Goal: Information Seeking & Learning: Check status

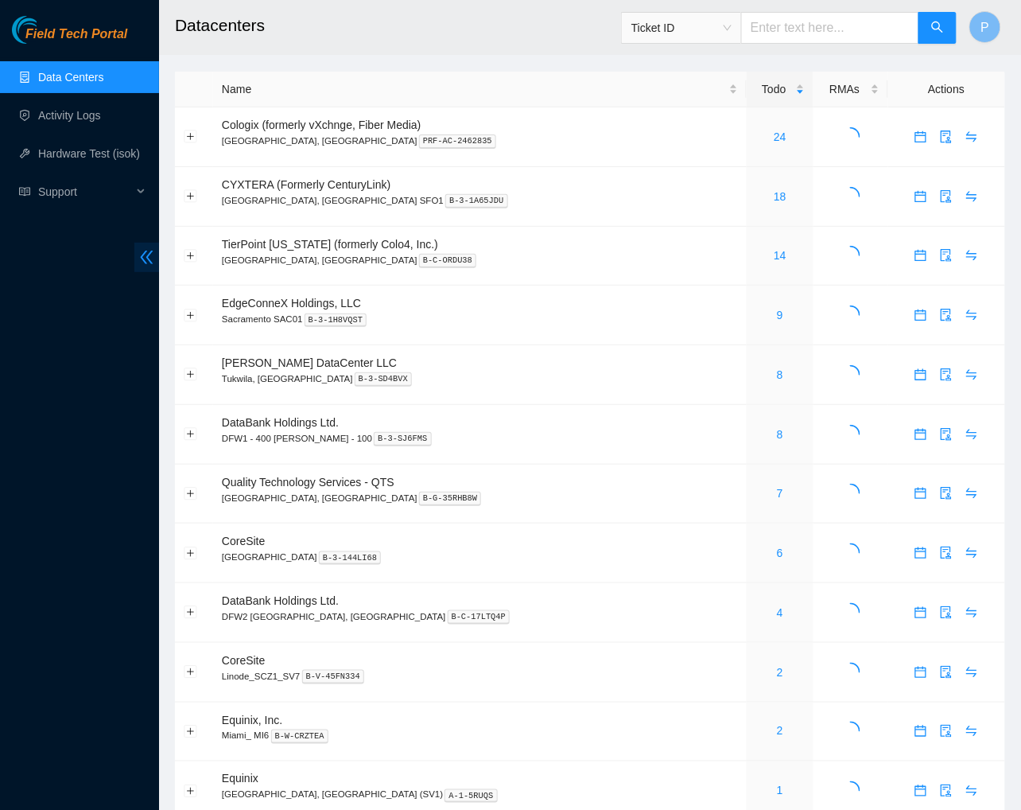
click at [151, 254] on icon "double-left" at bounding box center [146, 257] width 17 height 17
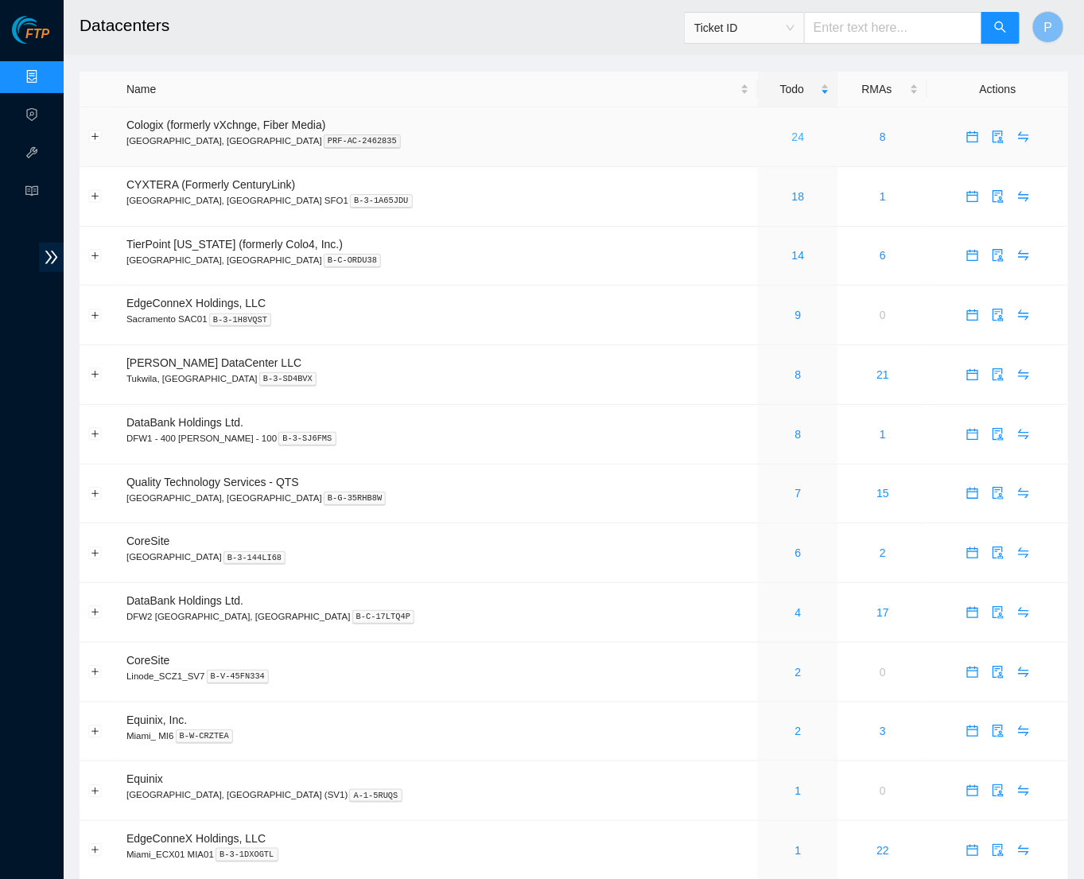
click at [792, 130] on link "24" at bounding box center [798, 136] width 13 height 13
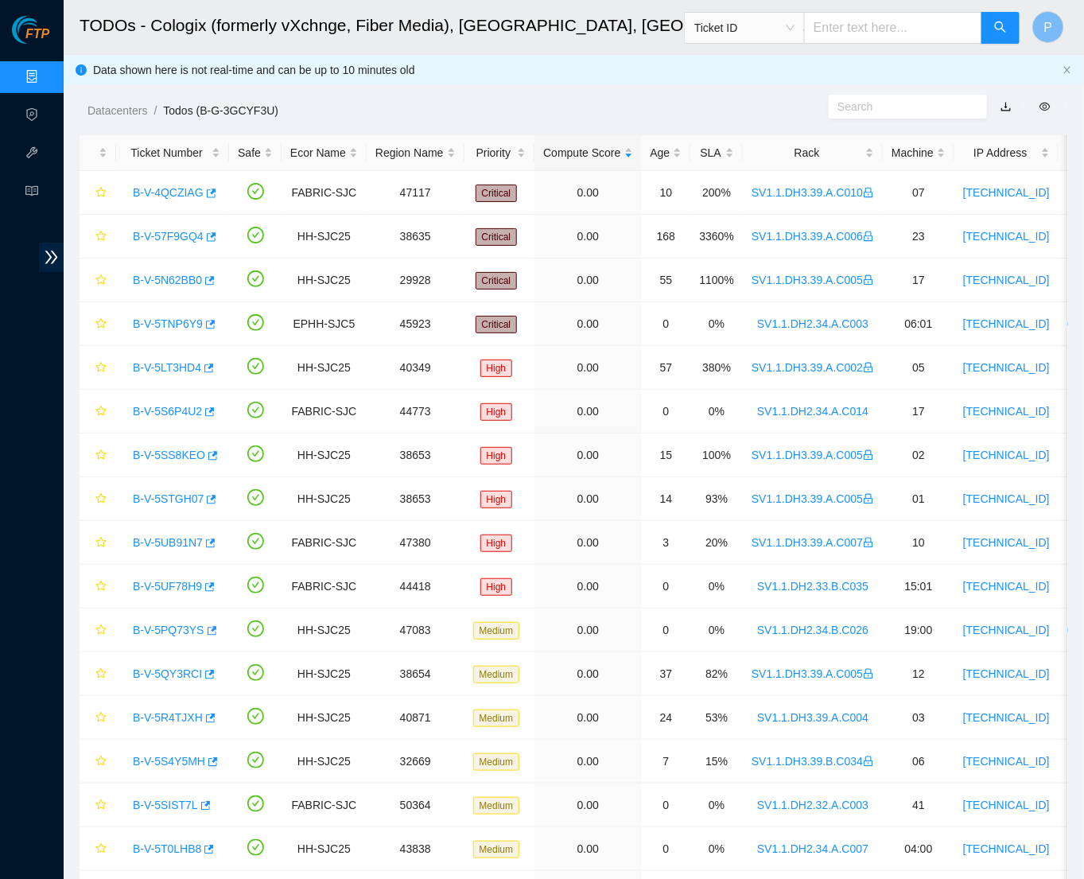
click at [1008, 103] on link "button" at bounding box center [1006, 106] width 11 height 13
click at [46, 84] on link "Data Centers" at bounding box center [78, 77] width 65 height 13
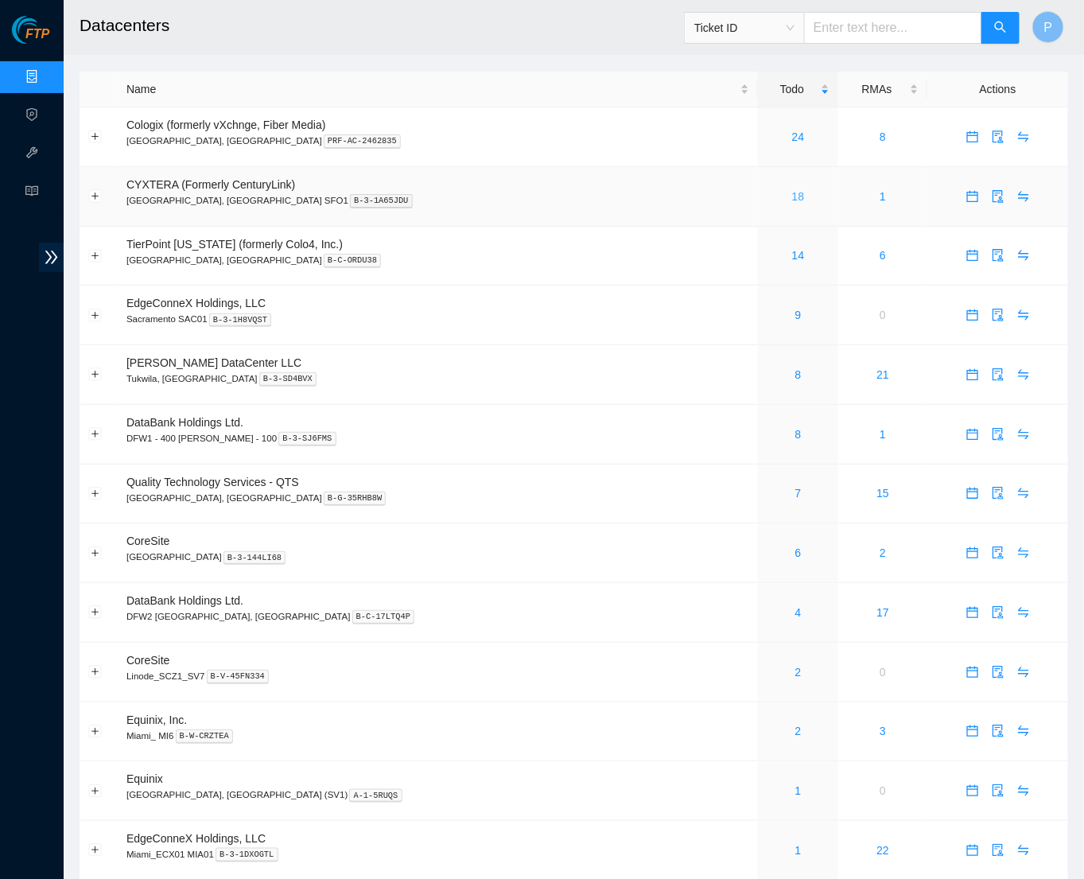
click at [792, 192] on link "18" at bounding box center [798, 196] width 13 height 13
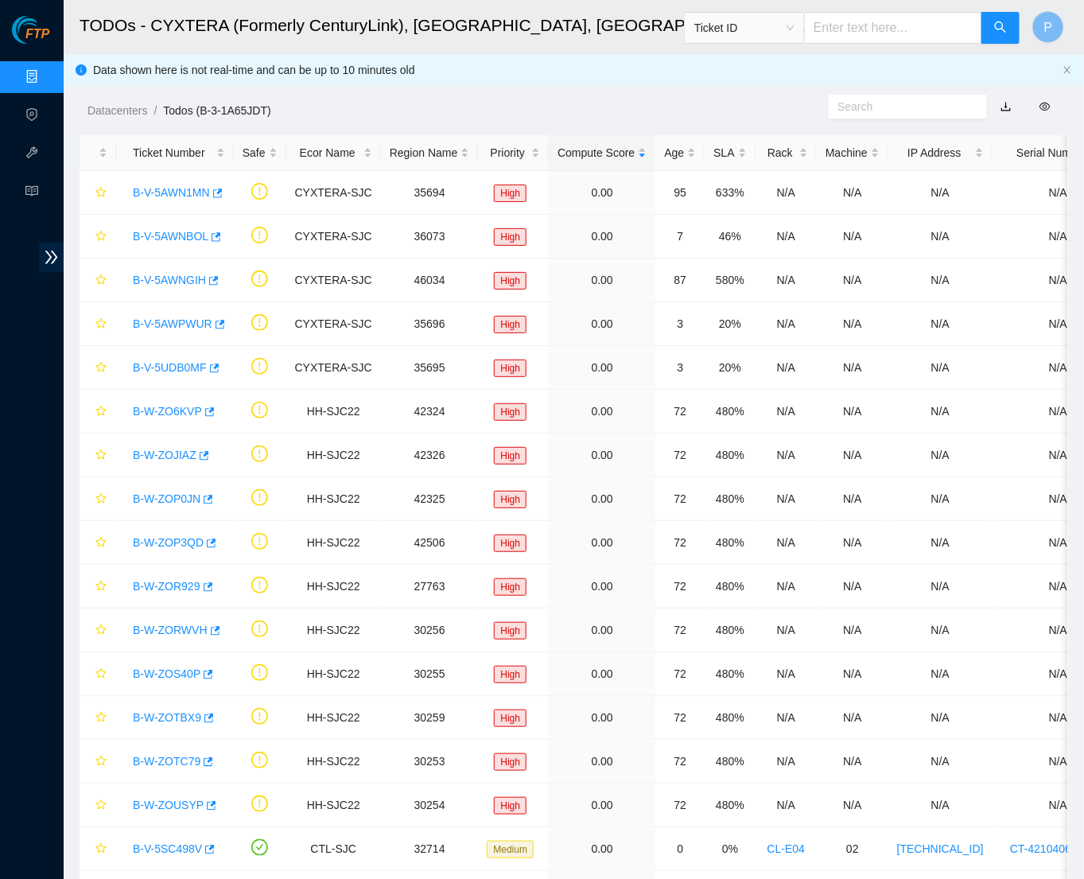
click at [1005, 100] on link "button" at bounding box center [1006, 106] width 11 height 13
click at [46, 84] on link "Data Centers" at bounding box center [78, 77] width 65 height 13
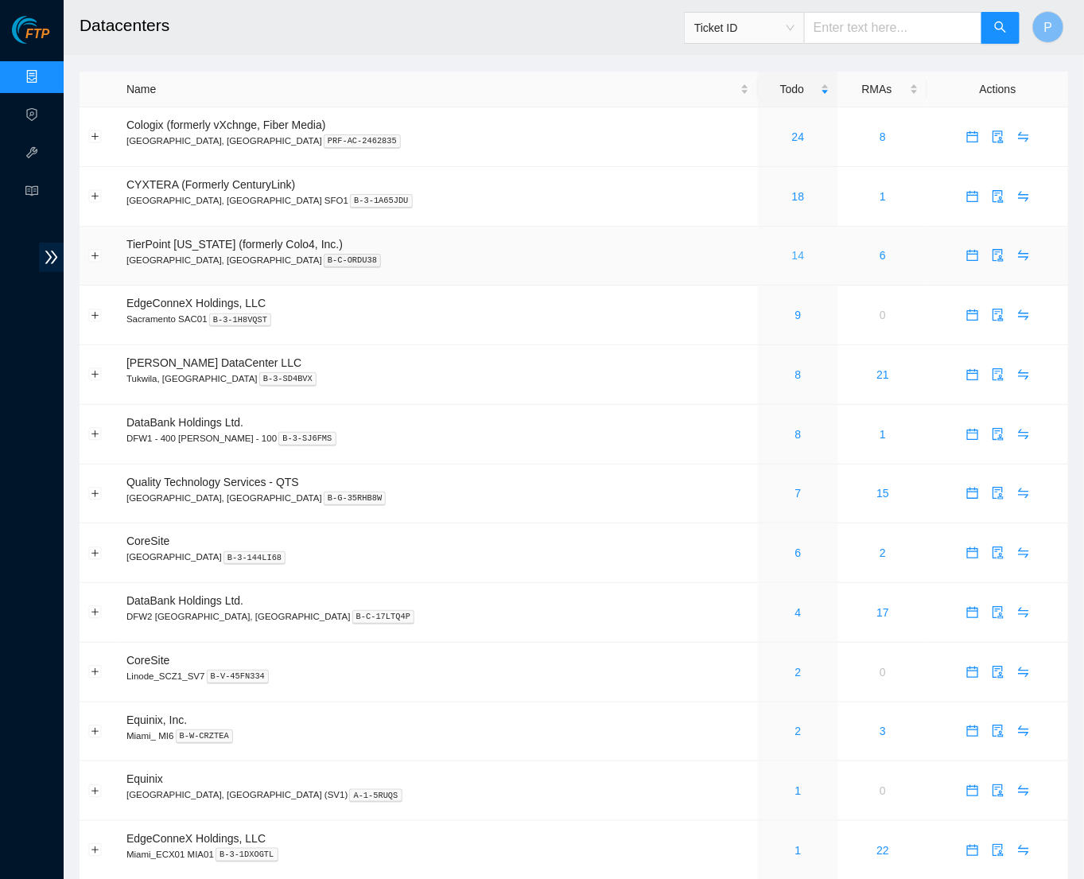
click at [792, 251] on link "14" at bounding box center [798, 255] width 13 height 13
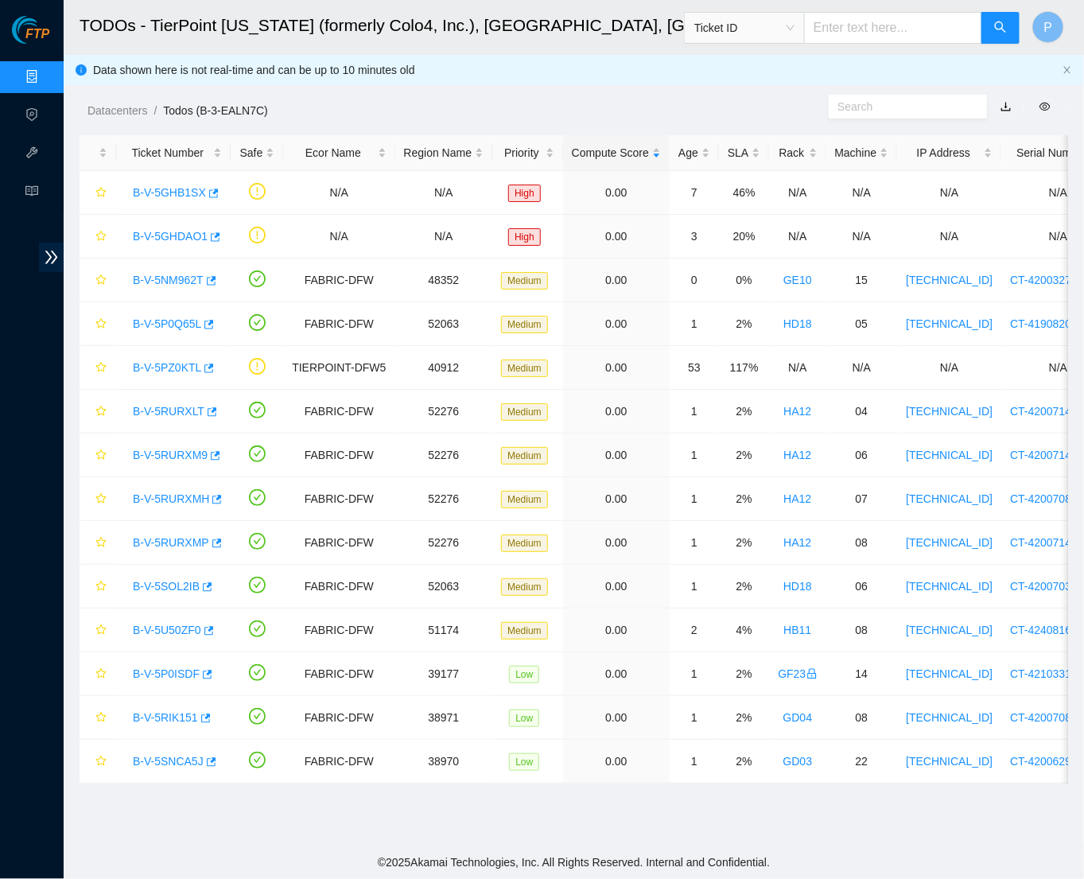
click at [1005, 107] on link "button" at bounding box center [1006, 106] width 11 height 13
click at [49, 73] on link "Data Centers" at bounding box center [78, 77] width 65 height 13
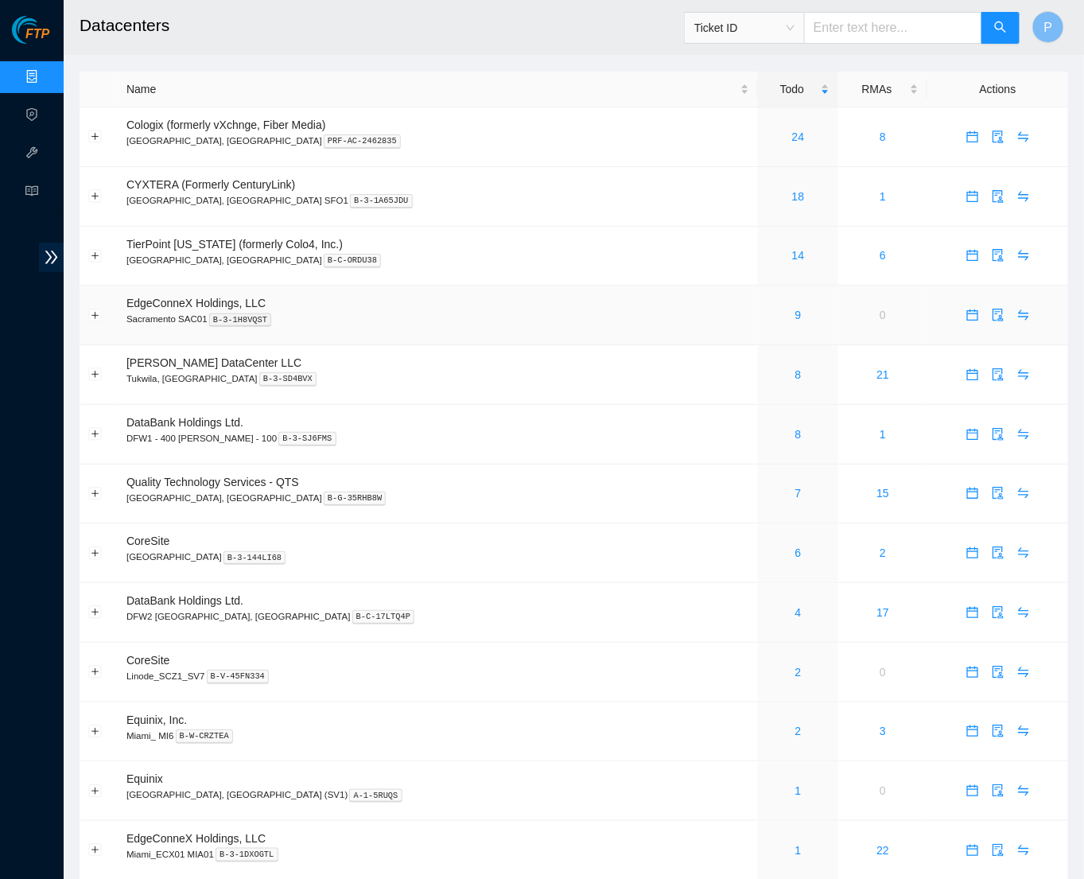
click at [767, 306] on div "9" at bounding box center [798, 314] width 63 height 17
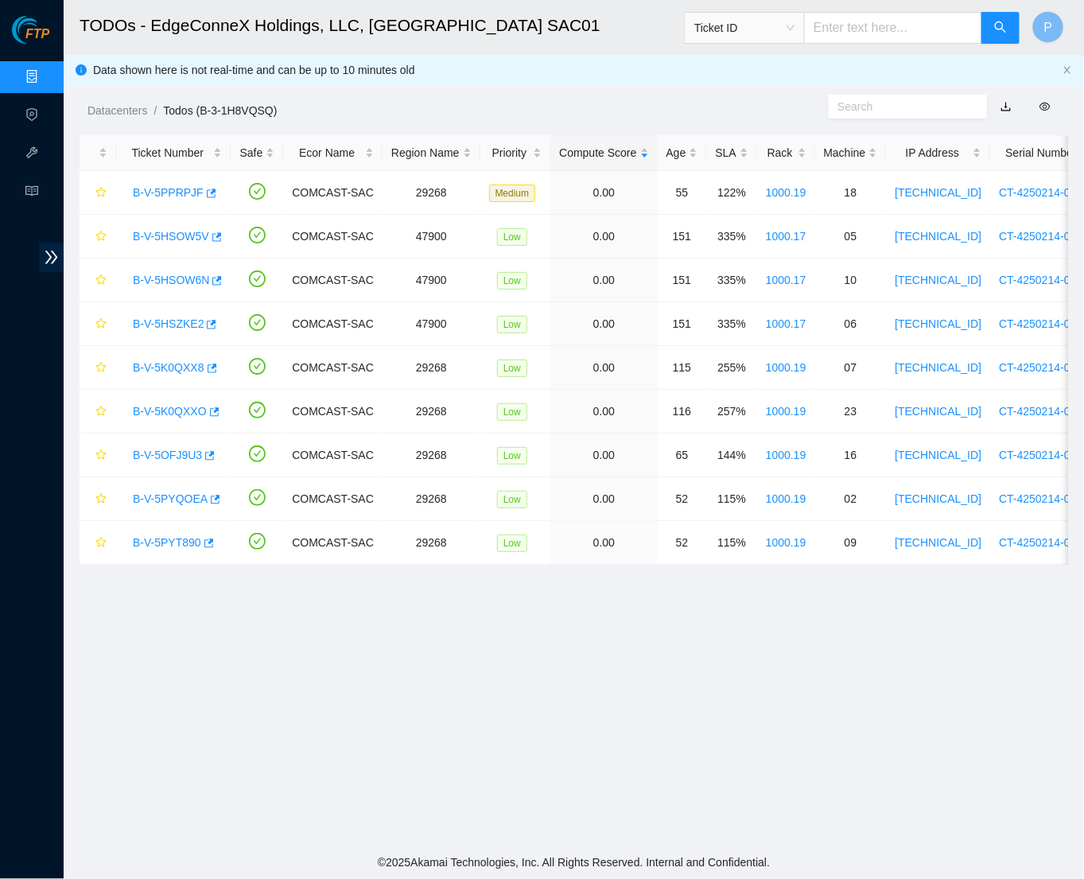
click at [1004, 101] on link "button" at bounding box center [1006, 106] width 11 height 13
click at [46, 73] on link "Data Centers" at bounding box center [78, 77] width 65 height 13
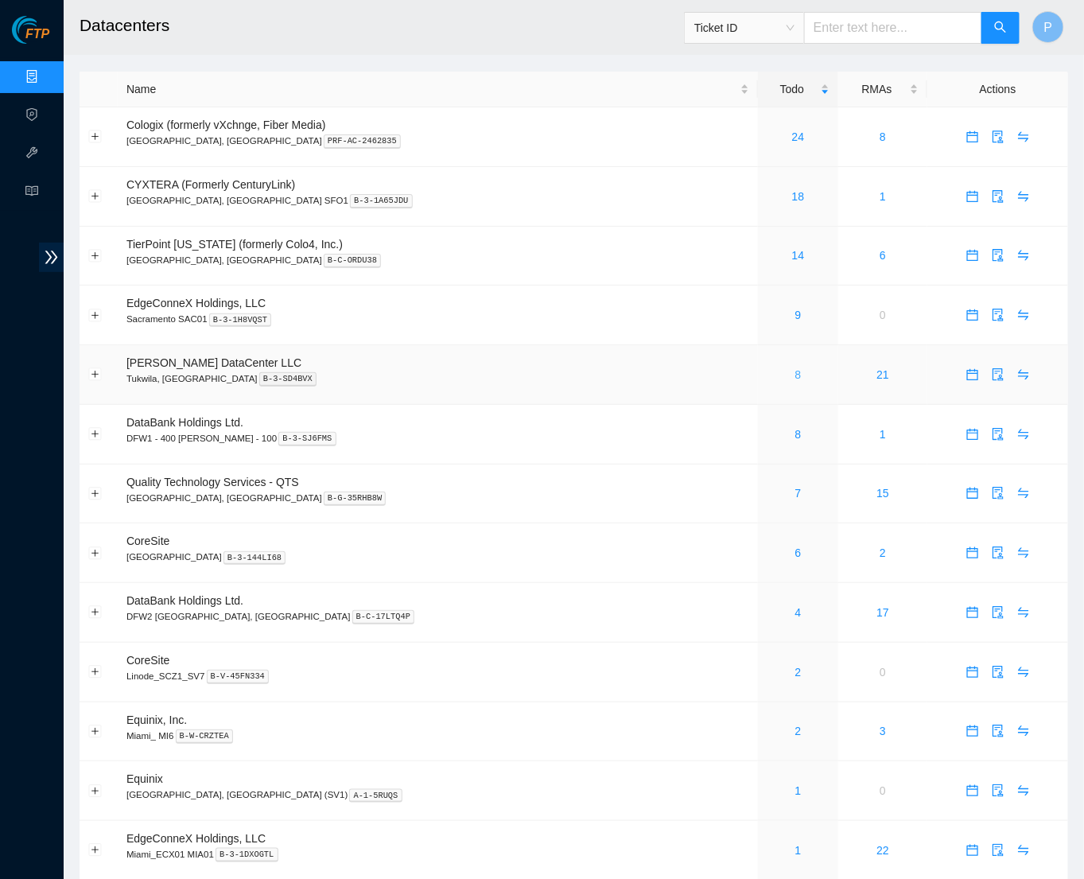
click at [795, 370] on link "8" at bounding box center [798, 374] width 6 height 13
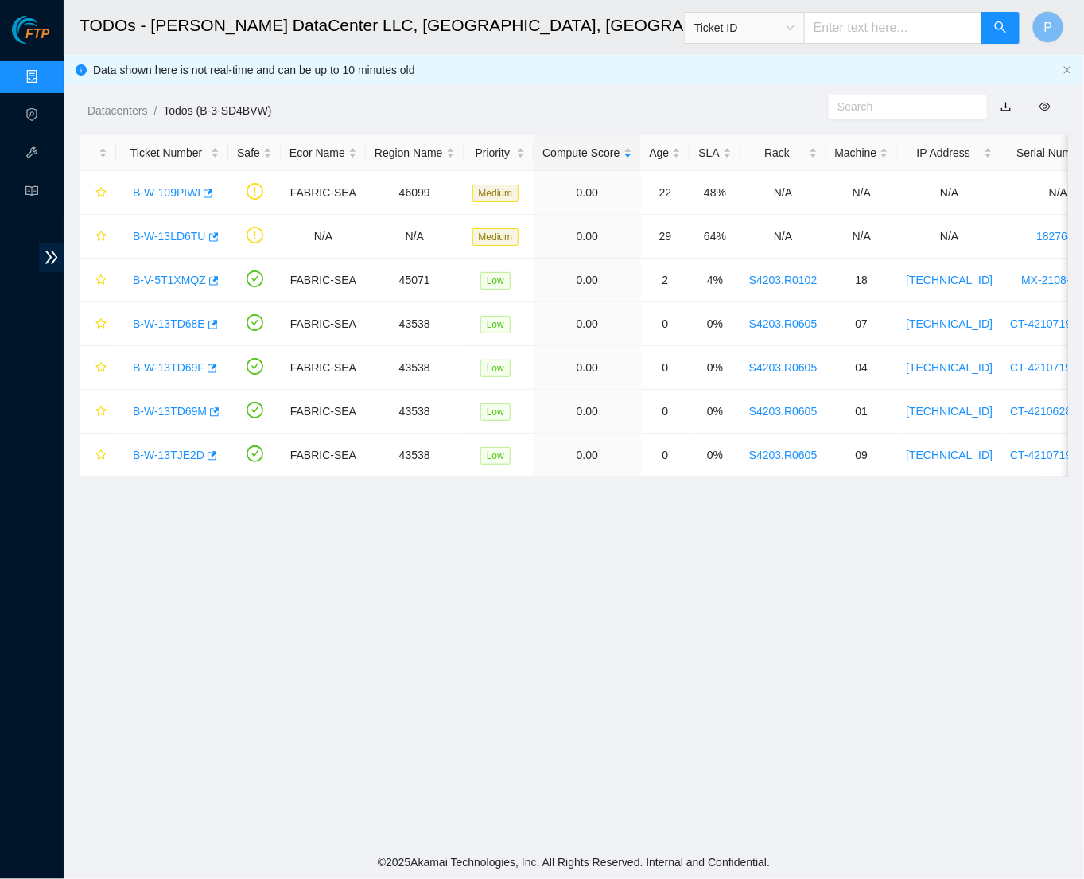
click at [1005, 104] on link "button" at bounding box center [1006, 106] width 11 height 13
click at [46, 73] on link "Data Centers" at bounding box center [78, 77] width 65 height 13
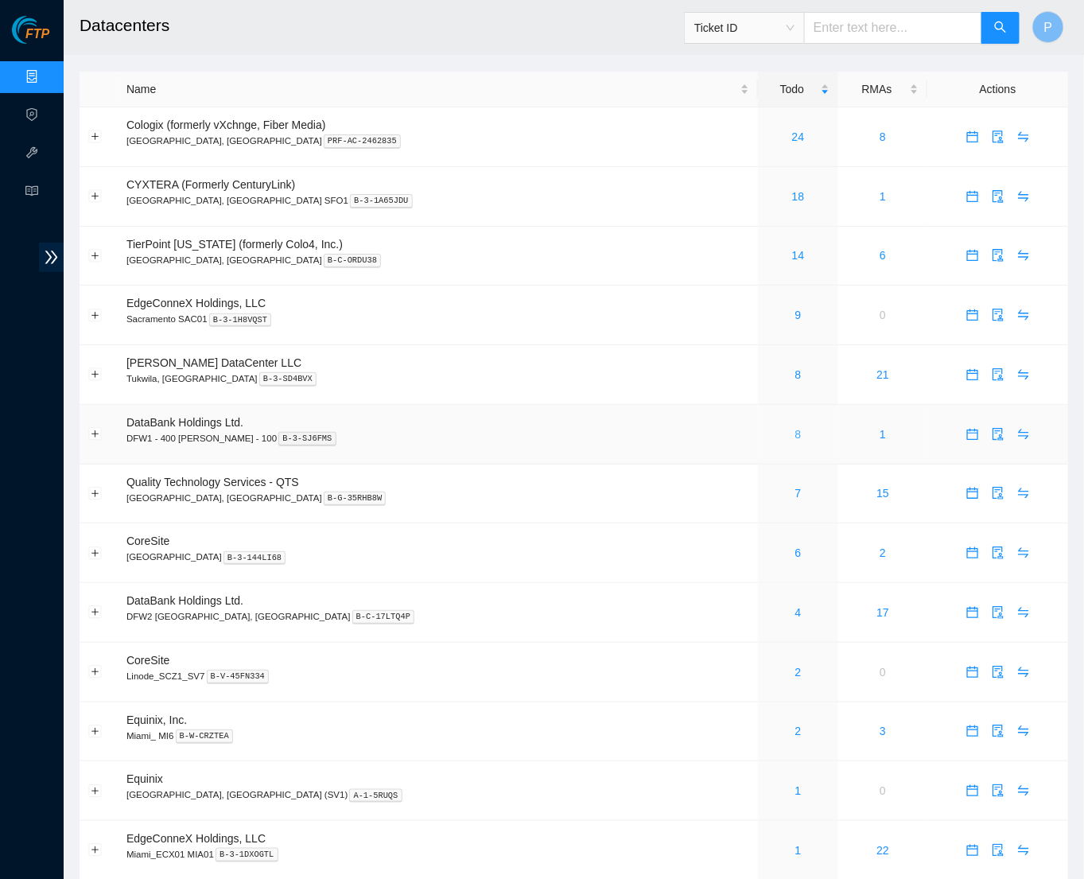
click at [795, 429] on link "8" at bounding box center [798, 434] width 6 height 13
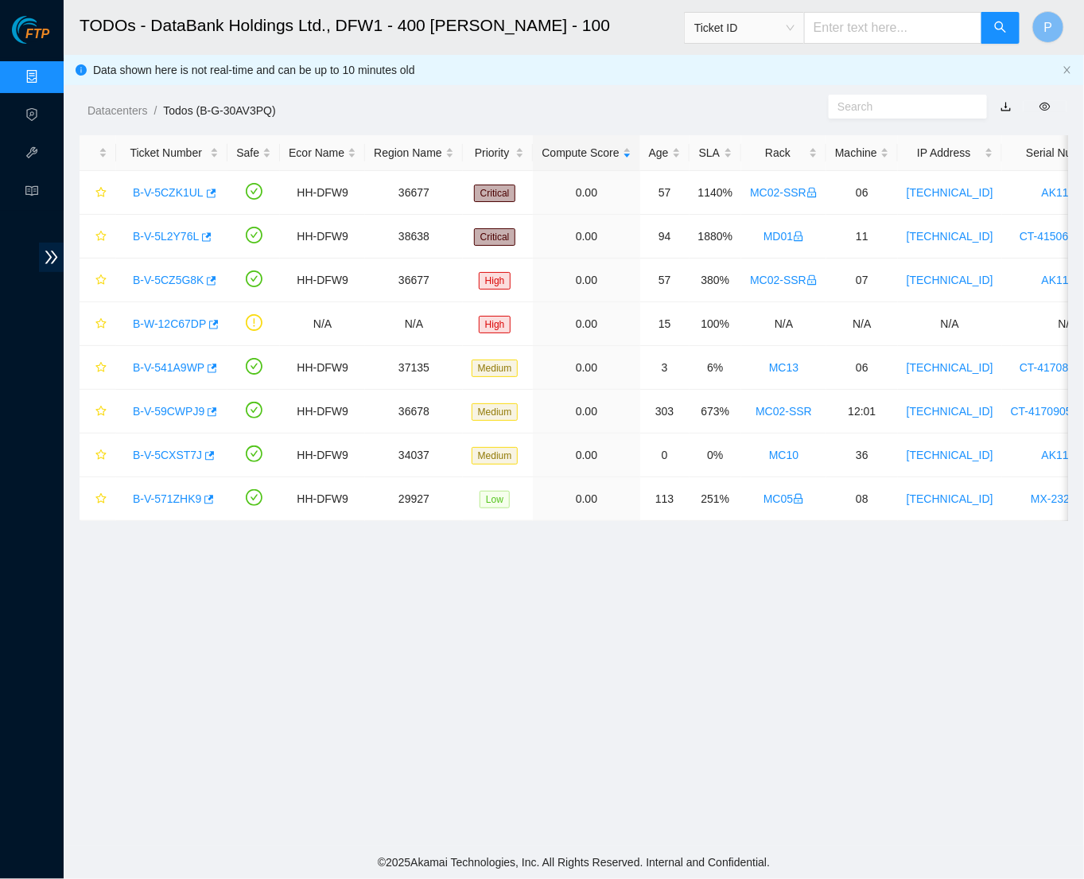
click at [1009, 105] on link "button" at bounding box center [1006, 106] width 11 height 13
click at [46, 75] on link "Data Centers" at bounding box center [78, 77] width 65 height 13
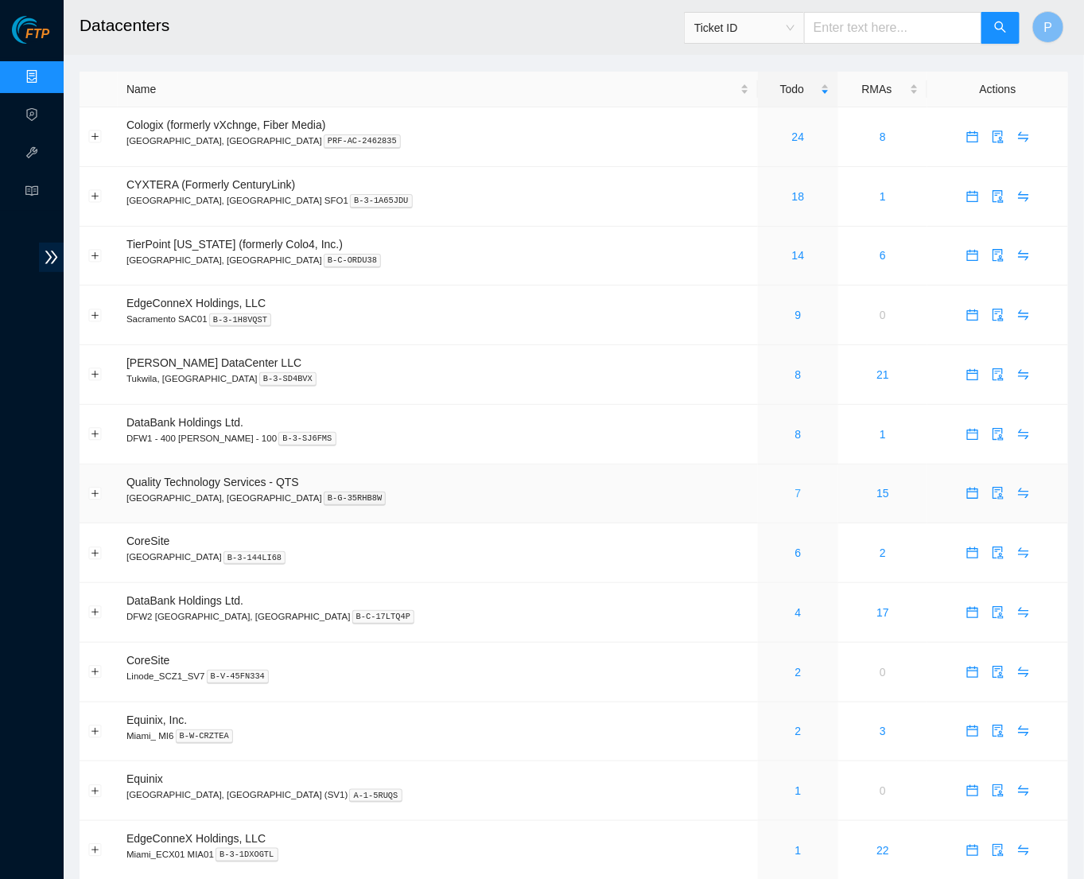
click at [795, 487] on link "7" at bounding box center [798, 493] width 6 height 13
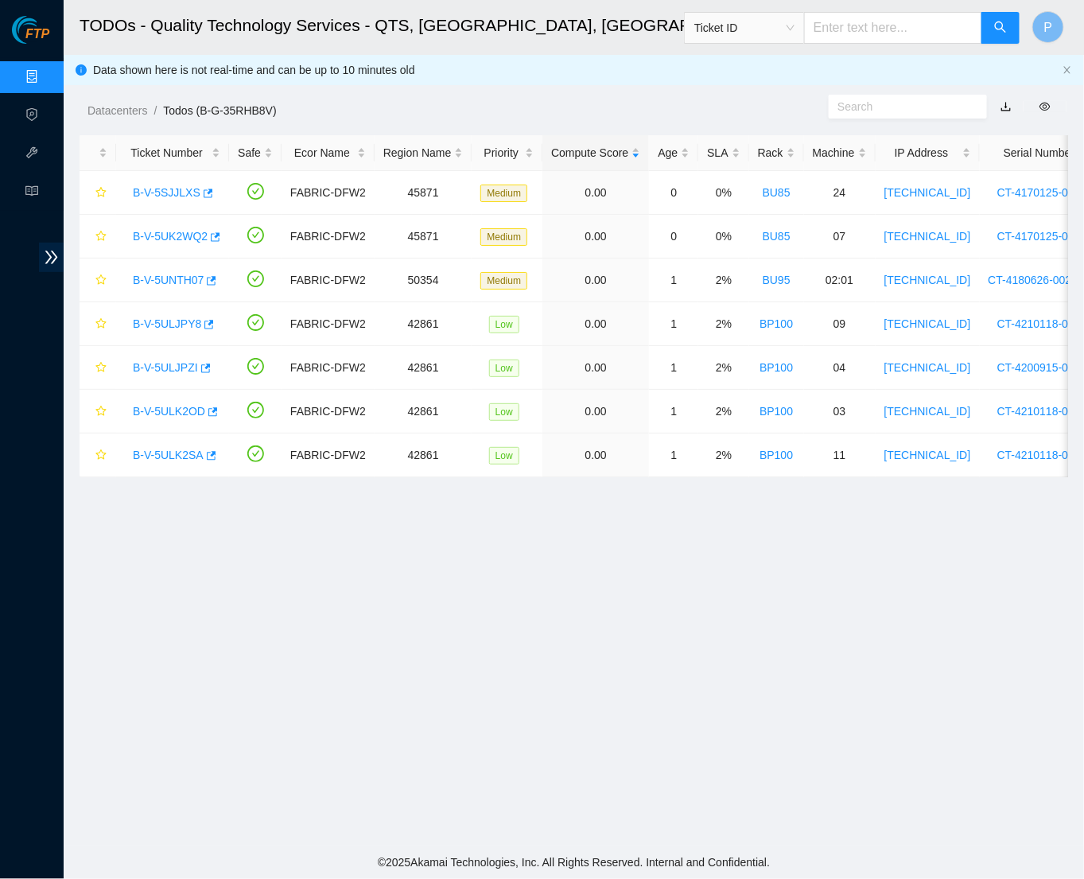
click at [1006, 103] on button "button" at bounding box center [1006, 106] width 35 height 25
click at [1001, 104] on link "button" at bounding box center [1006, 106] width 11 height 13
click at [46, 79] on link "Data Centers" at bounding box center [78, 77] width 65 height 13
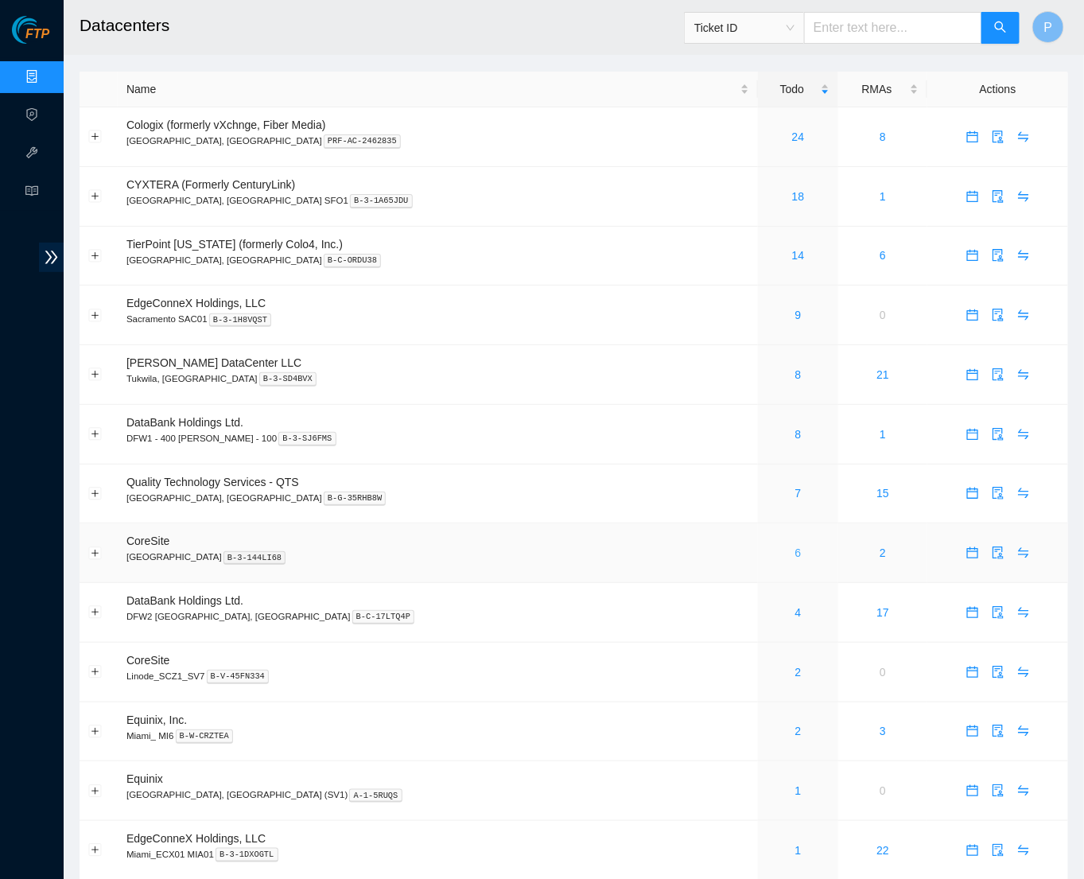
click at [795, 546] on link "6" at bounding box center [798, 552] width 6 height 13
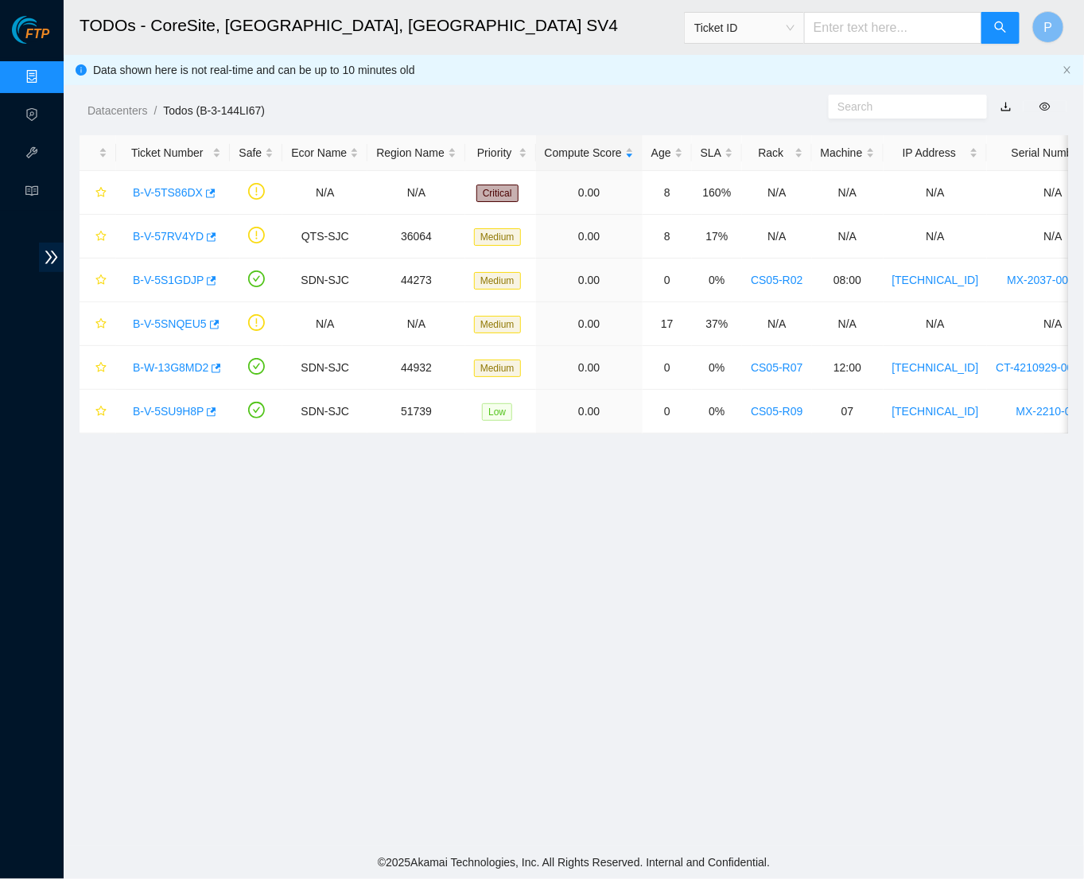
click at [1005, 111] on link "button" at bounding box center [1006, 106] width 11 height 13
click at [167, 192] on link "B-V-5TS86DX" at bounding box center [168, 192] width 70 height 13
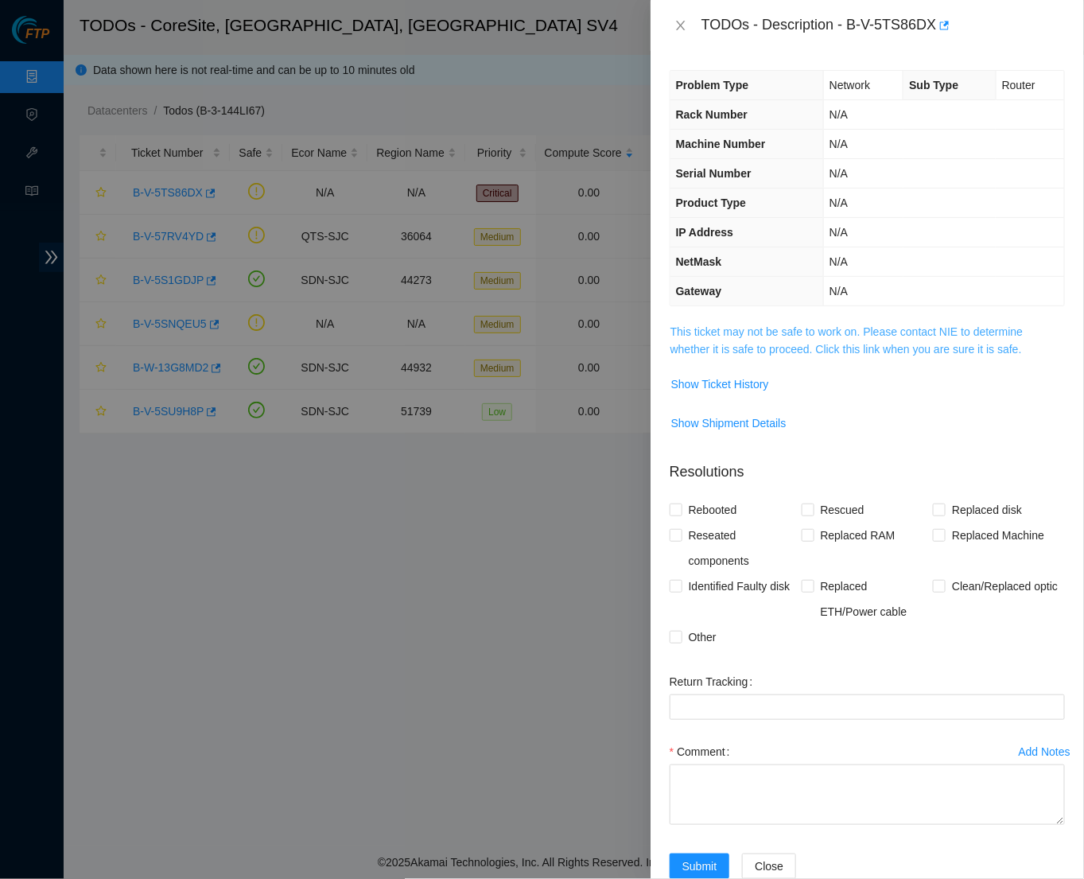
click at [812, 330] on link "This ticket may not be safe to work on. Please contact NIE to determine whether…" at bounding box center [847, 340] width 353 height 30
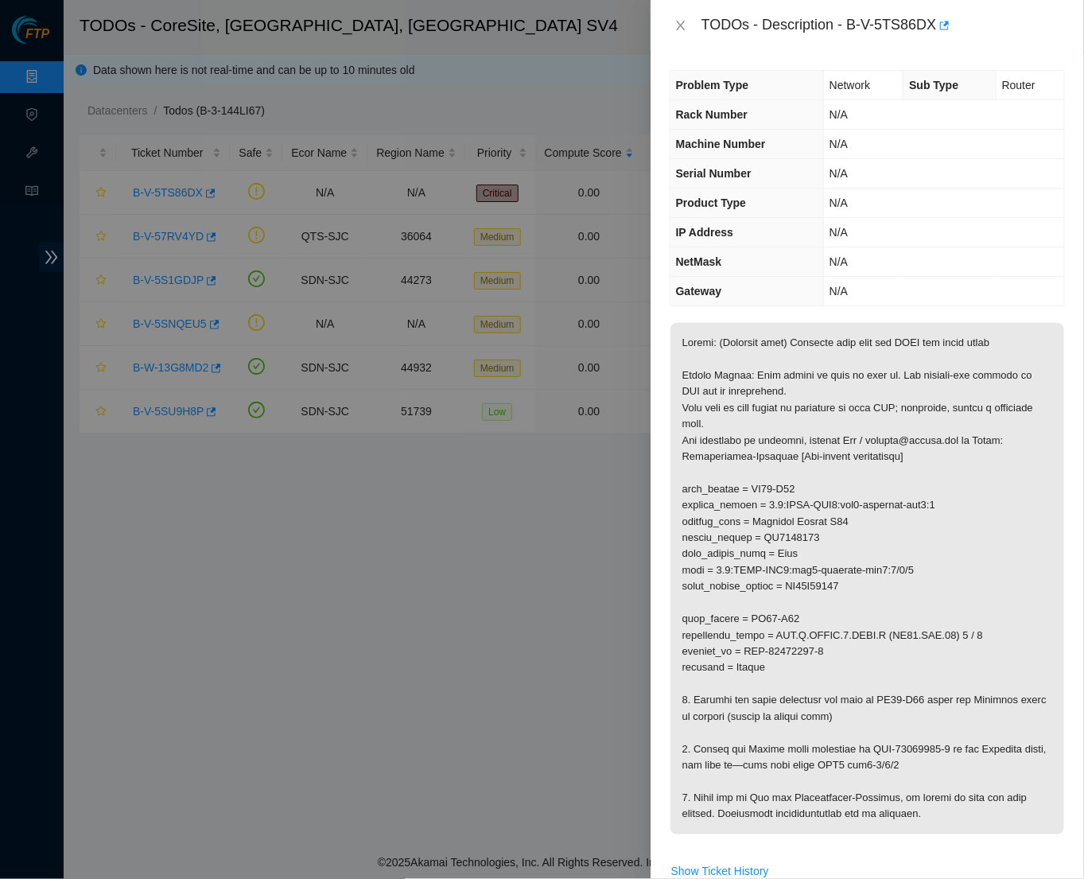
click at [674, 226] on th "IP Address" at bounding box center [748, 232] width 154 height 29
click at [676, 31] on button "Close" at bounding box center [681, 25] width 22 height 15
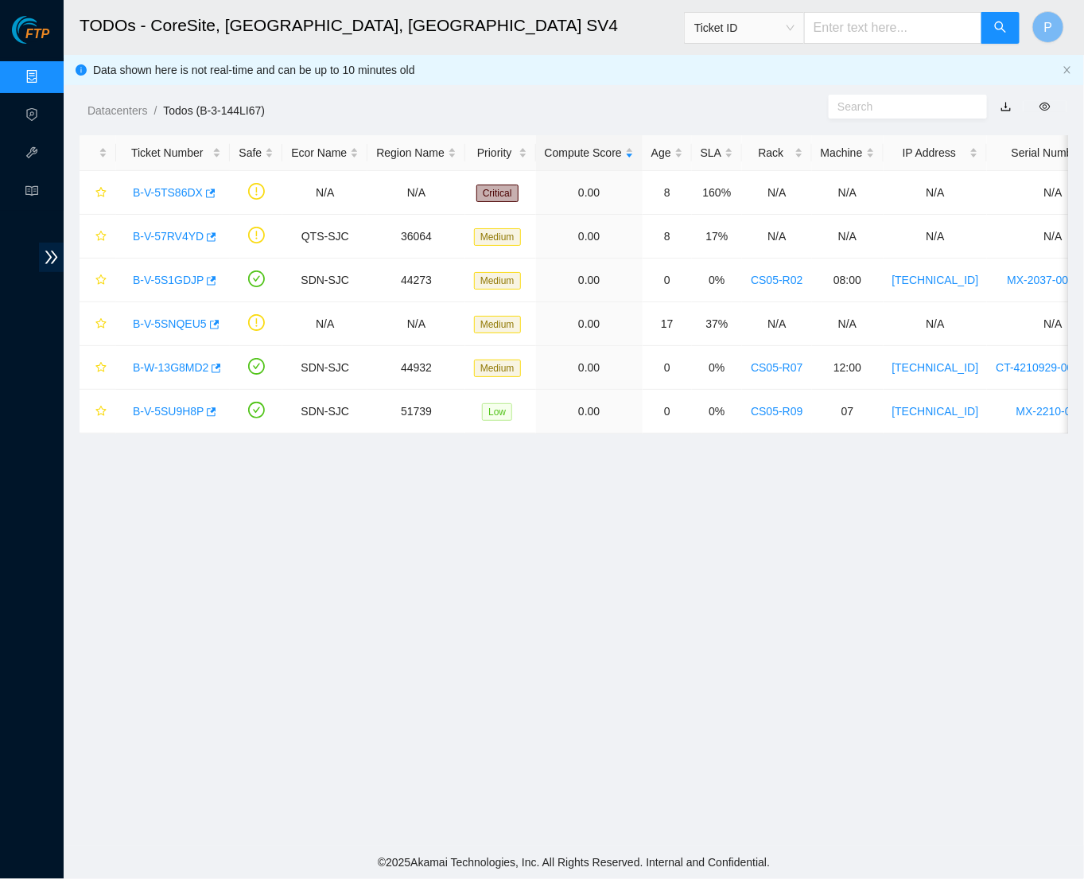
click at [46, 72] on link "Data Centers" at bounding box center [78, 77] width 65 height 13
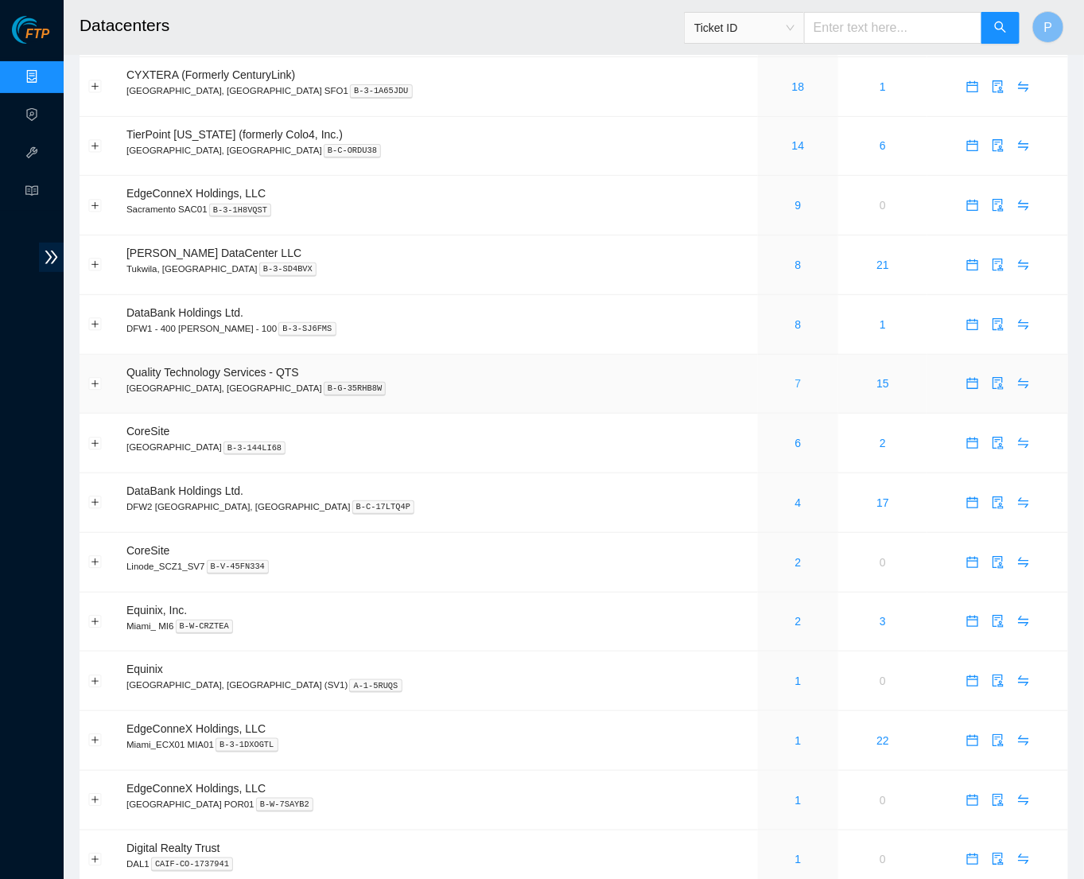
scroll to position [138, 0]
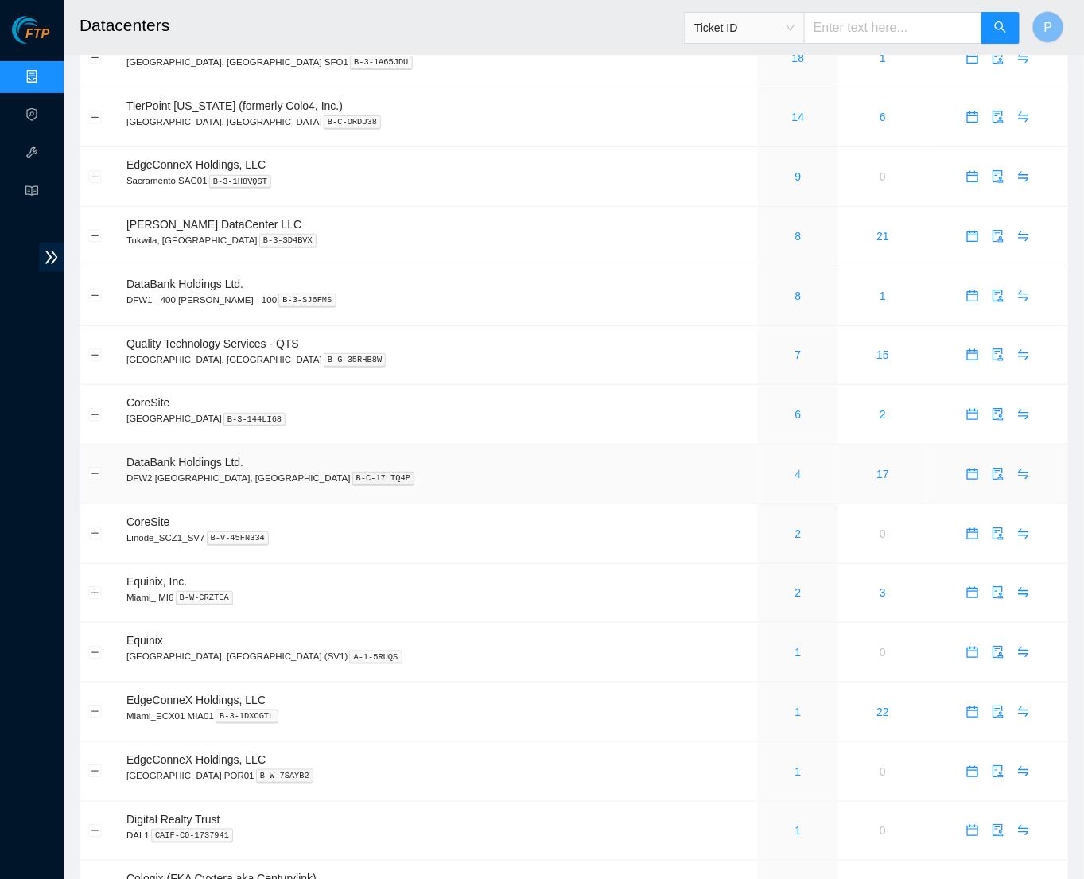
click at [795, 468] on link "4" at bounding box center [798, 474] width 6 height 13
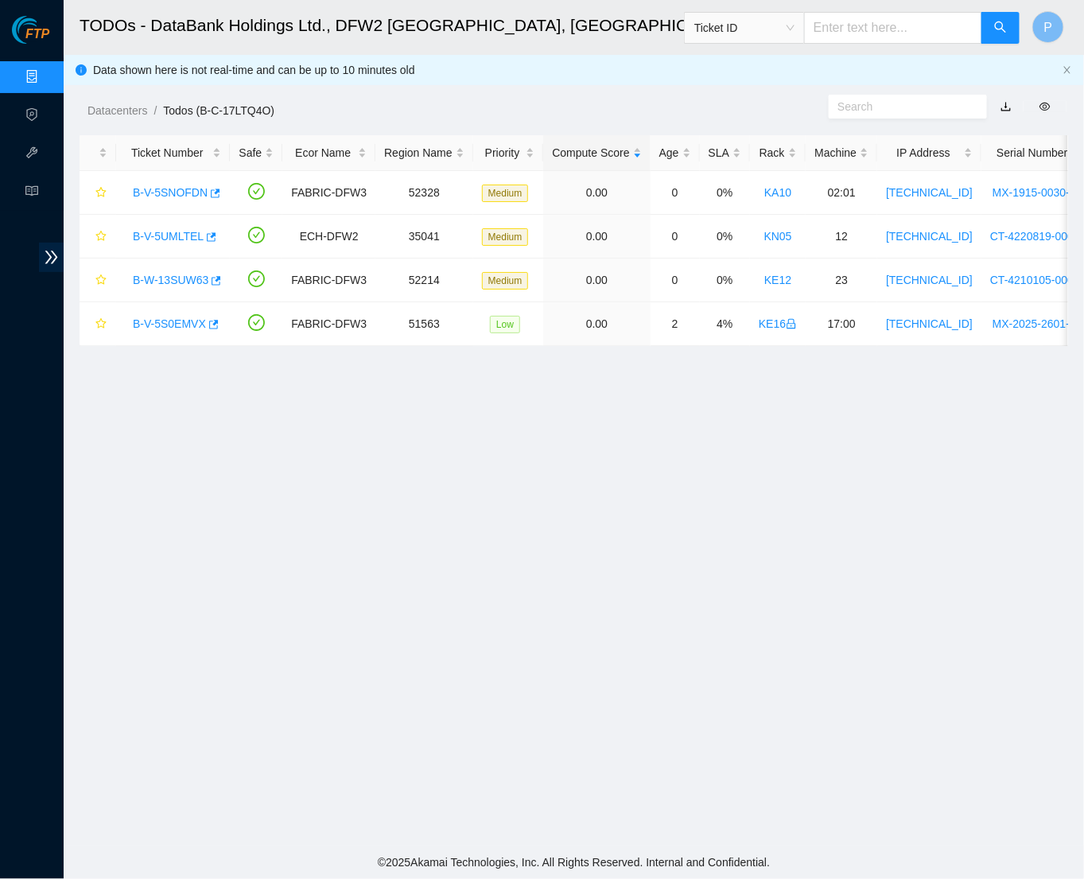
click at [1008, 105] on button "button" at bounding box center [1006, 106] width 35 height 25
click at [1005, 108] on link "button" at bounding box center [1006, 106] width 11 height 13
click at [46, 77] on link "Data Centers" at bounding box center [78, 77] width 65 height 13
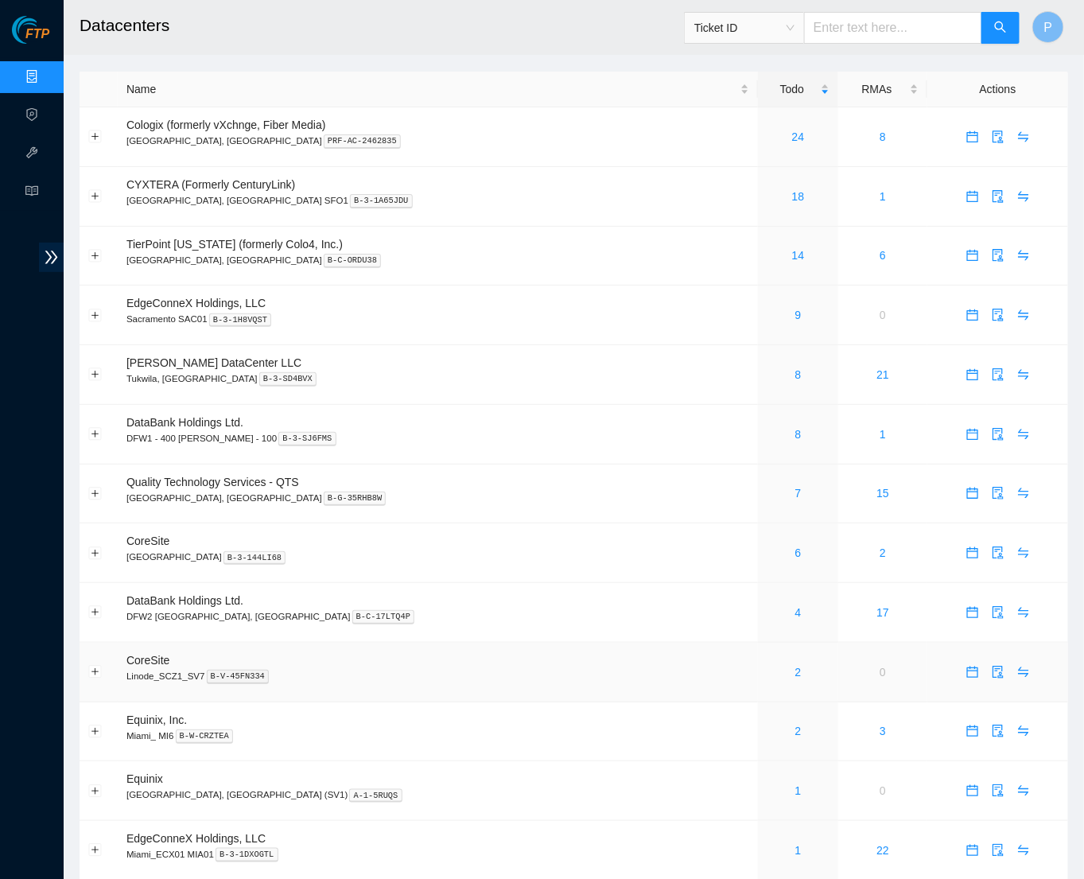
click at [767, 663] on div "2" at bounding box center [798, 671] width 63 height 17
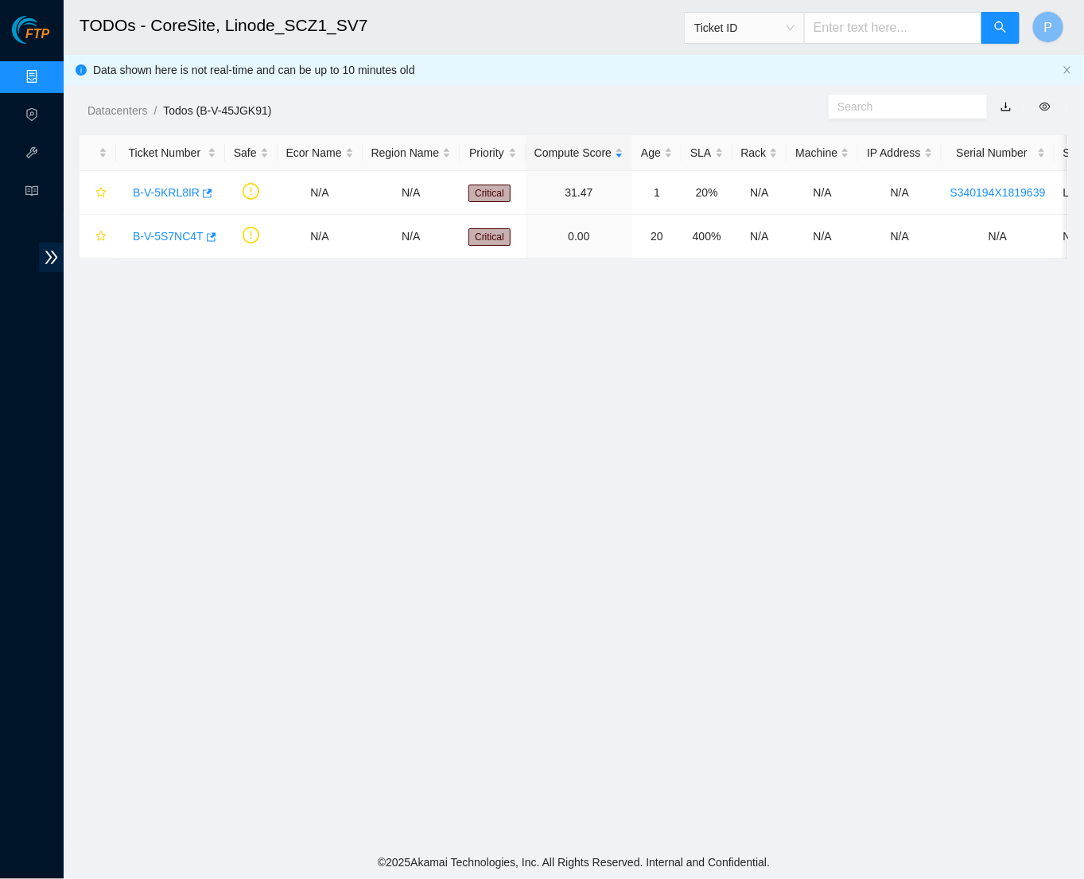
click at [1005, 103] on link "button" at bounding box center [1006, 106] width 11 height 13
click at [46, 73] on link "Data Centers" at bounding box center [78, 77] width 65 height 13
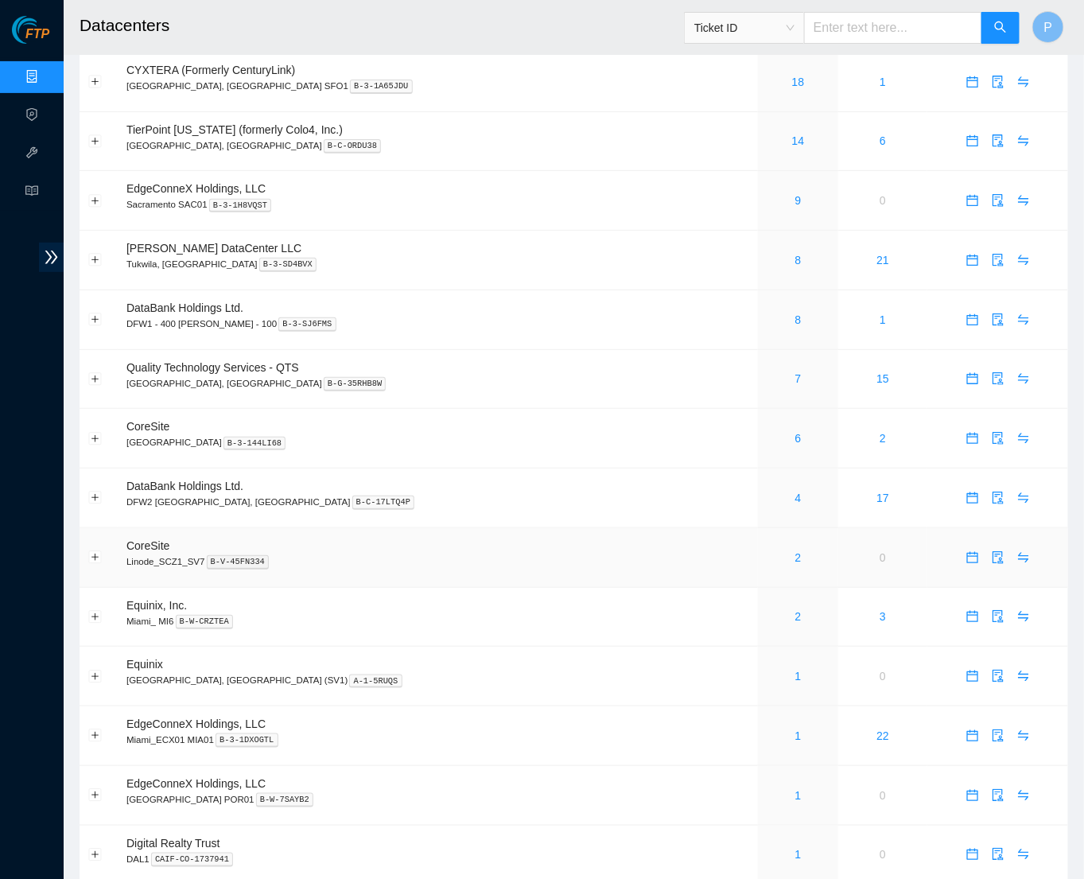
scroll to position [121, 0]
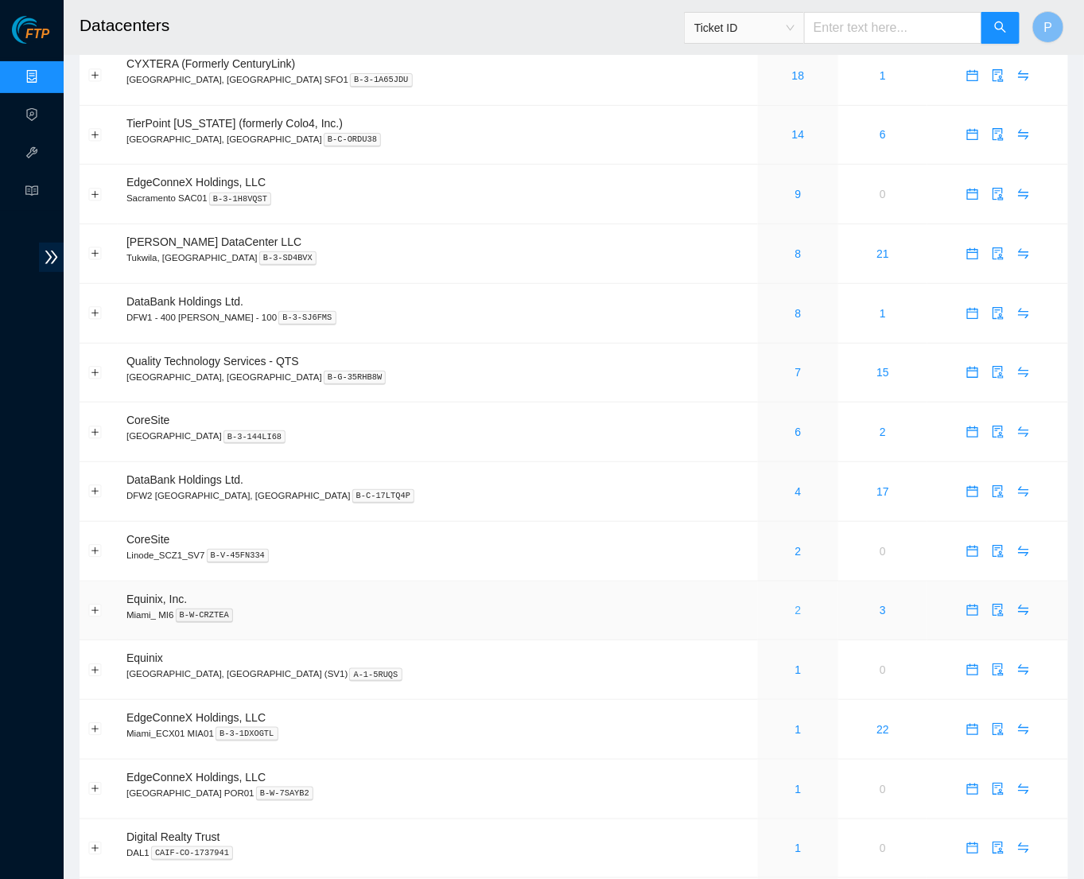
click at [795, 604] on link "2" at bounding box center [798, 610] width 6 height 13
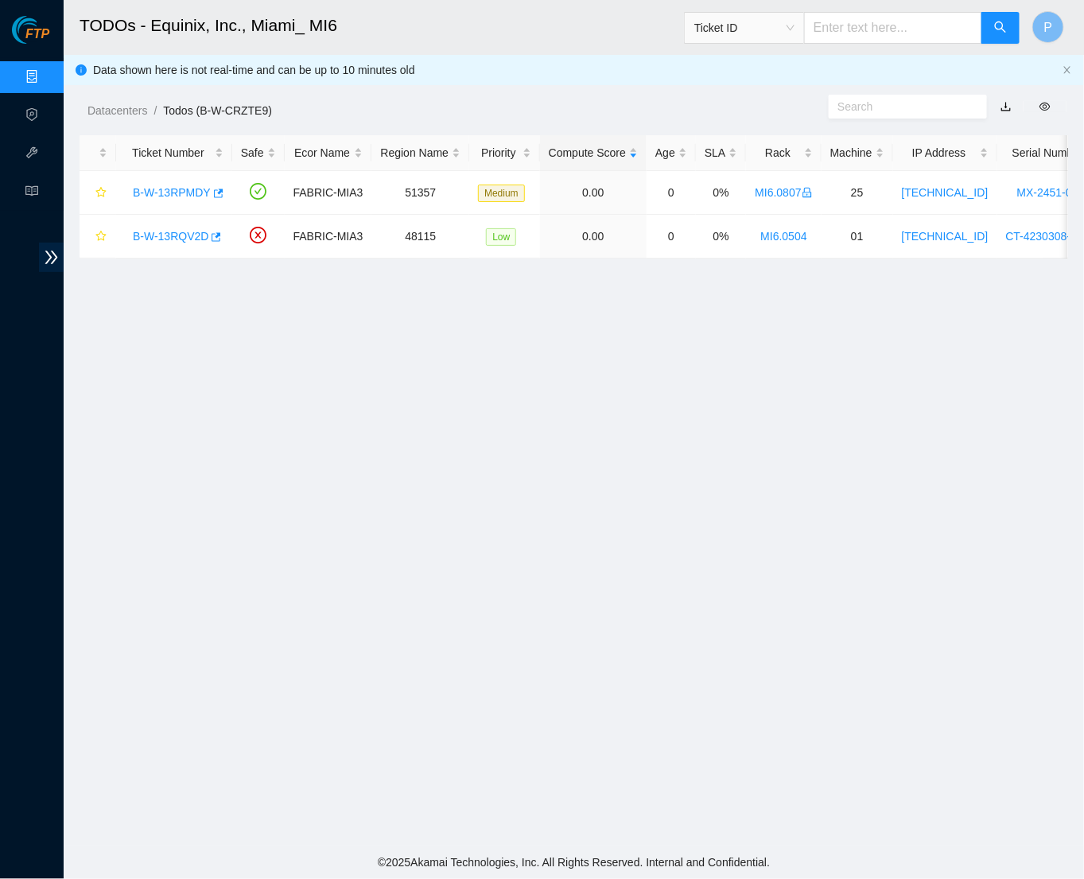
click at [1009, 107] on link "button" at bounding box center [1006, 106] width 11 height 13
click at [46, 73] on link "Data Centers" at bounding box center [78, 77] width 65 height 13
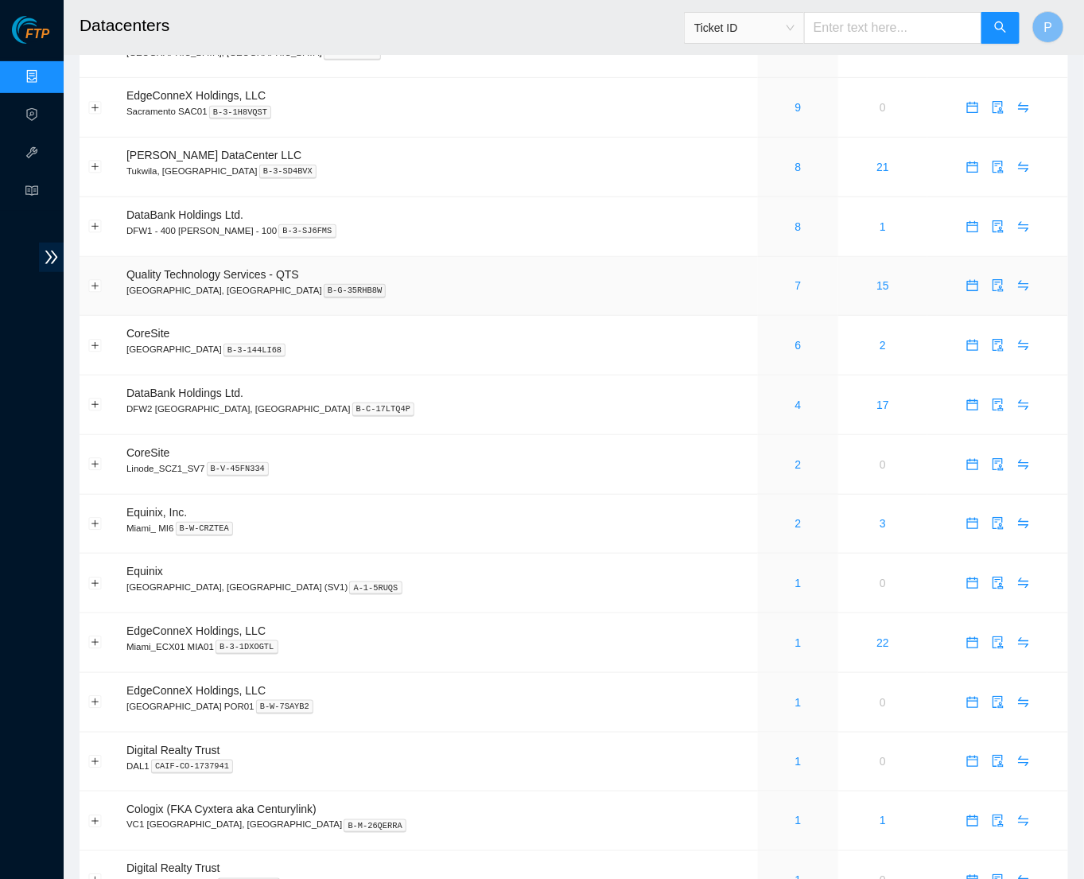
scroll to position [208, 0]
click at [795, 576] on link "1" at bounding box center [798, 582] width 6 height 13
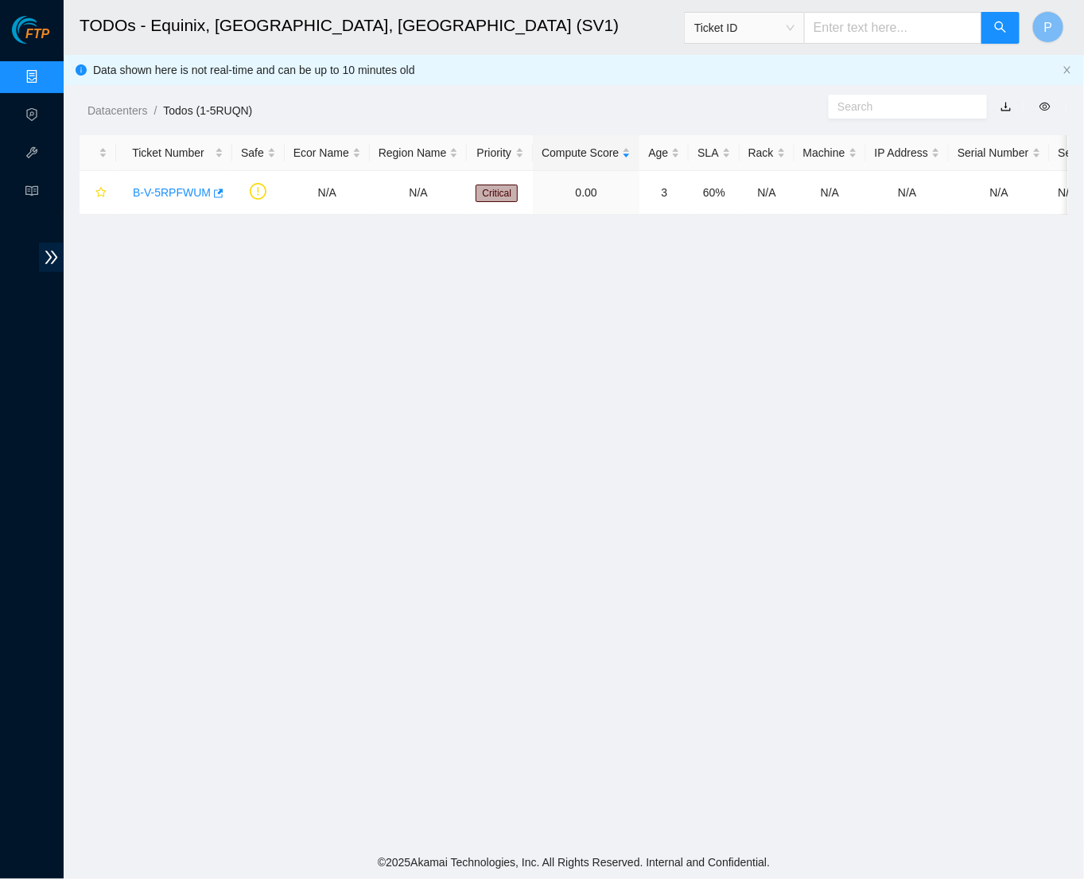
click at [1010, 105] on link "button" at bounding box center [1006, 106] width 11 height 13
click at [157, 187] on link "B-V-5RPFWUM" at bounding box center [172, 192] width 78 height 13
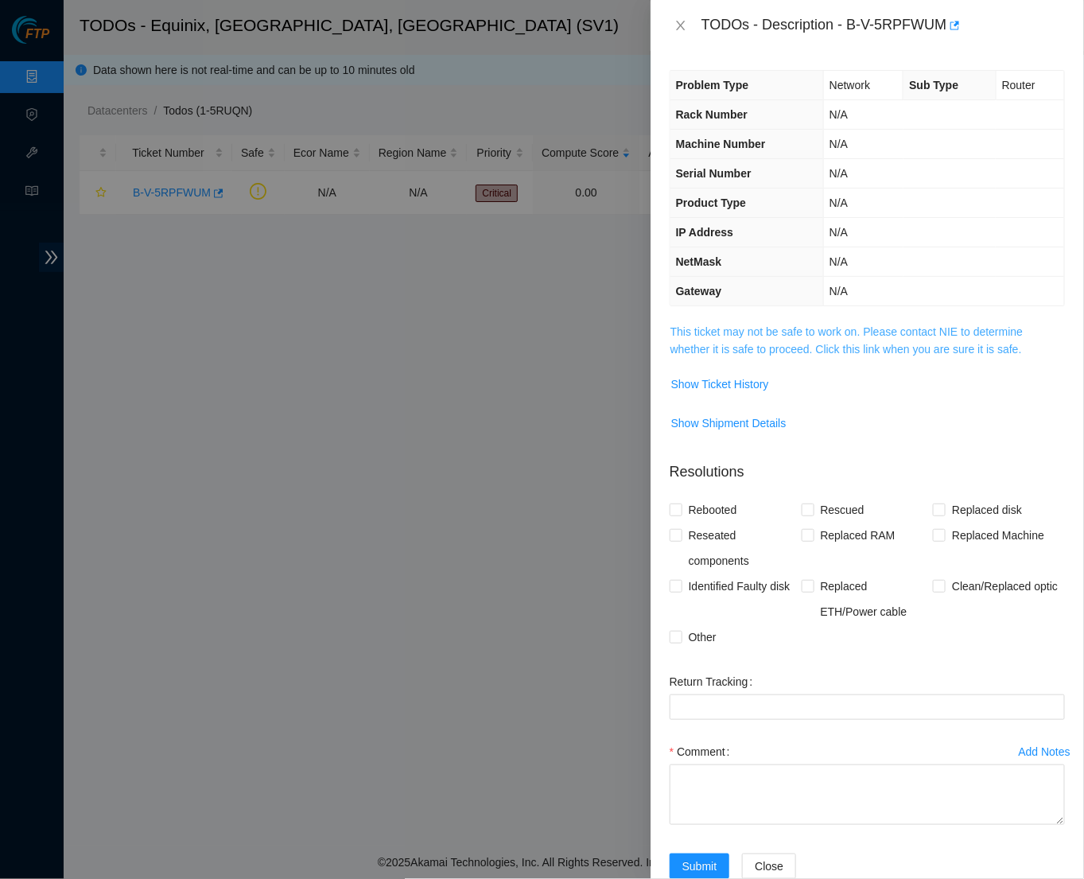
click at [855, 332] on link "This ticket may not be safe to work on. Please contact NIE to determine whether…" at bounding box center [847, 340] width 353 height 30
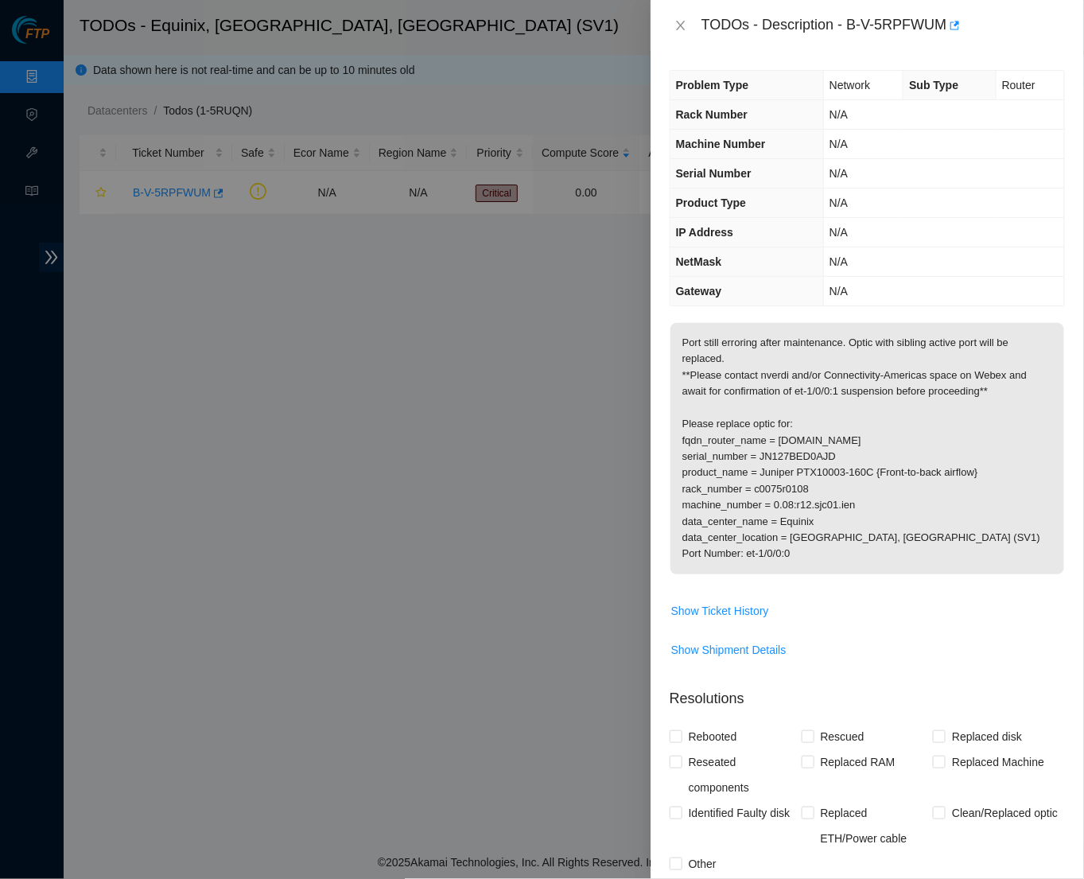
click at [733, 616] on td "Show Ticket History" at bounding box center [867, 616] width 395 height 39
click at [734, 604] on span "Show Ticket History" at bounding box center [720, 610] width 98 height 17
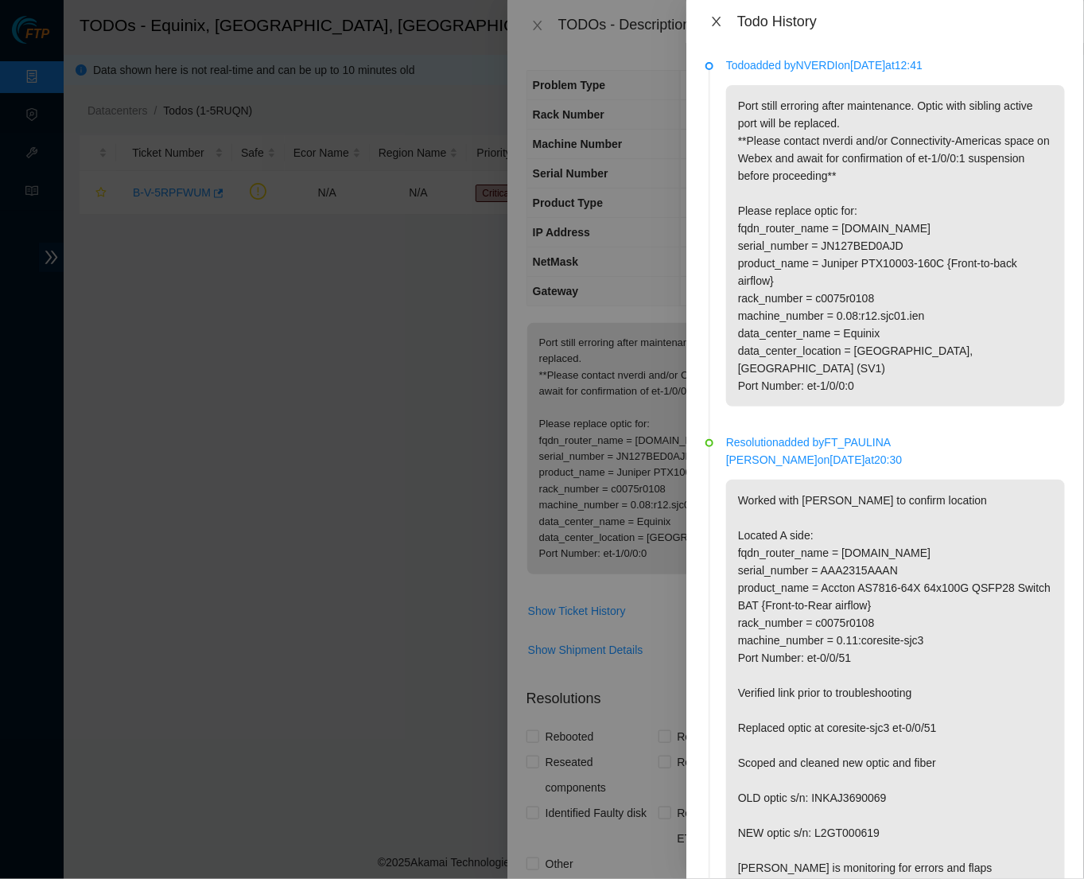
click at [714, 27] on button "Close" at bounding box center [717, 21] width 22 height 15
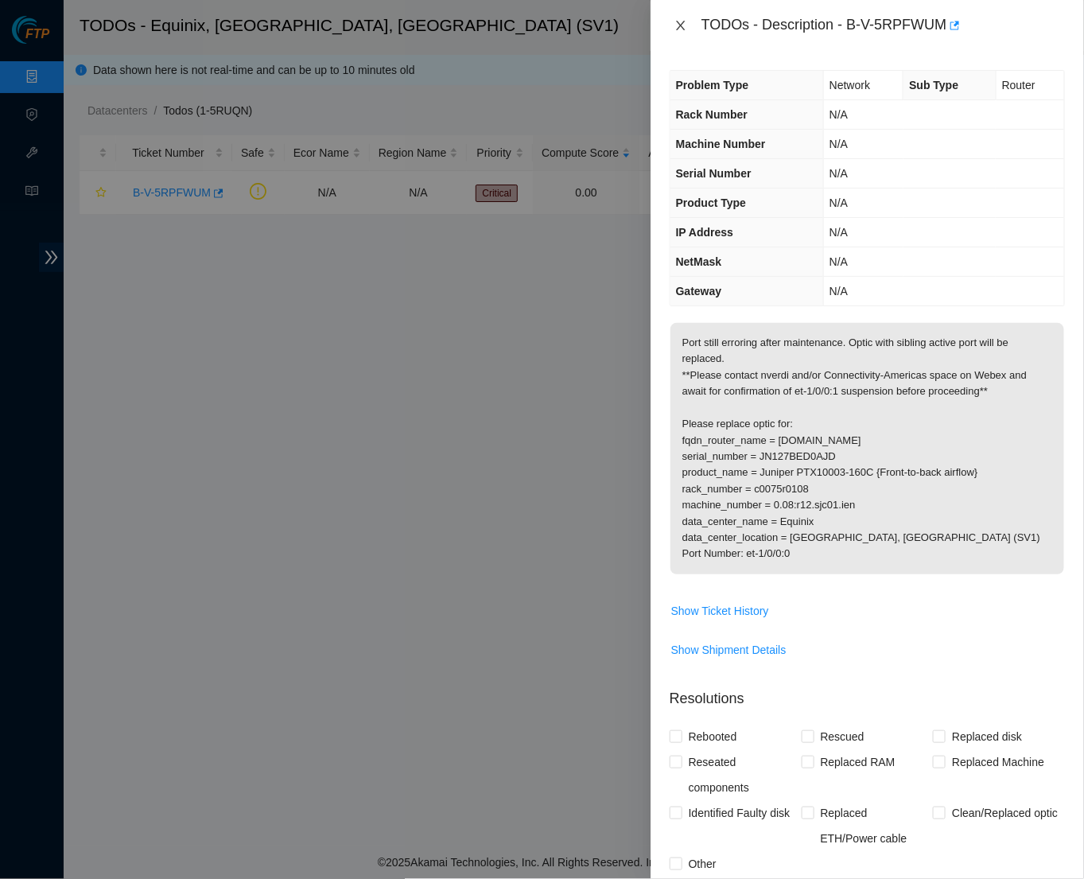
click at [687, 19] on button "Close" at bounding box center [681, 25] width 22 height 15
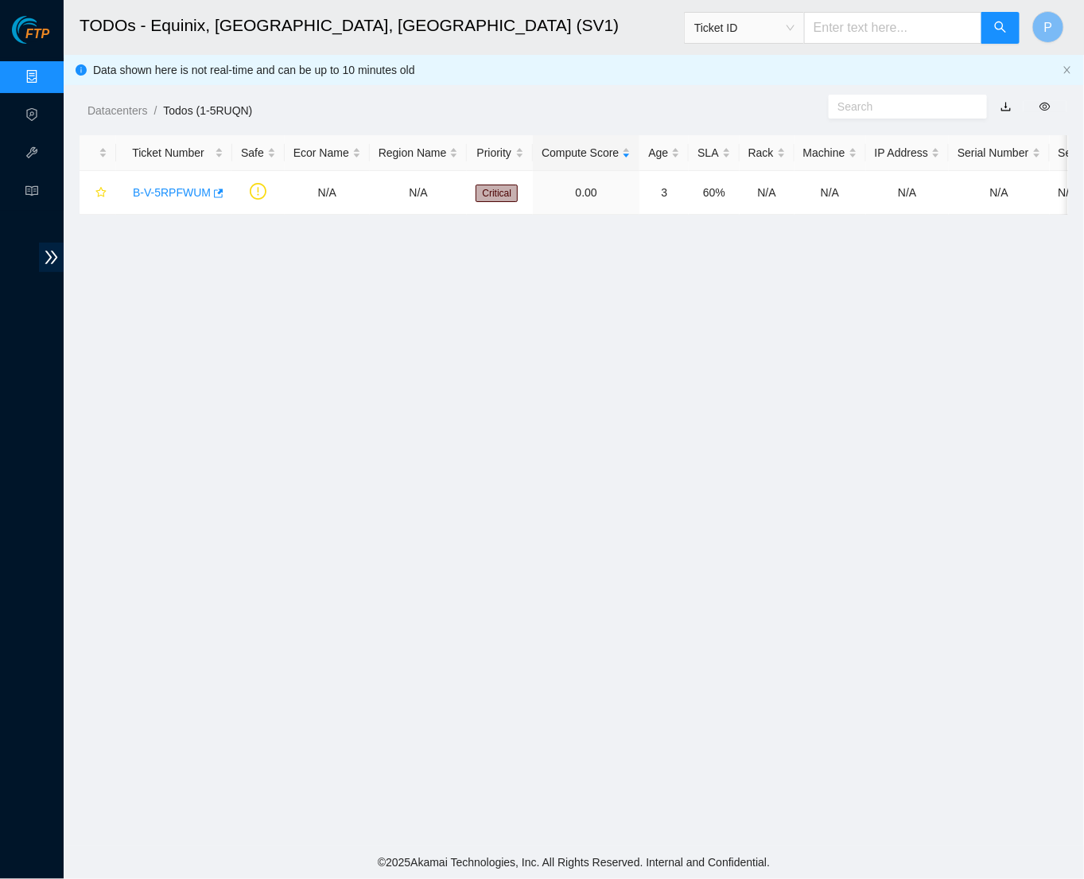
click at [586, 54] on header "TODOs - Equinix, San Jose, CA (SV1) Ticket ID P" at bounding box center [606, 27] width 1084 height 55
click at [46, 76] on link "Data Centers" at bounding box center [78, 77] width 65 height 13
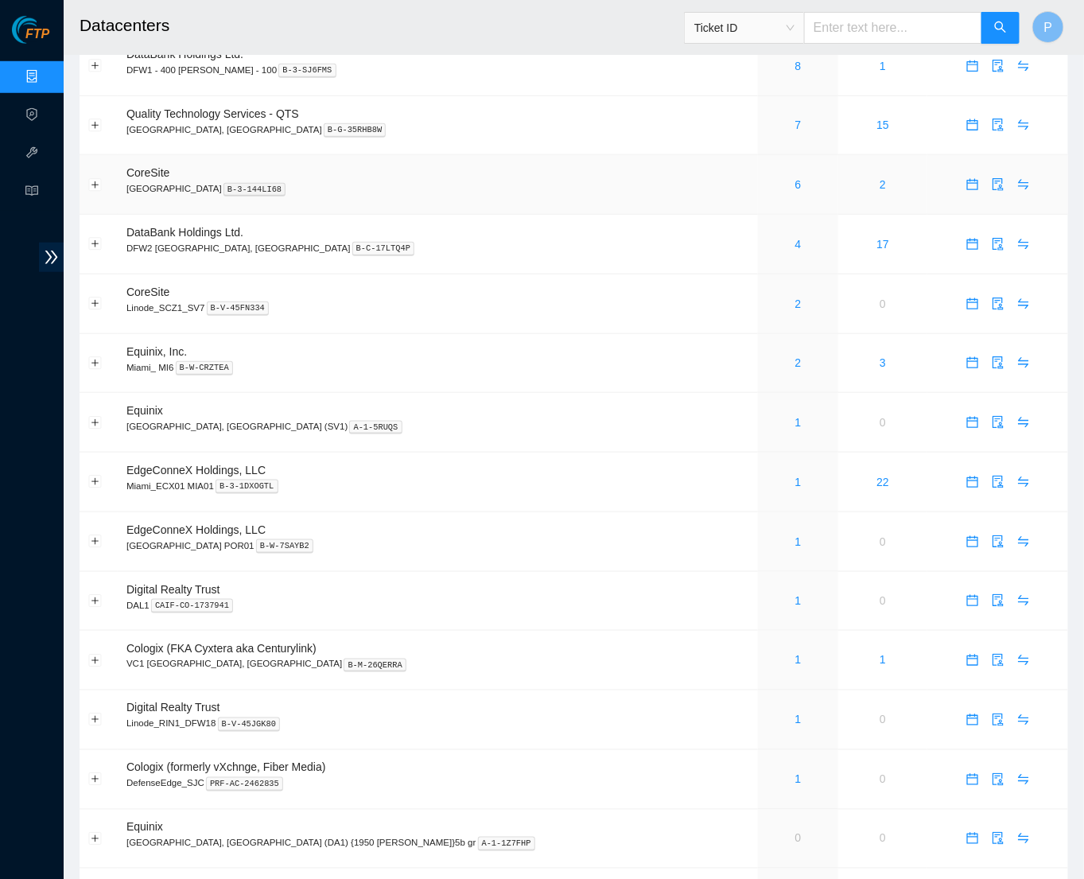
scroll to position [371, 0]
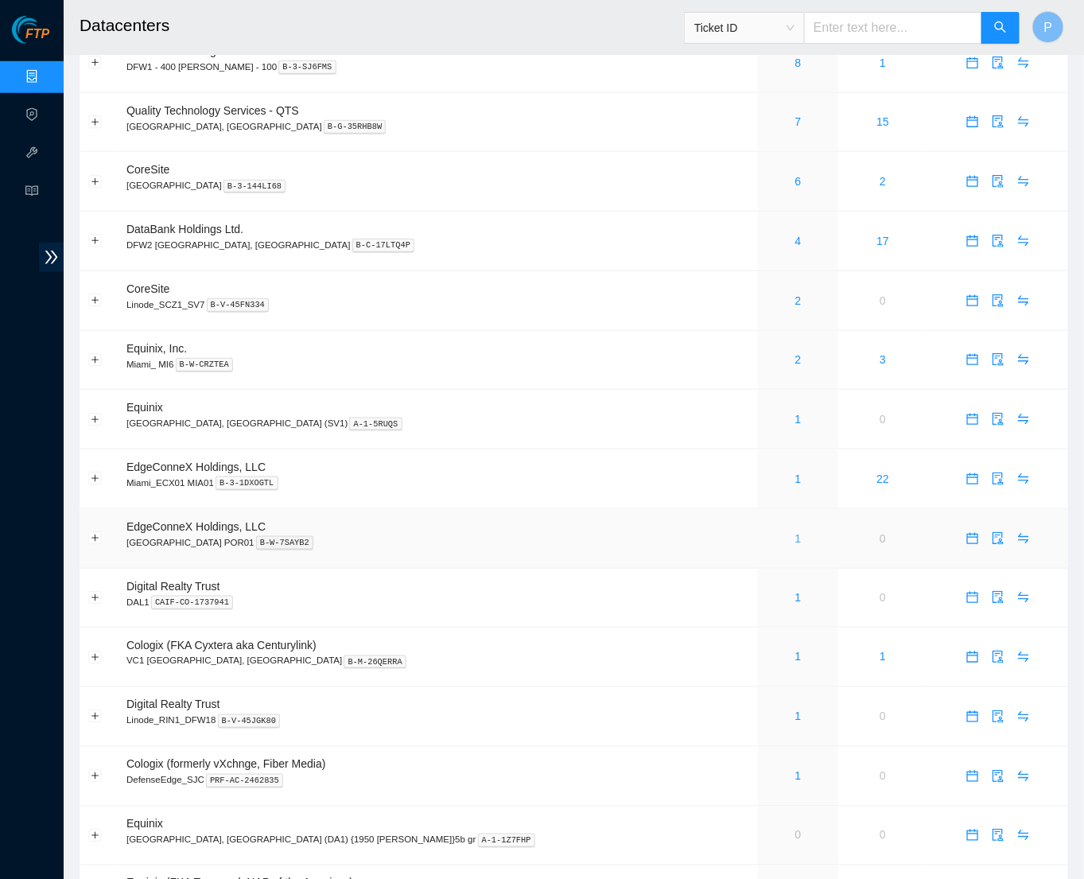
click at [795, 532] on link "1" at bounding box center [798, 538] width 6 height 13
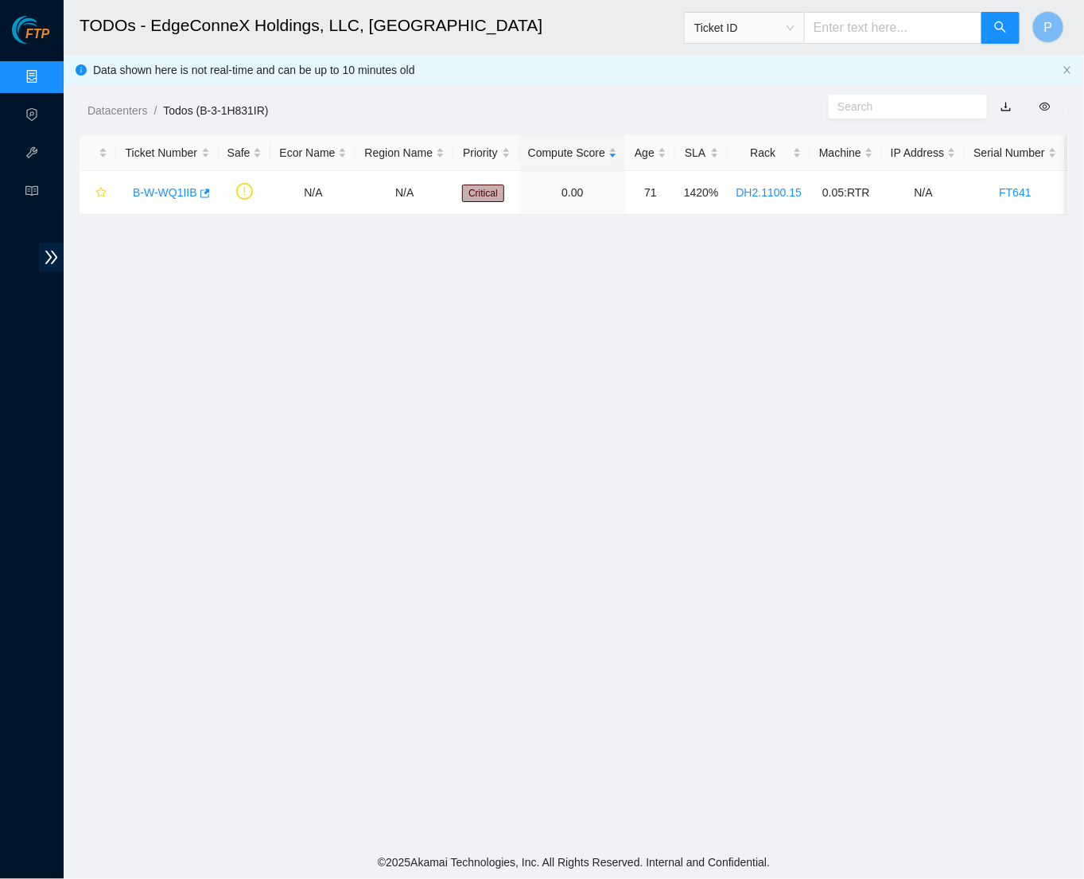
click at [1008, 104] on link "button" at bounding box center [1006, 106] width 11 height 13
click at [49, 76] on link "Data Centers" at bounding box center [78, 77] width 65 height 13
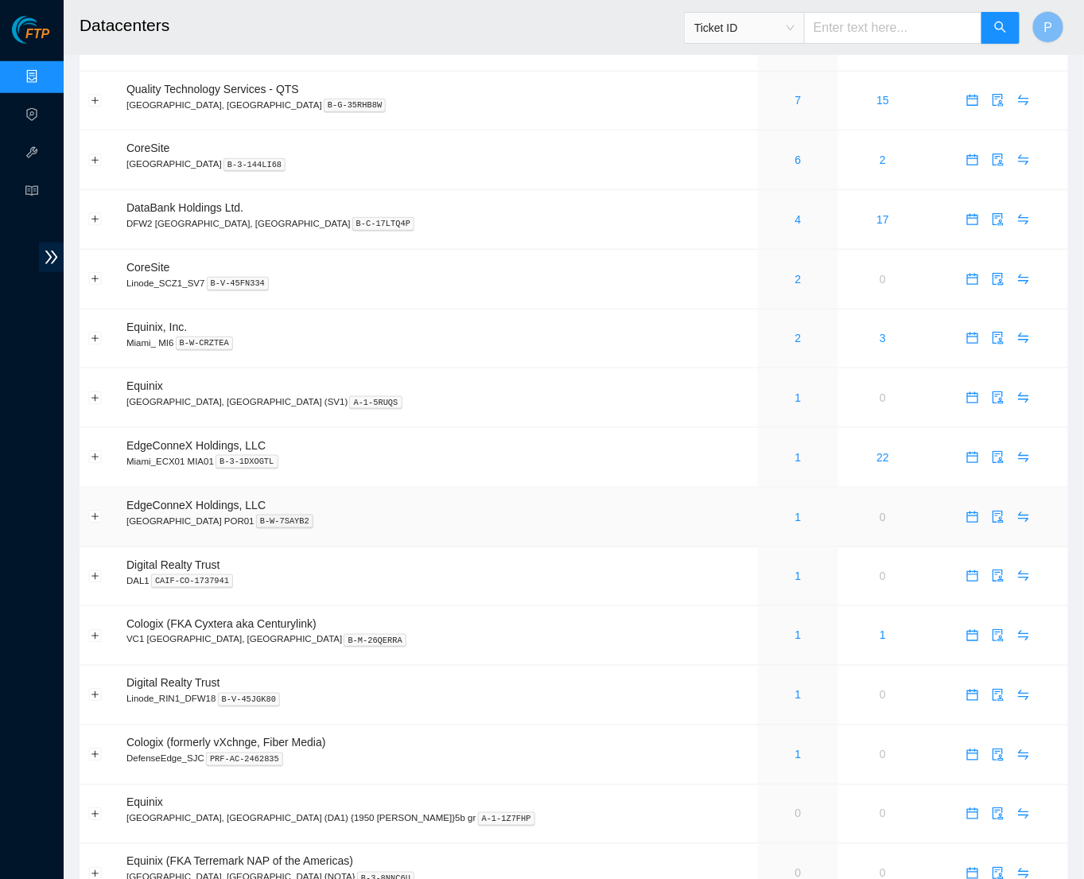
scroll to position [400, 0]
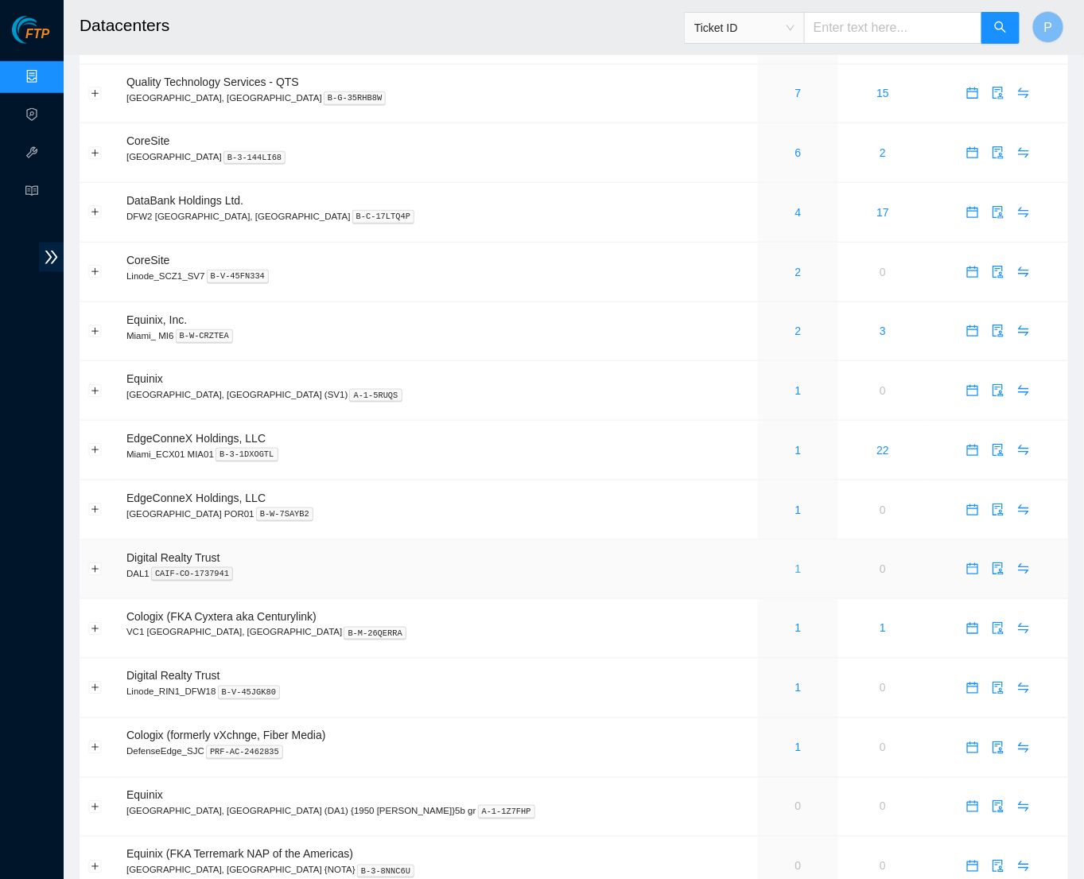
click at [795, 562] on link "1" at bounding box center [798, 568] width 6 height 13
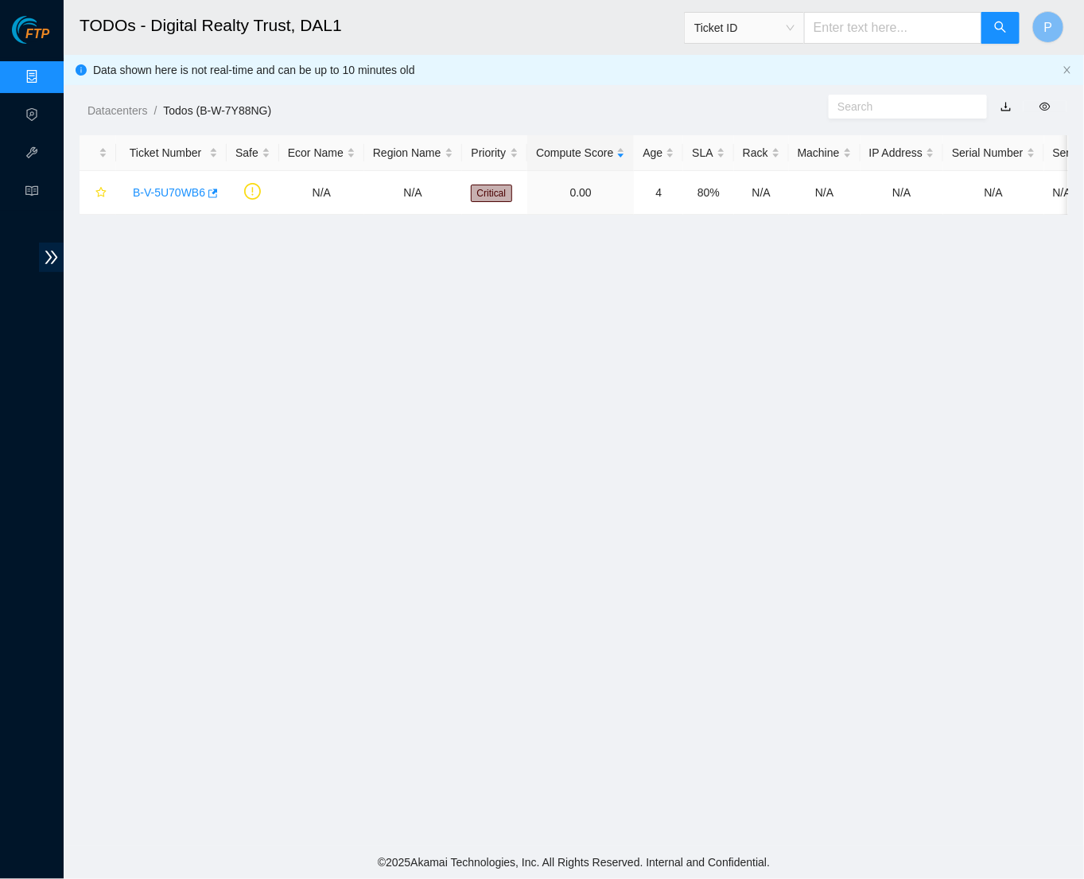
click at [1006, 105] on link "button" at bounding box center [1006, 106] width 11 height 13
click at [46, 76] on link "Data Centers" at bounding box center [78, 77] width 65 height 13
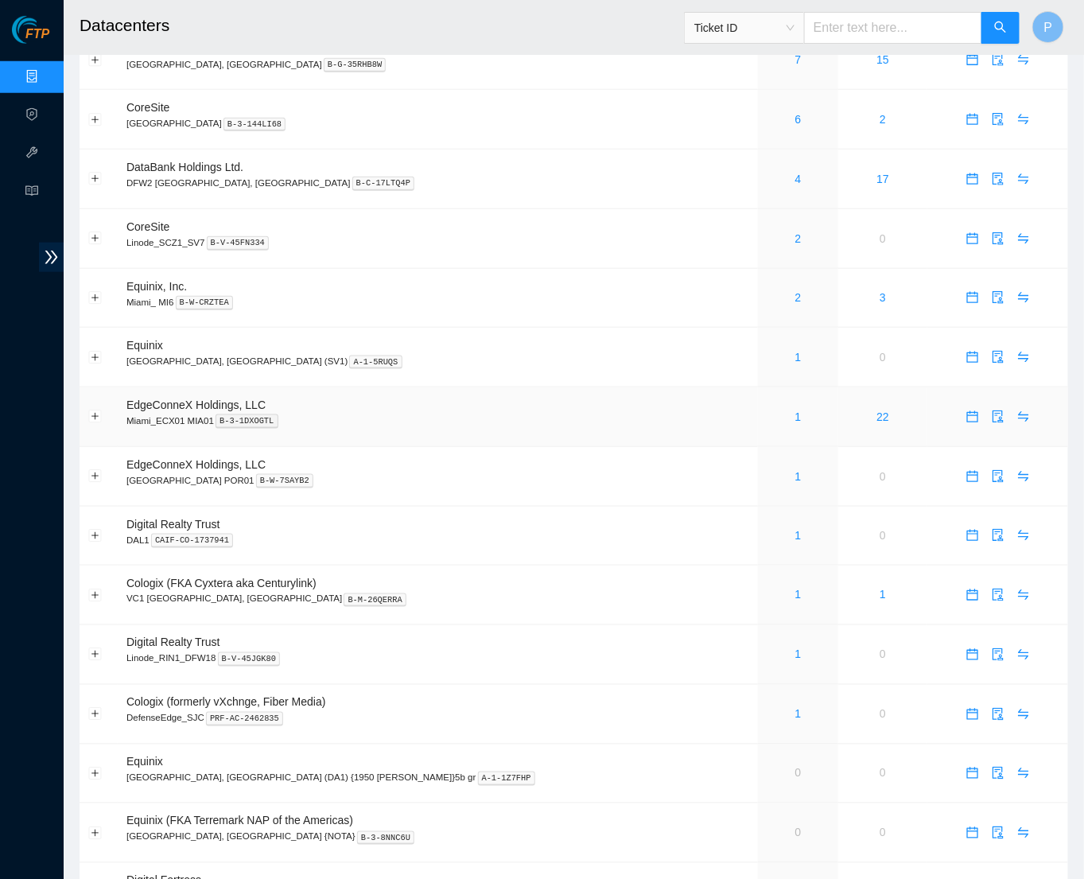
scroll to position [441, 0]
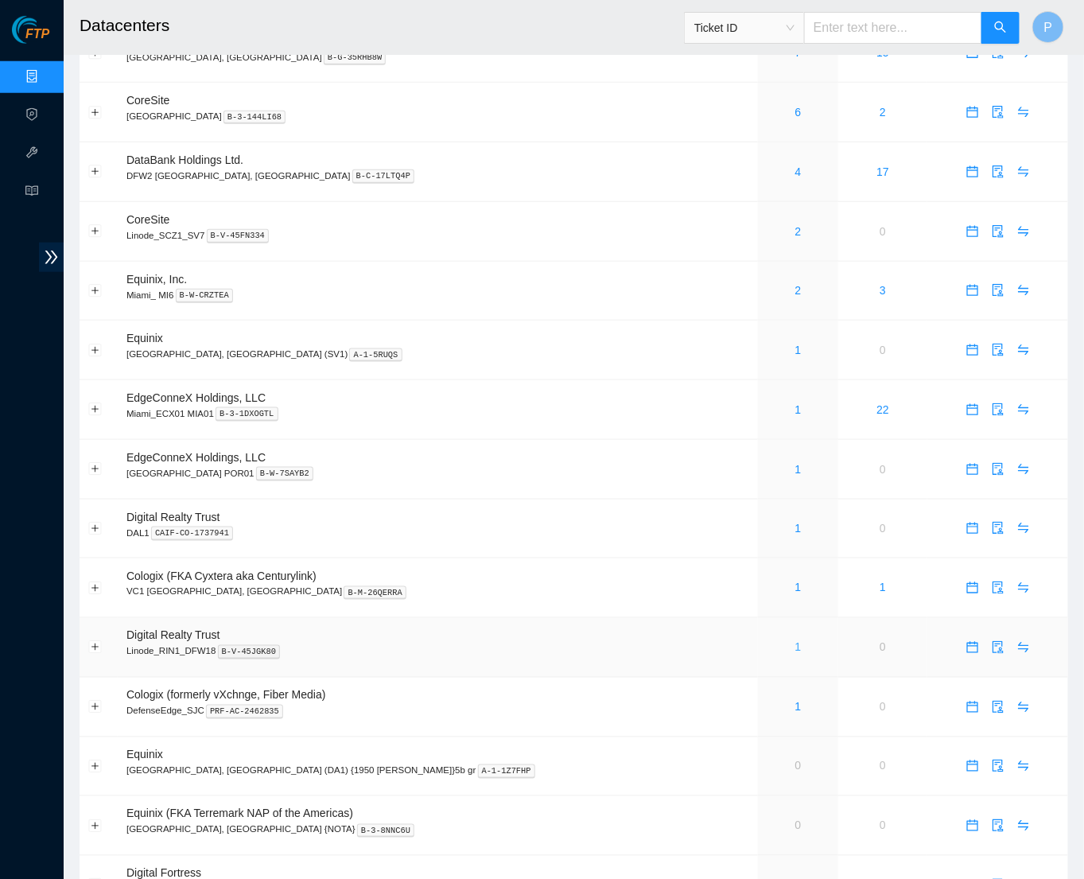
click at [795, 641] on link "1" at bounding box center [798, 647] width 6 height 13
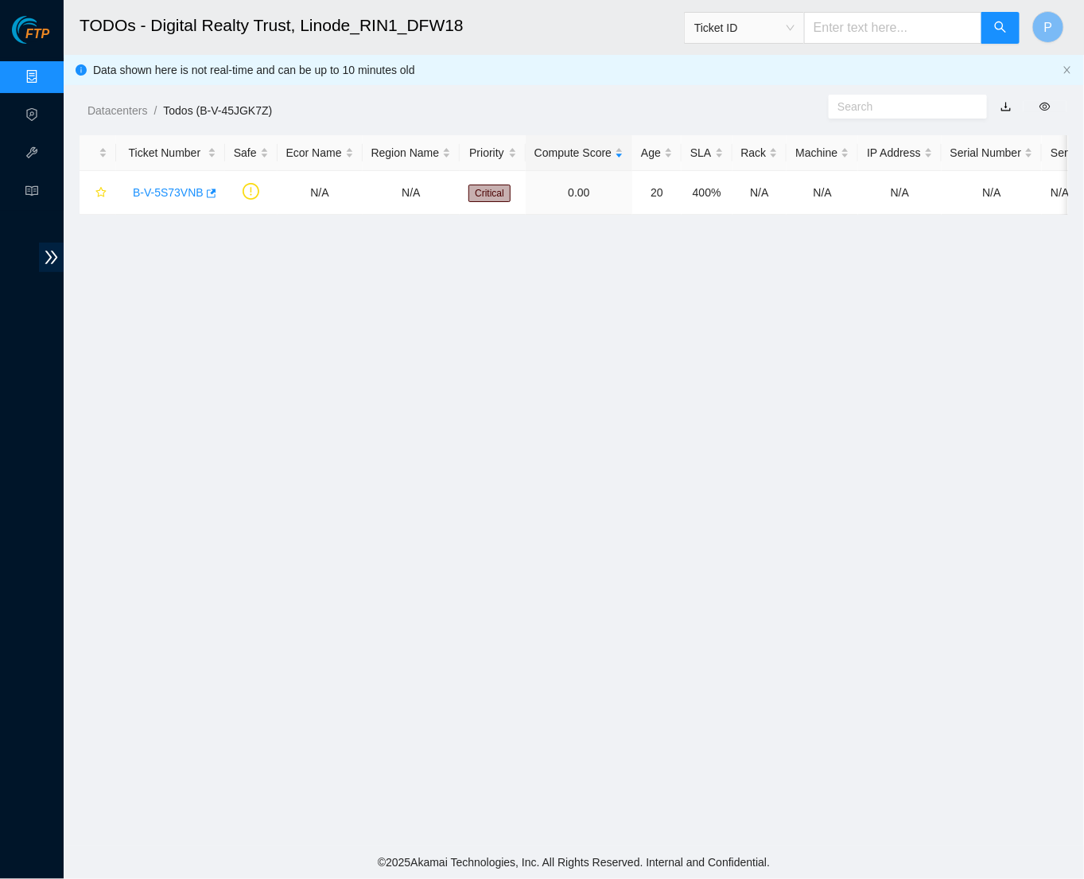
click at [1009, 103] on link "button" at bounding box center [1006, 106] width 11 height 13
click at [46, 71] on link "Data Centers" at bounding box center [78, 77] width 65 height 13
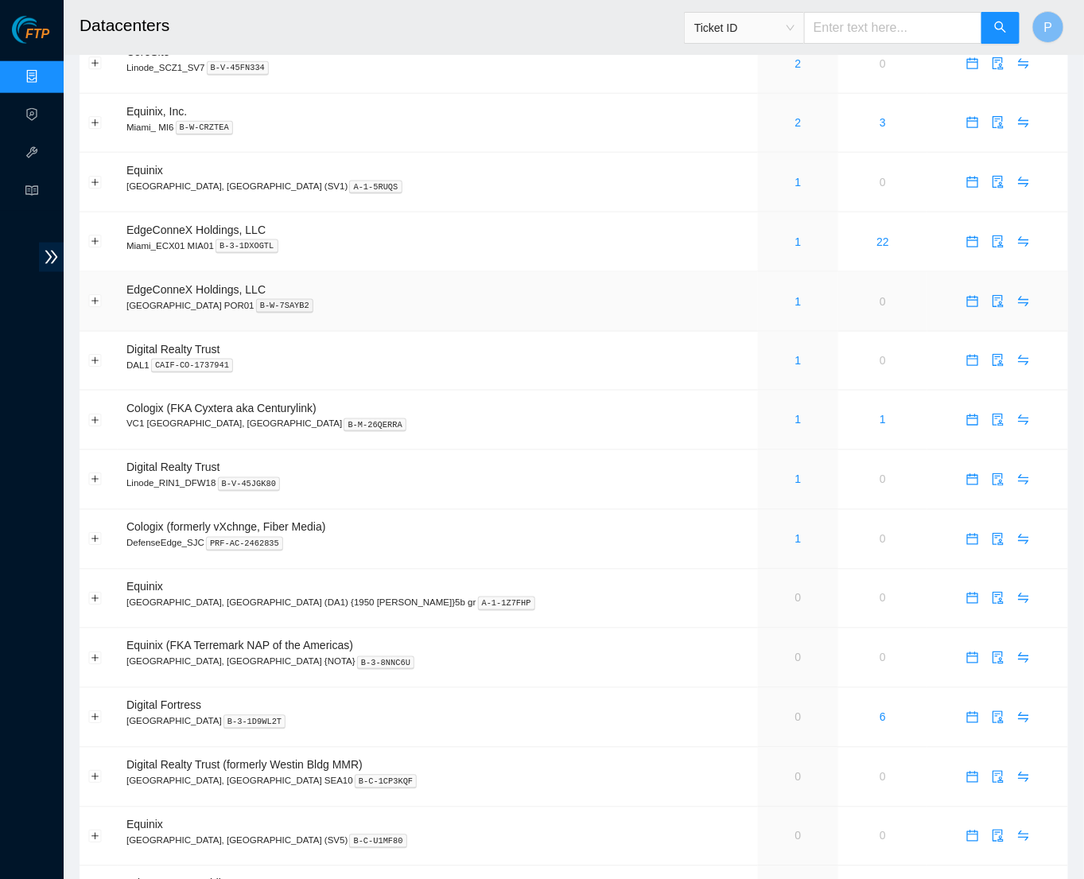
scroll to position [617, 0]
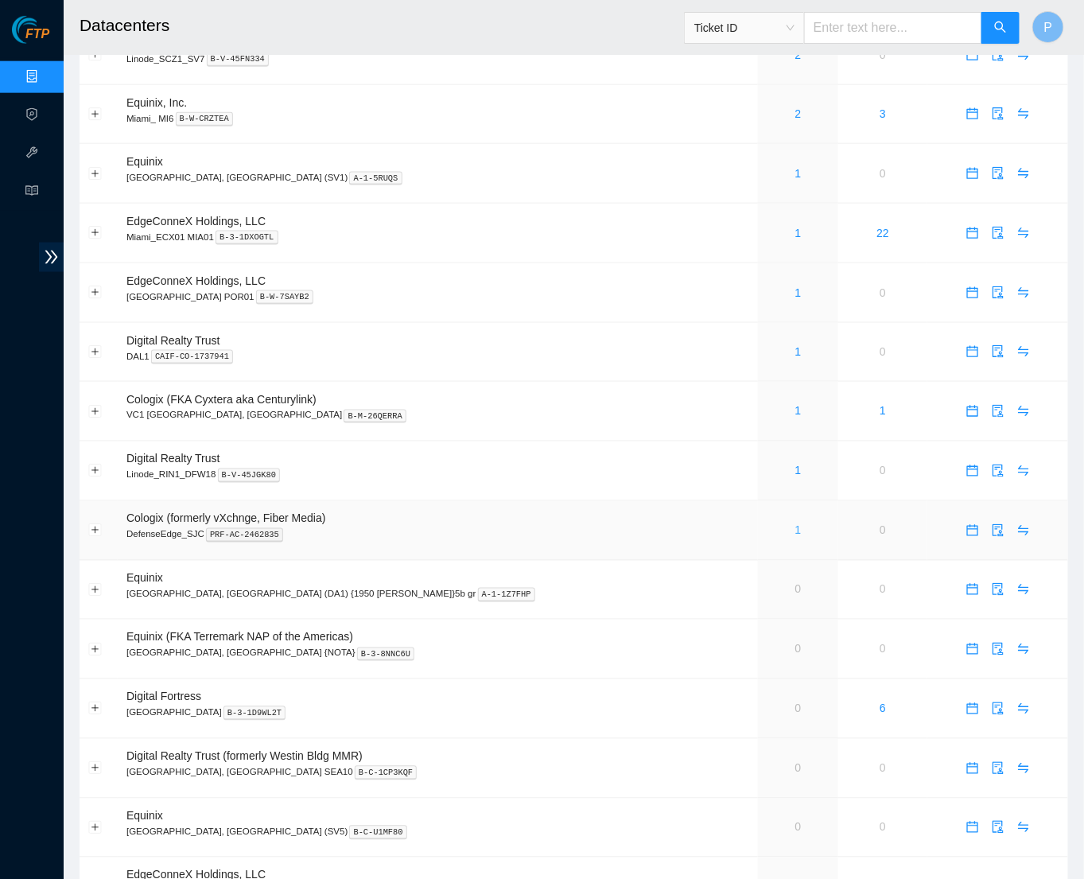
click at [795, 524] on link "1" at bounding box center [798, 530] width 6 height 13
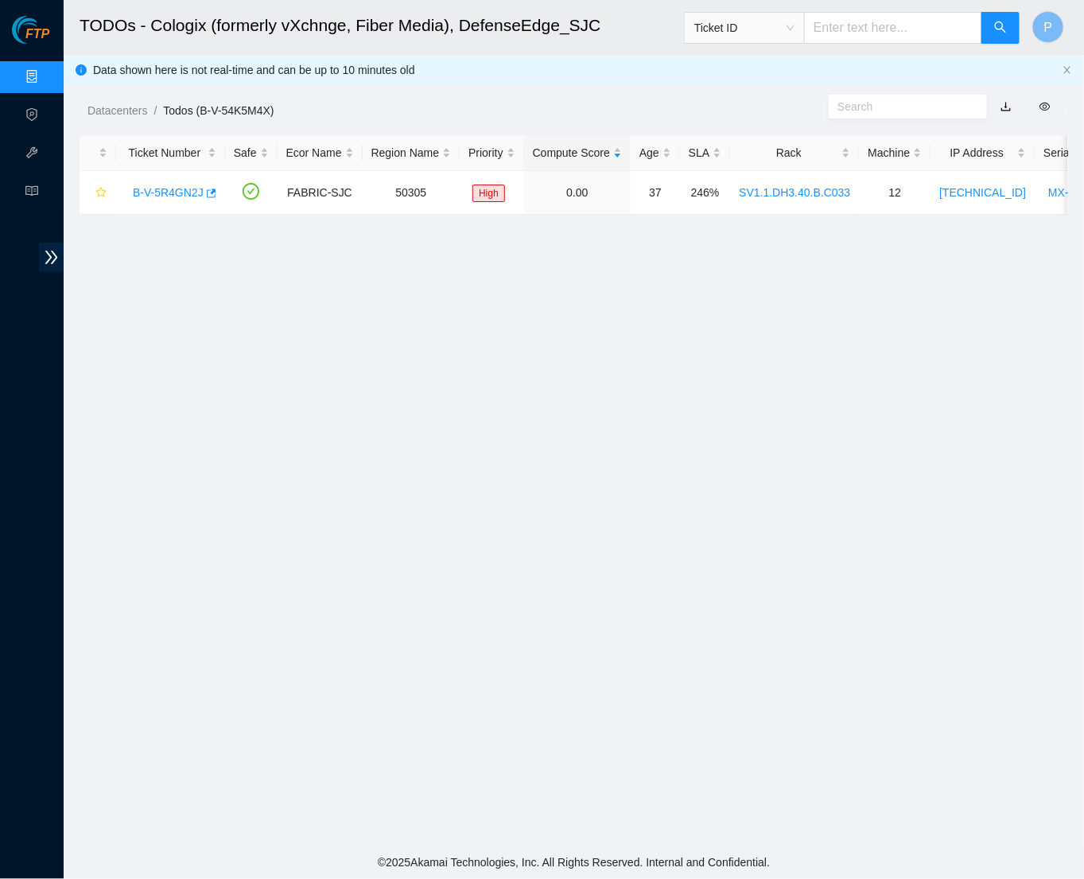
click at [1008, 103] on link "button" at bounding box center [1006, 106] width 11 height 13
click at [46, 75] on link "Data Centers" at bounding box center [78, 77] width 65 height 13
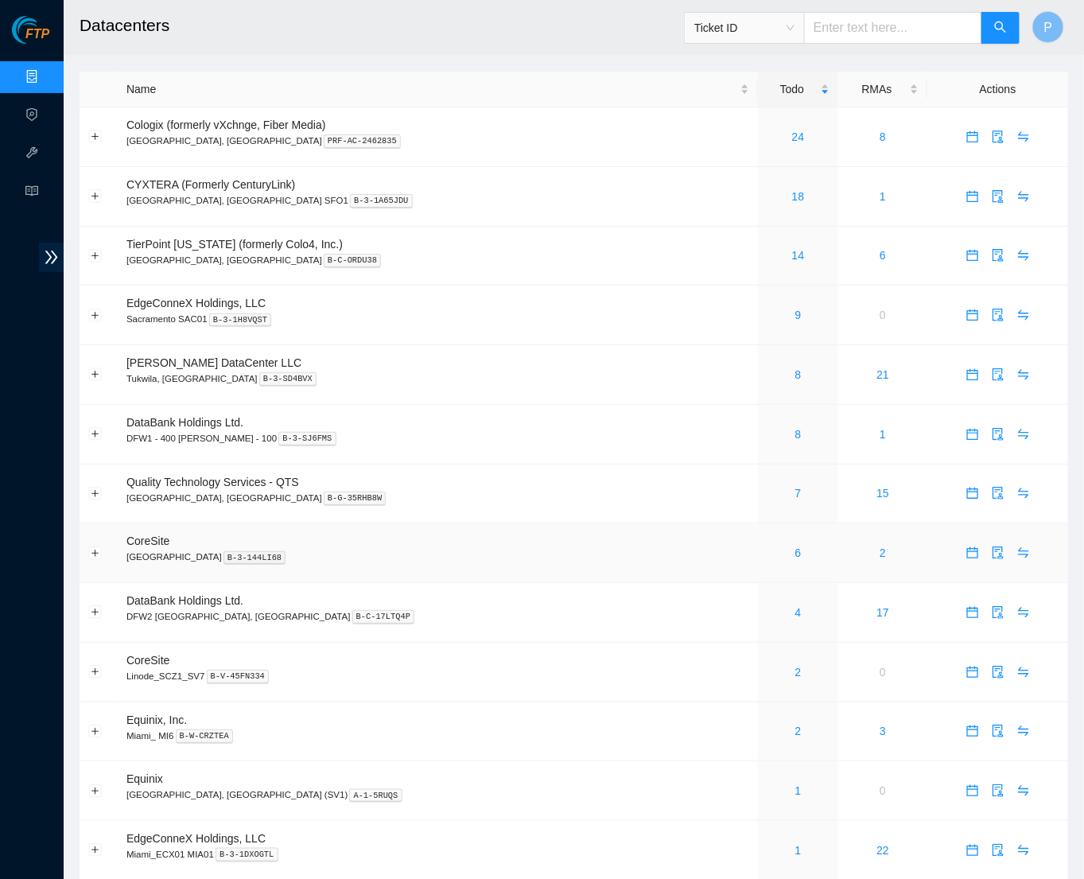
click at [767, 544] on div "6" at bounding box center [798, 552] width 63 height 17
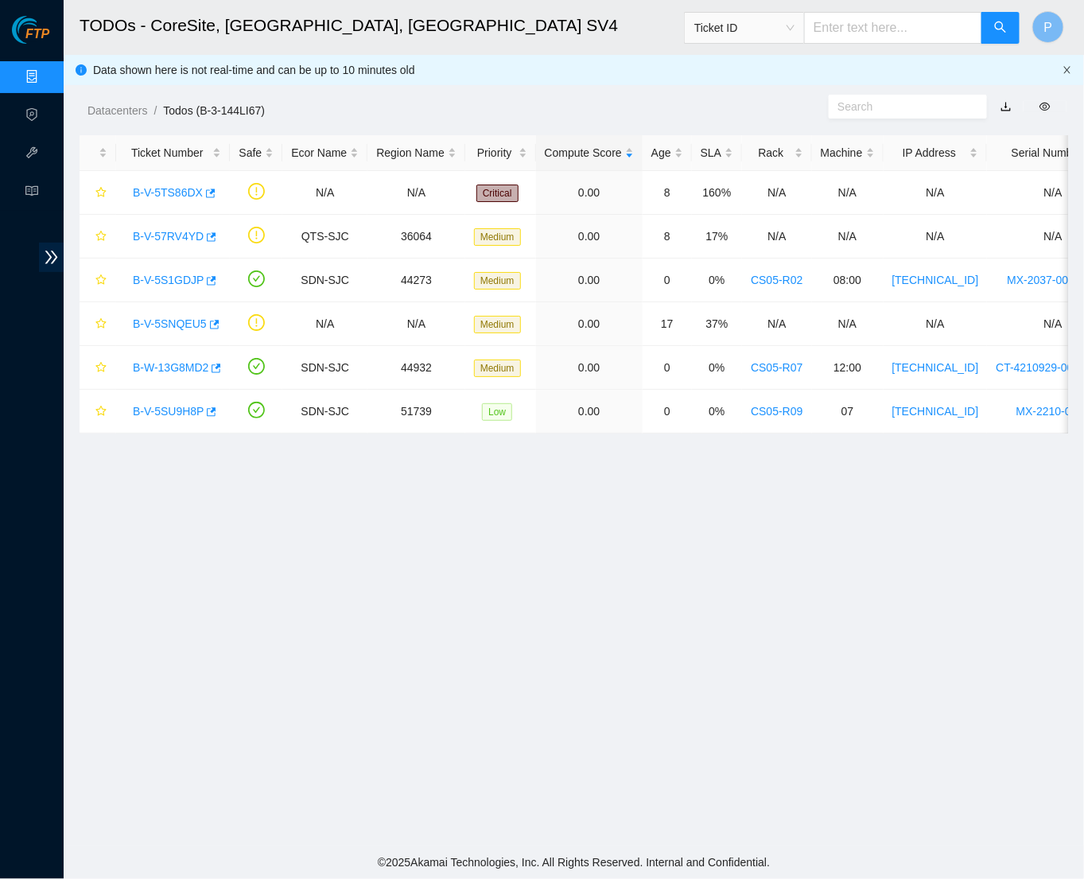
click at [1021, 69] on icon "close" at bounding box center [1067, 69] width 6 height 7
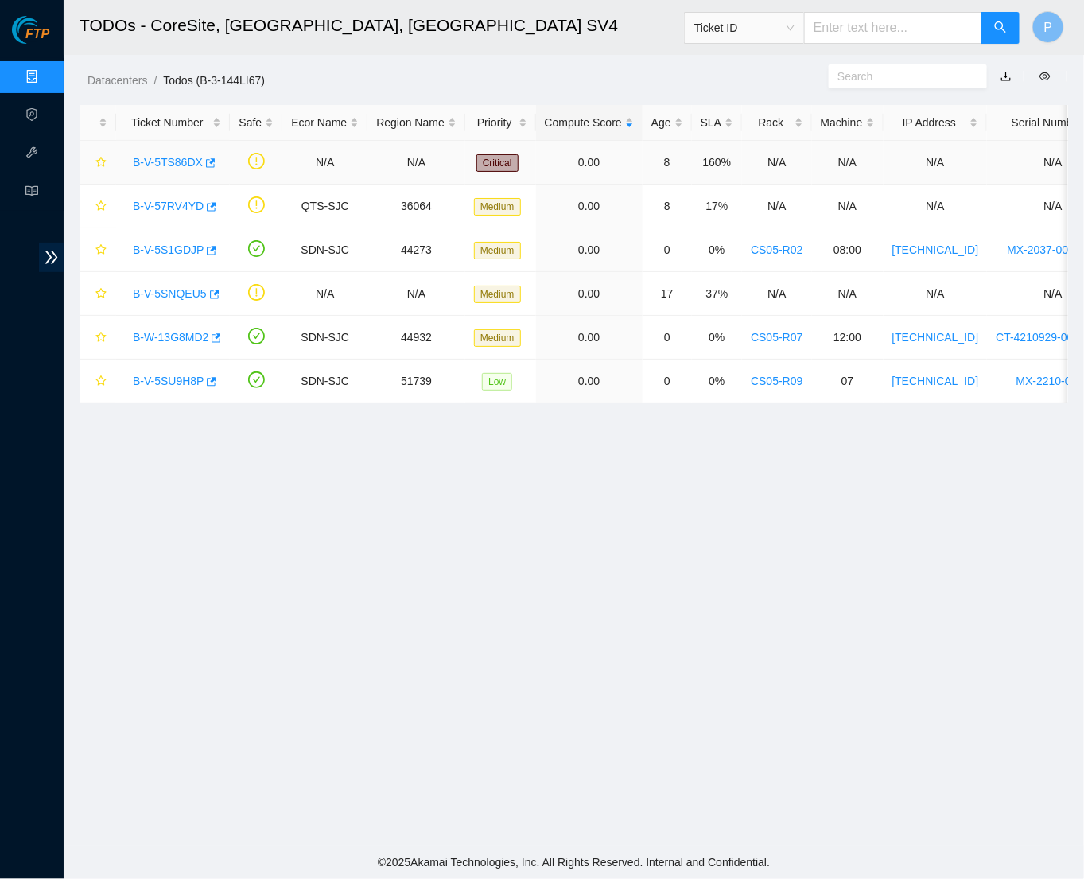
click at [177, 157] on link "B-V-5TS86DX" at bounding box center [168, 162] width 70 height 13
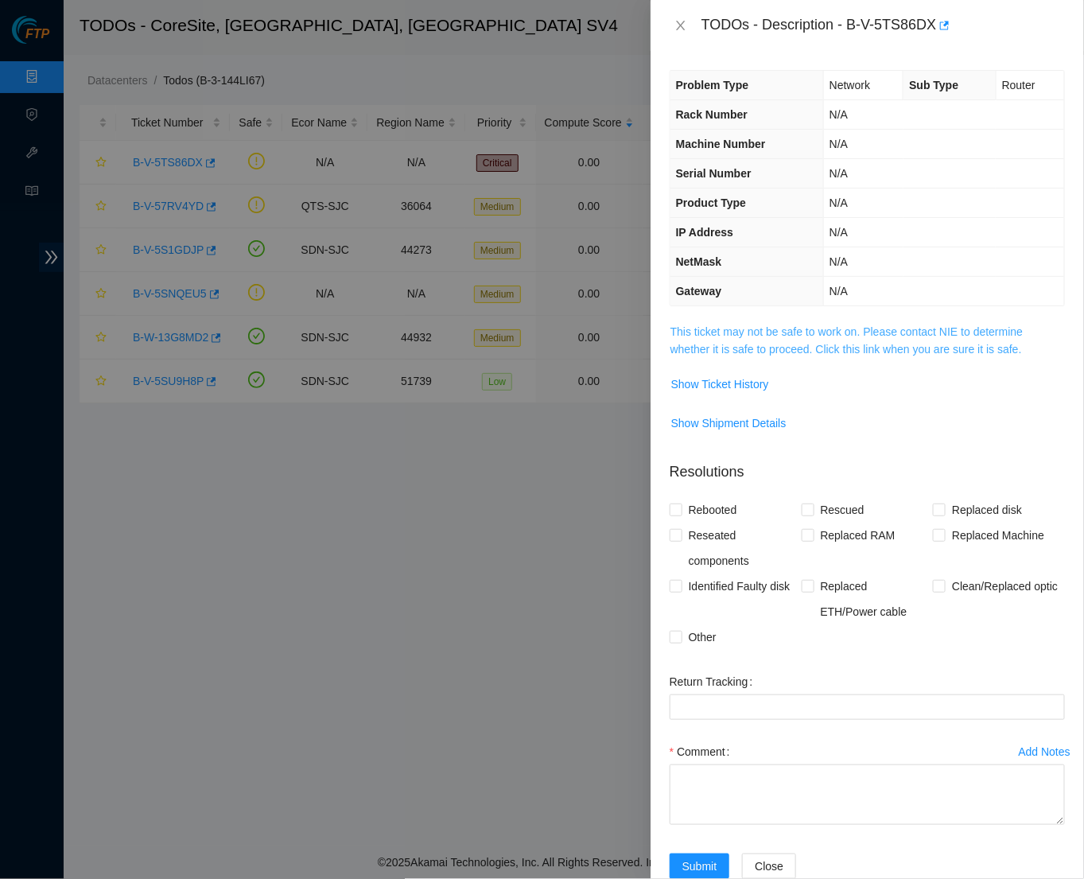
click at [772, 340] on link "This ticket may not be safe to work on. Please contact NIE to determine whether…" at bounding box center [847, 340] width 353 height 30
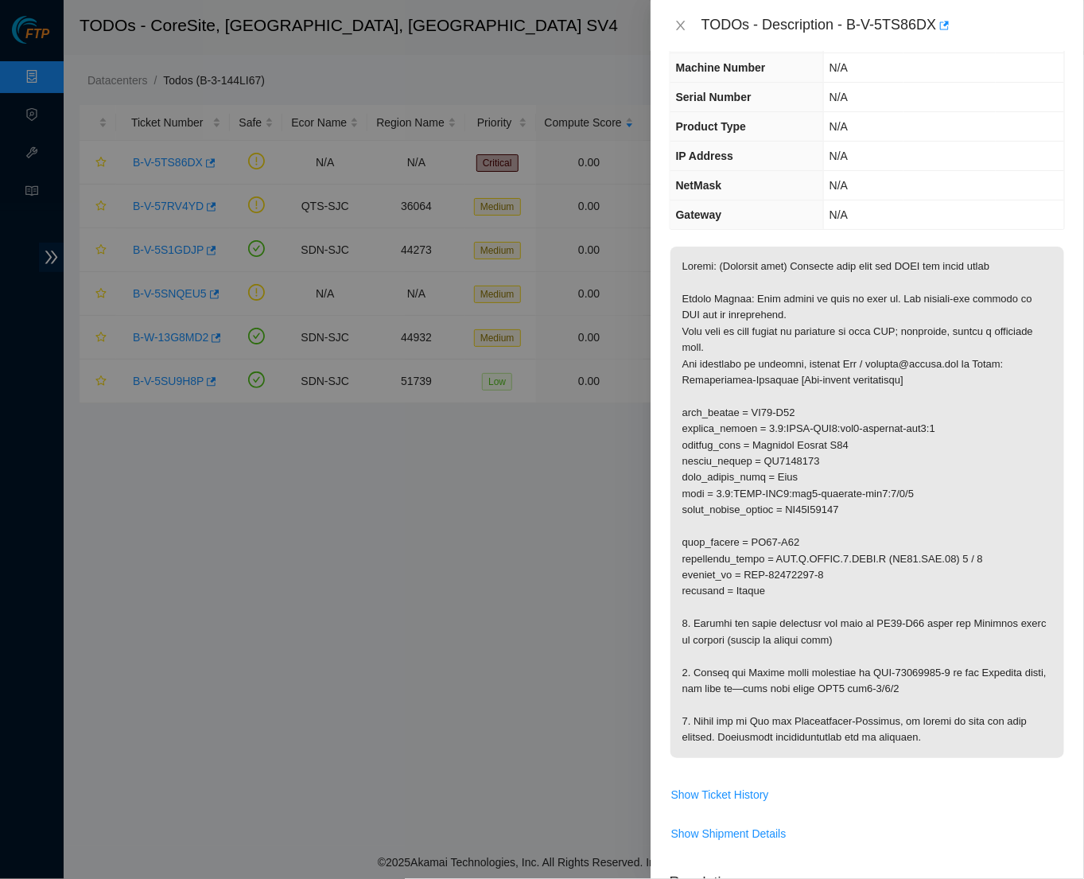
scroll to position [78, 0]
drag, startPoint x: 857, startPoint y: 25, endPoint x: 947, endPoint y: 25, distance: 90.7
click at [947, 25] on div "TODOs - Description - B-V-5TS86DX" at bounding box center [884, 25] width 364 height 25
copy div "B-V-5TS86DX"
click at [824, 186] on td "N/A" at bounding box center [944, 183] width 241 height 29
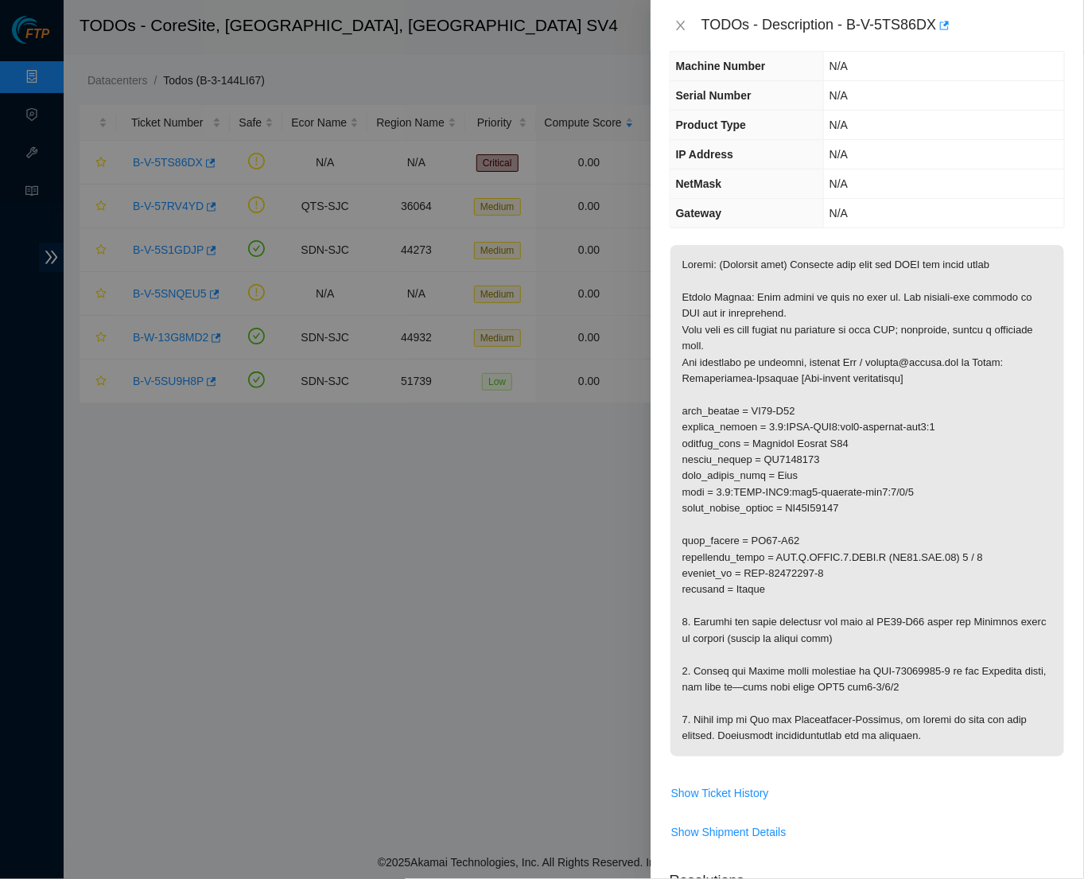
click at [785, 129] on th "Product Type" at bounding box center [748, 125] width 154 height 29
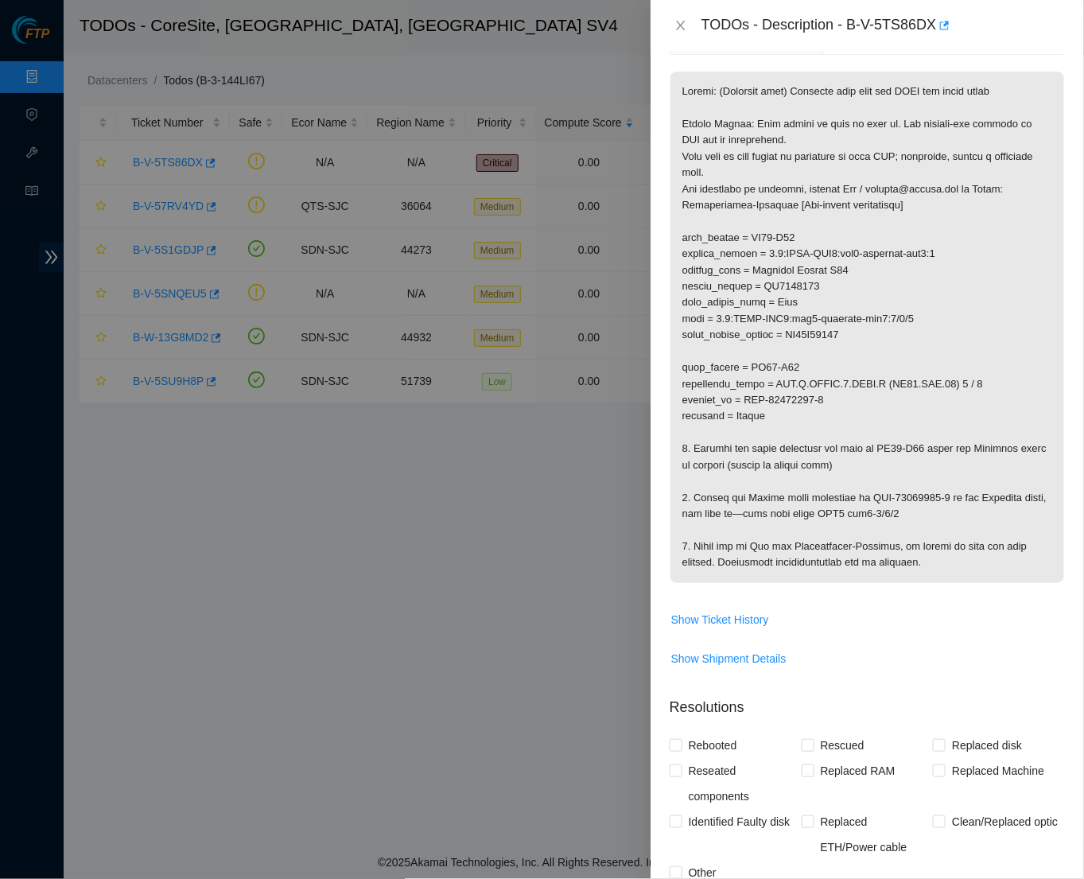
scroll to position [247, 0]
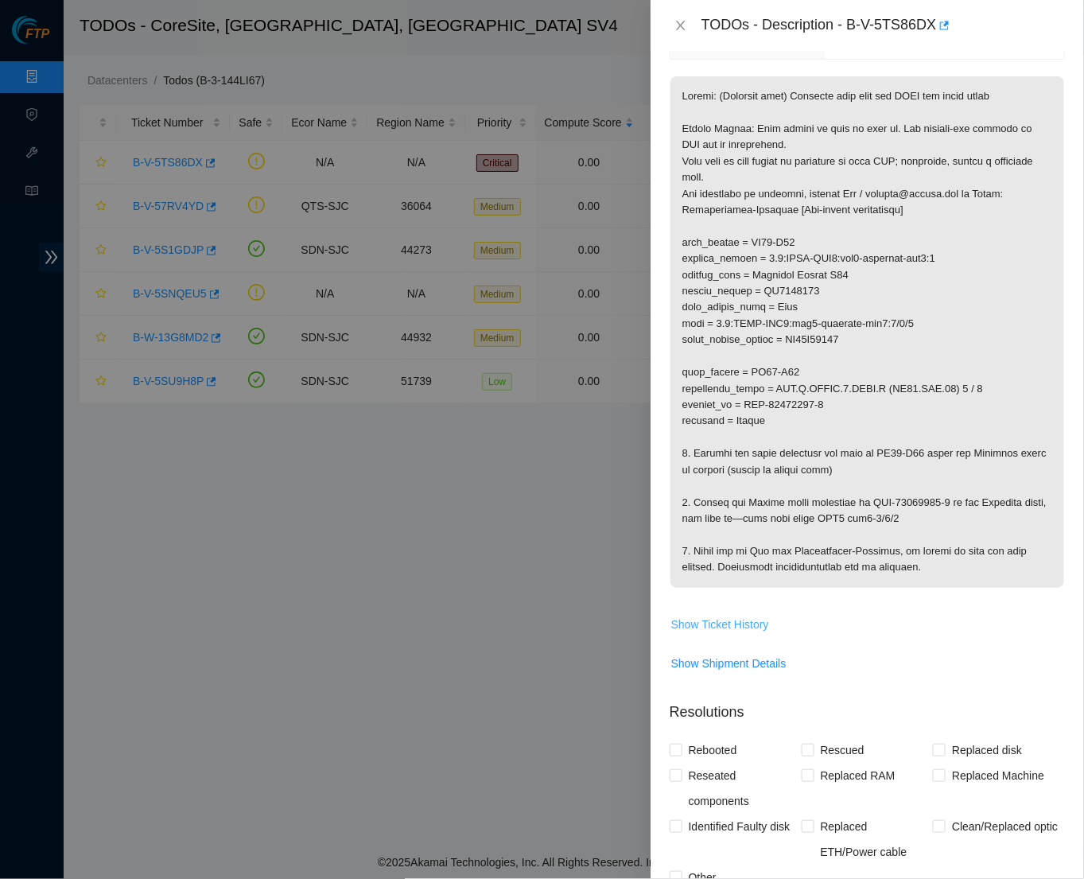
click at [727, 616] on span "Show Ticket History" at bounding box center [720, 624] width 98 height 17
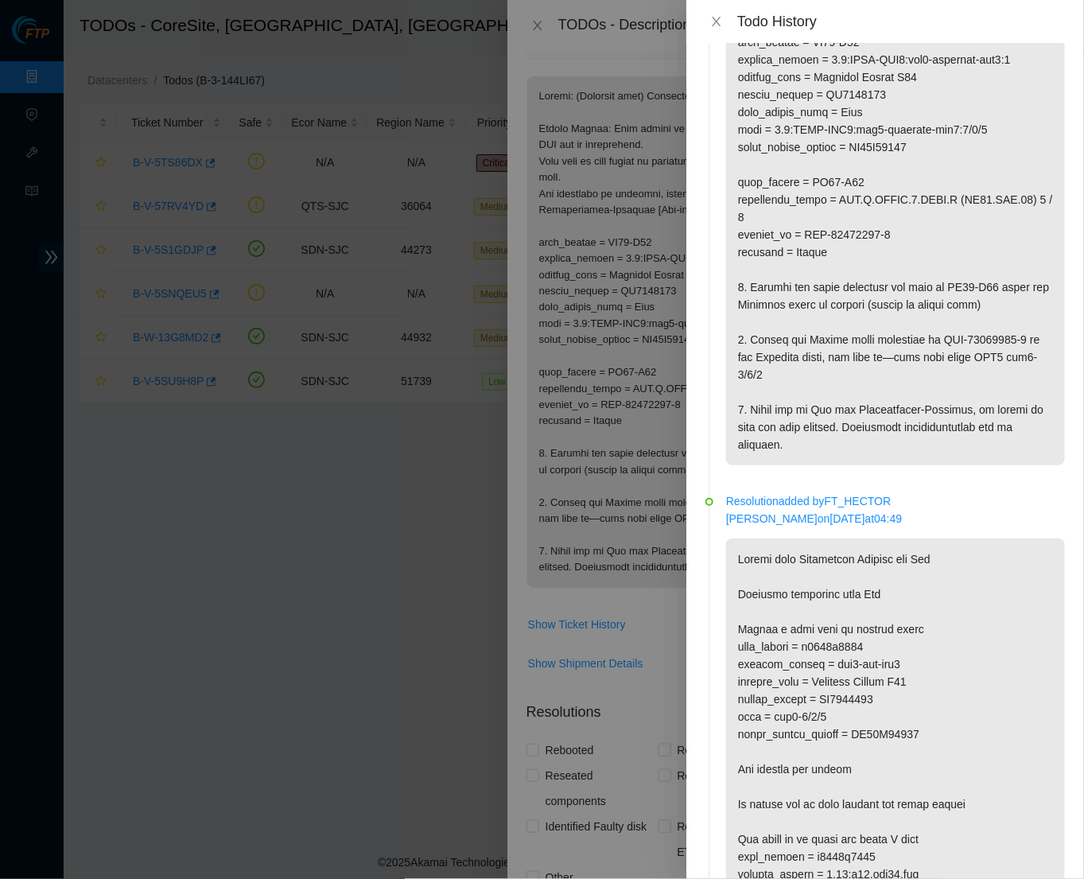
scroll to position [251, 0]
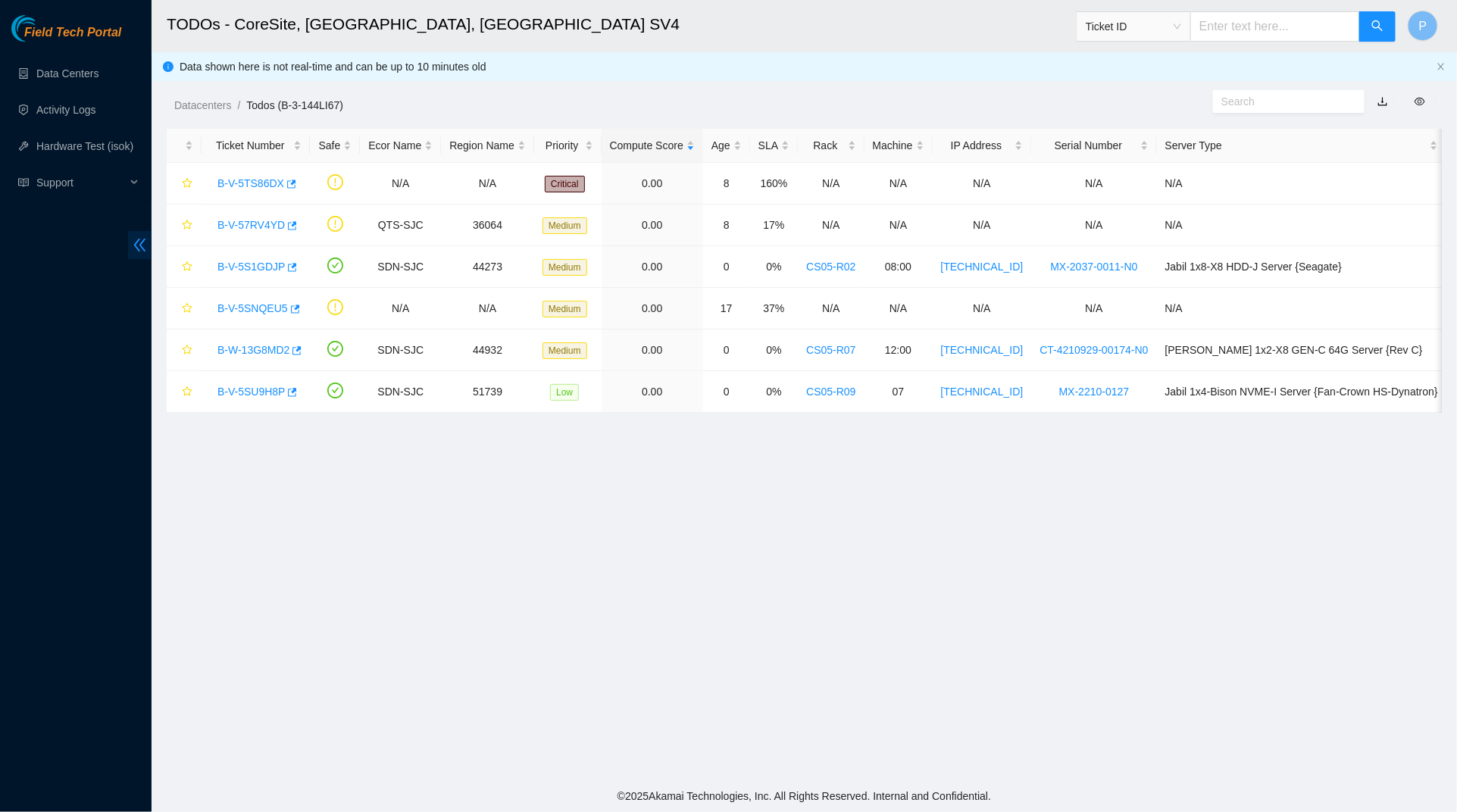
click at [147, 243] on icon "double-left" at bounding box center [139, 245] width 16 height 16
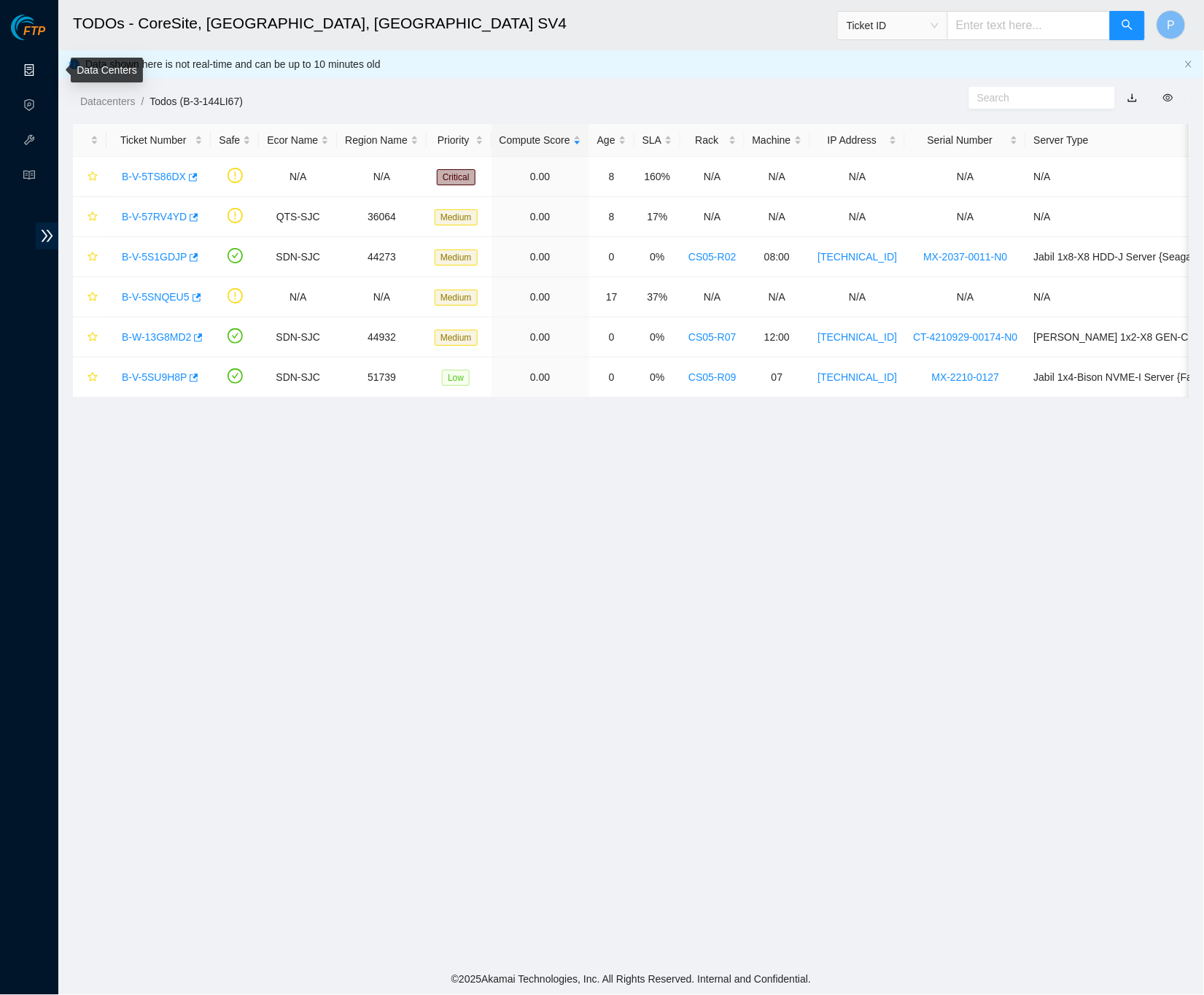
click at [42, 66] on link "Data Centers" at bounding box center [72, 71] width 60 height 12
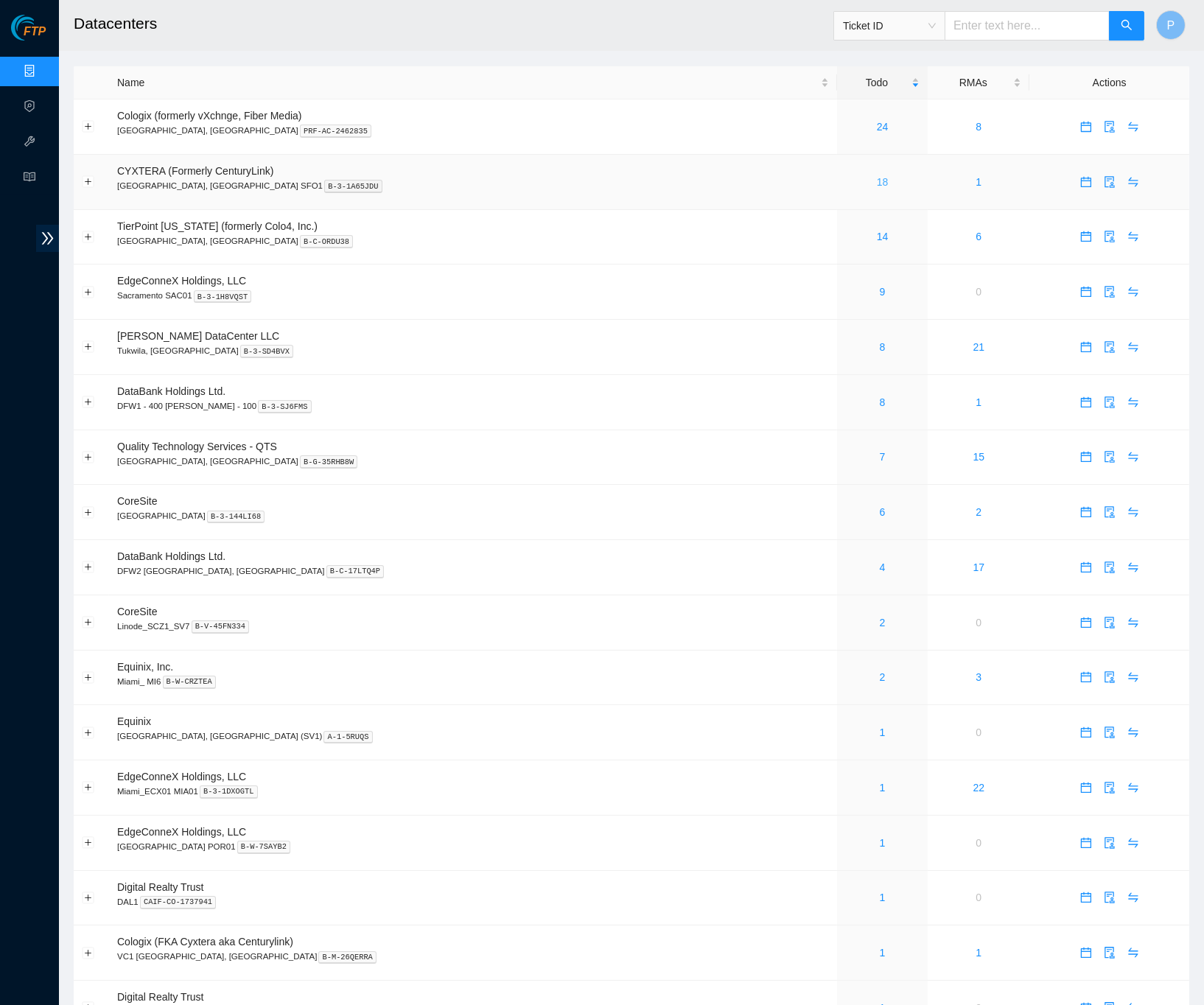
click at [877, 178] on link "18" at bounding box center [883, 182] width 12 height 12
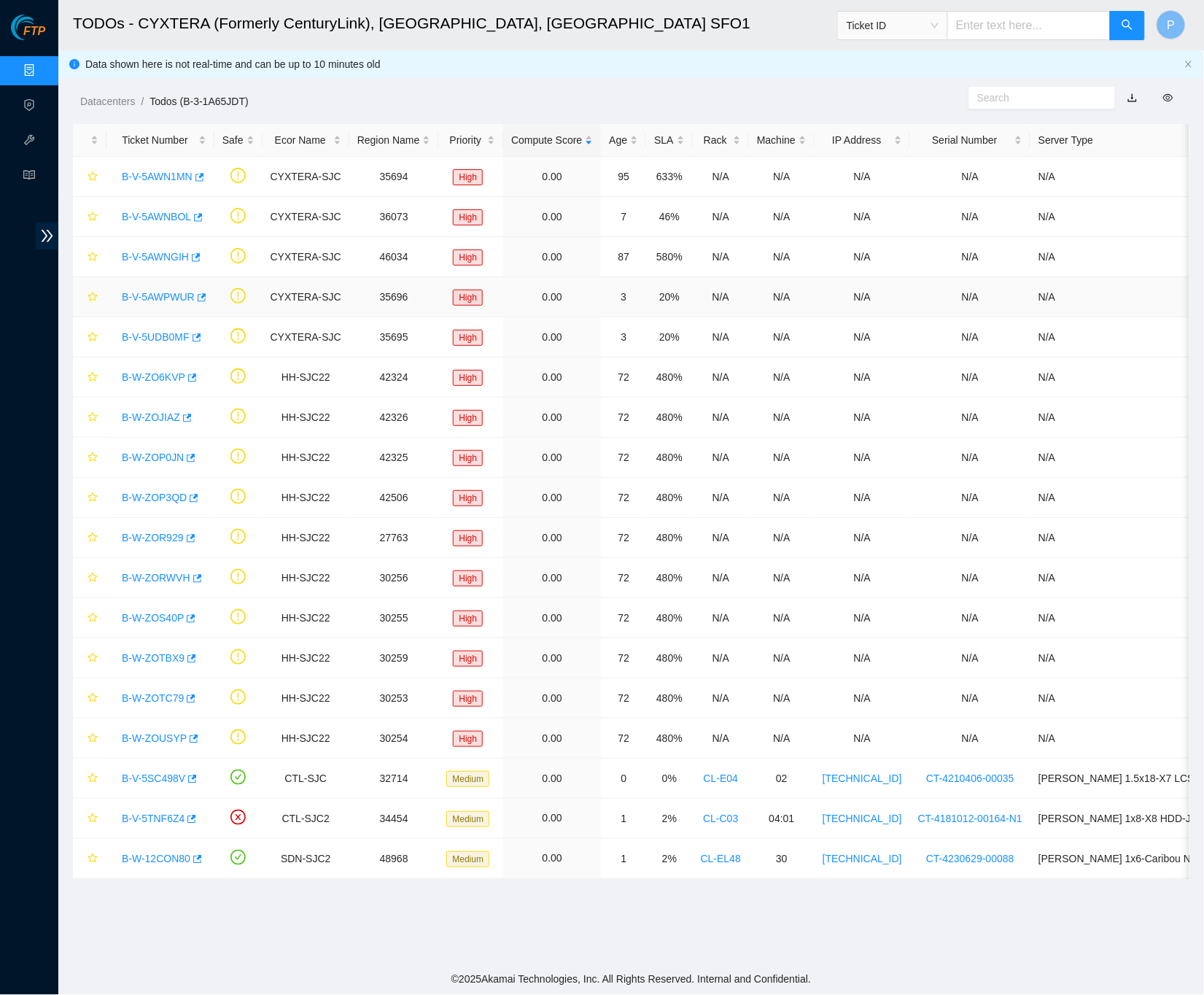
click at [176, 293] on link "B-V-5AWPWUR" at bounding box center [159, 296] width 73 height 12
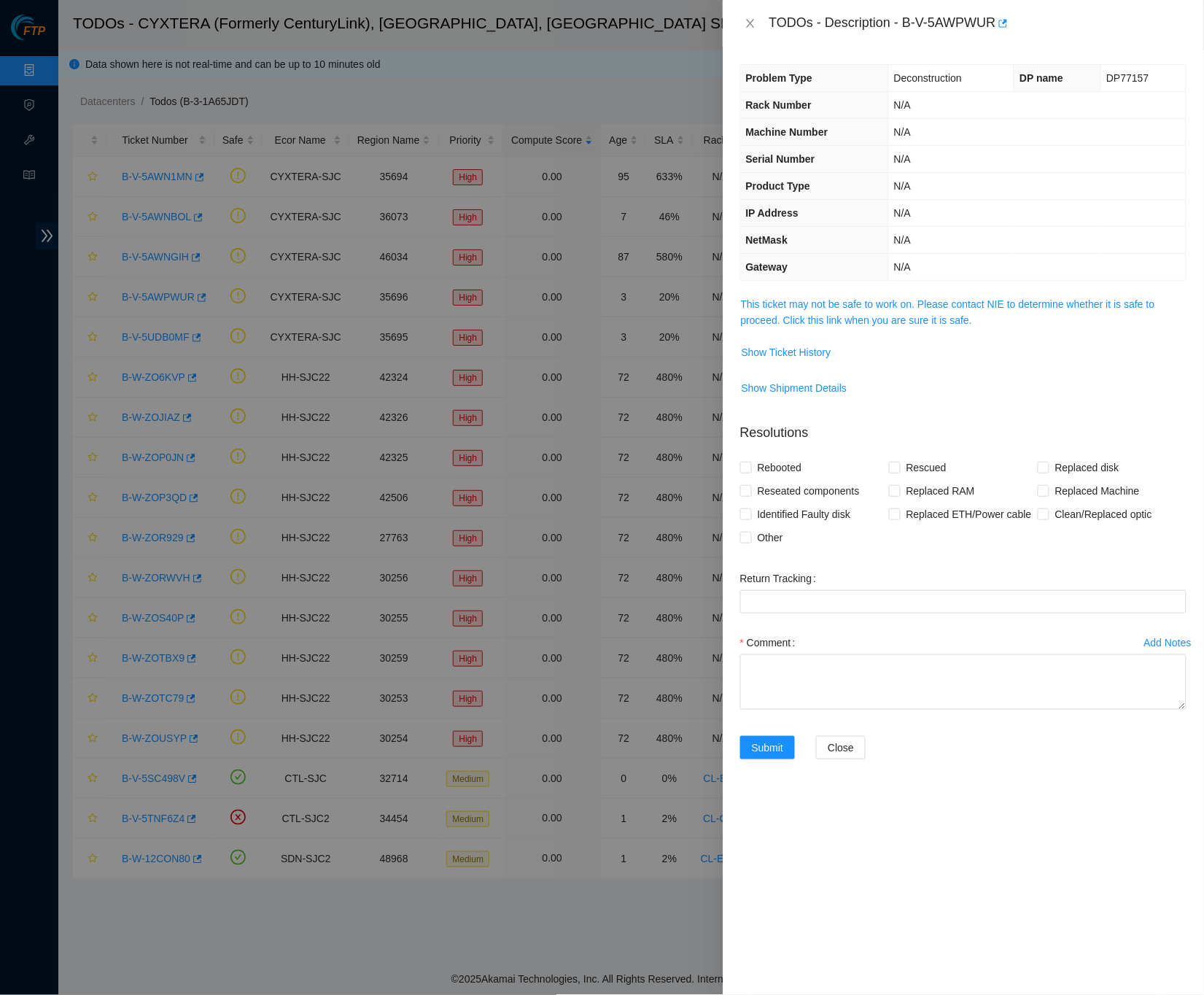
click at [764, 307] on span "This ticket may not be safe to work on. Please contact NIE to determine whether…" at bounding box center [963, 312] width 445 height 32
click at [768, 329] on td "This ticket may not be safe to work on. Please contact NIE to determine whether…" at bounding box center [963, 317] width 447 height 45
click at [771, 319] on link "This ticket may not be safe to work on. Please contact NIE to determine whether…" at bounding box center [948, 312] width 414 height 28
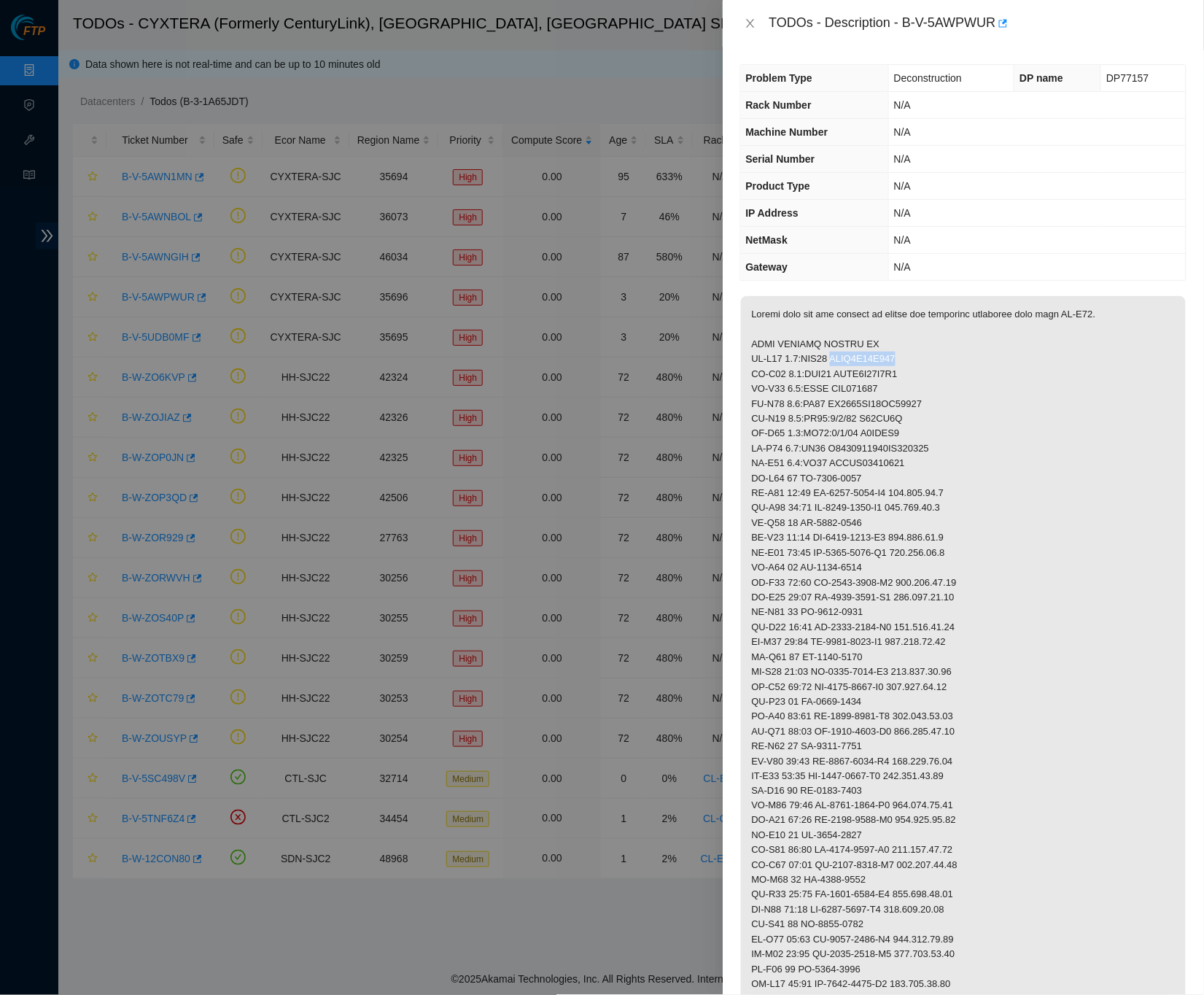
drag, startPoint x: 844, startPoint y: 354, endPoint x: 921, endPoint y: 351, distance: 77.1
click at [921, 351] on p at bounding box center [963, 947] width 445 height 1303
copy p "ACCC8E89F415"
drag, startPoint x: 844, startPoint y: 368, endPoint x: 941, endPoint y: 368, distance: 97.0
click at [941, 368] on p at bounding box center [963, 947] width 445 height 1303
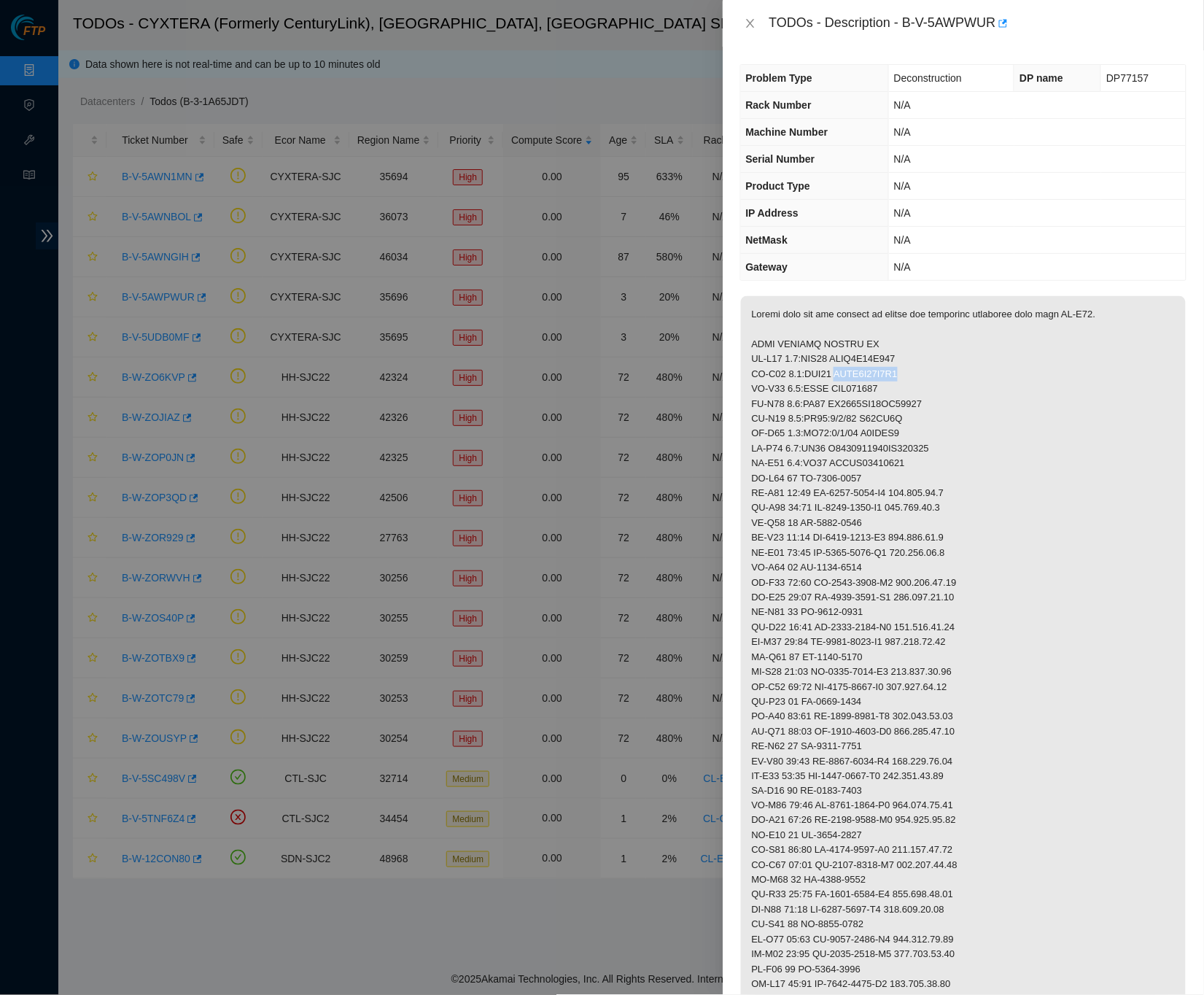
copy p "ACCC8E89F4E9"
drag, startPoint x: 833, startPoint y: 381, endPoint x: 911, endPoint y: 381, distance: 78.0
click at [911, 381] on p at bounding box center [963, 947] width 445 height 1303
copy p "AKL575282"
drag, startPoint x: 789, startPoint y: 353, endPoint x: 838, endPoint y: 352, distance: 49.0
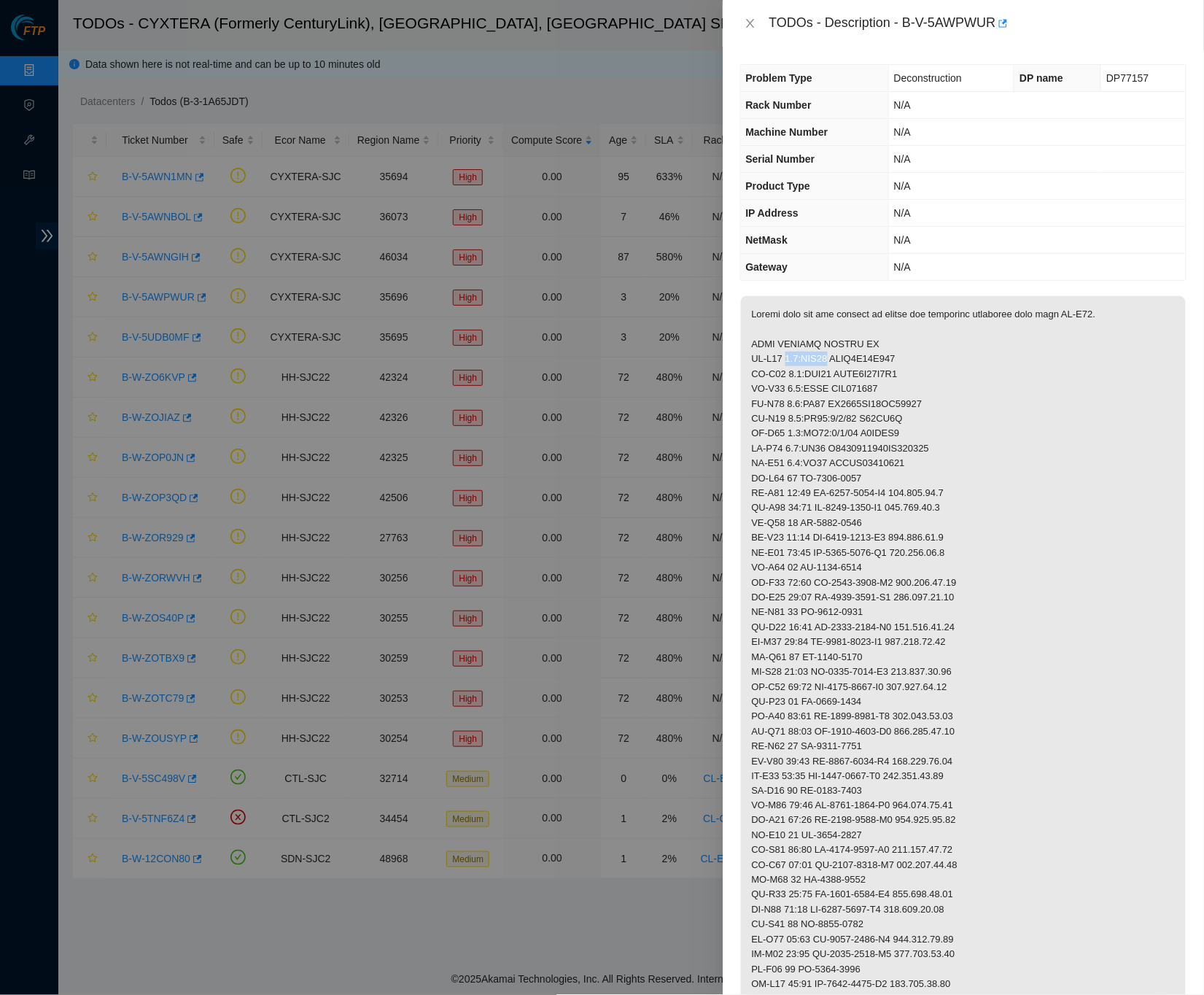
click at [838, 352] on p at bounding box center [963, 947] width 445 height 1303
copy p "0.1:CAM01"
drag, startPoint x: 790, startPoint y: 368, endPoint x: 839, endPoint y: 368, distance: 49.0
click at [839, 368] on p at bounding box center [963, 947] width 445 height 1303
copy p "0.2:CAM02"
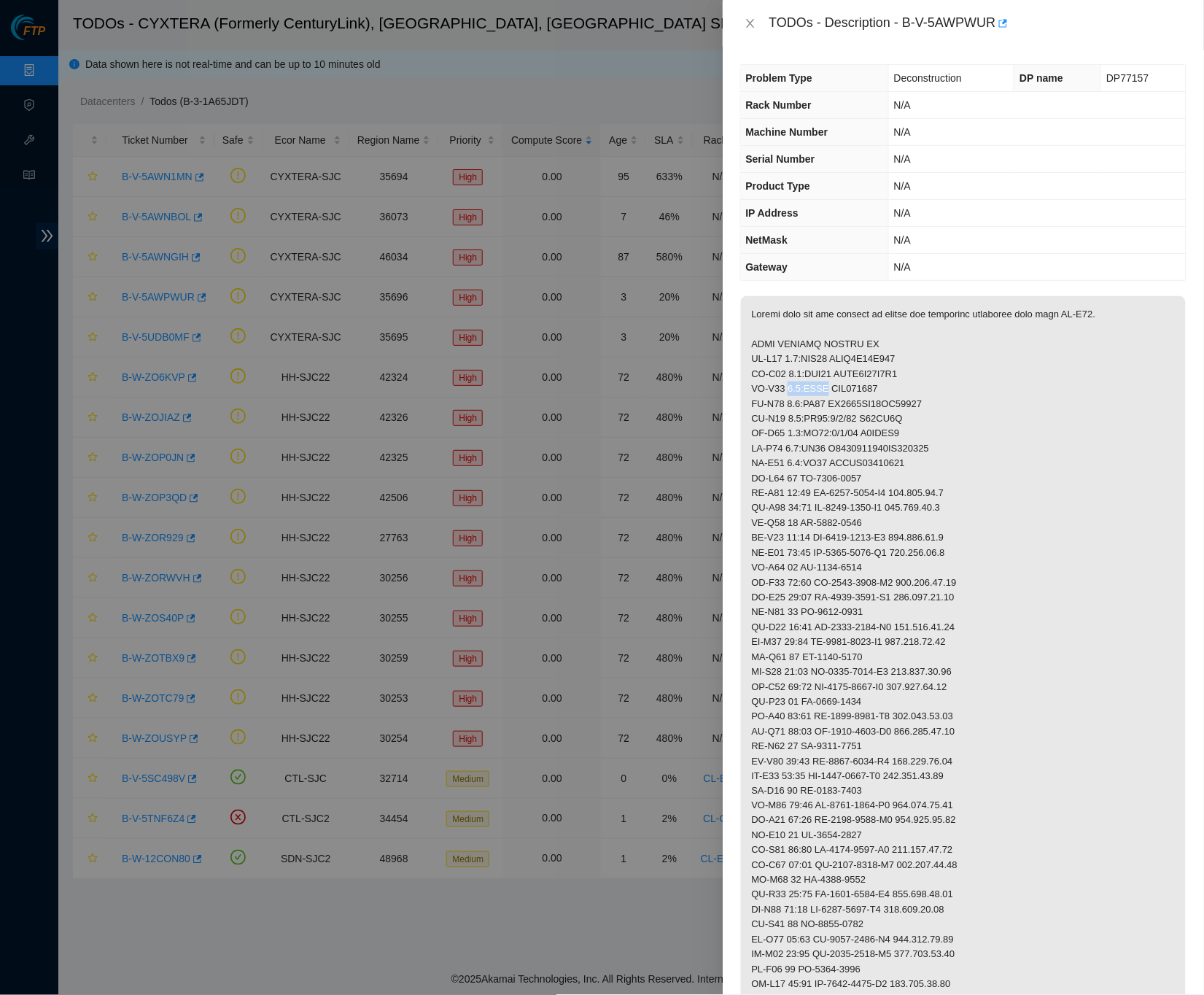
drag, startPoint x: 787, startPoint y: 384, endPoint x: 829, endPoint y: 384, distance: 42.0
click at [829, 384] on p at bounding box center [963, 947] width 445 height 1303
copy p "0.3:RIDS"
click at [915, 348] on p at bounding box center [963, 947] width 445 height 1303
click at [740, 27] on button "Close" at bounding box center [750, 23] width 20 height 14
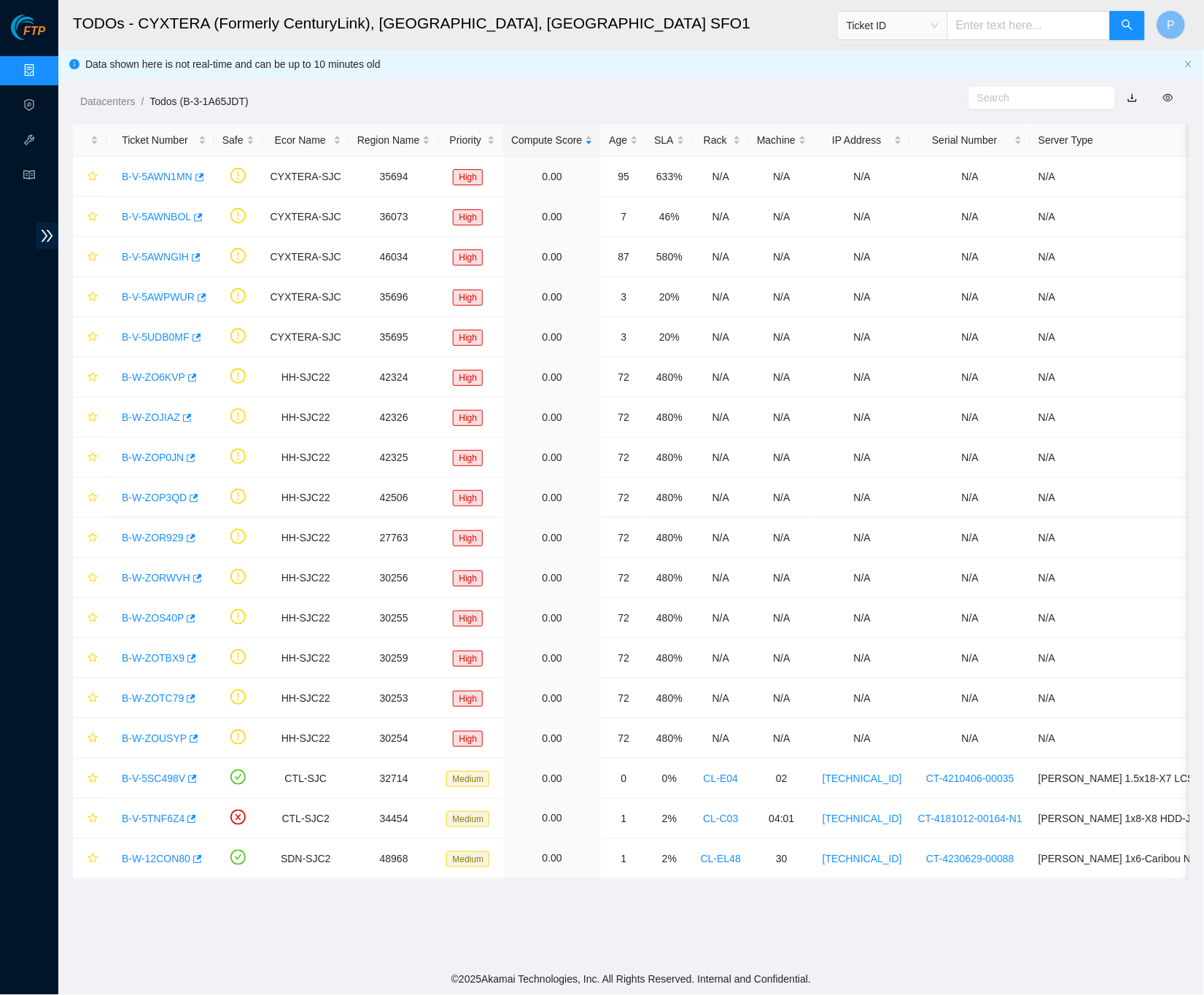
click at [42, 65] on link "Data Centers" at bounding box center [72, 71] width 60 height 12
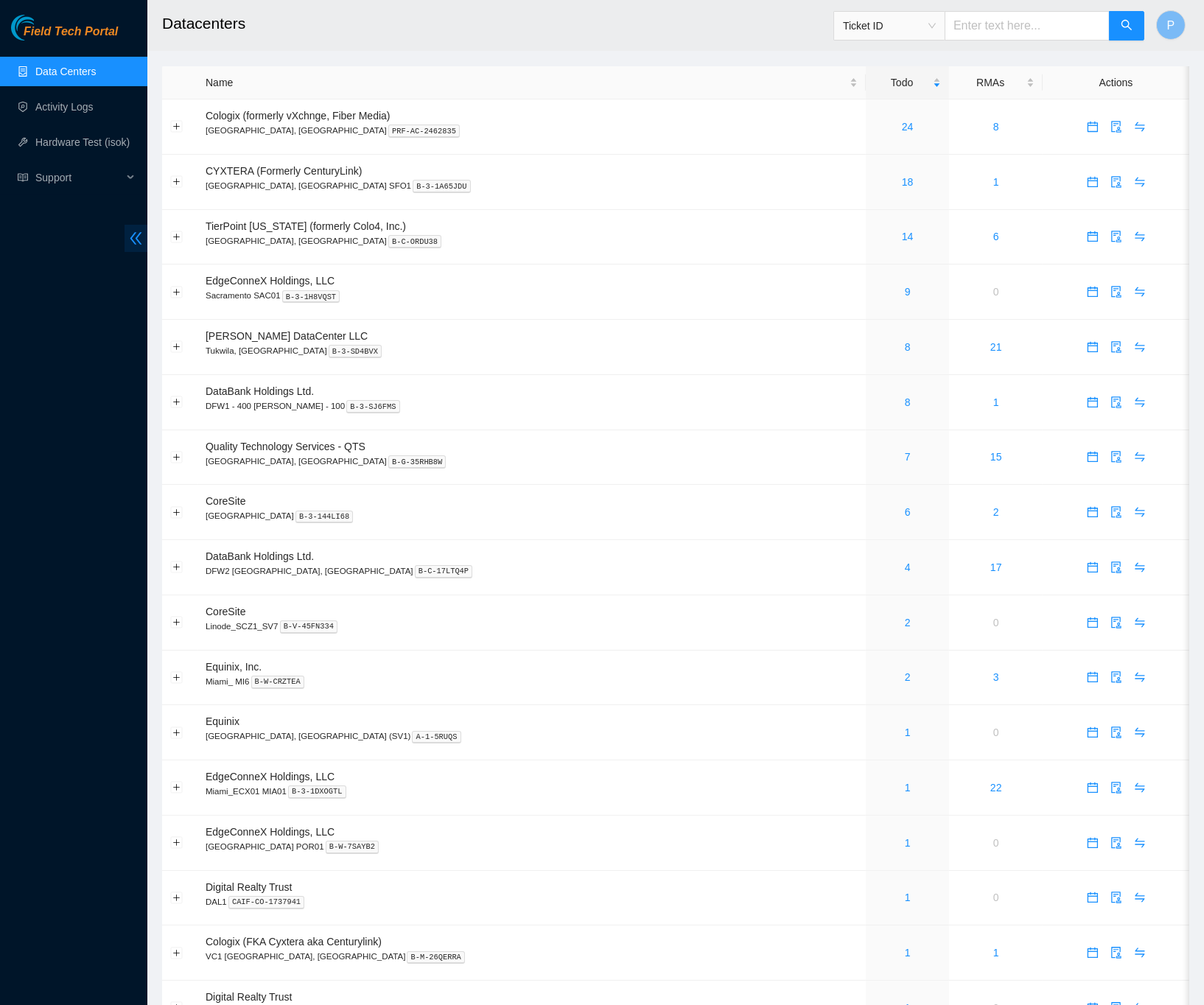
click at [128, 233] on icon "double-left" at bounding box center [135, 238] width 16 height 16
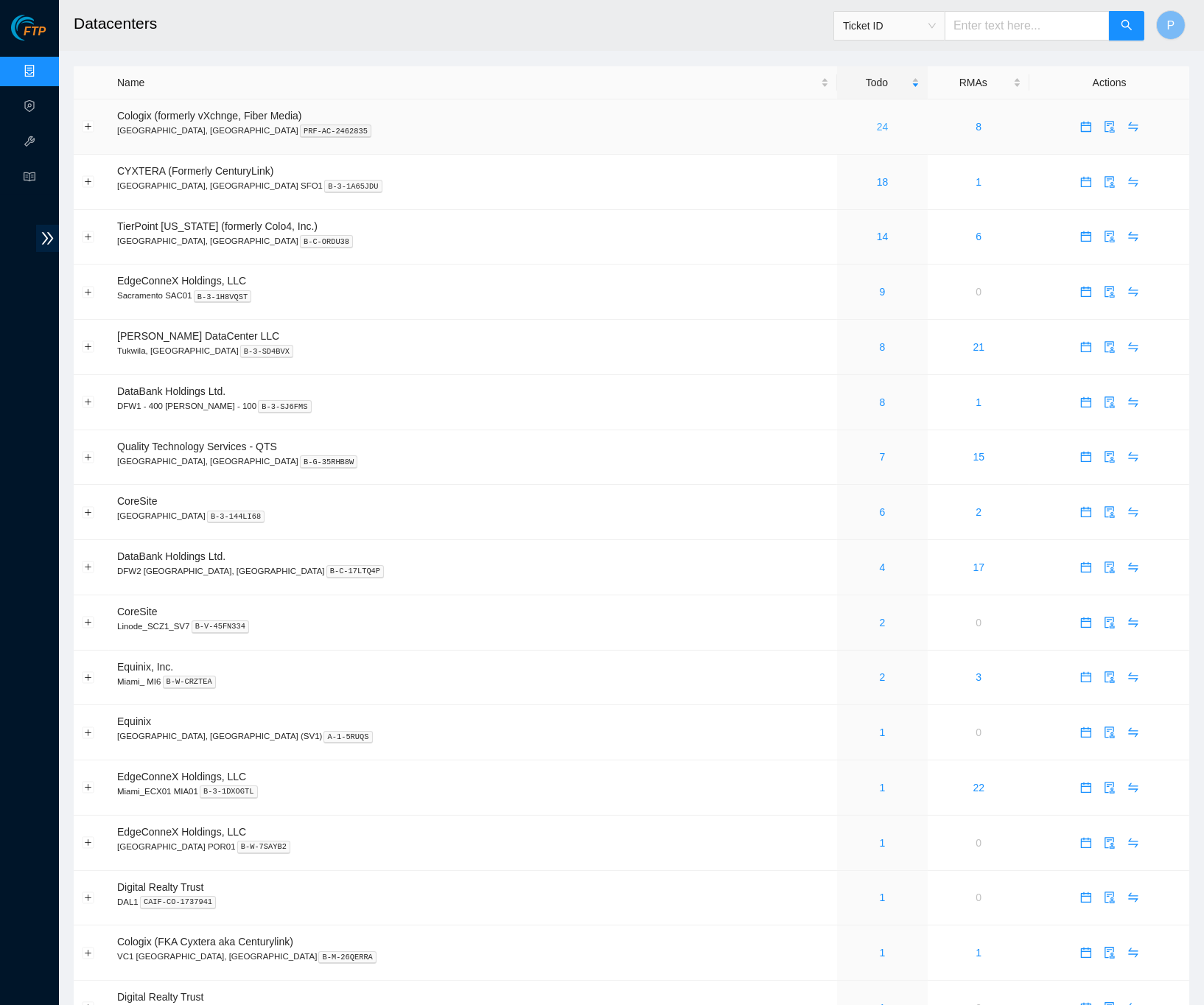
click at [877, 125] on link "24" at bounding box center [883, 126] width 12 height 12
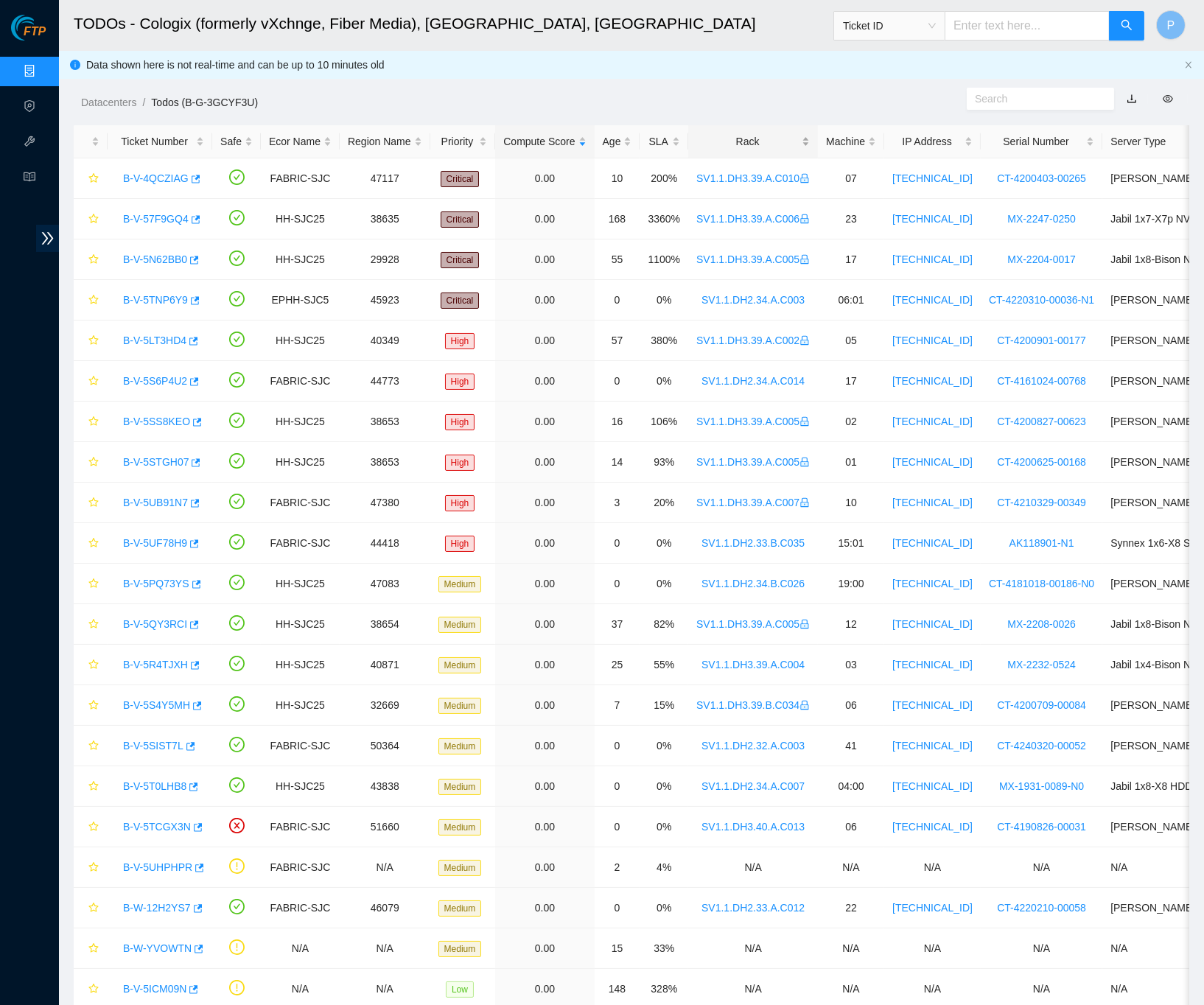
click at [747, 133] on div "Rack" at bounding box center [753, 141] width 113 height 16
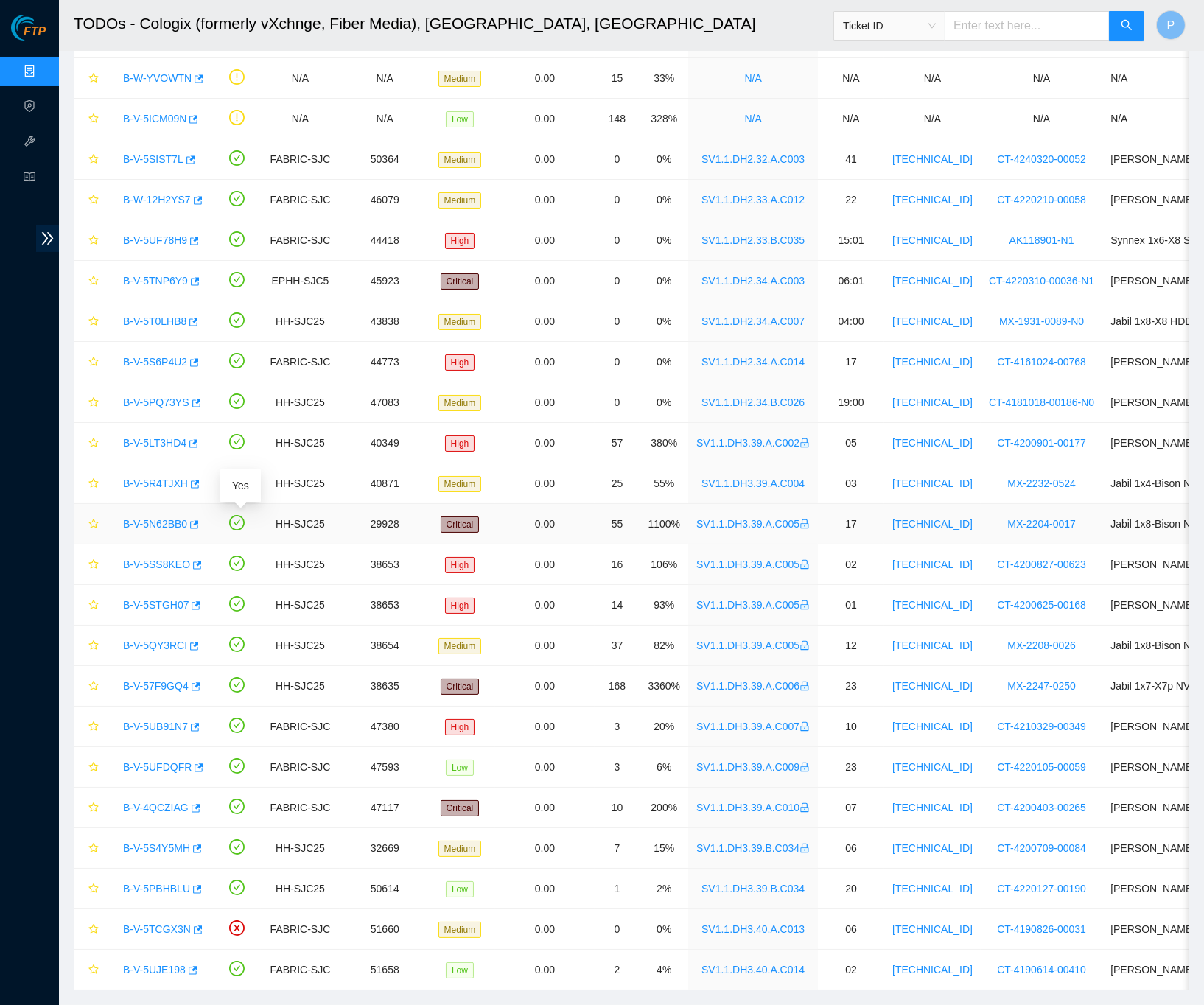
scroll to position [134, 0]
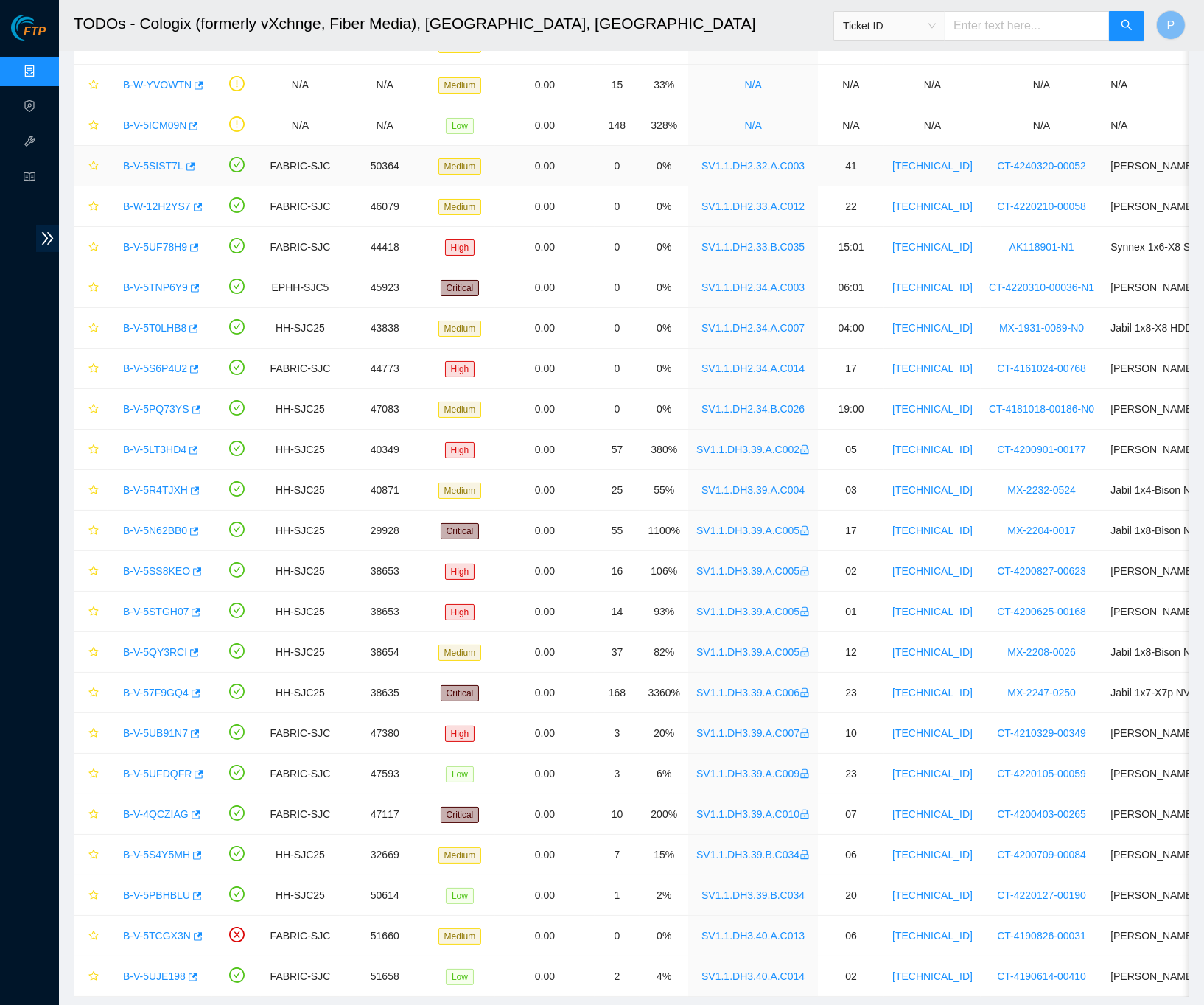
click at [157, 164] on link "B-V-5SIST7L" at bounding box center [153, 166] width 60 height 12
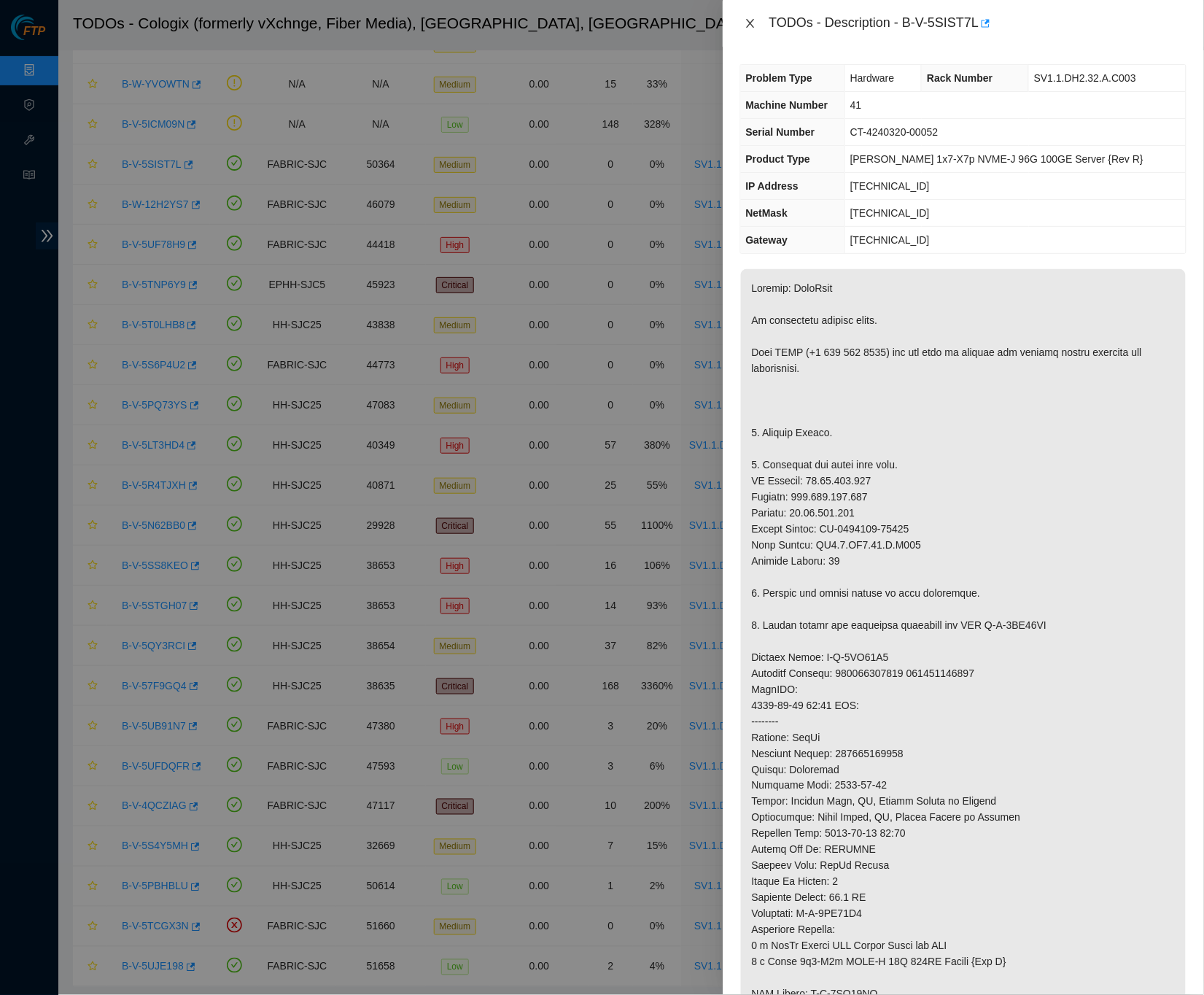
click at [760, 23] on button "Close" at bounding box center [750, 23] width 20 height 14
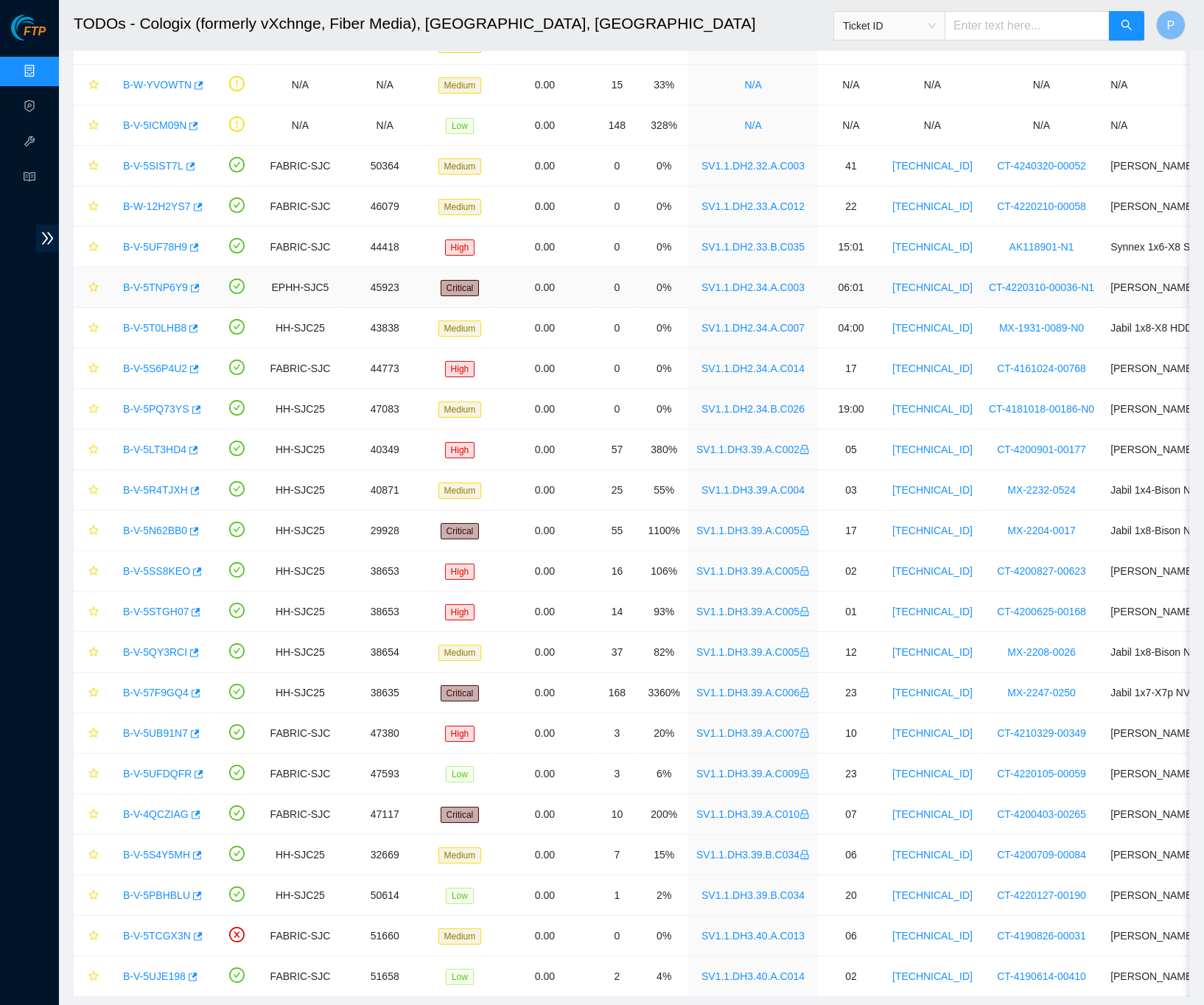
click at [164, 286] on link "B-V-5TNP6Y9" at bounding box center [156, 287] width 65 height 12
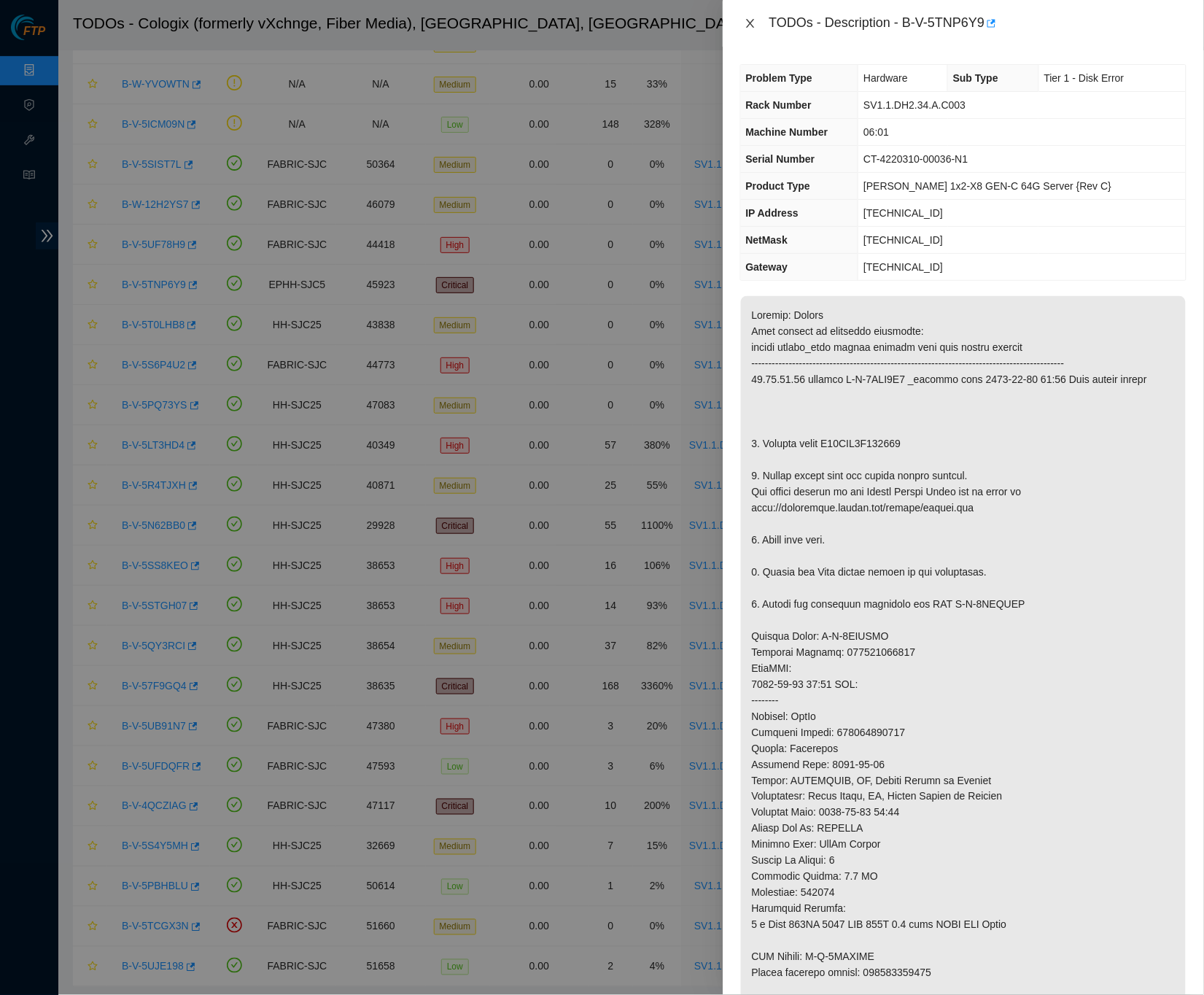
click at [755, 19] on icon "close" at bounding box center [750, 23] width 12 height 12
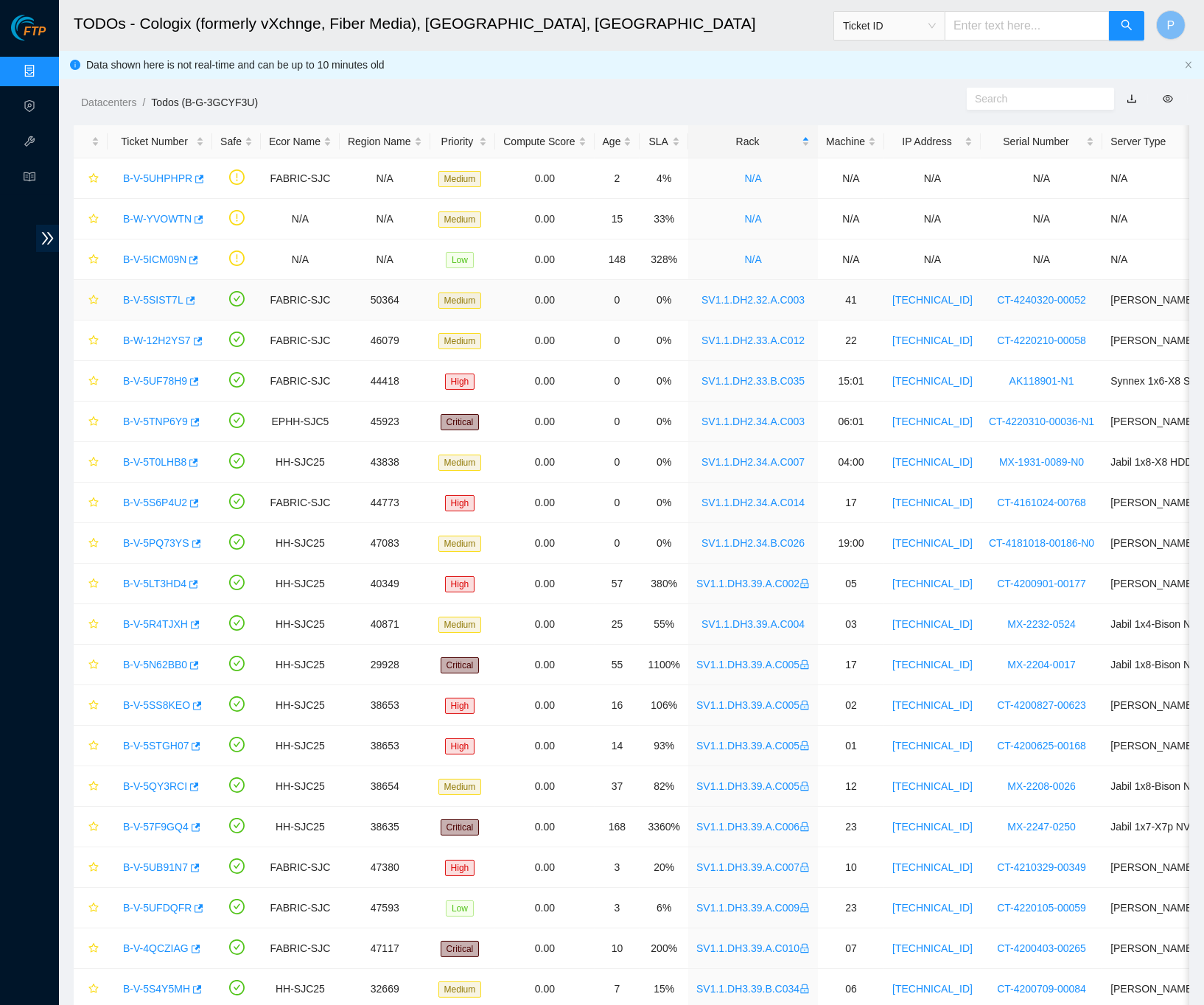
click at [160, 294] on link "B-V-5SIST7L" at bounding box center [153, 299] width 60 height 12
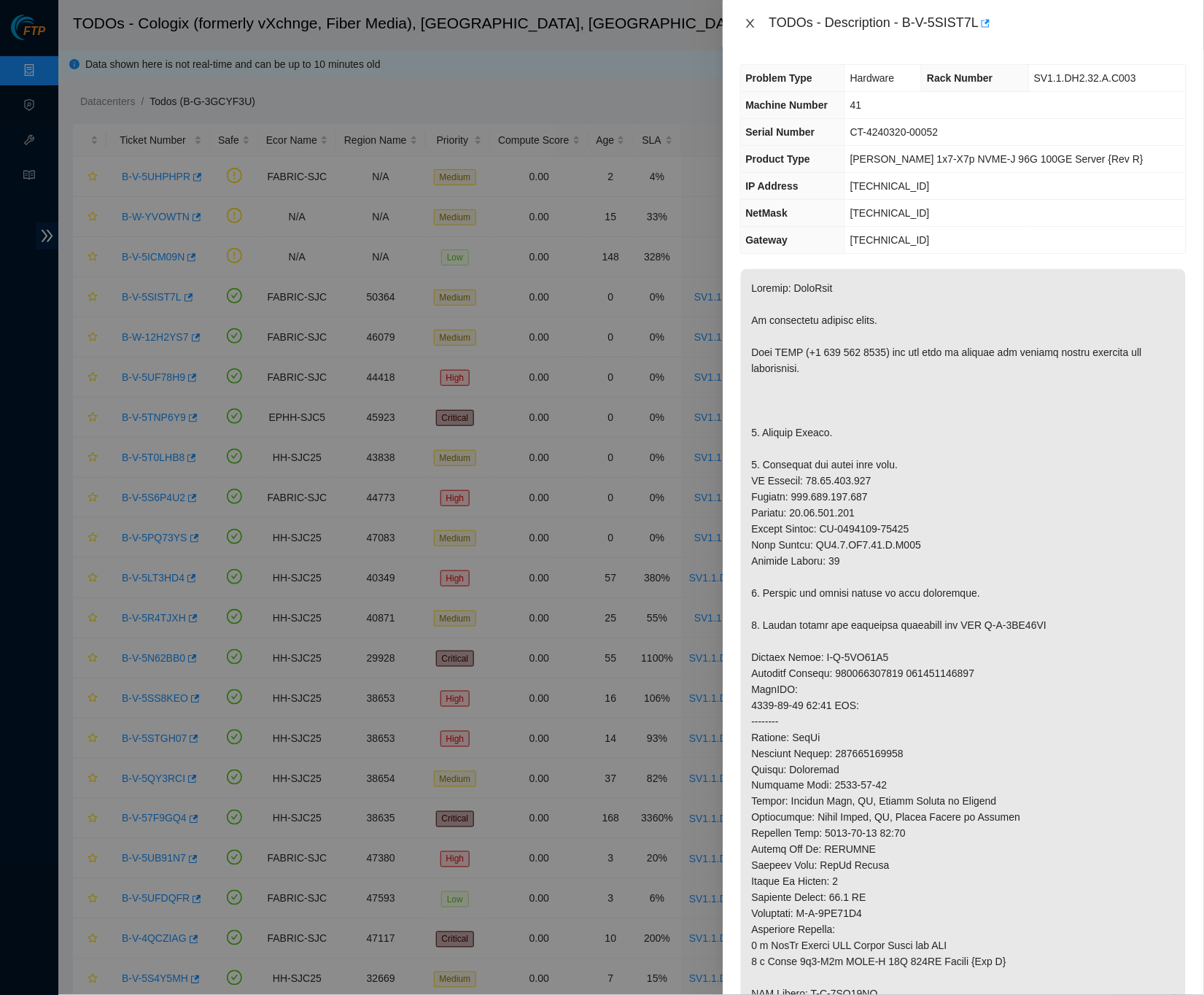
click at [745, 19] on icon "close" at bounding box center [750, 23] width 12 height 12
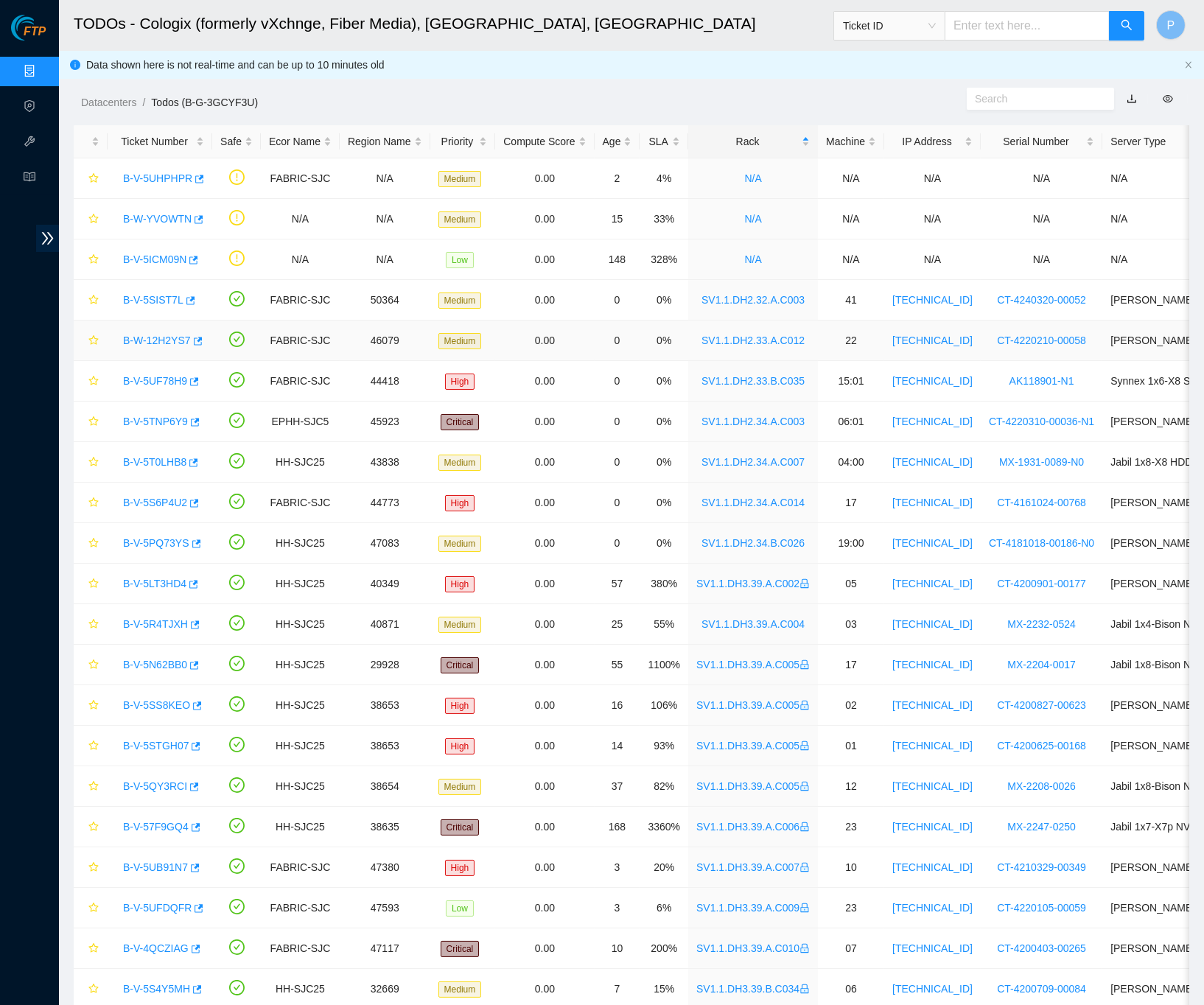
click at [169, 340] on link "B-W-12H2YS7" at bounding box center [157, 340] width 68 height 12
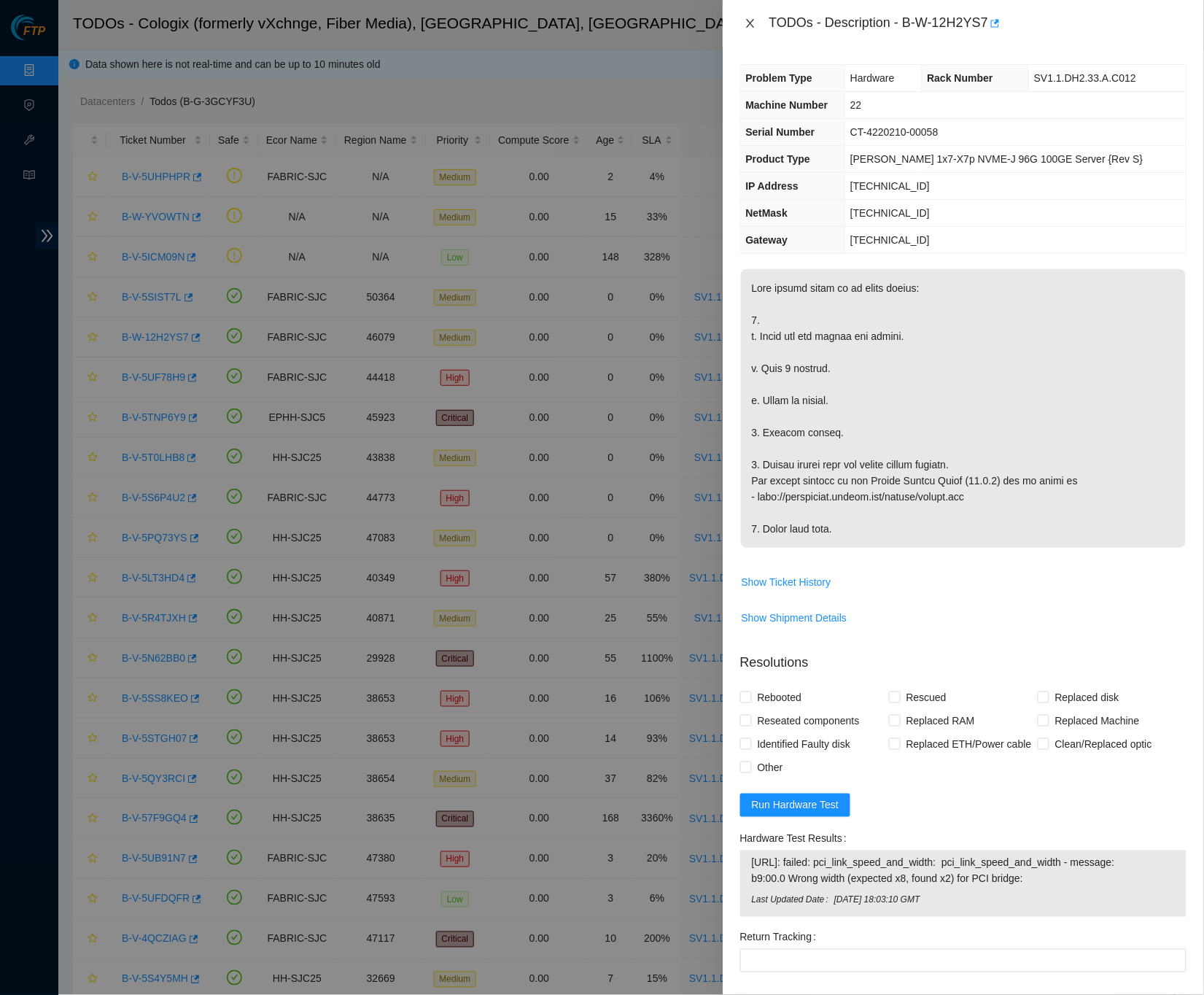
click at [752, 27] on icon "close" at bounding box center [750, 23] width 12 height 12
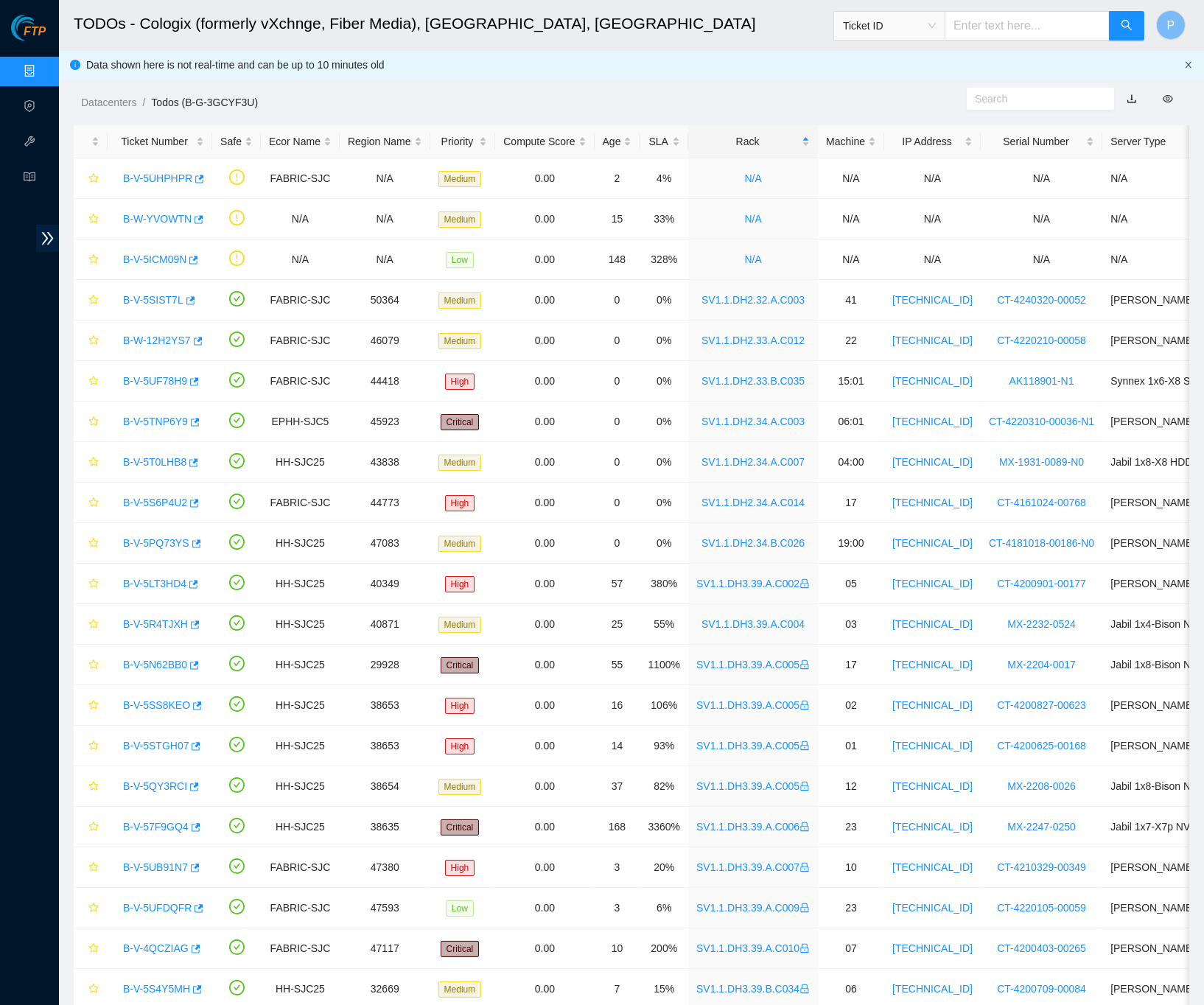
click at [1186, 63] on icon "close" at bounding box center [1188, 65] width 9 height 9
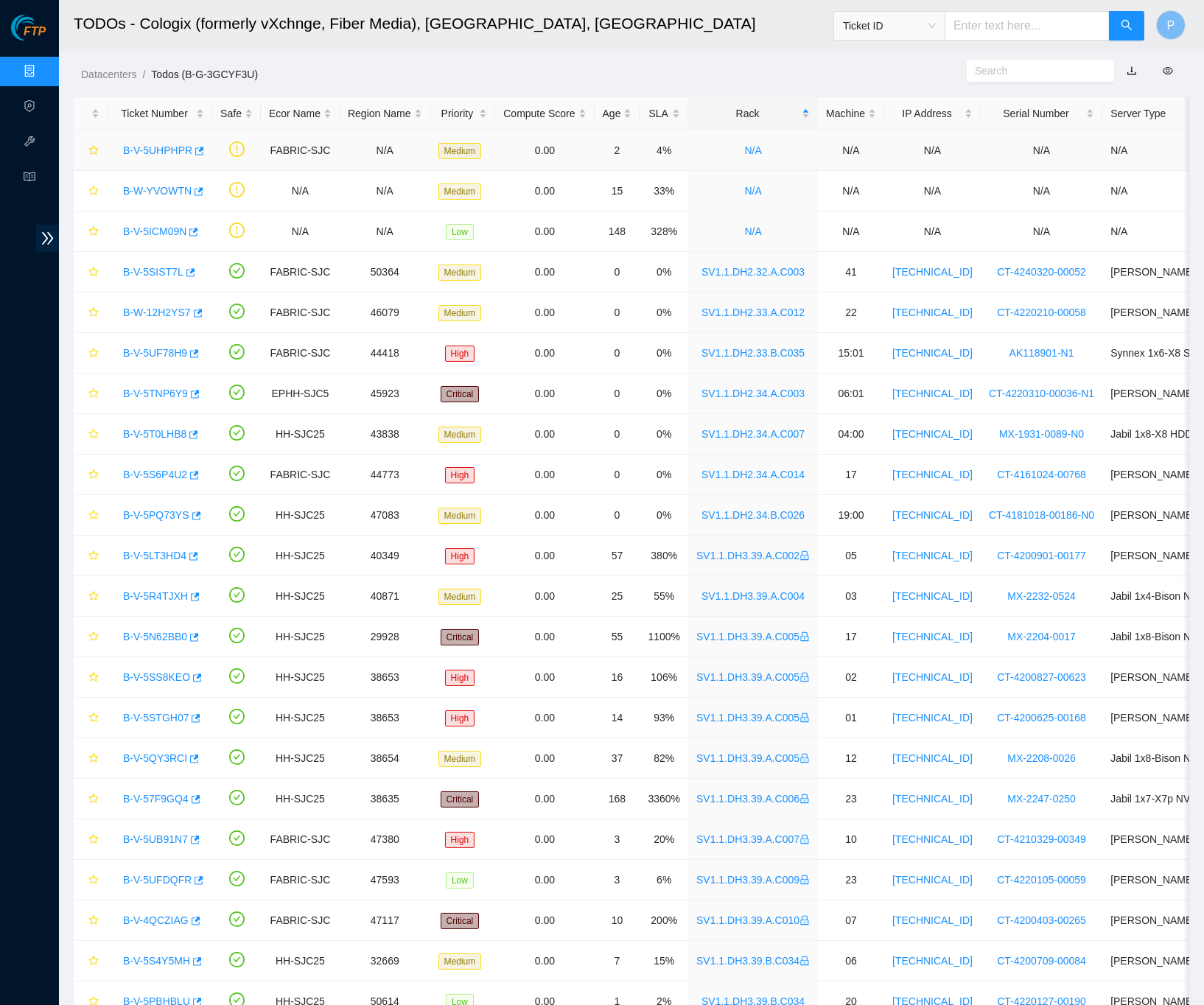
click at [160, 148] on link "B-V-5UHPHPR" at bounding box center [157, 150] width 69 height 12
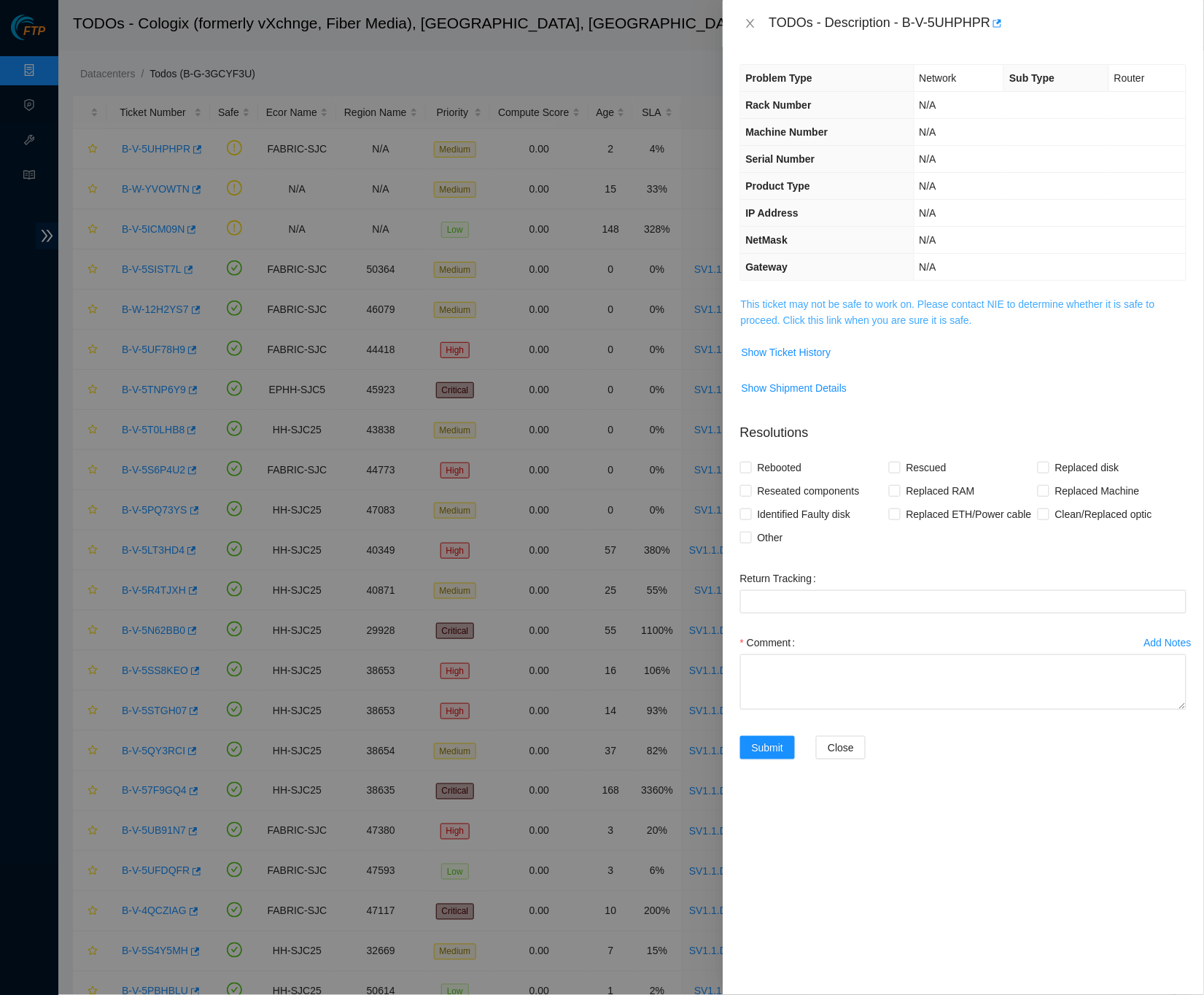
click at [821, 302] on link "This ticket may not be safe to work on. Please contact NIE to determine whether…" at bounding box center [948, 312] width 414 height 28
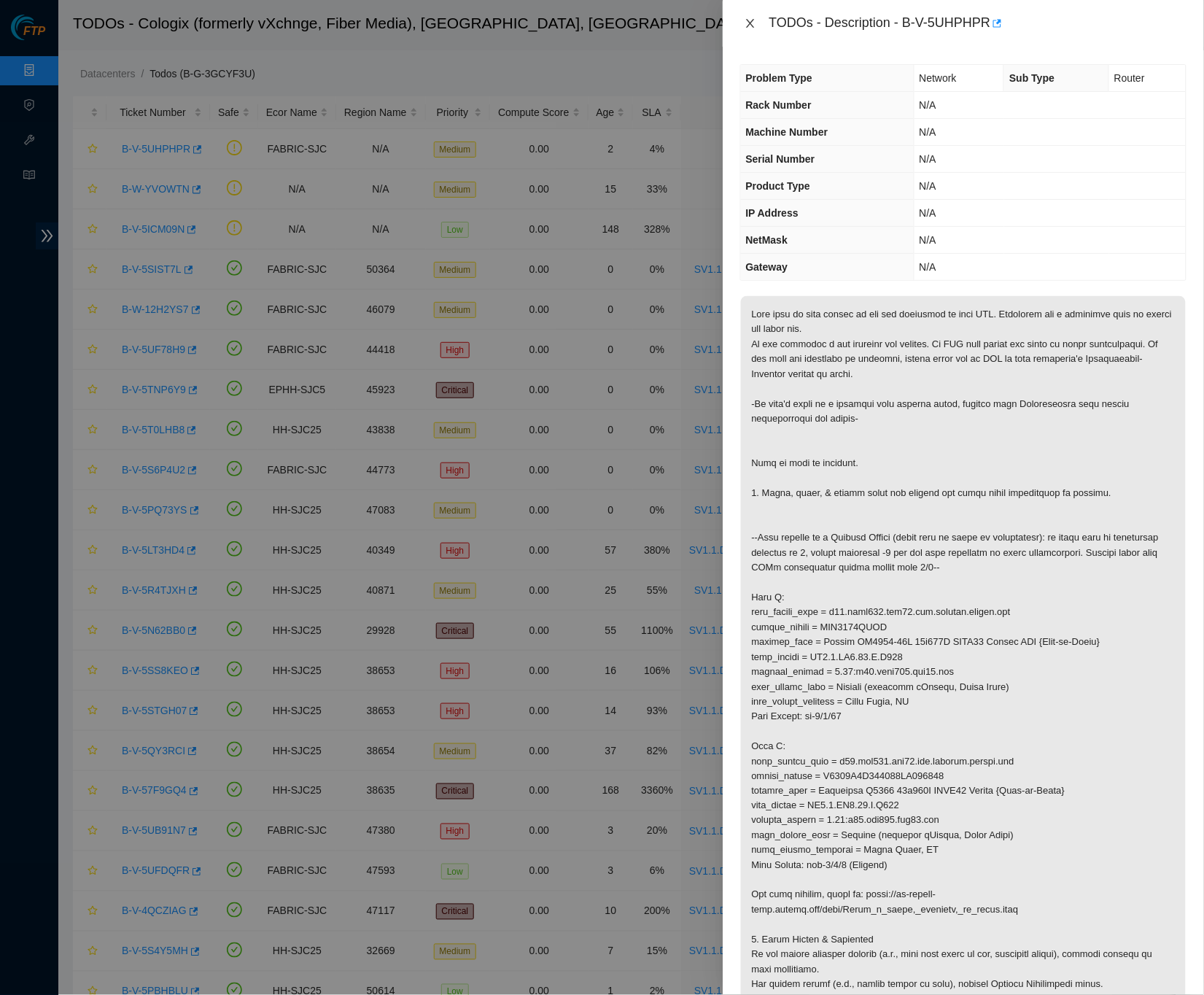
click at [751, 27] on icon "close" at bounding box center [750, 23] width 12 height 12
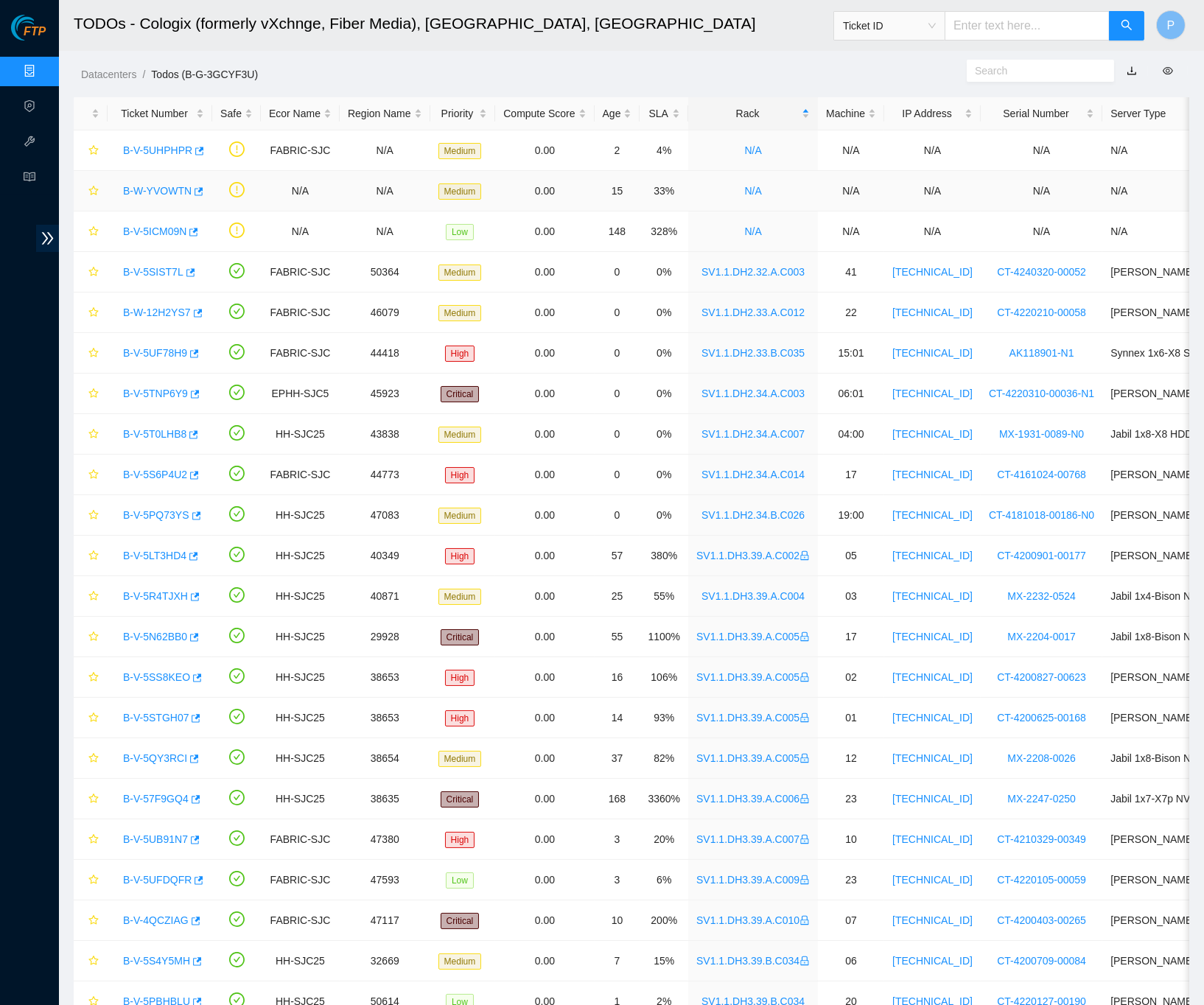
click at [161, 185] on link "B-W-YVOWTN" at bounding box center [157, 191] width 69 height 12
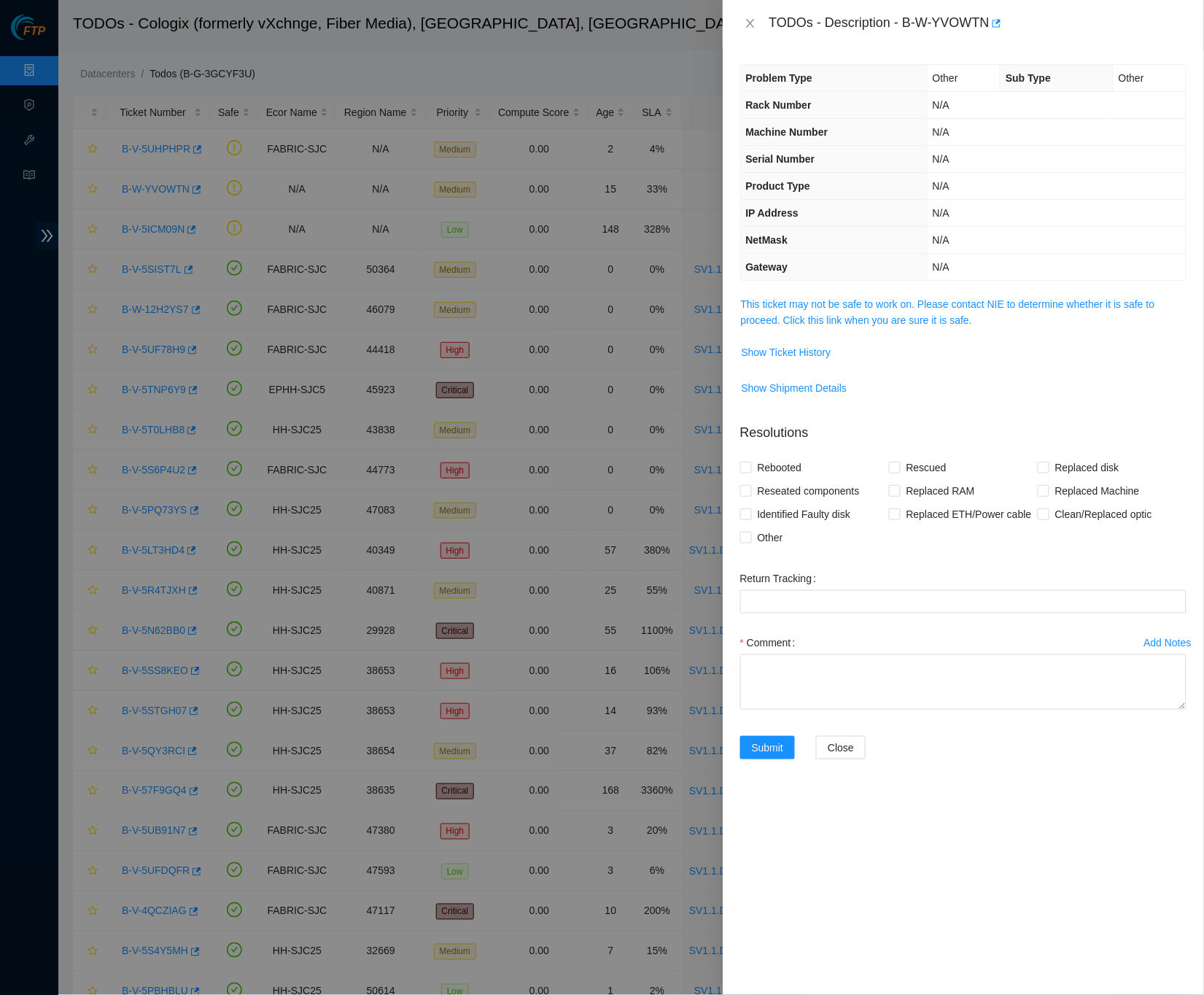
click at [808, 324] on td "This ticket may not be safe to work on. Please contact NIE to determine whether…" at bounding box center [963, 317] width 447 height 45
click at [808, 318] on link "This ticket may not be safe to work on. Please contact NIE to determine whether…" at bounding box center [948, 312] width 414 height 28
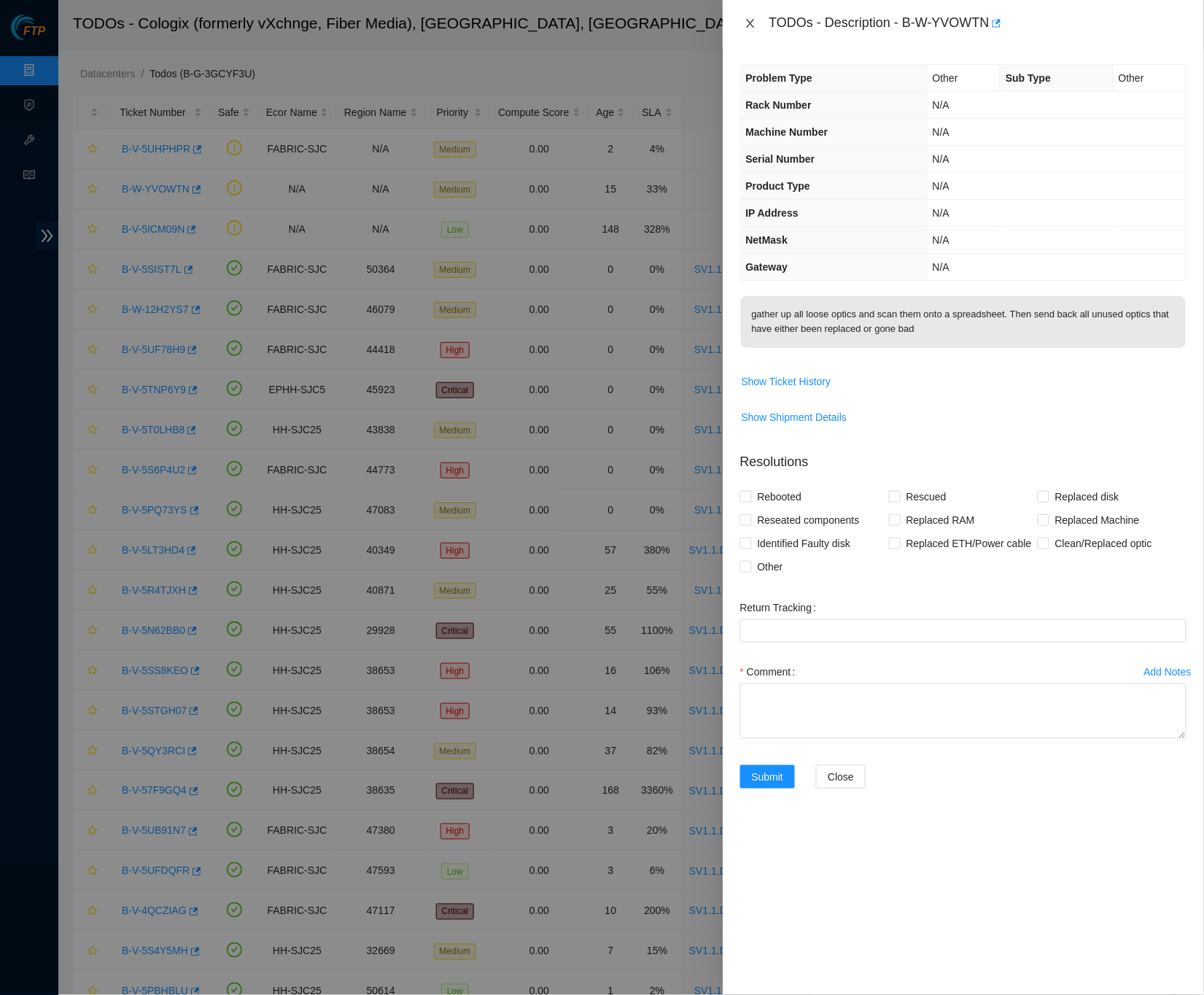
click at [747, 19] on icon "close" at bounding box center [750, 24] width 8 height 9
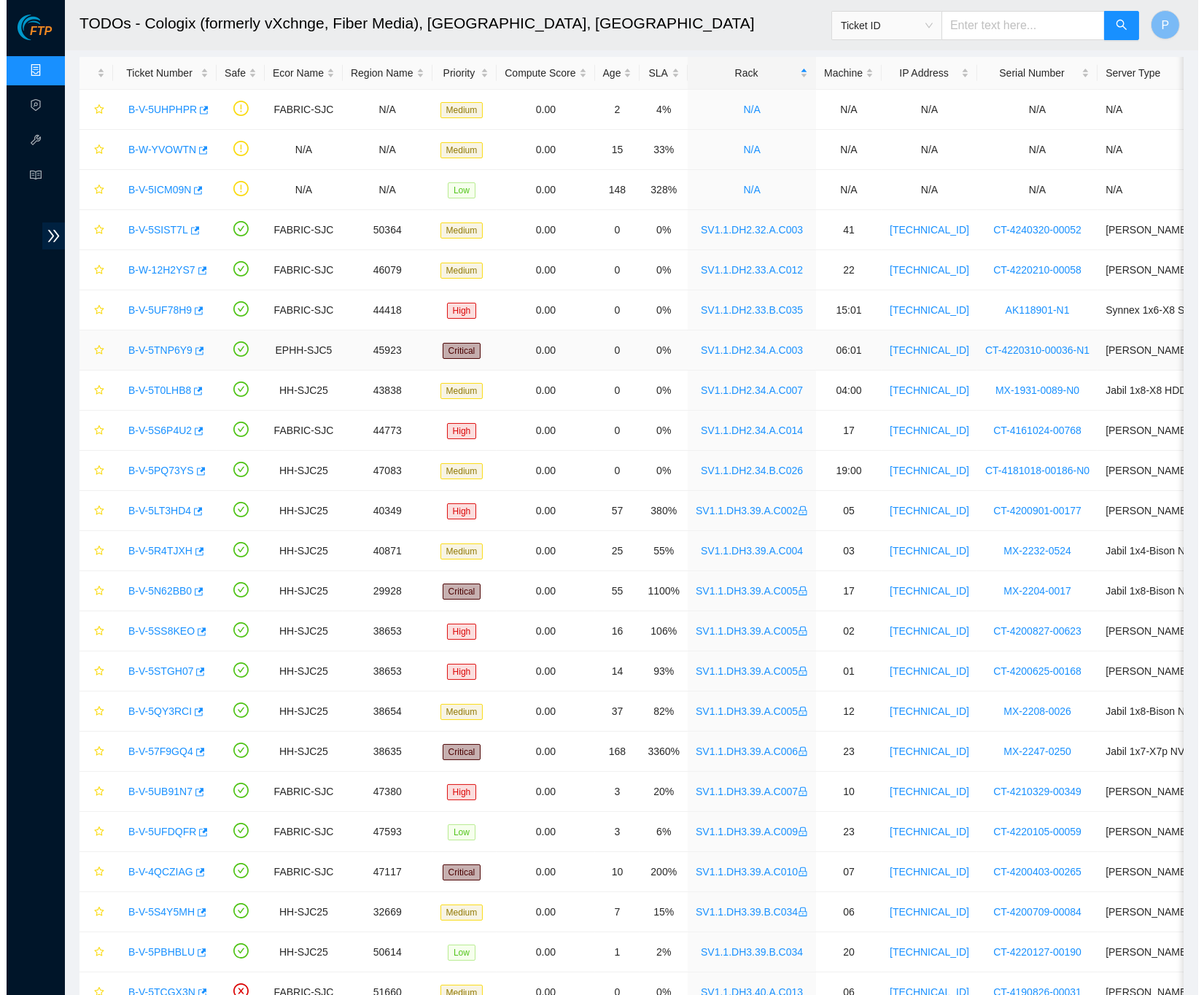
scroll to position [40, 0]
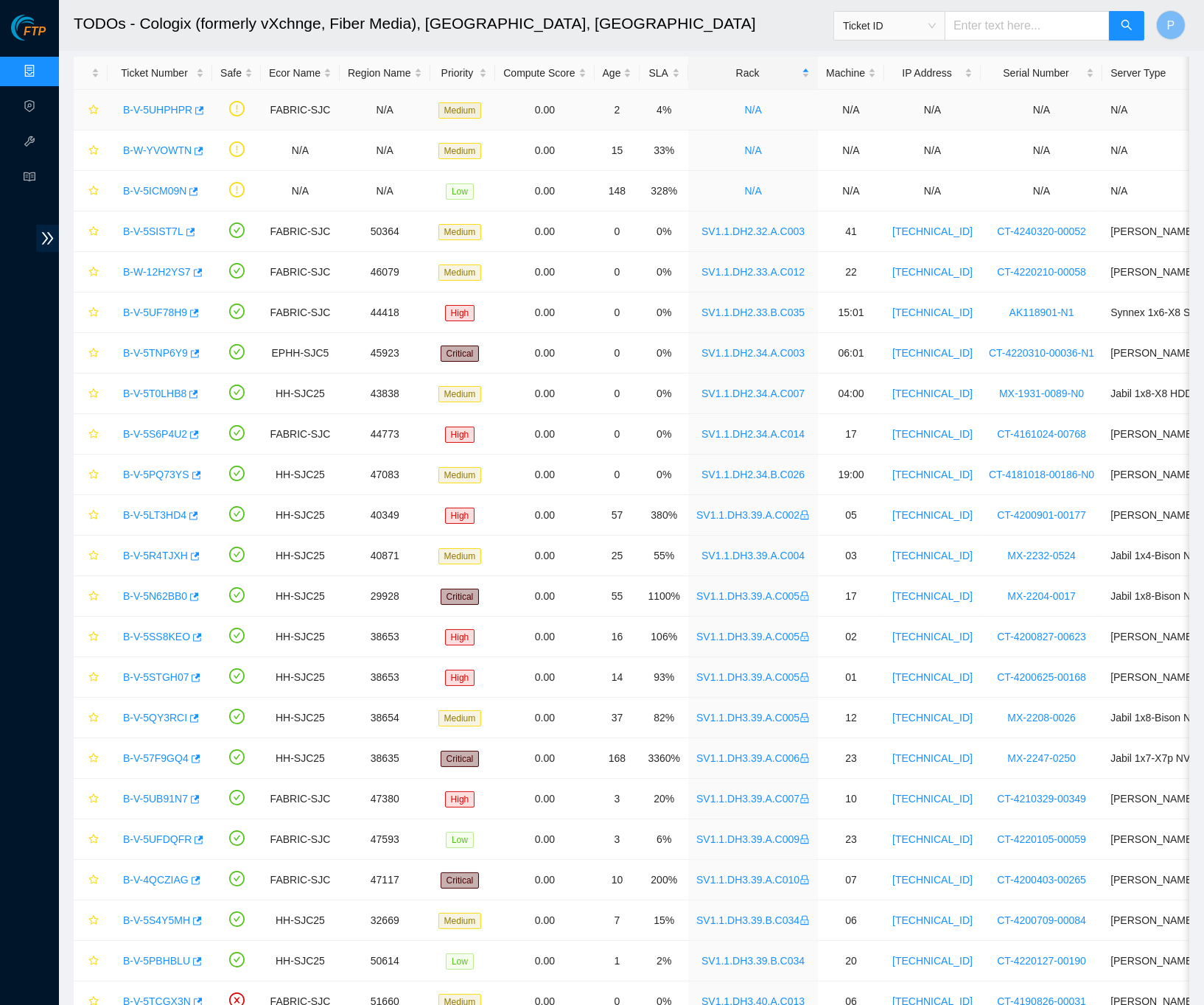
click at [146, 100] on div "B-V-5UHPHPR" at bounding box center [159, 109] width 88 height 23
click at [164, 107] on link "B-V-5UHPHPR" at bounding box center [157, 109] width 69 height 12
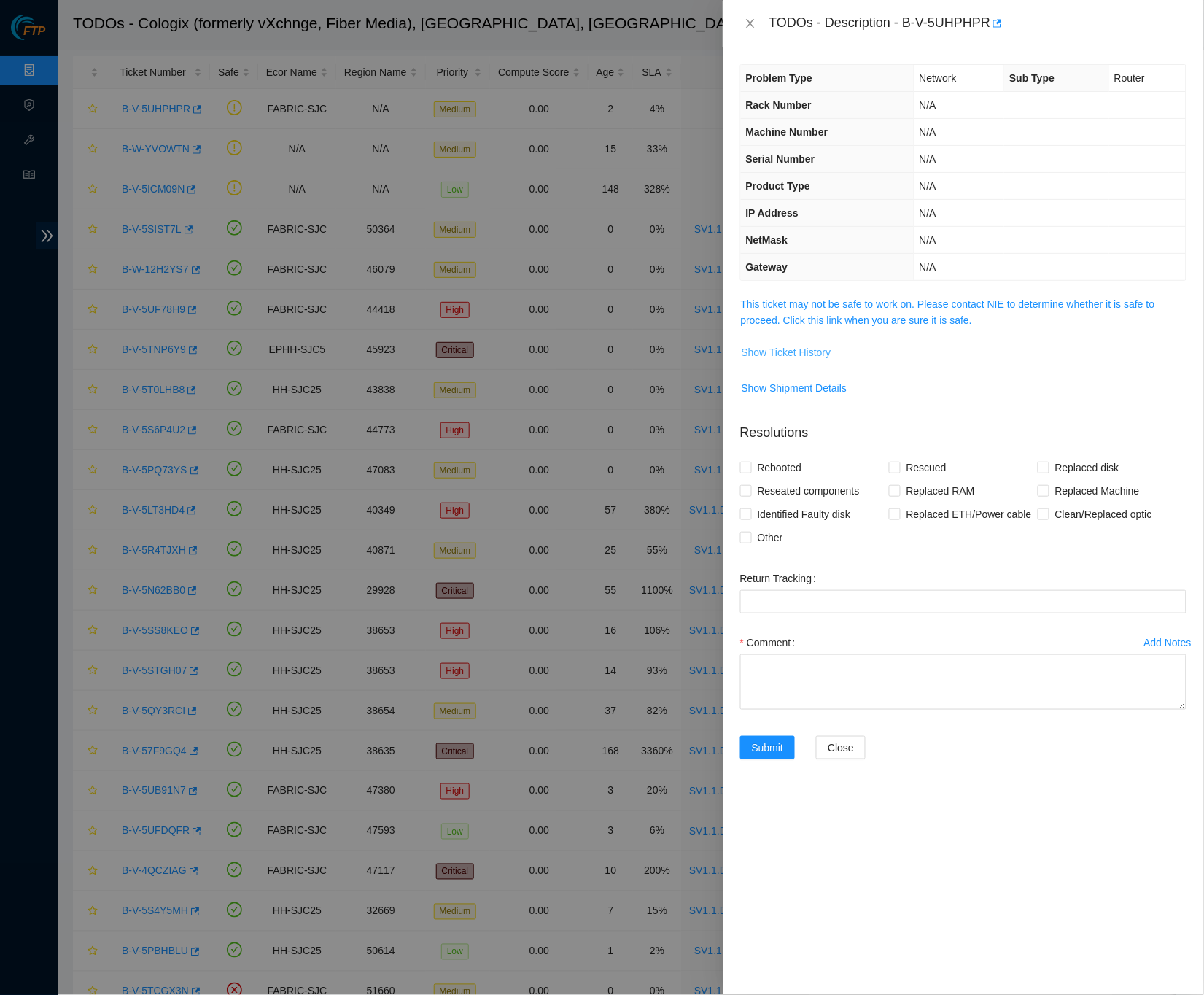
click at [793, 348] on span "Show Ticket History" at bounding box center [787, 351] width 90 height 16
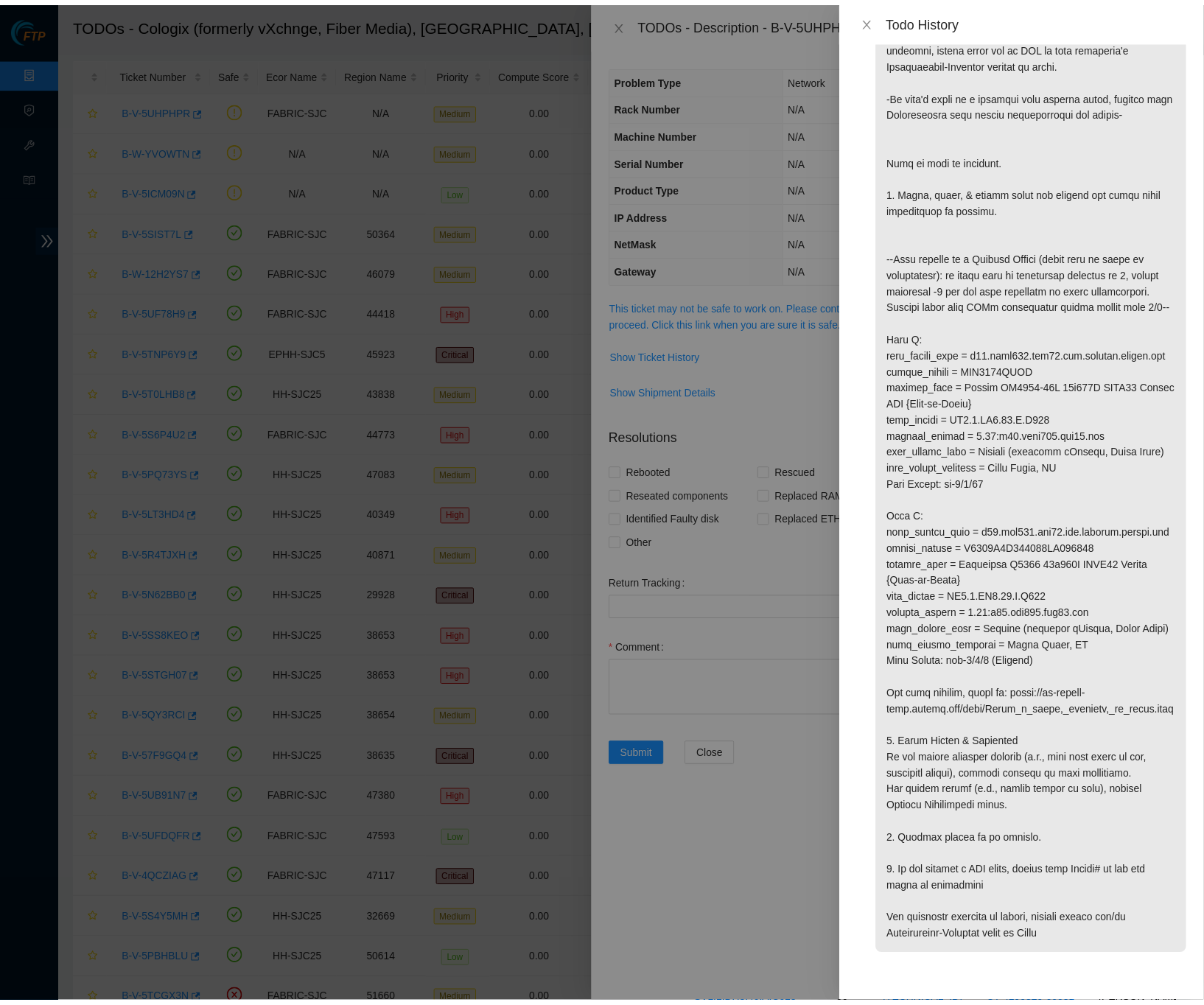
scroll to position [187, 0]
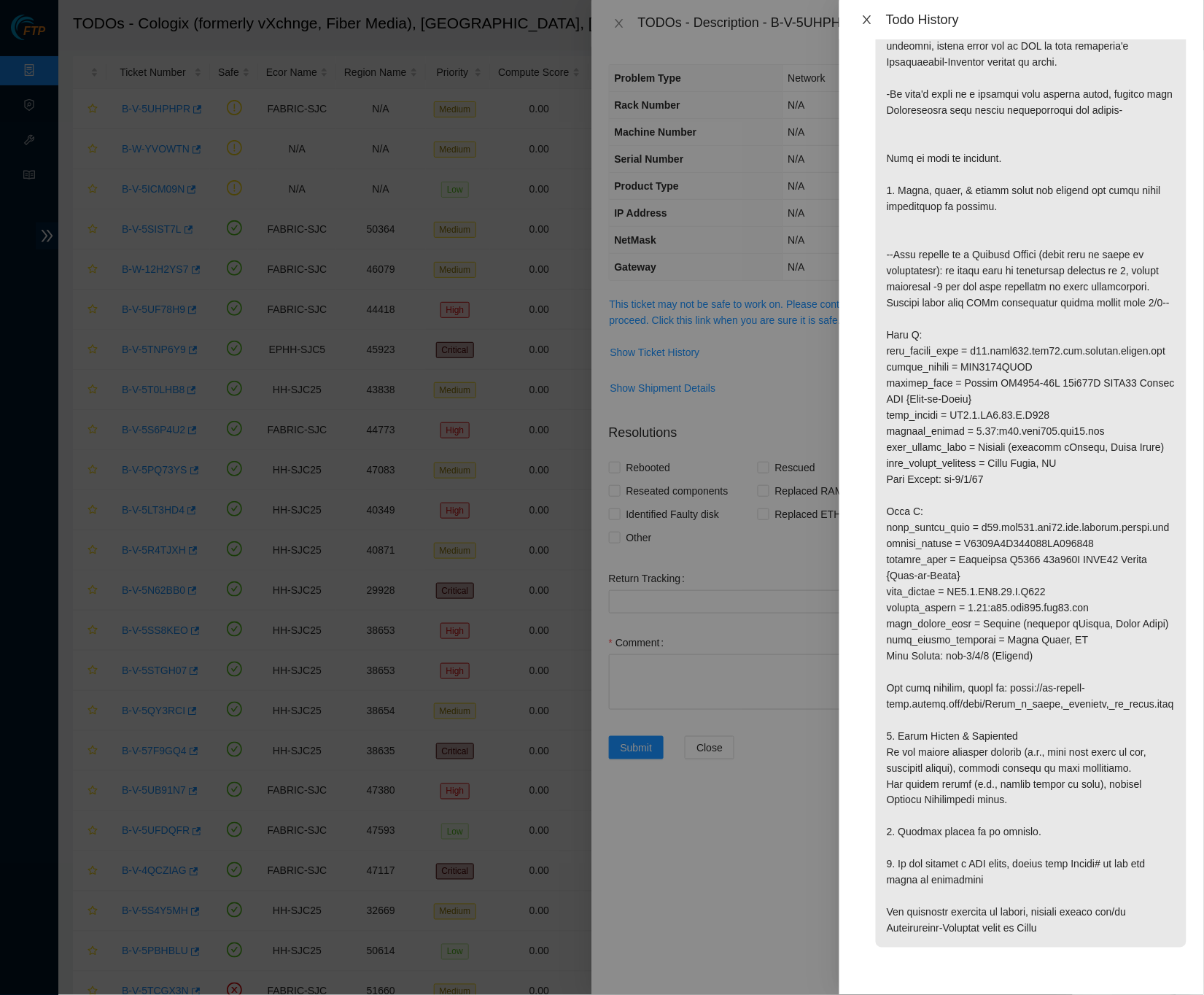
click at [862, 14] on icon "close" at bounding box center [867, 19] width 12 height 12
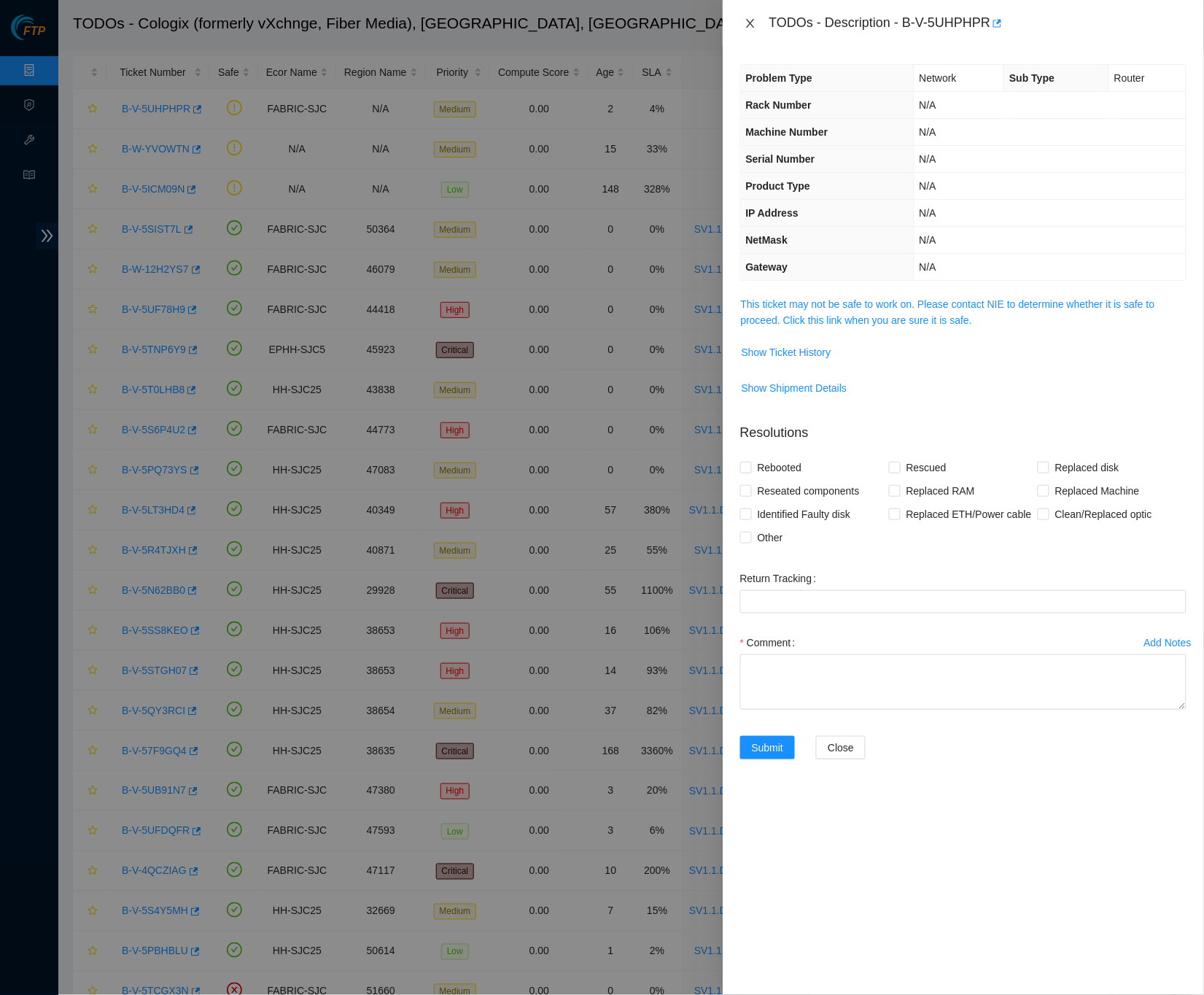
click at [756, 25] on icon "close" at bounding box center [750, 23] width 12 height 12
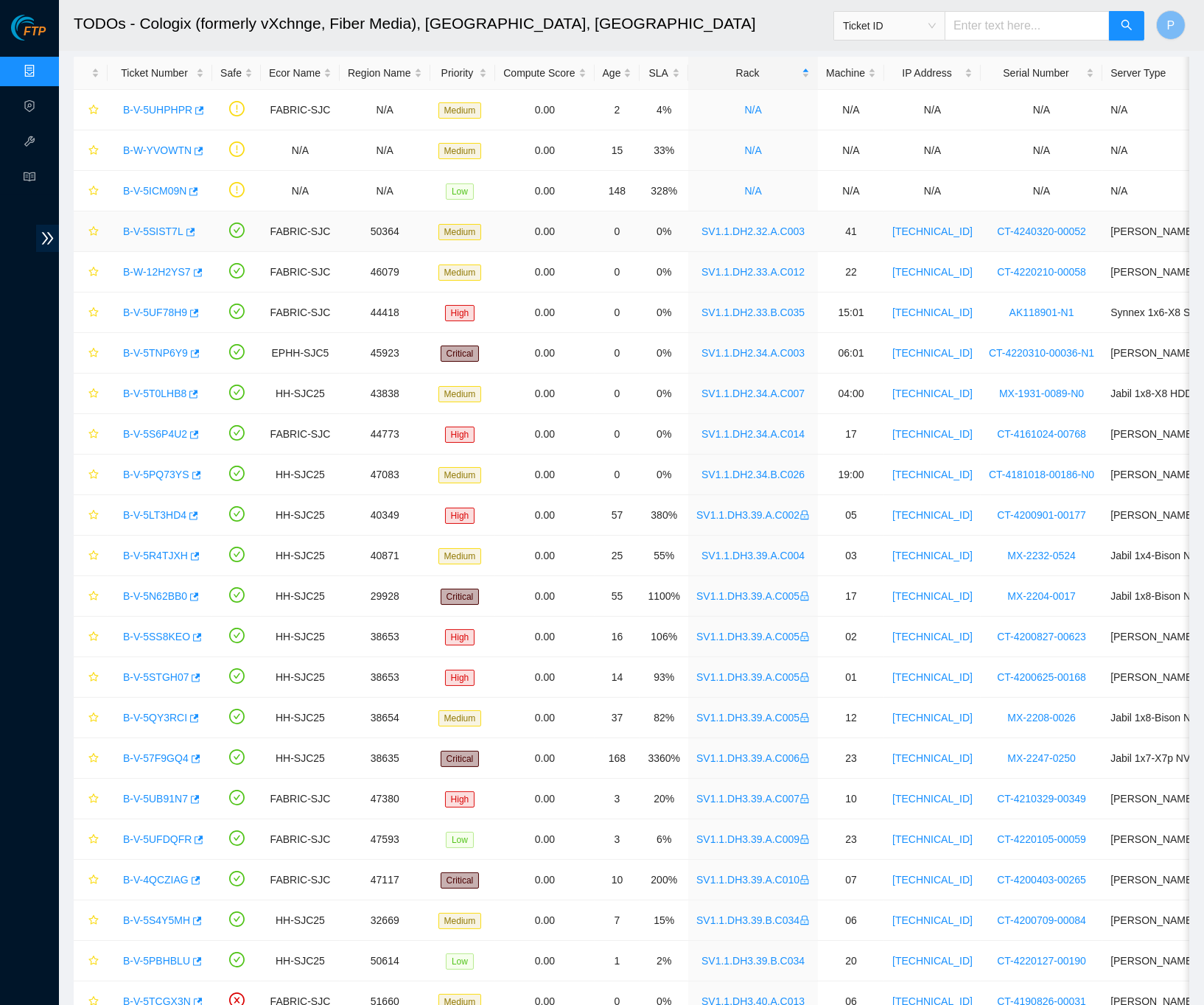
click at [166, 229] on link "B-V-5SIST7L" at bounding box center [153, 231] width 60 height 12
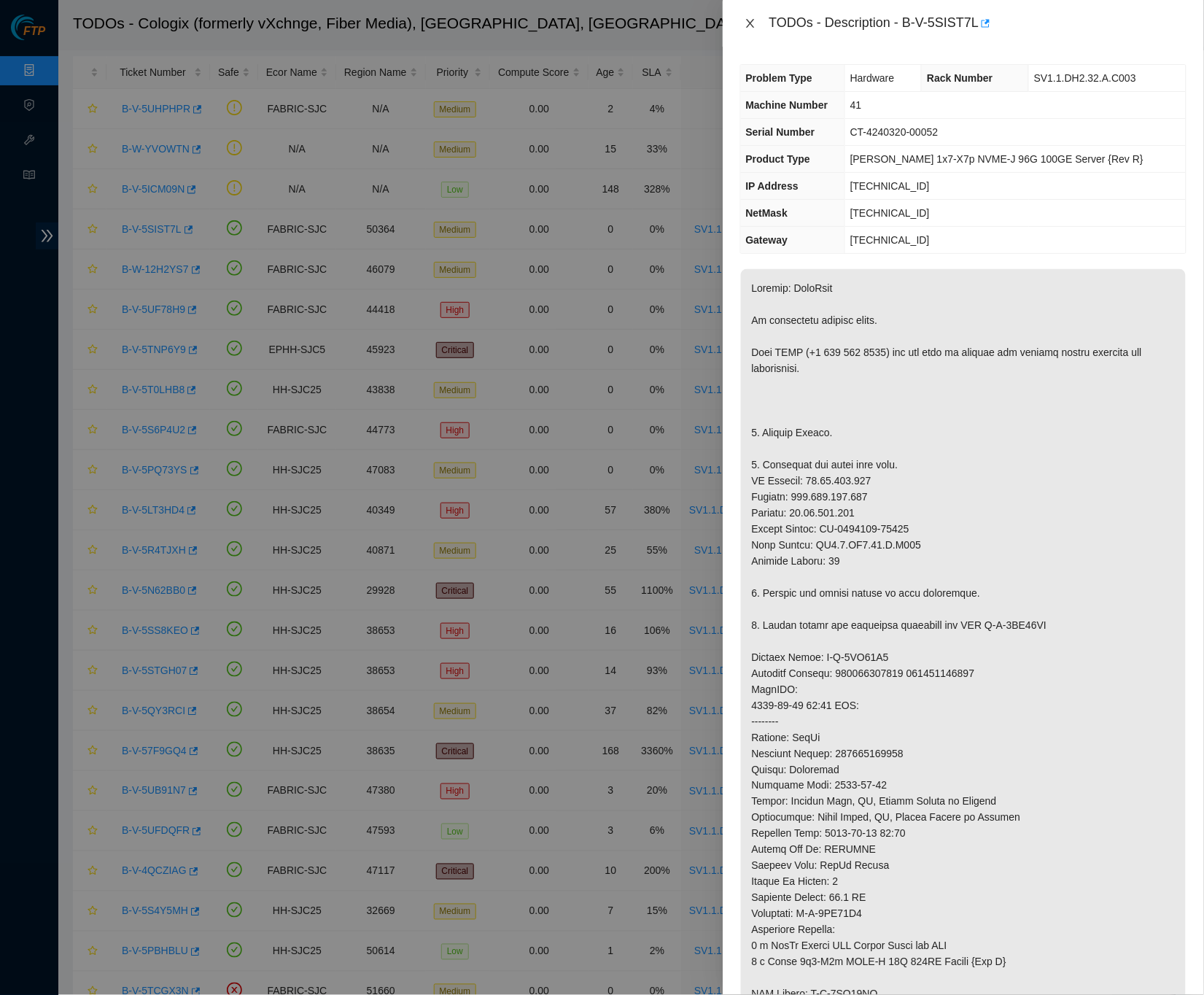
click at [751, 25] on icon "close" at bounding box center [750, 24] width 8 height 9
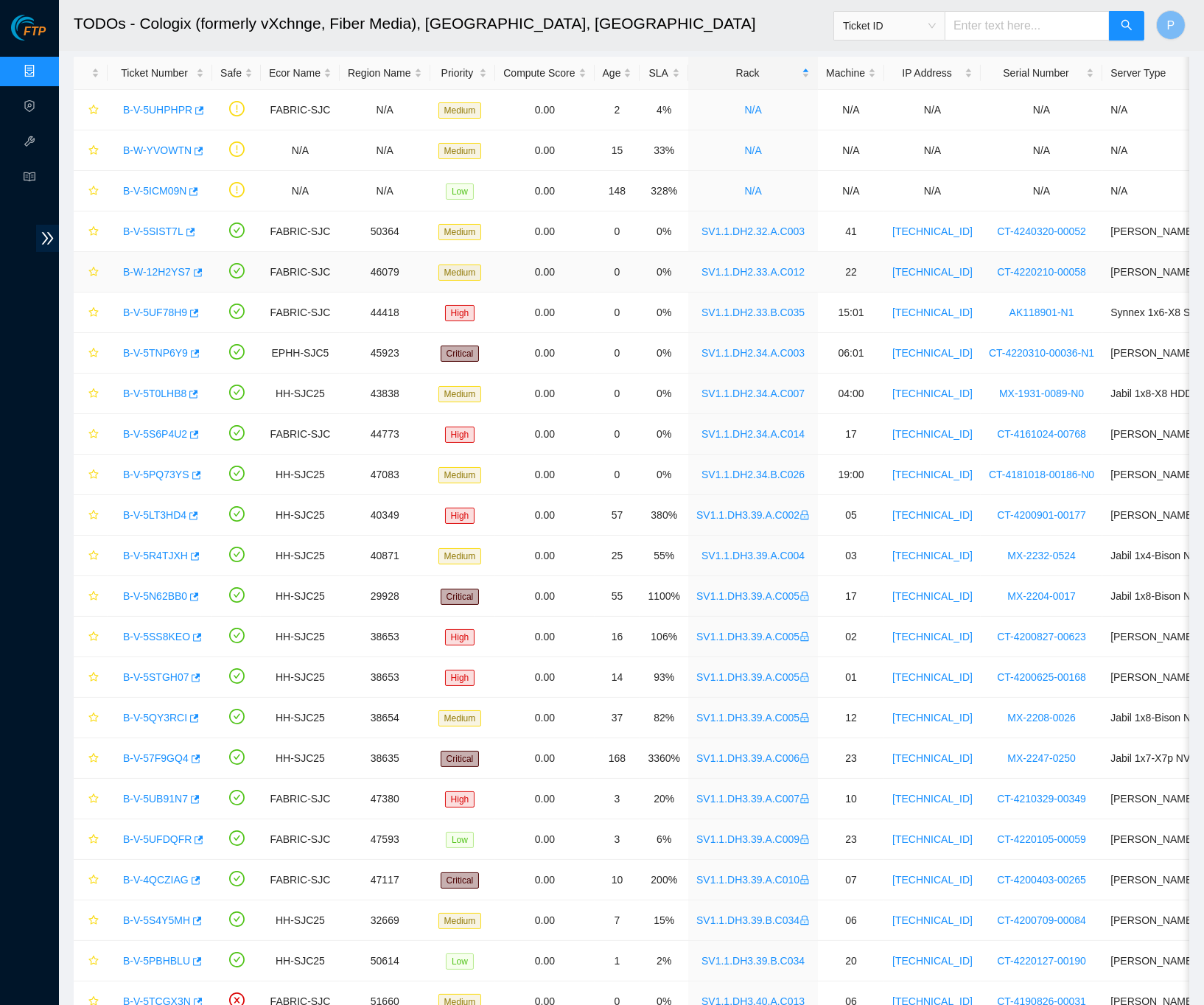
click at [153, 274] on link "B-W-12H2YS7" at bounding box center [157, 271] width 68 height 12
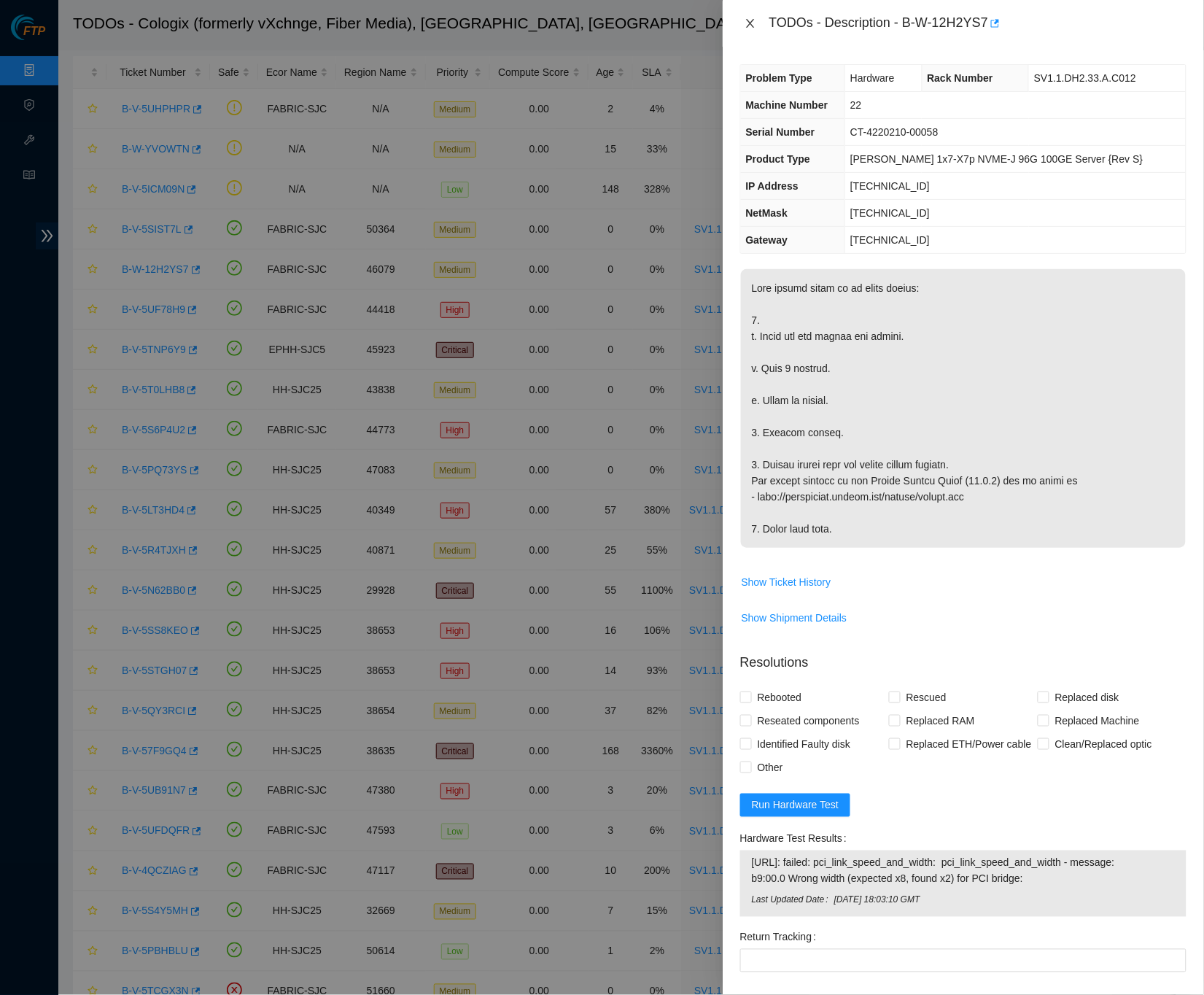
click at [750, 20] on icon "close" at bounding box center [750, 23] width 12 height 12
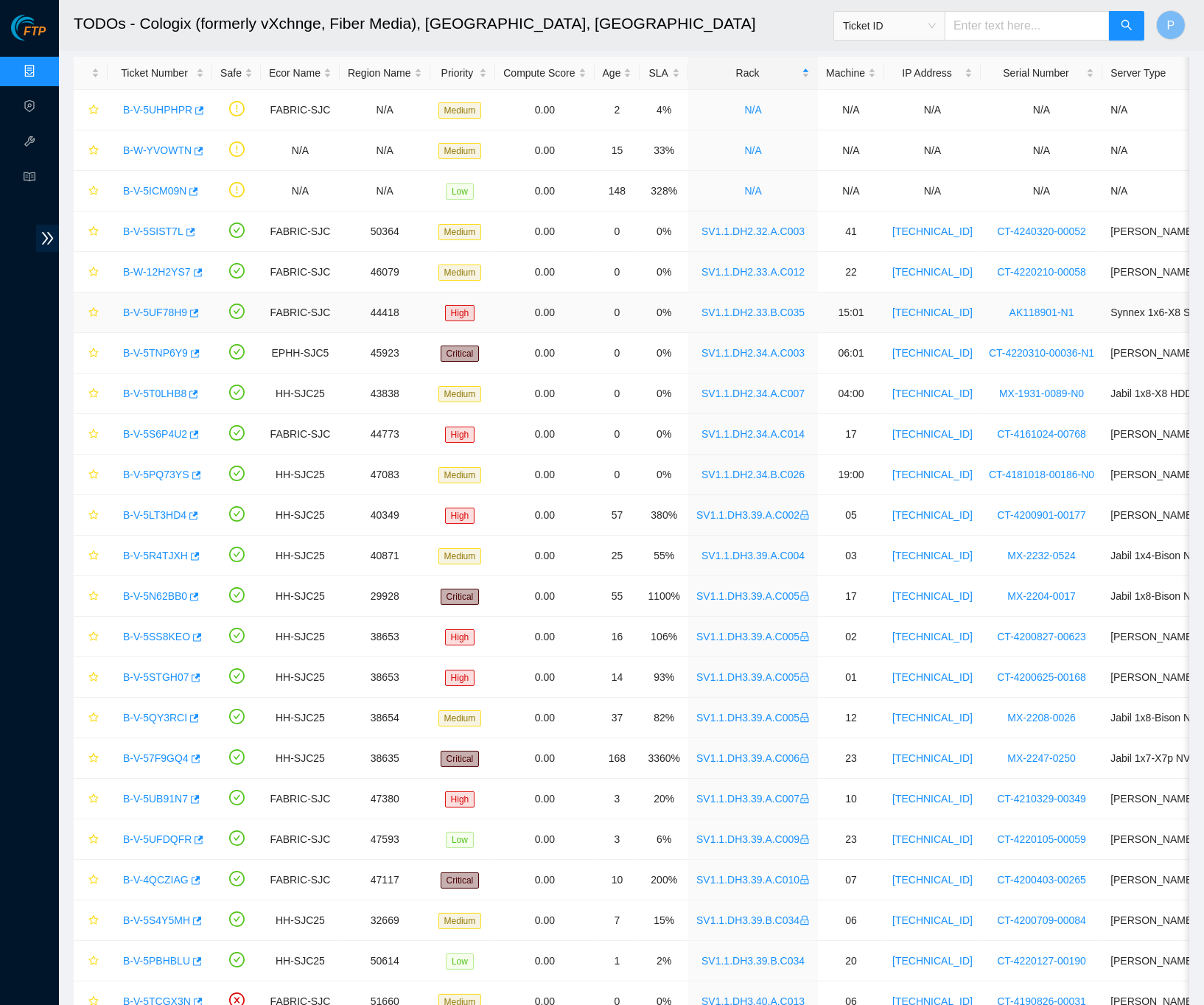
click at [149, 315] on link "B-V-5UF78H9" at bounding box center [155, 312] width 64 height 12
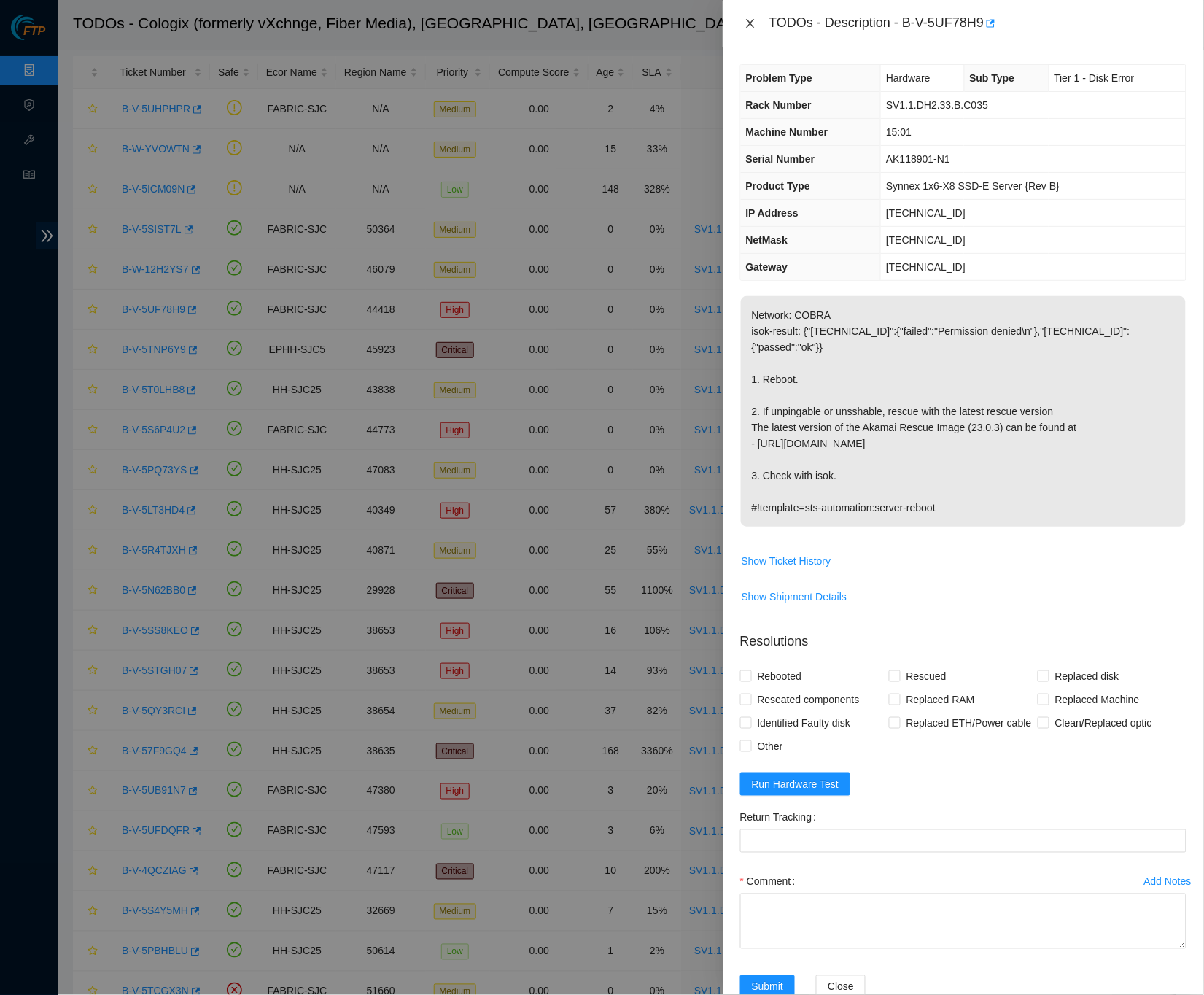
click at [742, 17] on button "Close" at bounding box center [750, 23] width 20 height 14
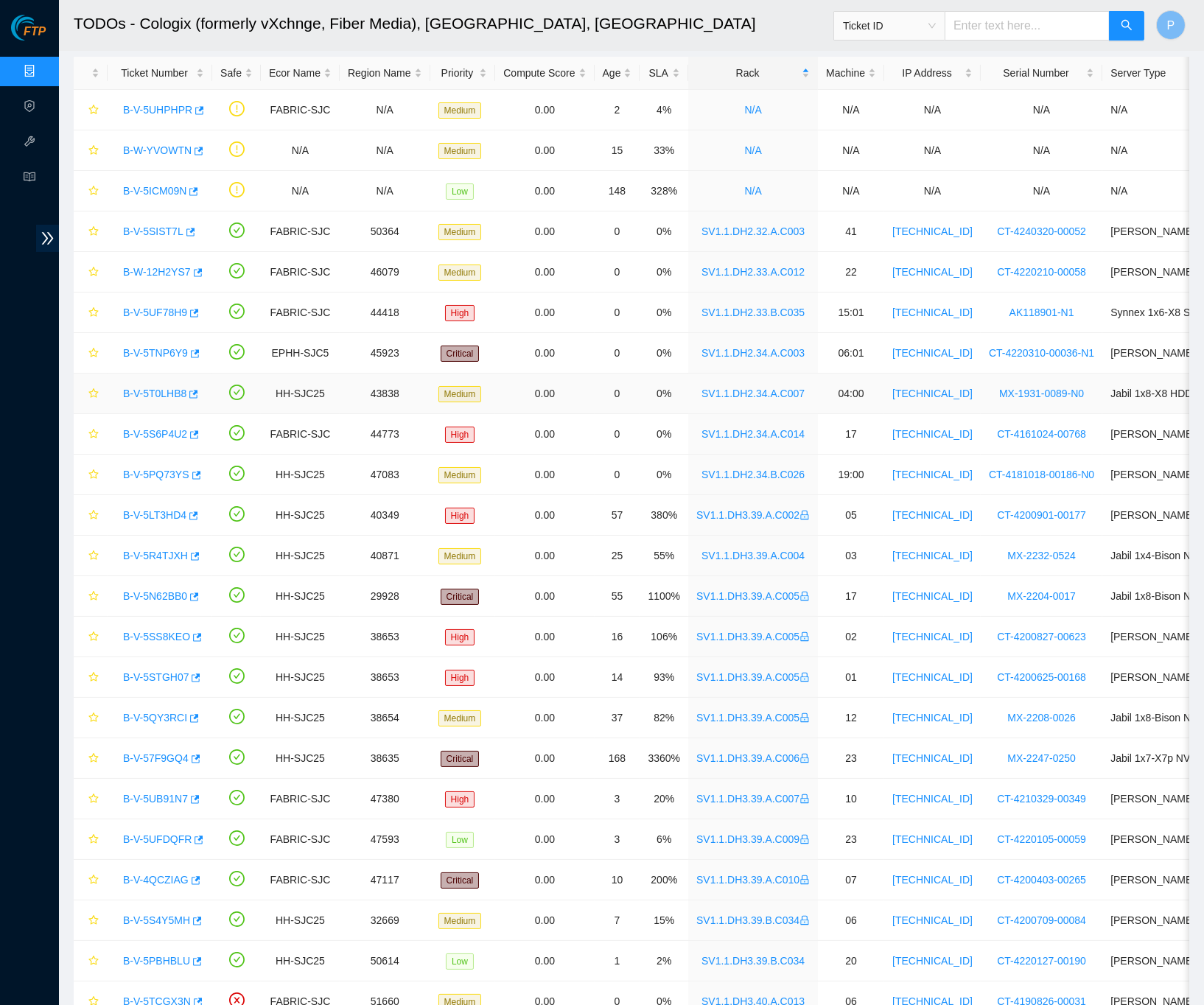
click at [149, 387] on link "B-V-5T0LHB8" at bounding box center [155, 393] width 63 height 12
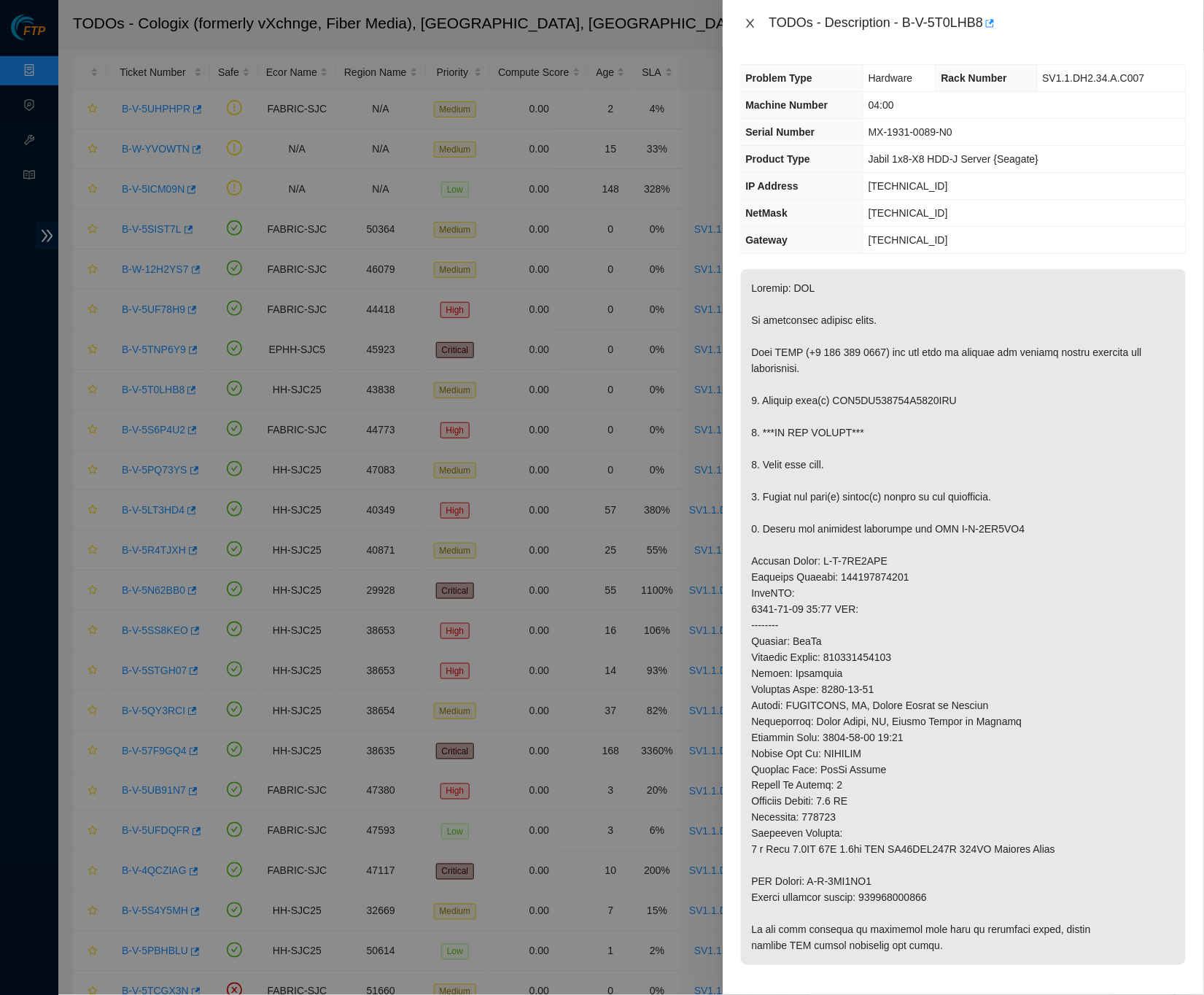
click at [750, 28] on icon "close" at bounding box center [750, 23] width 12 height 12
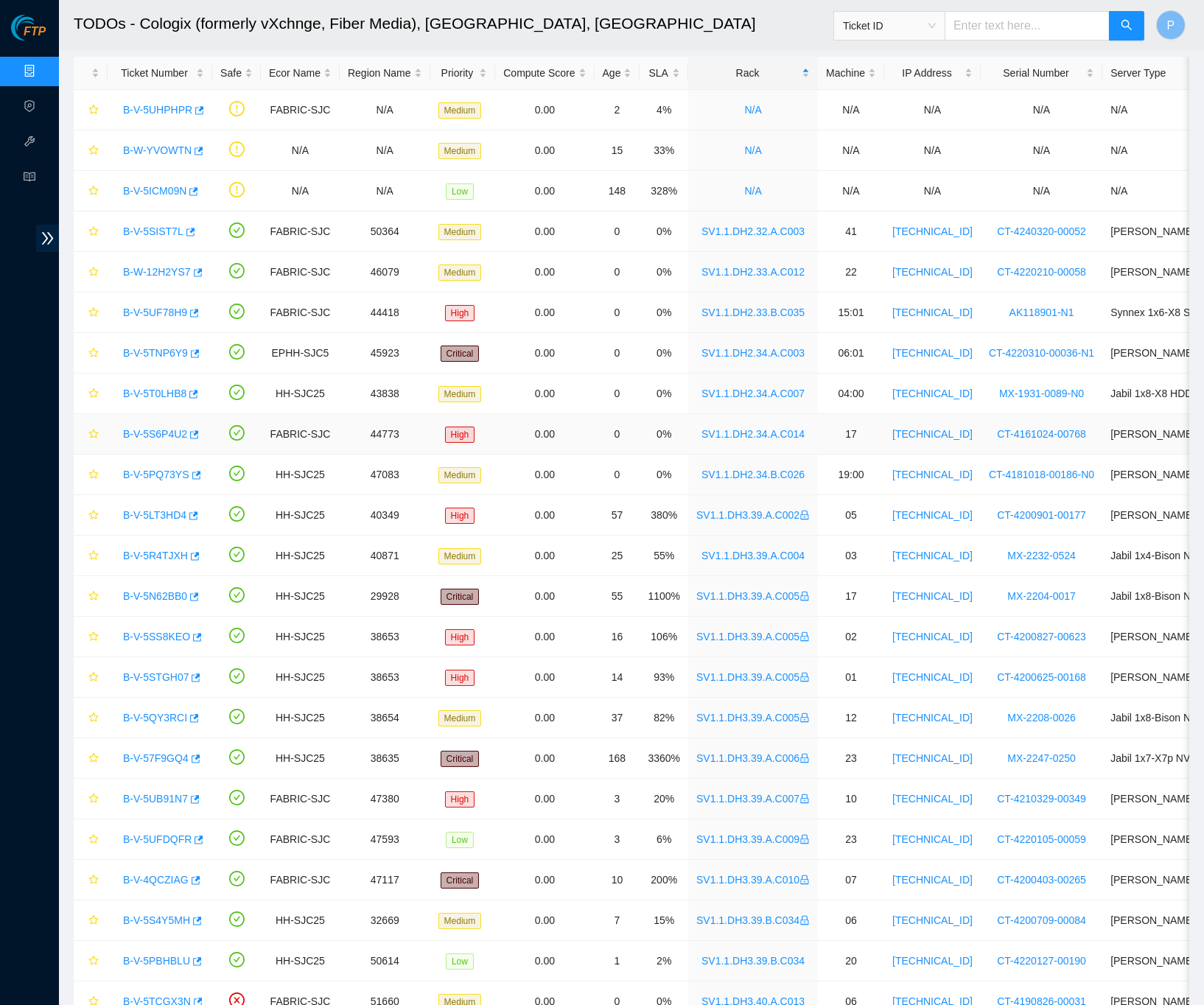
click at [164, 425] on div "B-V-5S6P4U2" at bounding box center [159, 433] width 88 height 23
click at [164, 433] on link "B-V-5S6P4U2" at bounding box center [155, 433] width 64 height 12
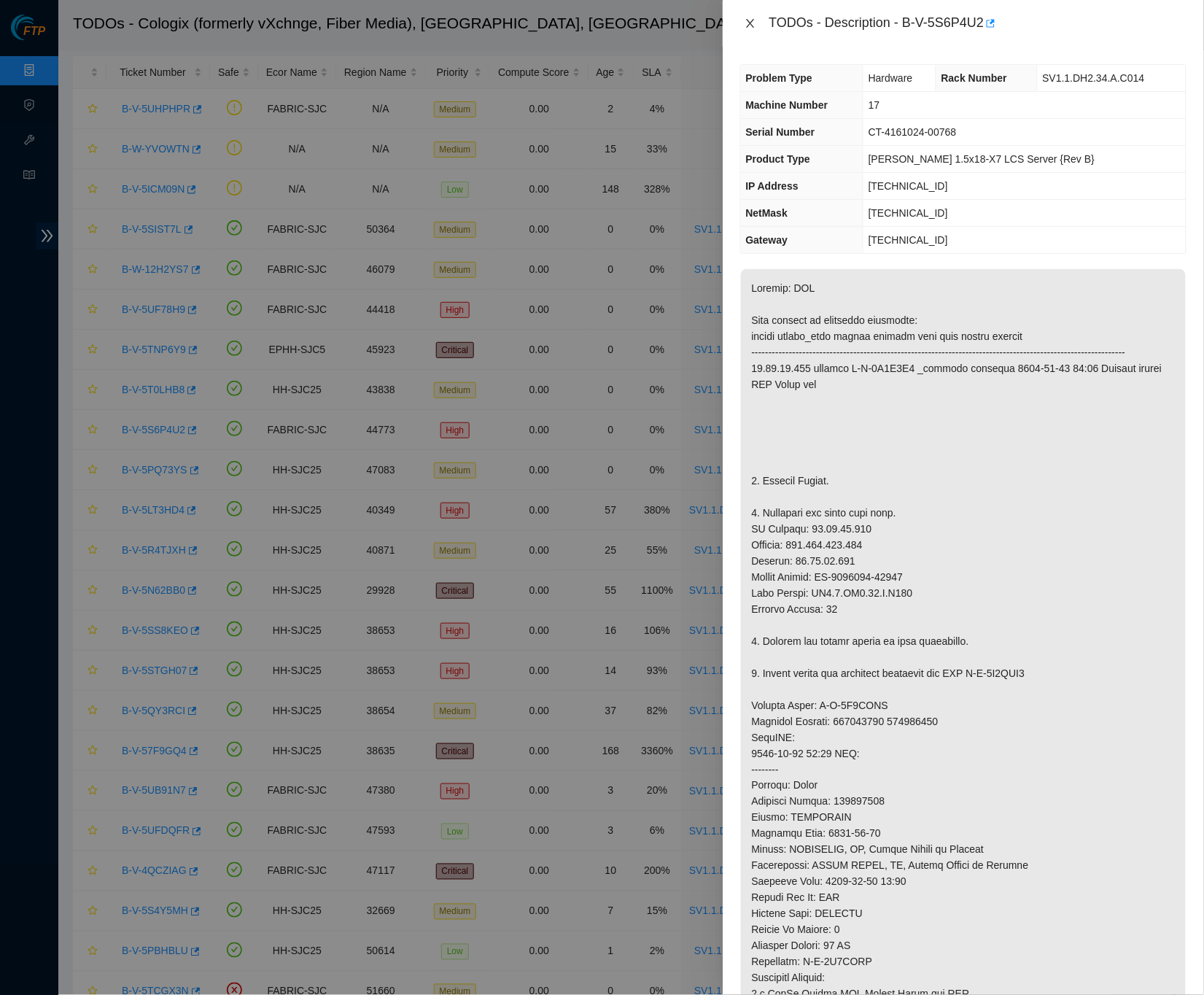
click at [745, 19] on icon "close" at bounding box center [750, 23] width 12 height 12
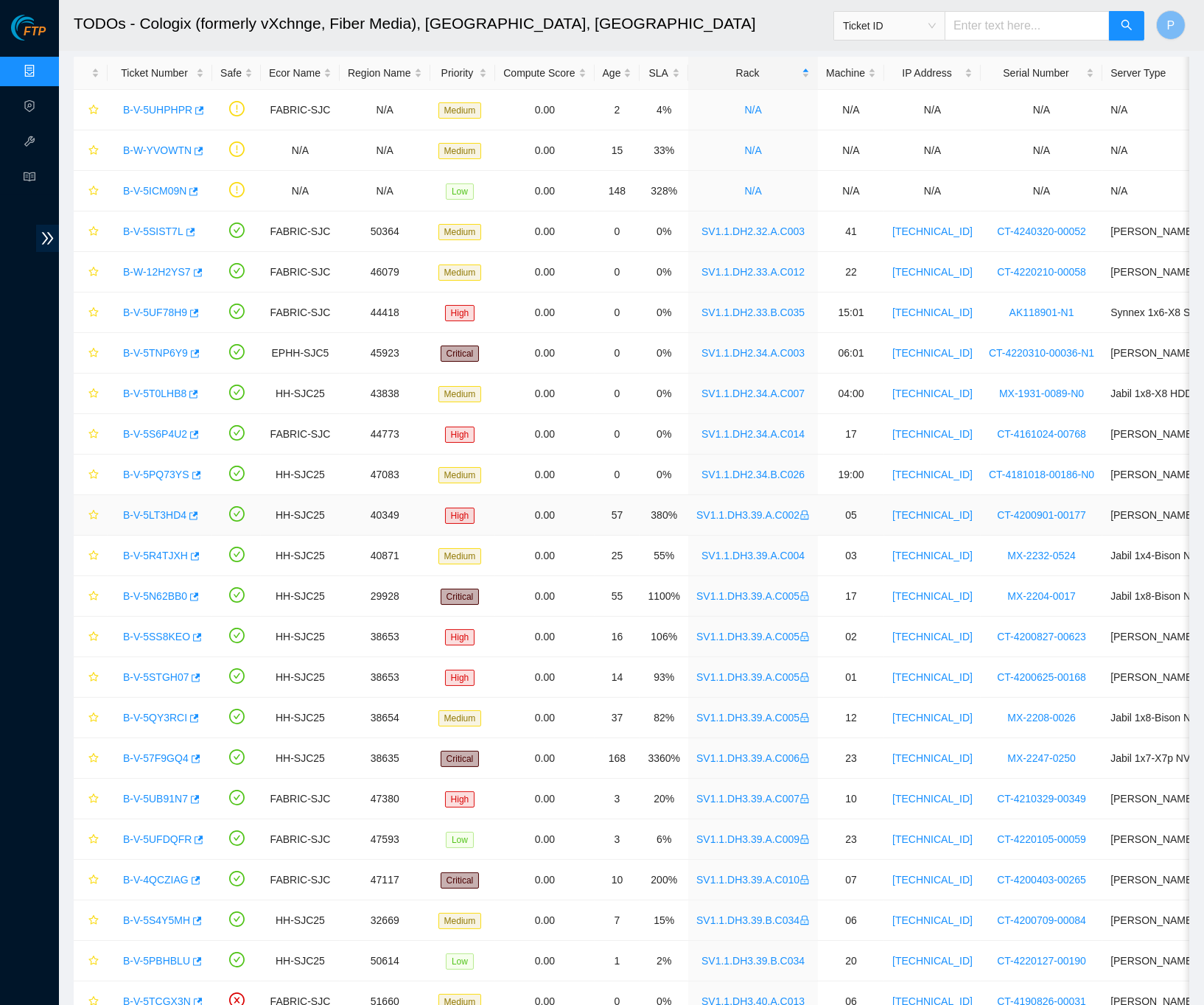
click at [164, 517] on link "B-V-5LT3HD4" at bounding box center [155, 515] width 63 height 12
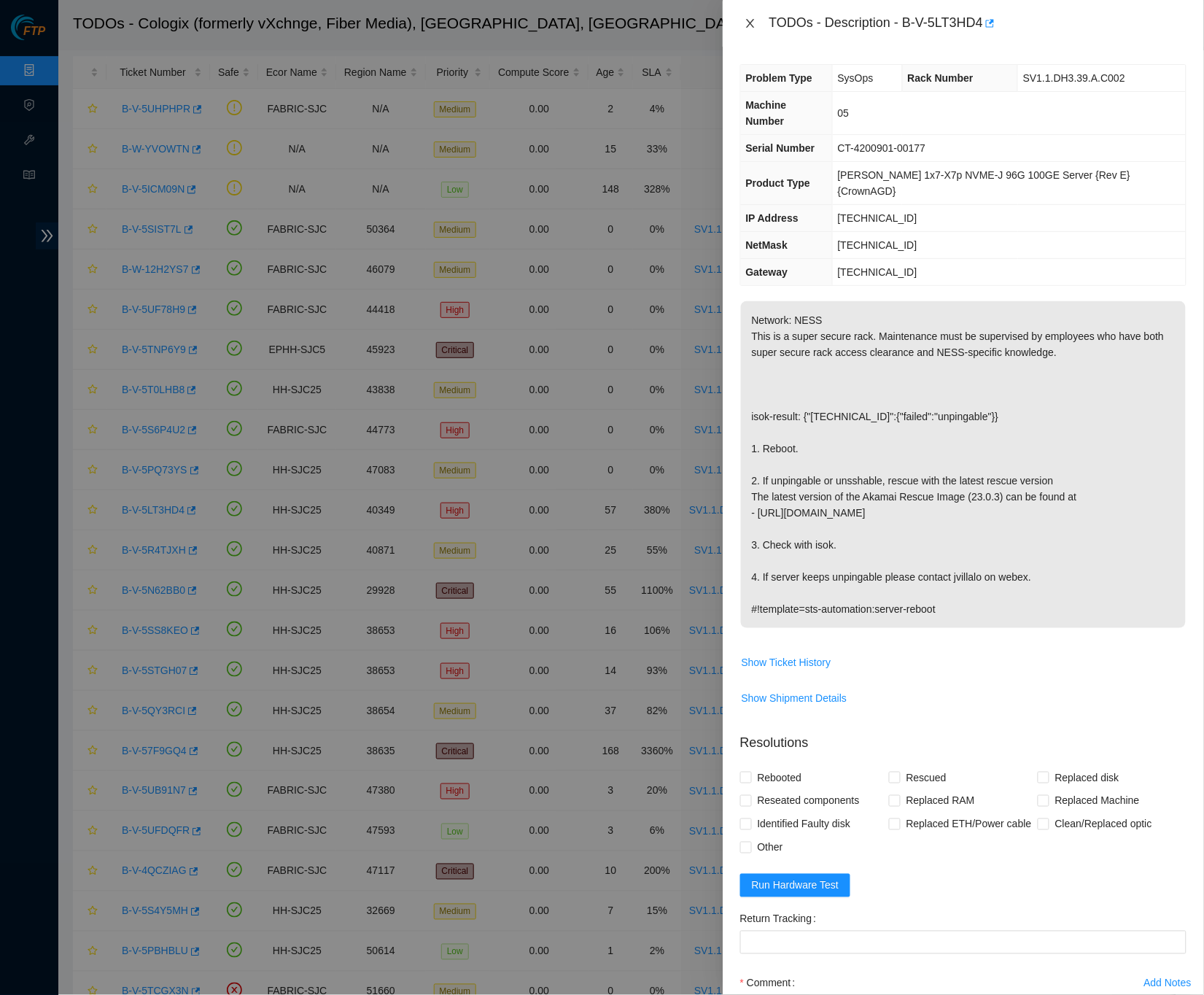
click at [756, 26] on icon "close" at bounding box center [750, 23] width 12 height 12
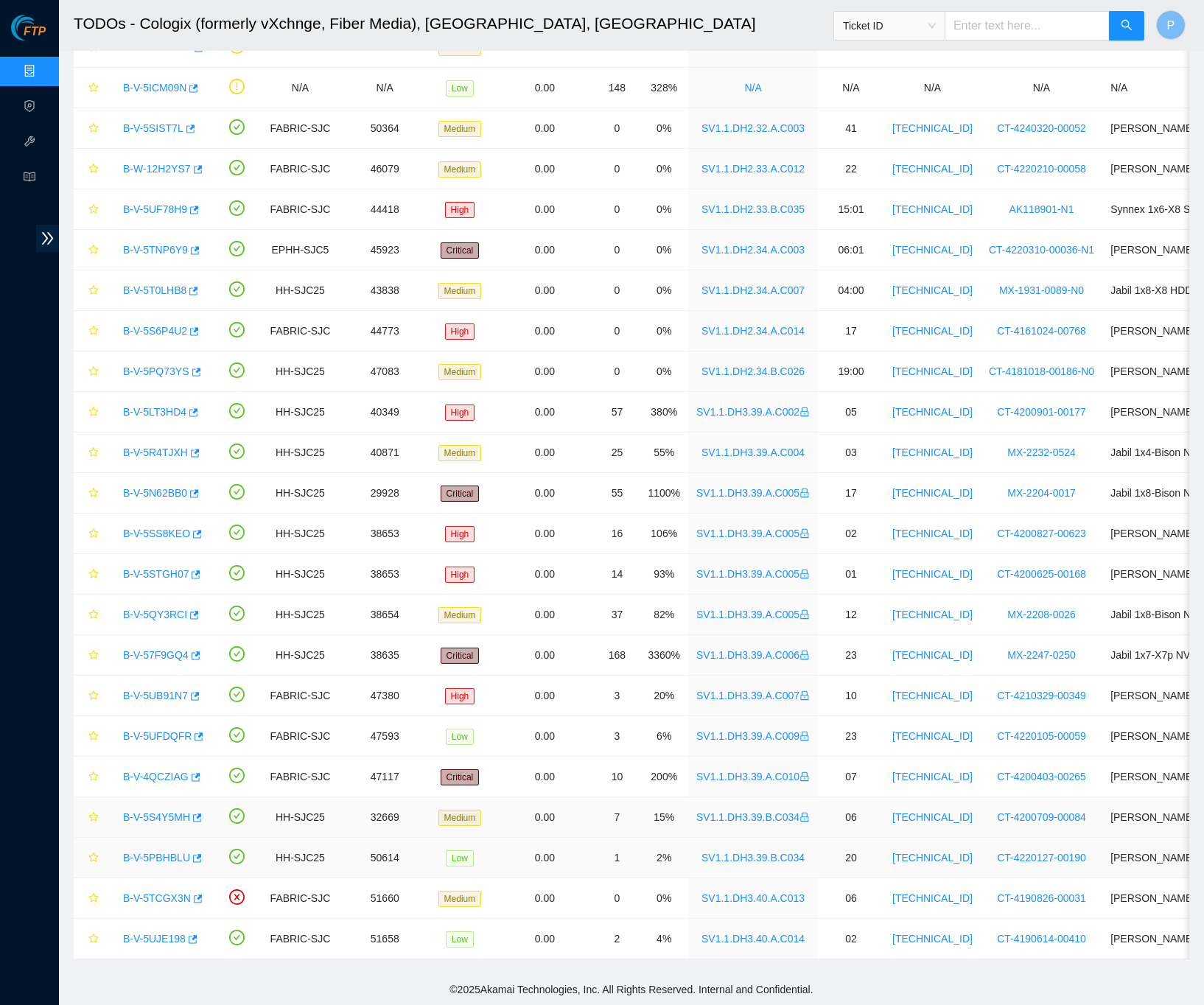
scroll to position [157, 0]
click at [169, 852] on link "B-V-5PBHBLU" at bounding box center [157, 858] width 67 height 12
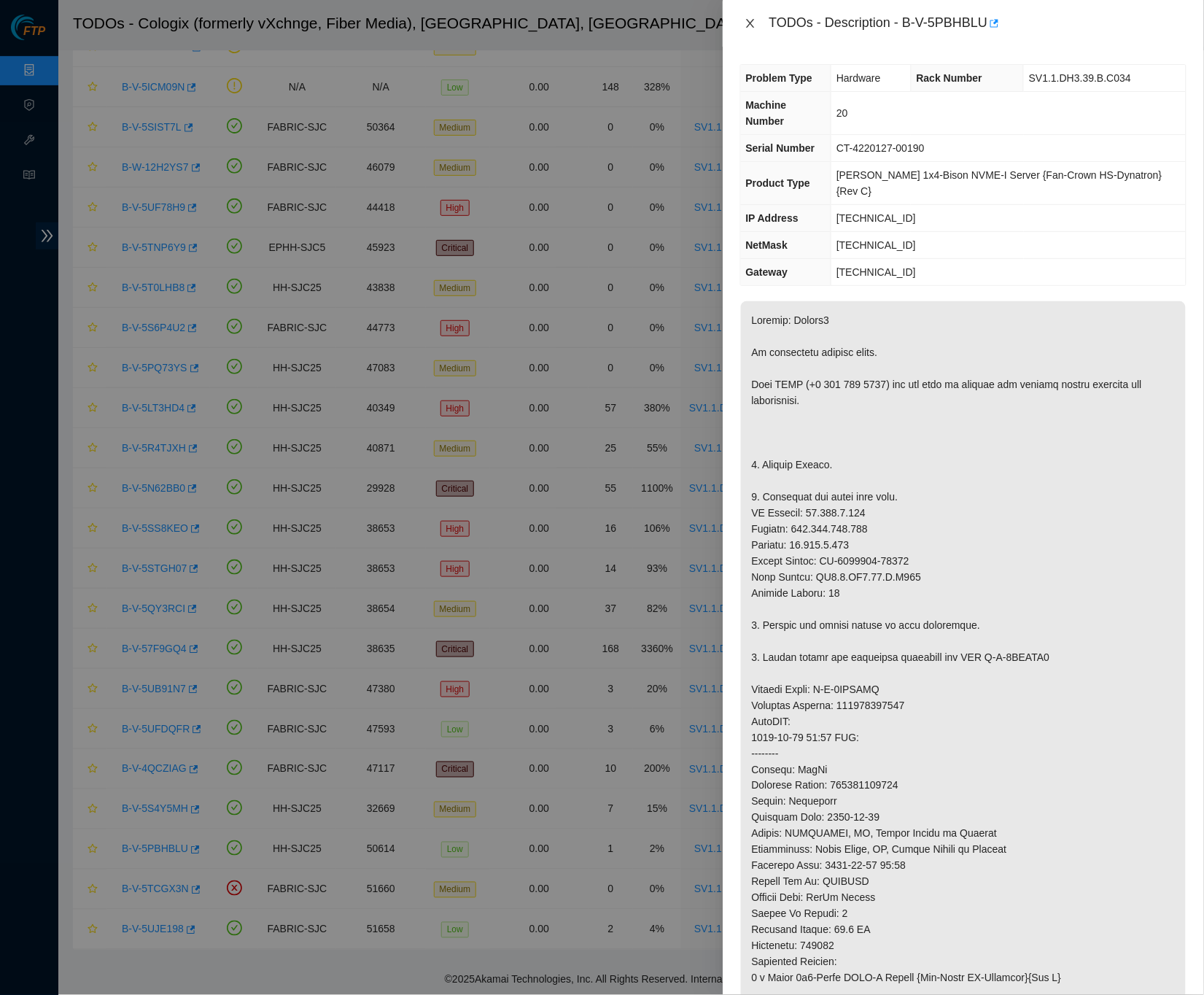
click at [747, 23] on icon "close" at bounding box center [750, 23] width 12 height 12
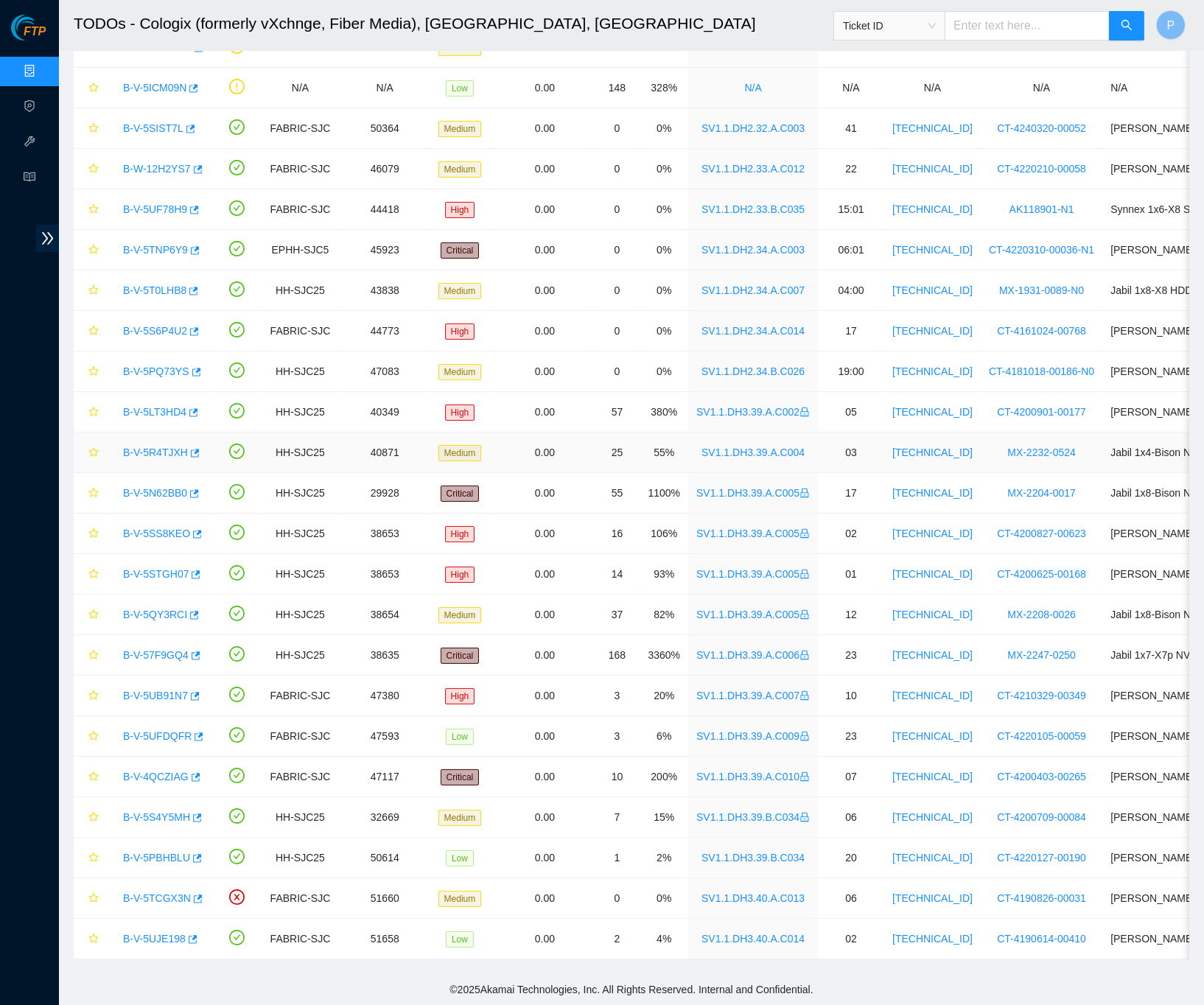
click at [153, 446] on link "B-V-5R4TJXH" at bounding box center [156, 452] width 65 height 12
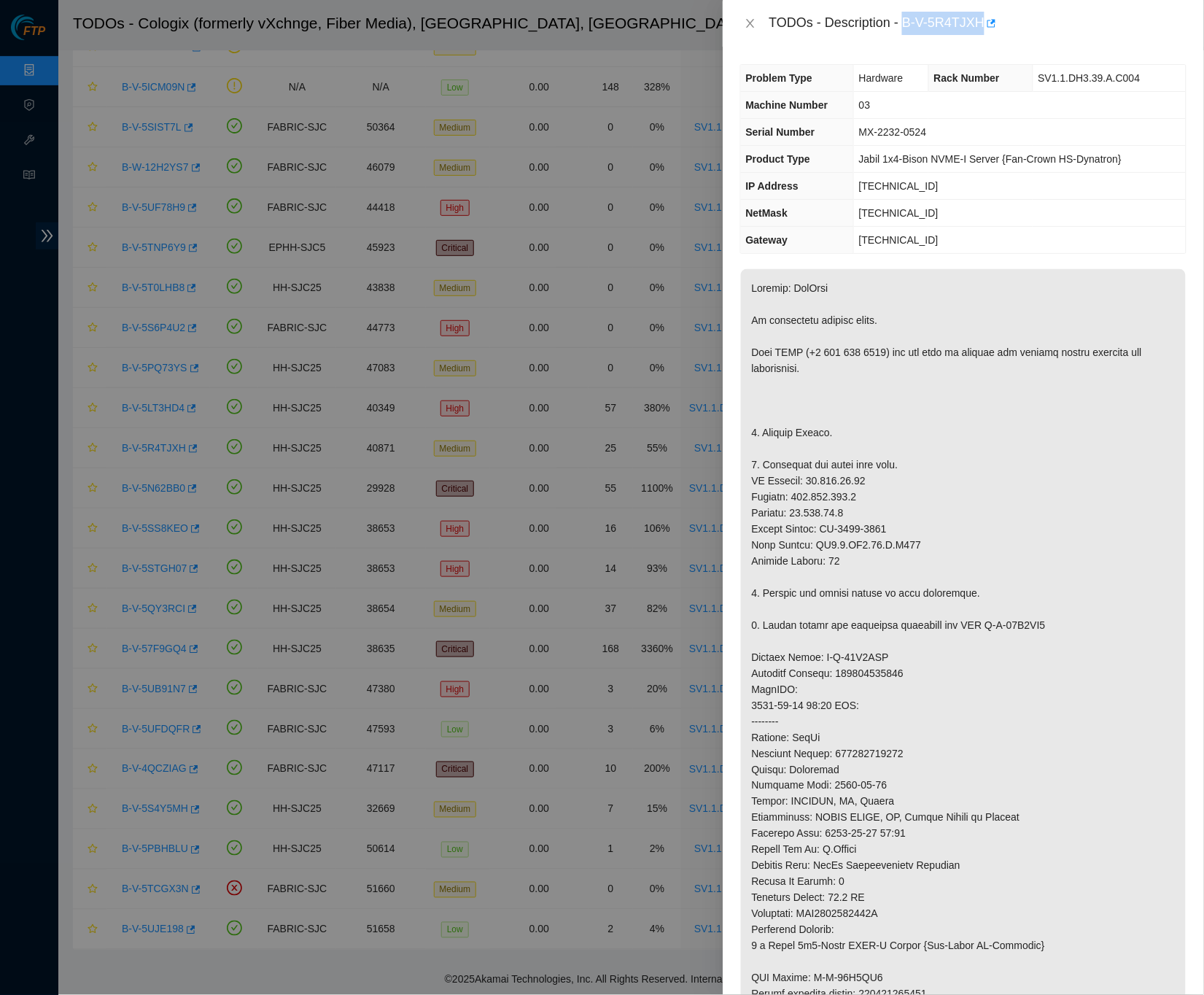
drag, startPoint x: 911, startPoint y: 21, endPoint x: 993, endPoint y: 20, distance: 82.0
click at [993, 20] on div "TODOs - Description - B-V-5R4TJXH" at bounding box center [978, 23] width 417 height 23
copy div "B-V-5R4TJXH"
click at [754, 28] on button "Close" at bounding box center [750, 23] width 20 height 14
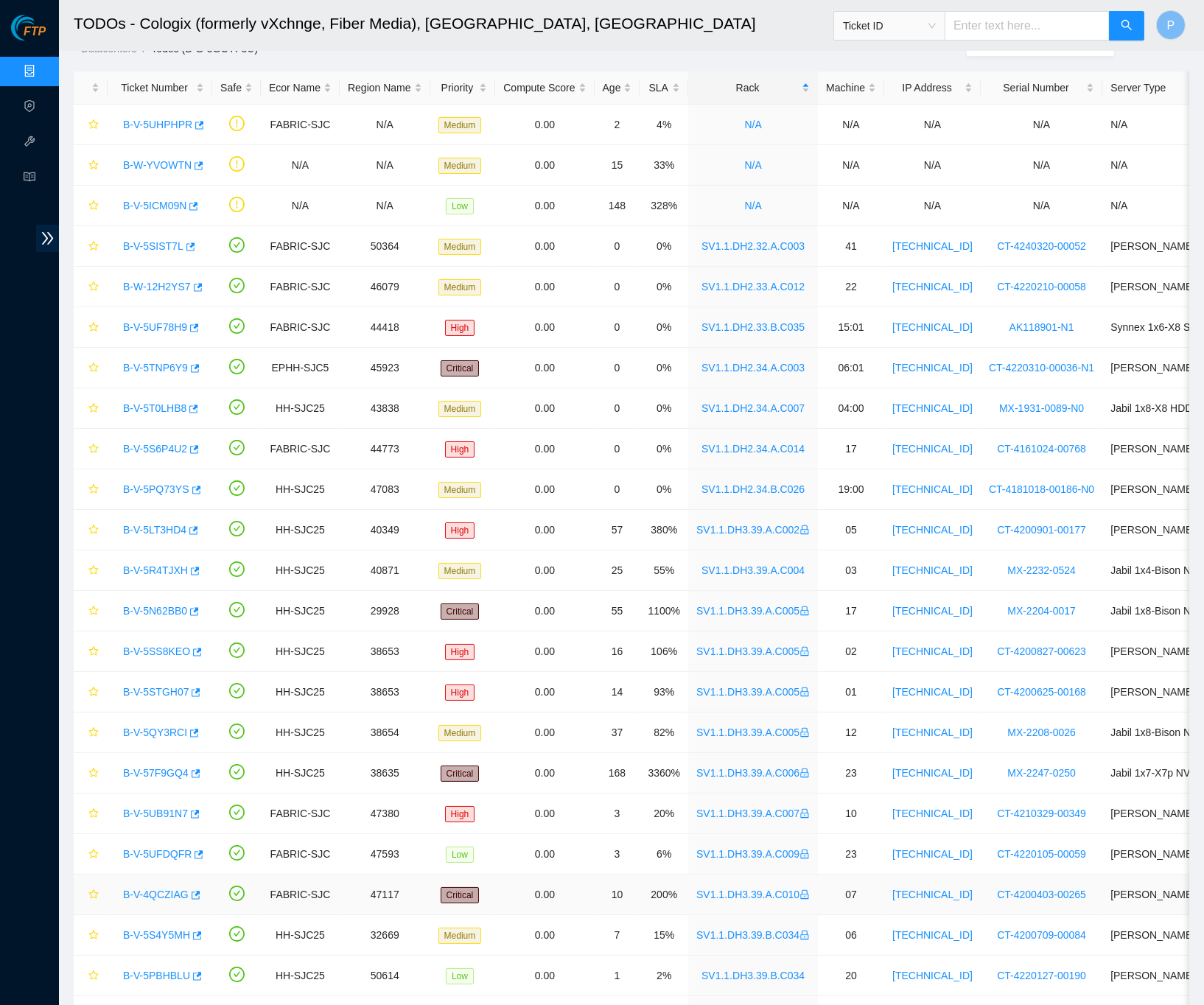
scroll to position [26, 0]
click at [174, 366] on link "B-V-5TNP6Y9" at bounding box center [156, 368] width 65 height 12
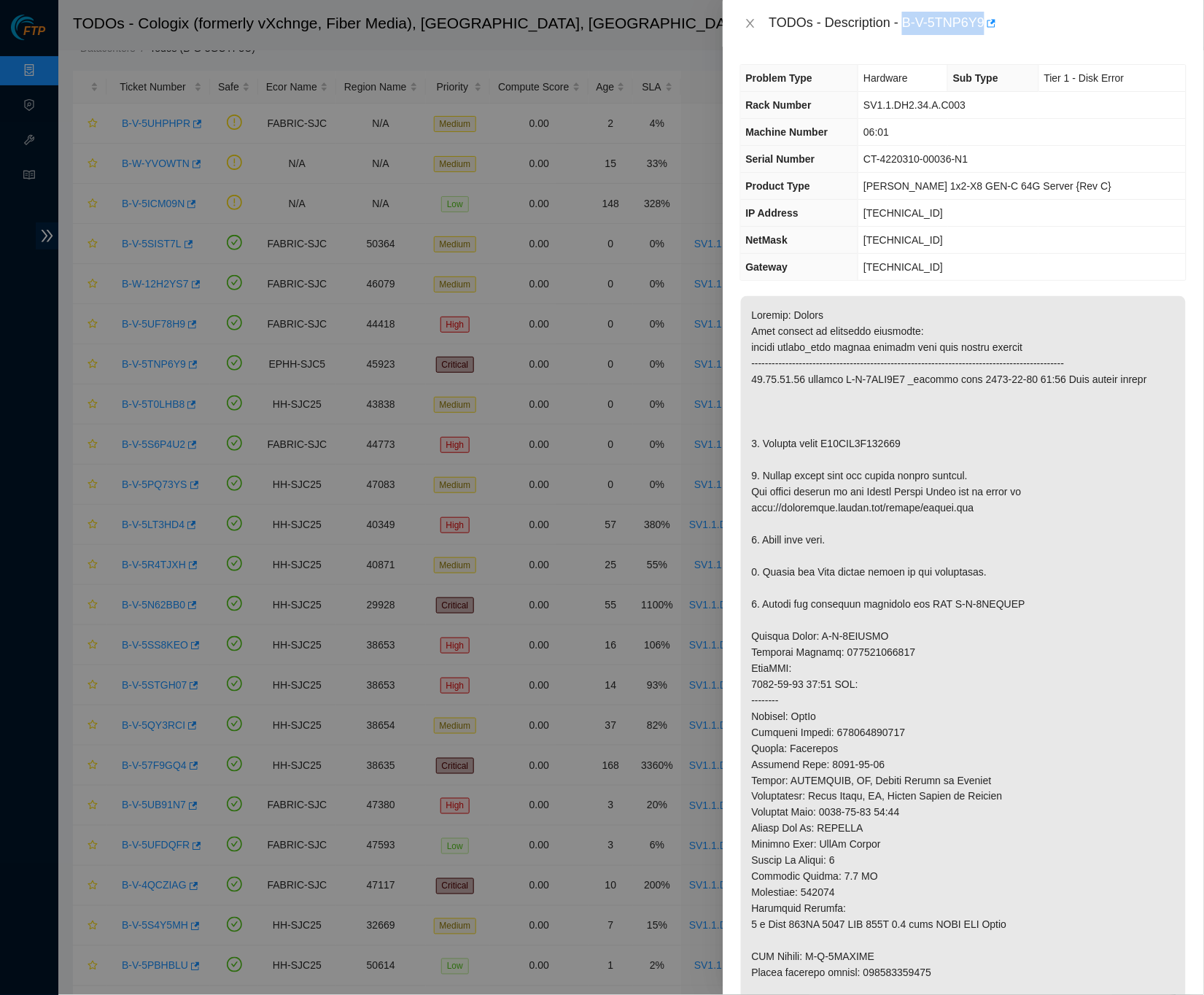
drag, startPoint x: 911, startPoint y: 19, endPoint x: 994, endPoint y: 17, distance: 83.0
click at [994, 17] on div "TODOs - Description - B-V-5TNP6Y9" at bounding box center [978, 23] width 417 height 23
copy div "B-V-5TNP6Y9"
click at [810, 180] on span "Product Type" at bounding box center [779, 185] width 64 height 12
click at [750, 26] on icon "close" at bounding box center [750, 23] width 12 height 12
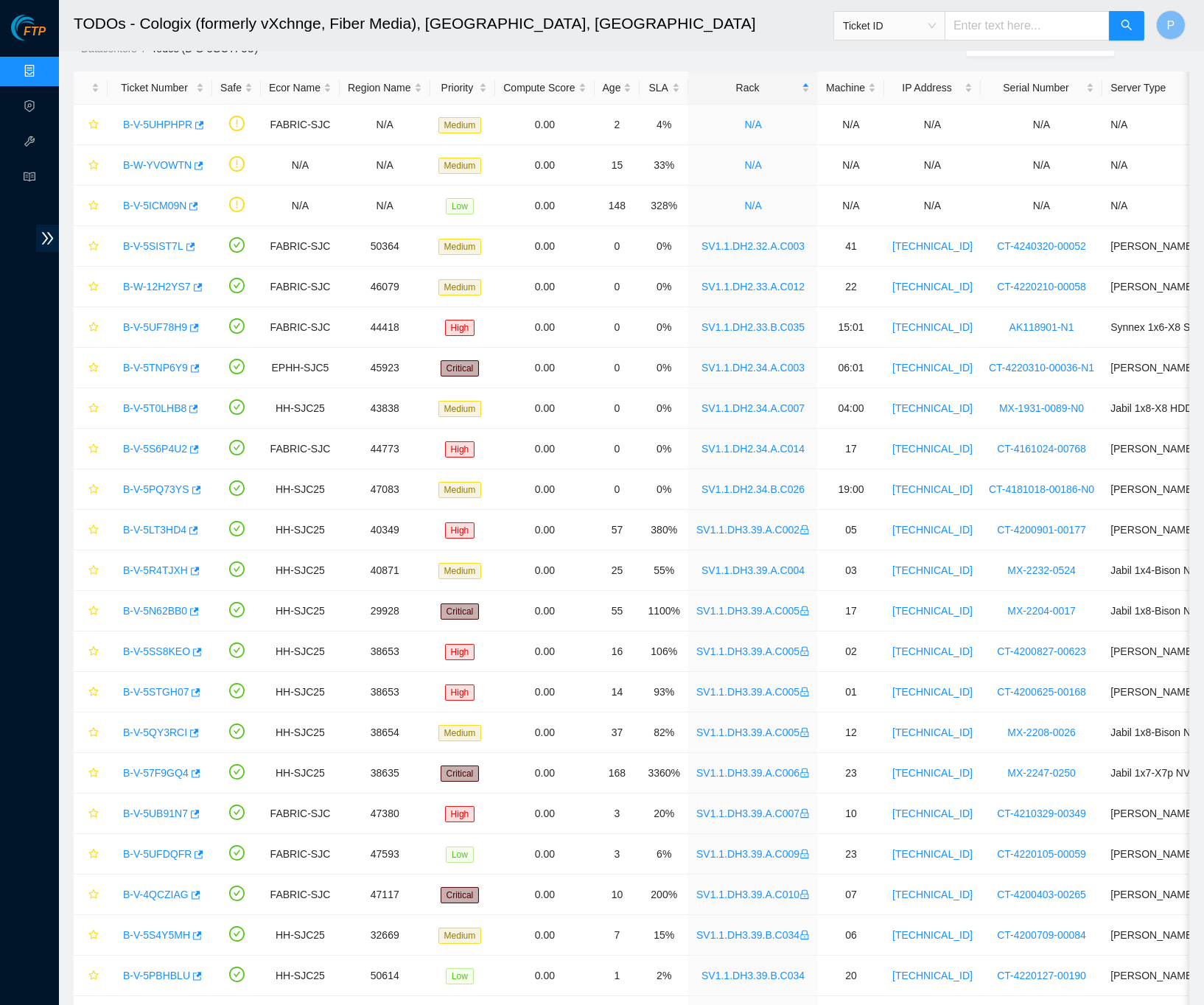
click at [43, 66] on link "Data Centers" at bounding box center [72, 71] width 60 height 12
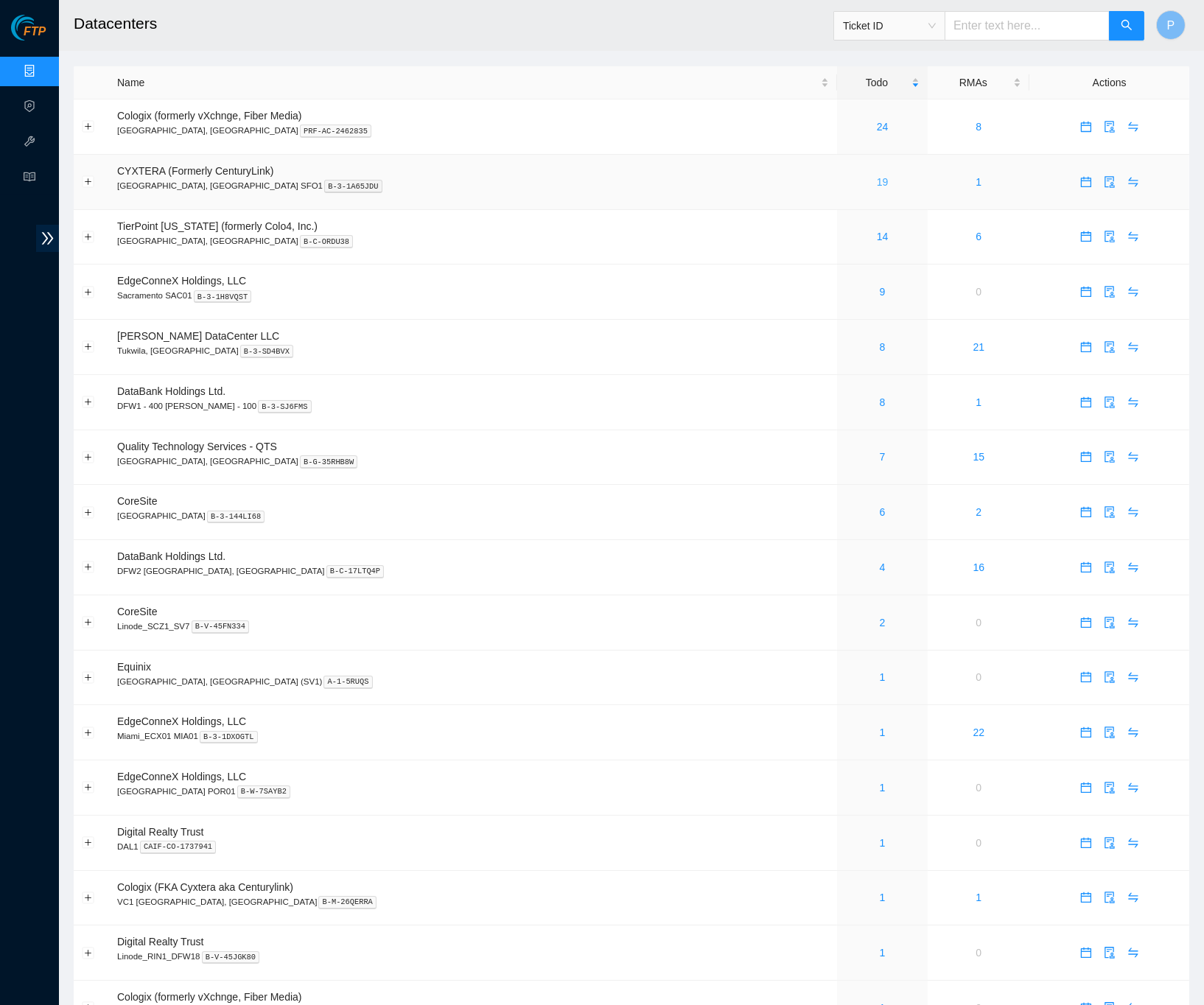
click at [877, 178] on link "19" at bounding box center [883, 182] width 12 height 12
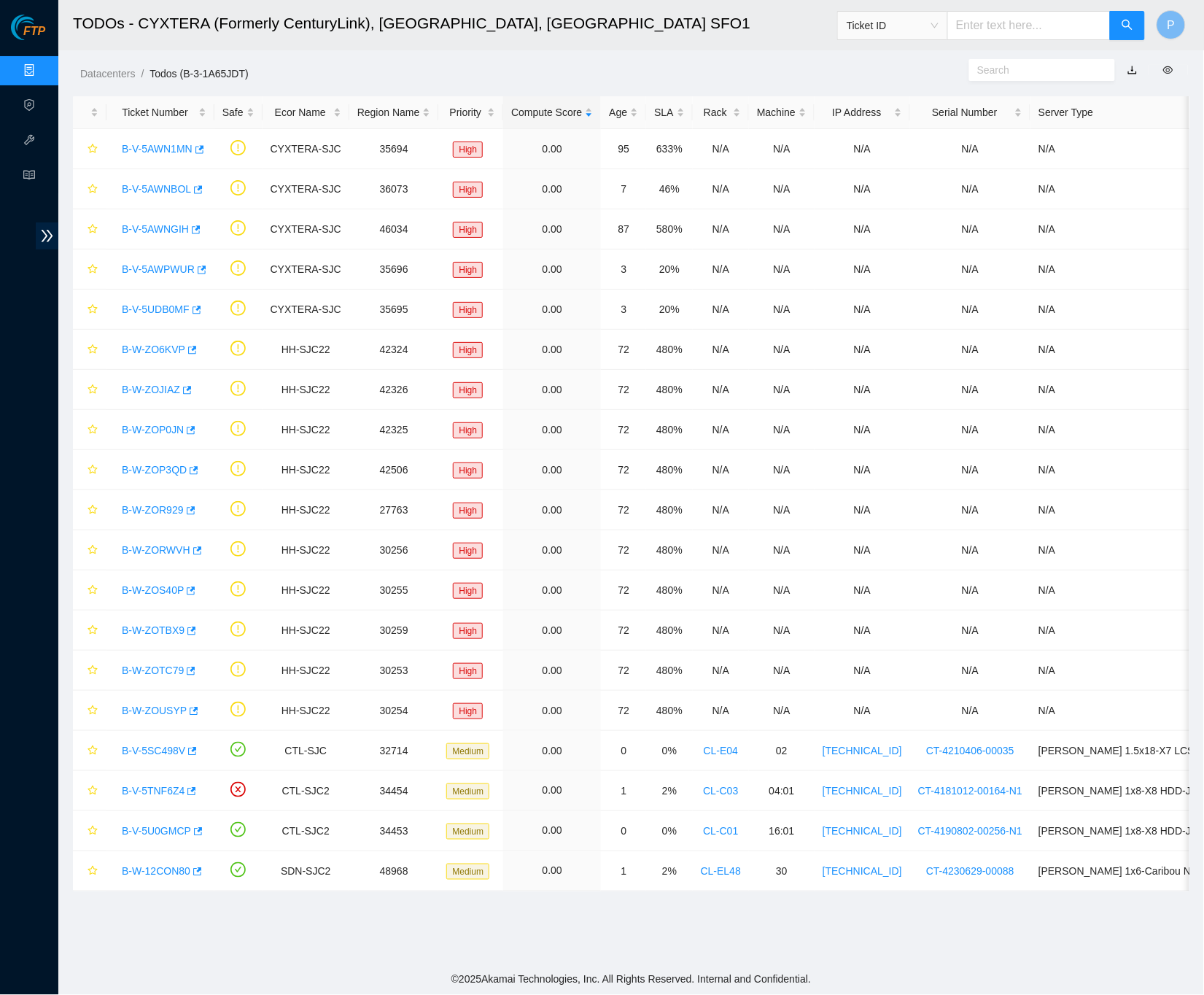
click at [1130, 67] on link "button" at bounding box center [1132, 70] width 10 height 12
click at [42, 65] on link "Data Centers" at bounding box center [72, 71] width 60 height 12
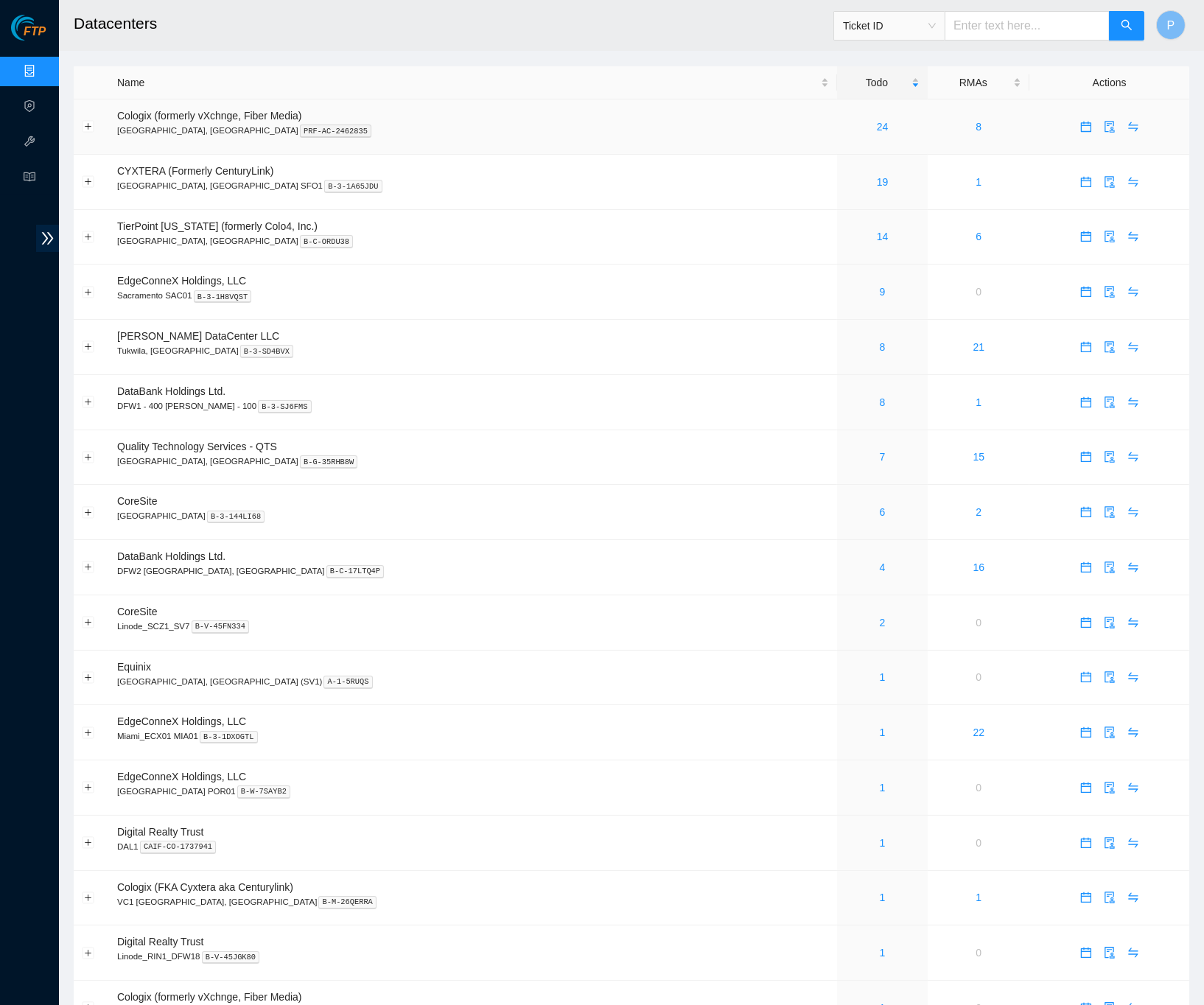
click at [643, 120] on td "Cologix (formerly vXchnge, Fiber Media) Santa Clara, CA PRF-AC-2462835" at bounding box center [473, 127] width 728 height 56
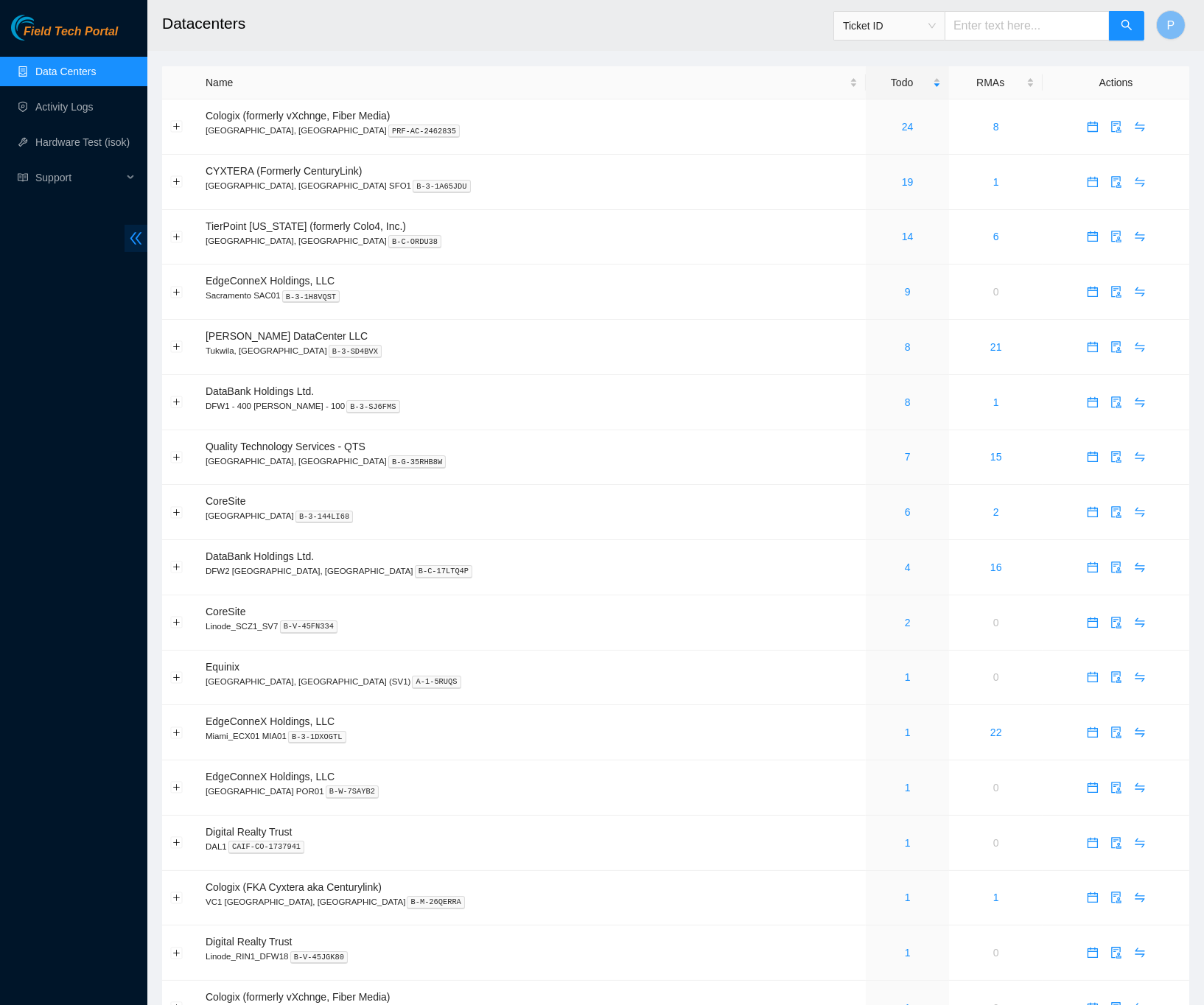
click at [135, 235] on icon "double-left" at bounding box center [135, 238] width 16 height 16
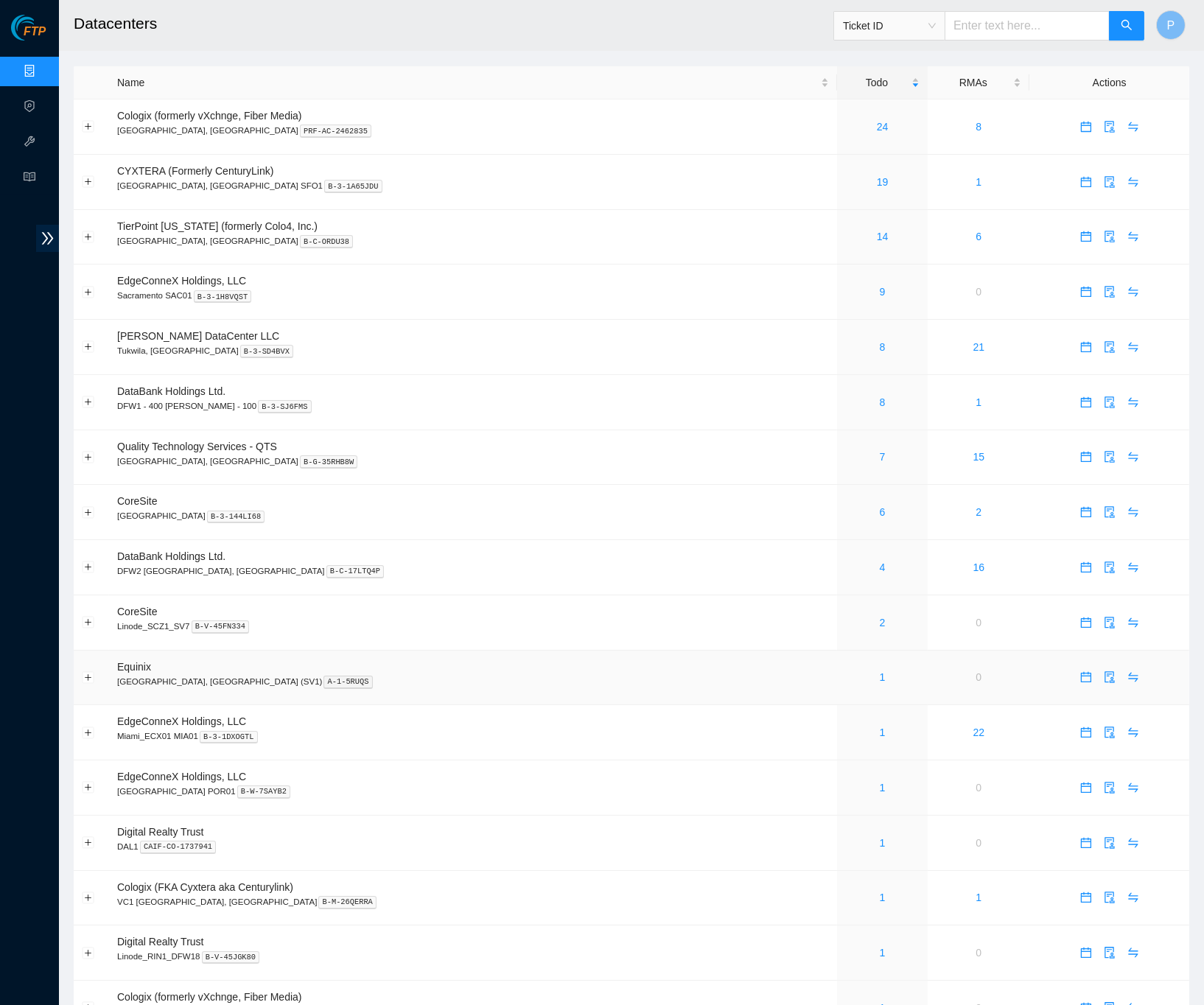
click at [845, 669] on div "1" at bounding box center [882, 676] width 75 height 16
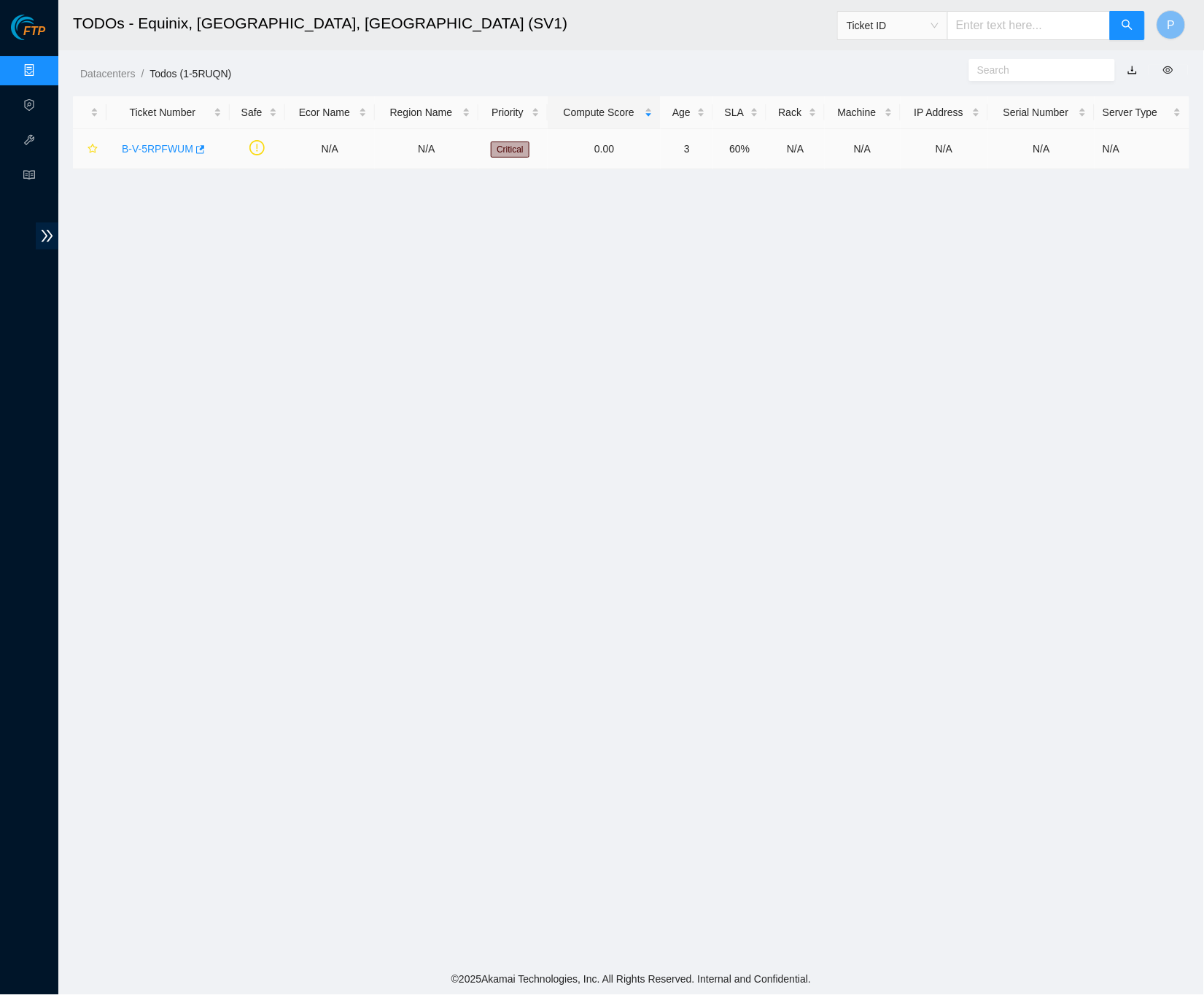
click at [148, 148] on link "B-V-5RPFWUM" at bounding box center [158, 149] width 72 height 12
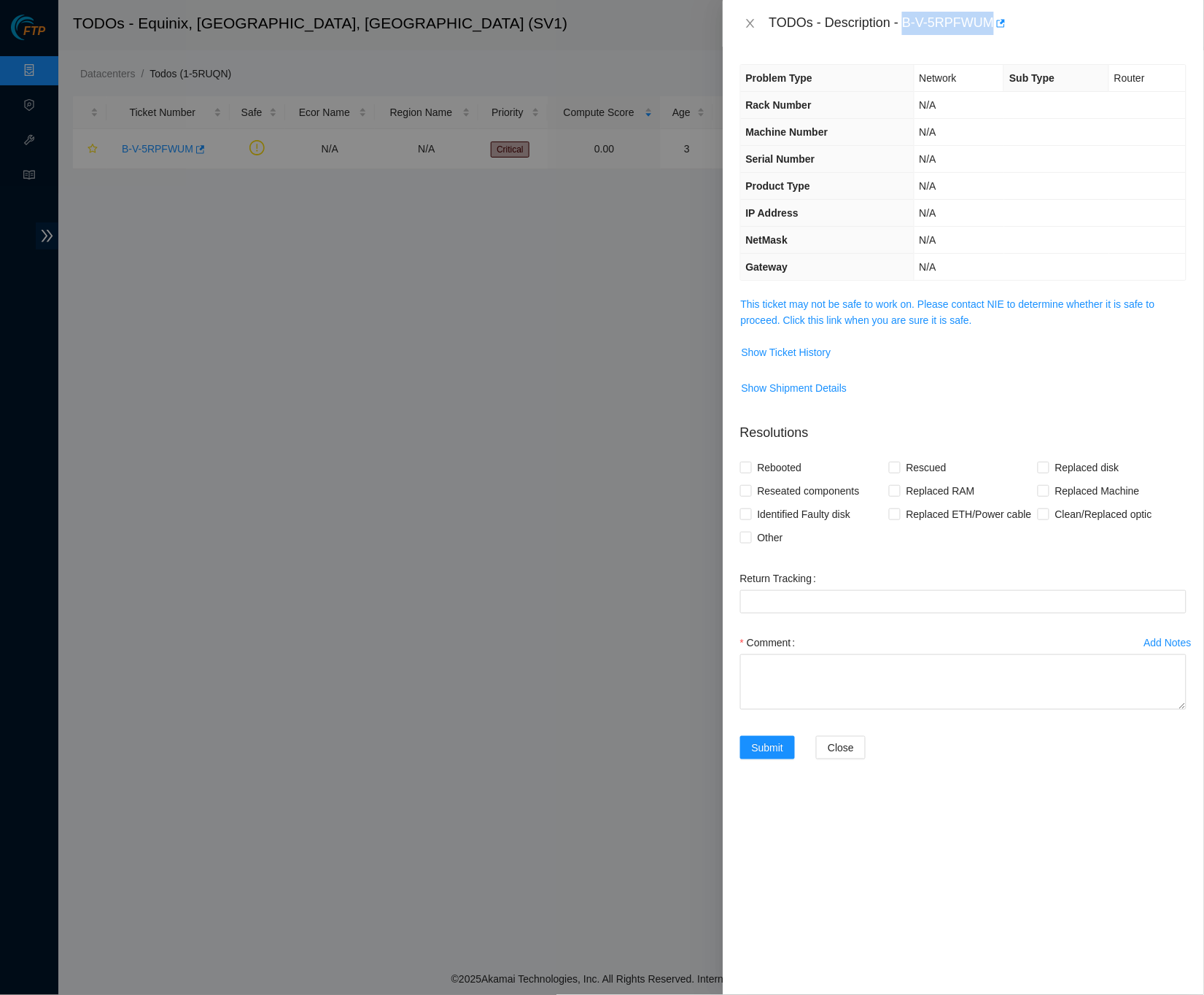
drag, startPoint x: 908, startPoint y: 19, endPoint x: 1000, endPoint y: 18, distance: 92.0
click at [1000, 18] on div "TODOs - Description - B-V-5RPFWUM" at bounding box center [978, 23] width 417 height 23
copy div "B-V-5RPFWUM"
click at [697, 272] on div at bounding box center [602, 497] width 1204 height 995
click at [884, 191] on th "Product Type" at bounding box center [827, 186] width 173 height 27
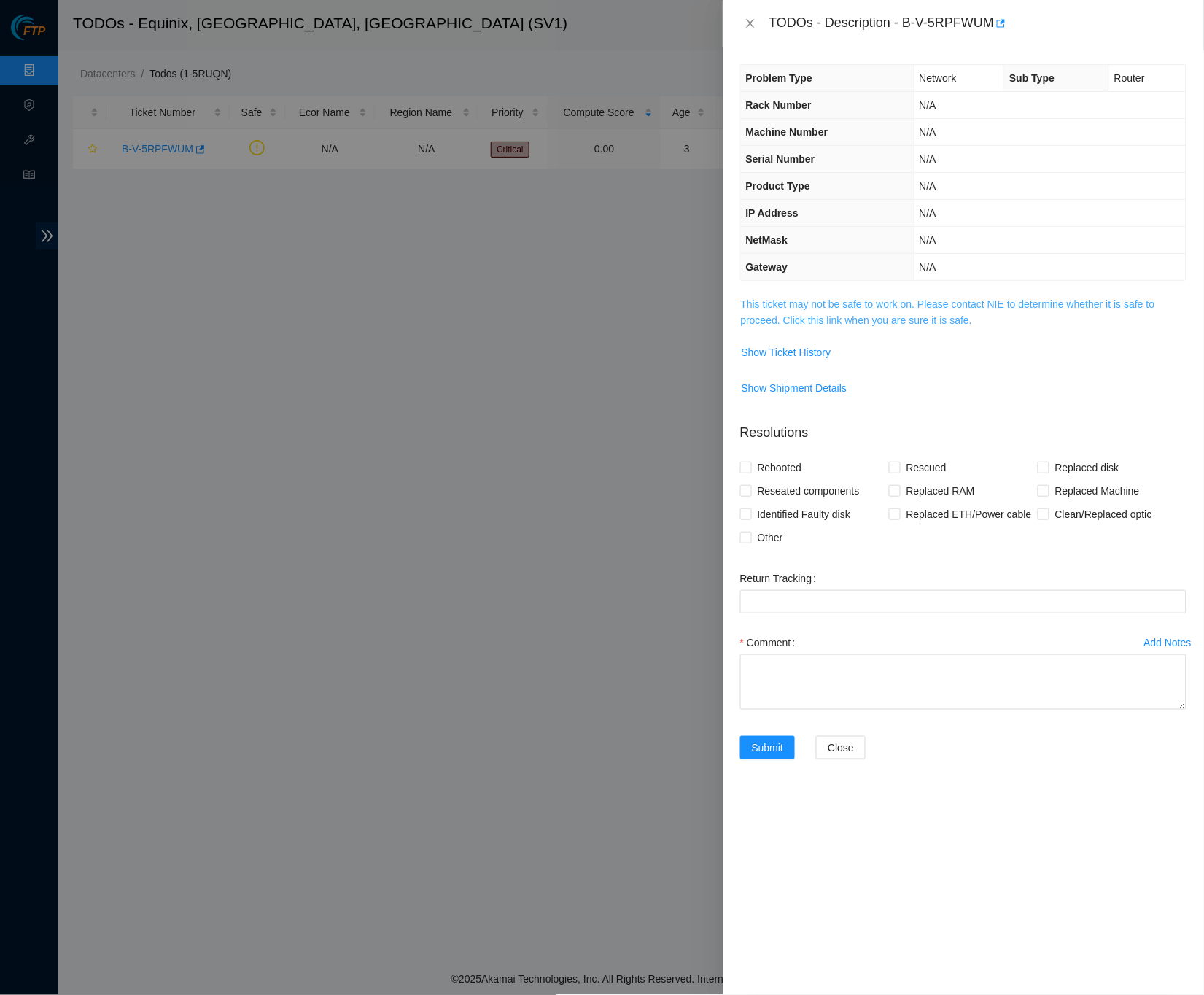
click at [833, 312] on link "This ticket may not be safe to work on. Please contact NIE to determine whether…" at bounding box center [948, 312] width 414 height 28
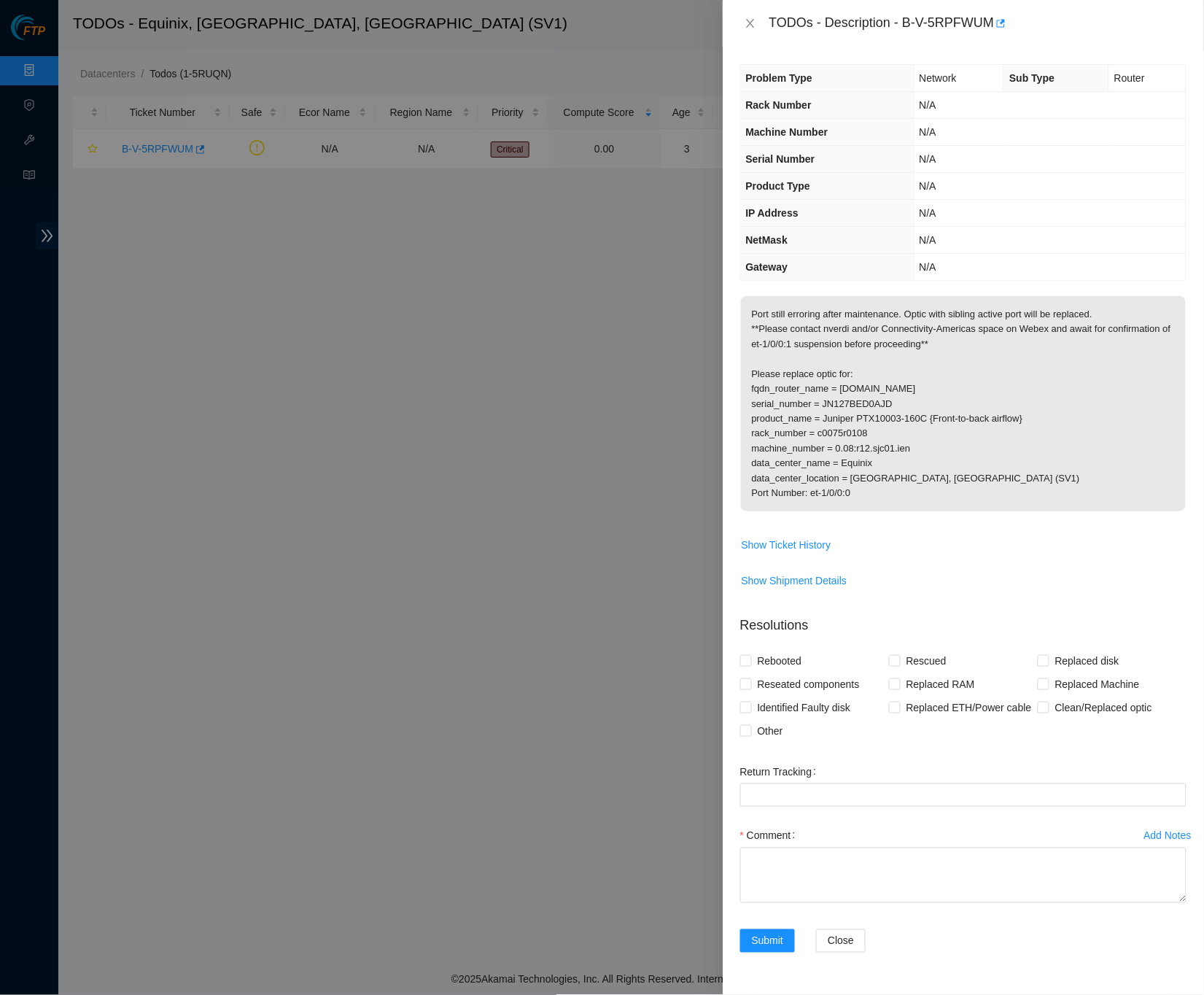
click at [747, 14] on div "TODOs - Description - B-V-5RPFWUM" at bounding box center [963, 23] width 447 height 23
click at [750, 25] on icon "close" at bounding box center [750, 23] width 12 height 12
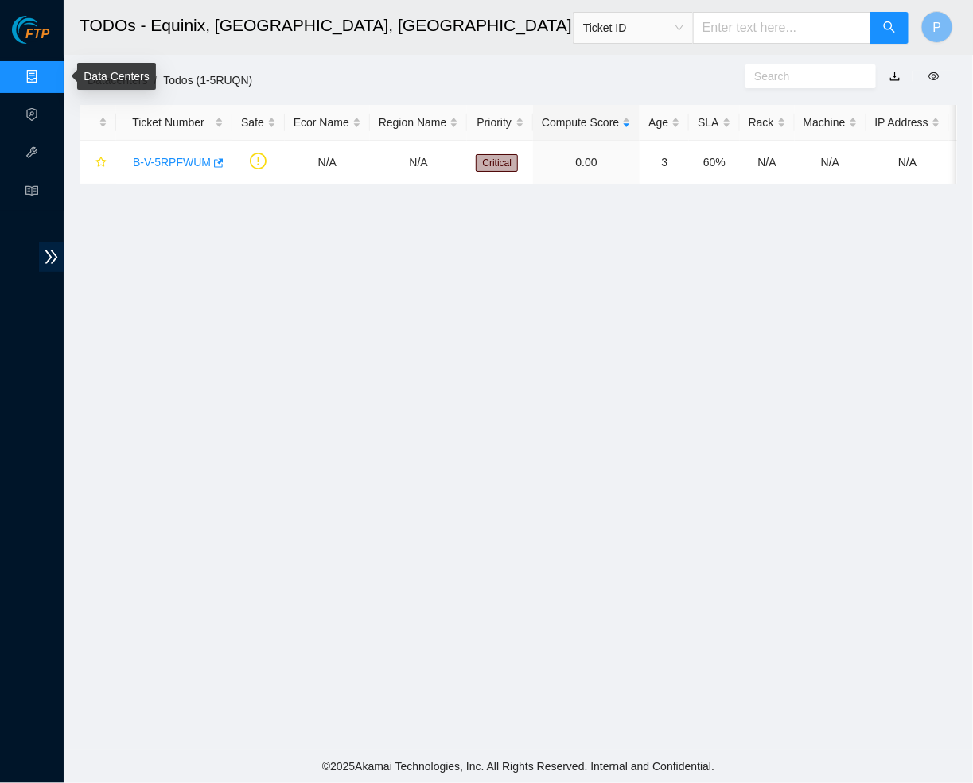
click at [46, 72] on link "Data Centers" at bounding box center [78, 77] width 65 height 13
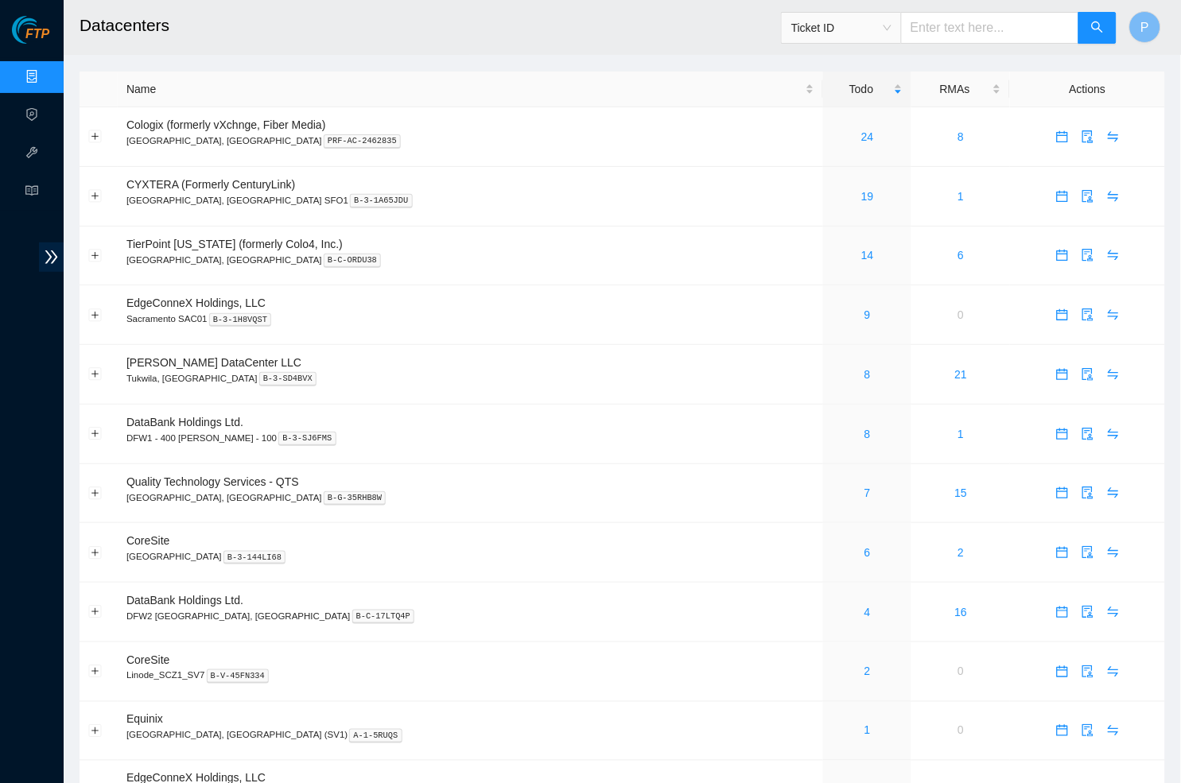
click at [870, 25] on span "Ticket ID" at bounding box center [841, 28] width 100 height 24
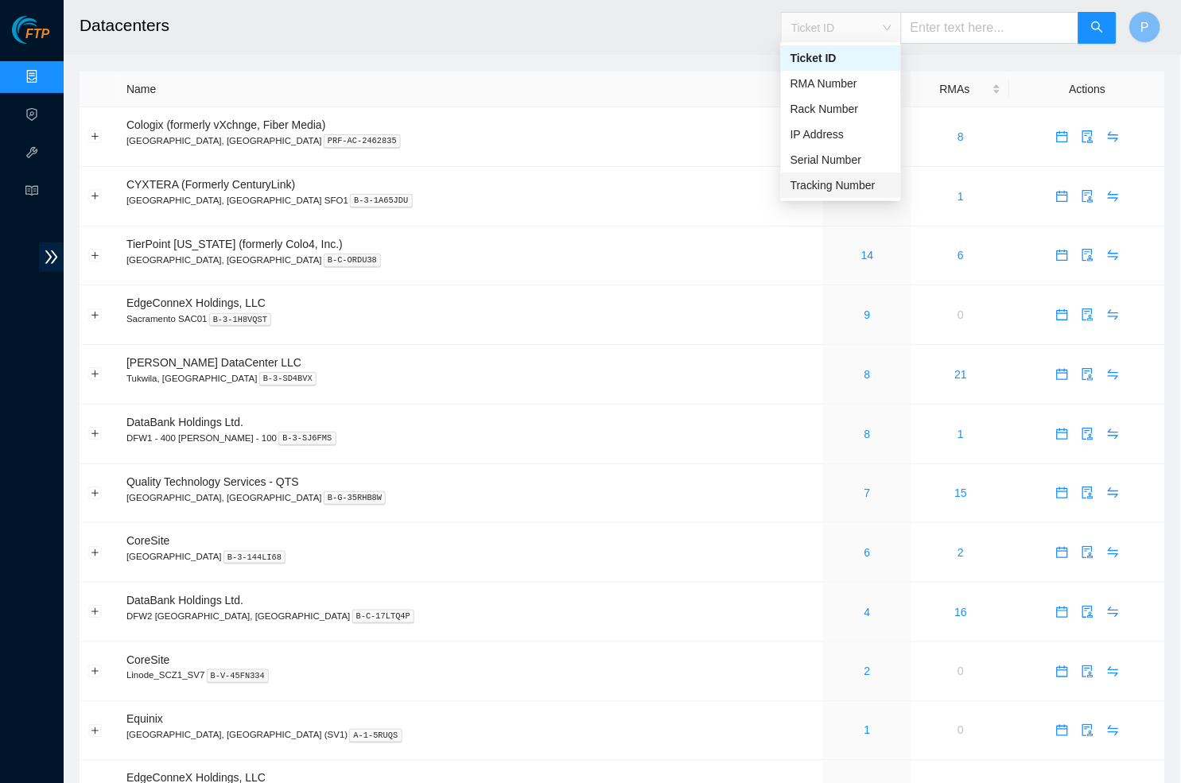
click at [833, 189] on div "Tracking Number" at bounding box center [841, 185] width 101 height 17
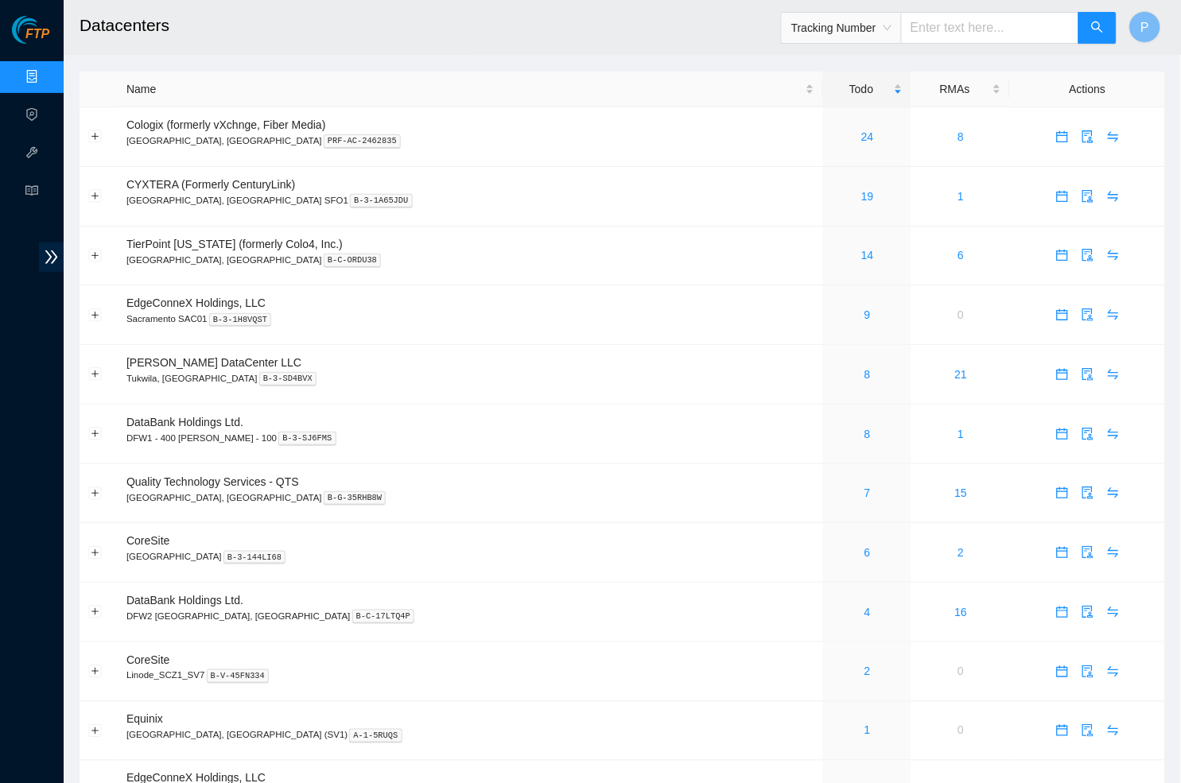
click at [930, 27] on input "text" at bounding box center [990, 28] width 178 height 32
paste input "739263646177"
type input "739263646177"
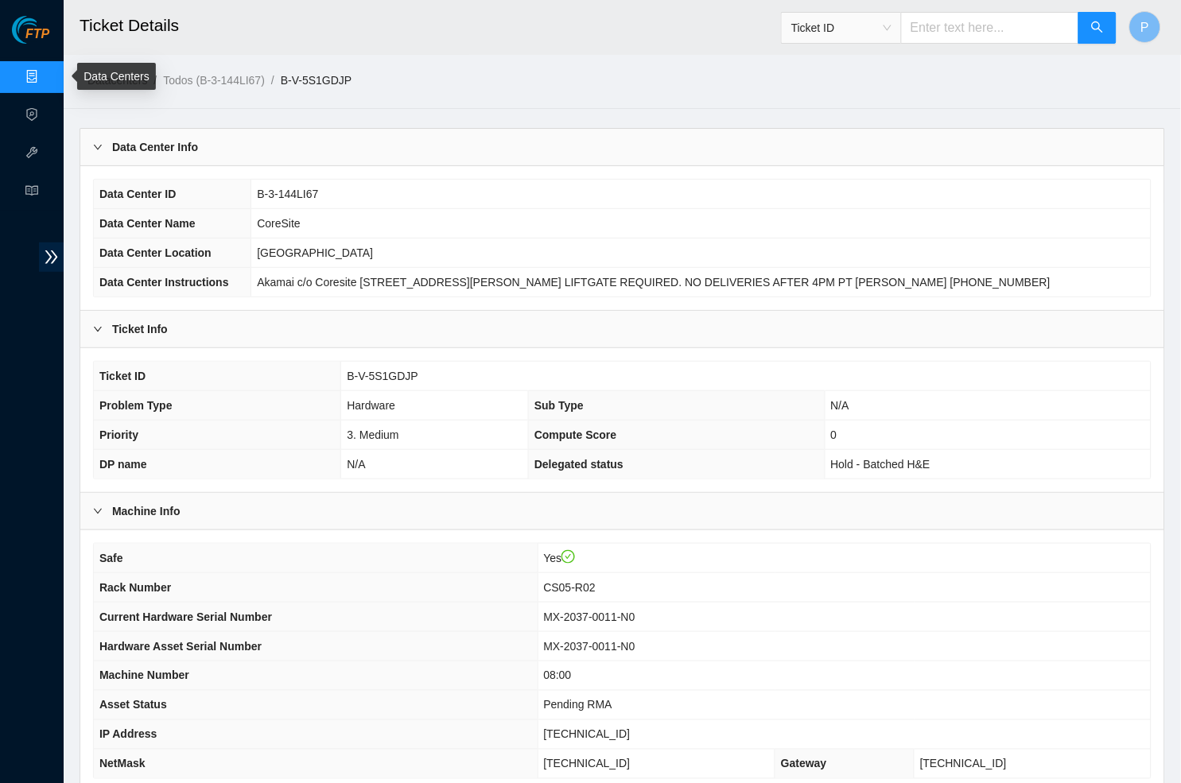
click at [46, 79] on link "Data Centers" at bounding box center [78, 77] width 65 height 13
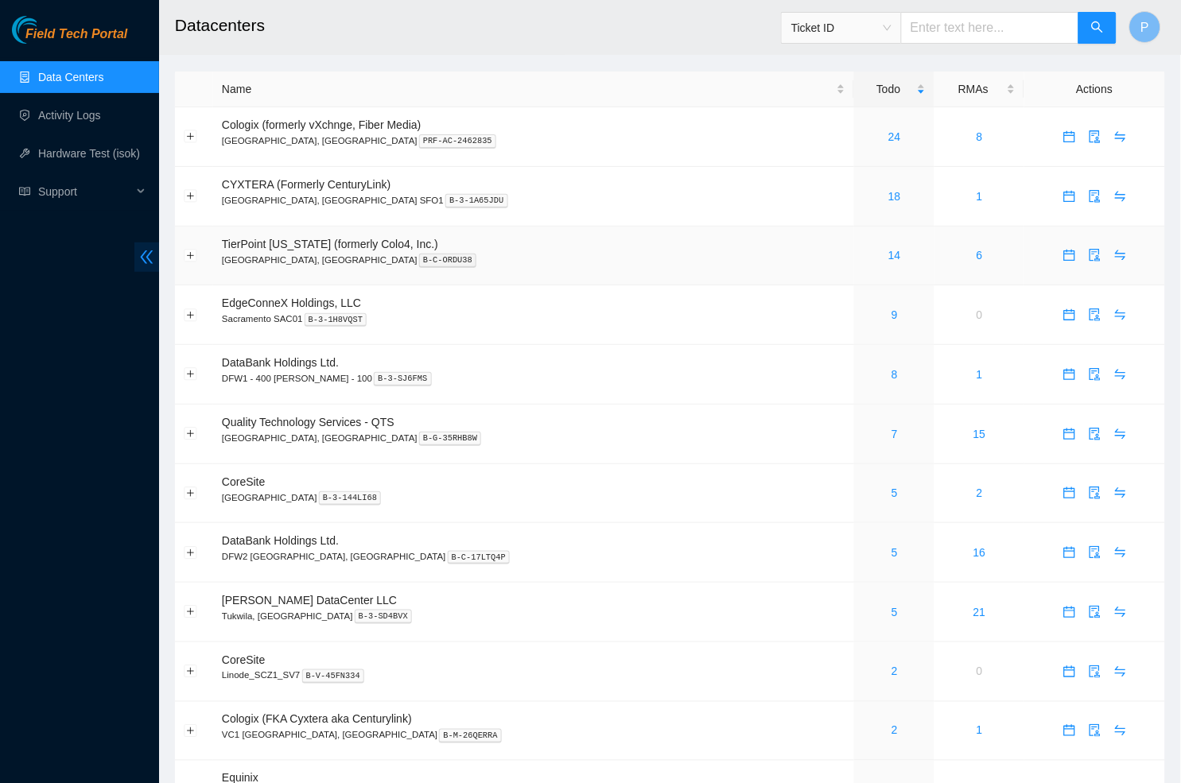
click at [134, 251] on span "double-left" at bounding box center [146, 257] width 25 height 29
click at [141, 268] on span "double-left" at bounding box center [146, 257] width 25 height 29
click at [992, 25] on input "text" at bounding box center [990, 28] width 178 height 32
paste input "B-V-5AWN8Z3"
type input "B-V-5AWN8Z3"
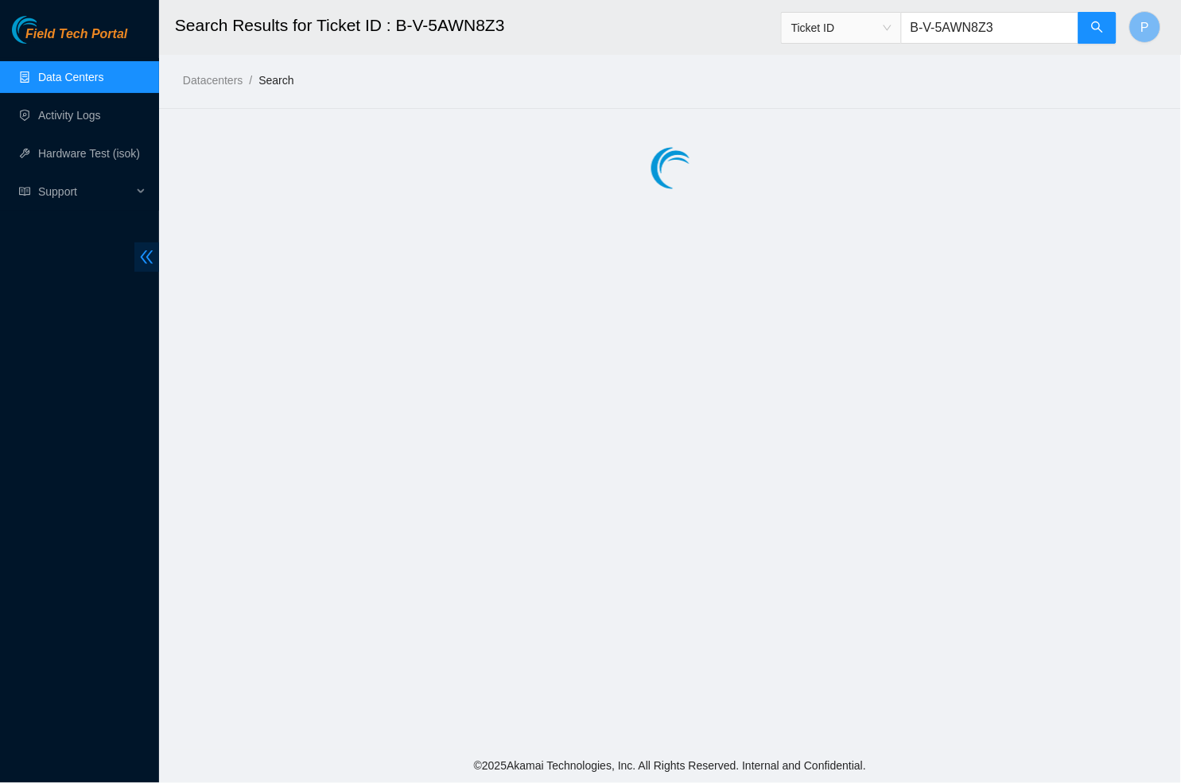
click at [150, 255] on icon "double-left" at bounding box center [146, 257] width 17 height 17
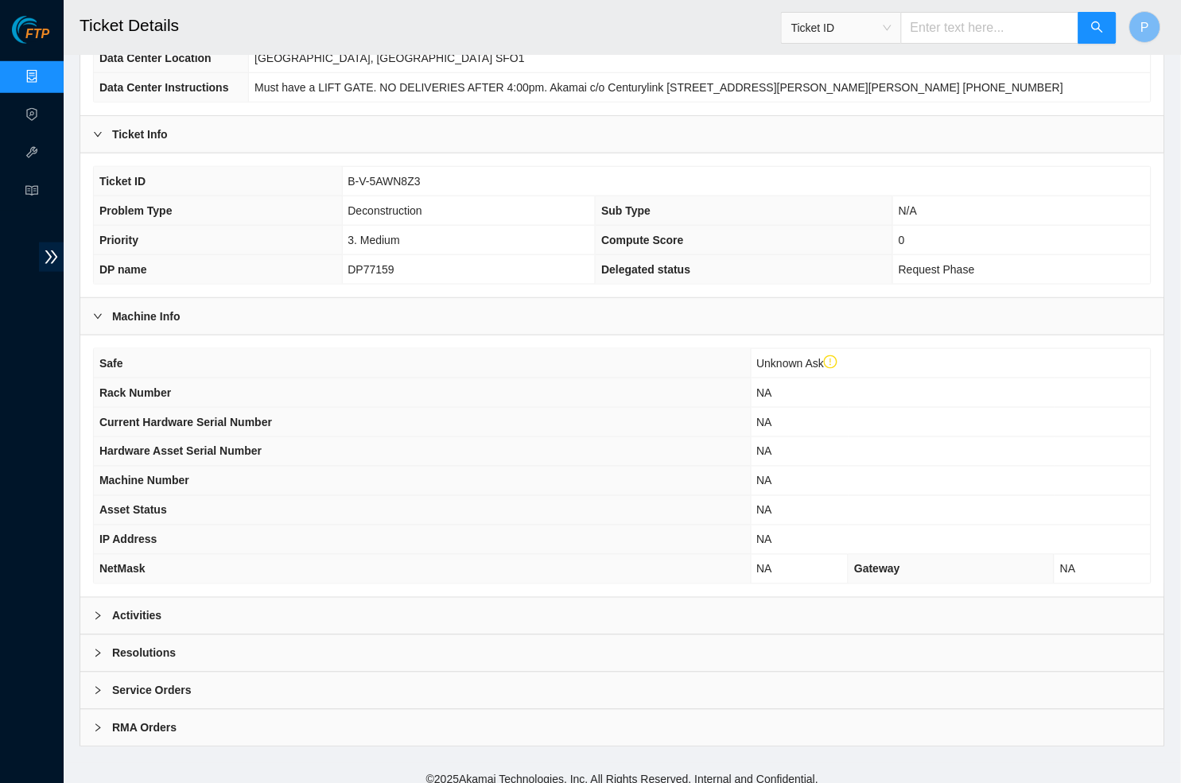
scroll to position [224, 0]
click at [554, 612] on div "Activities" at bounding box center [622, 617] width 1084 height 37
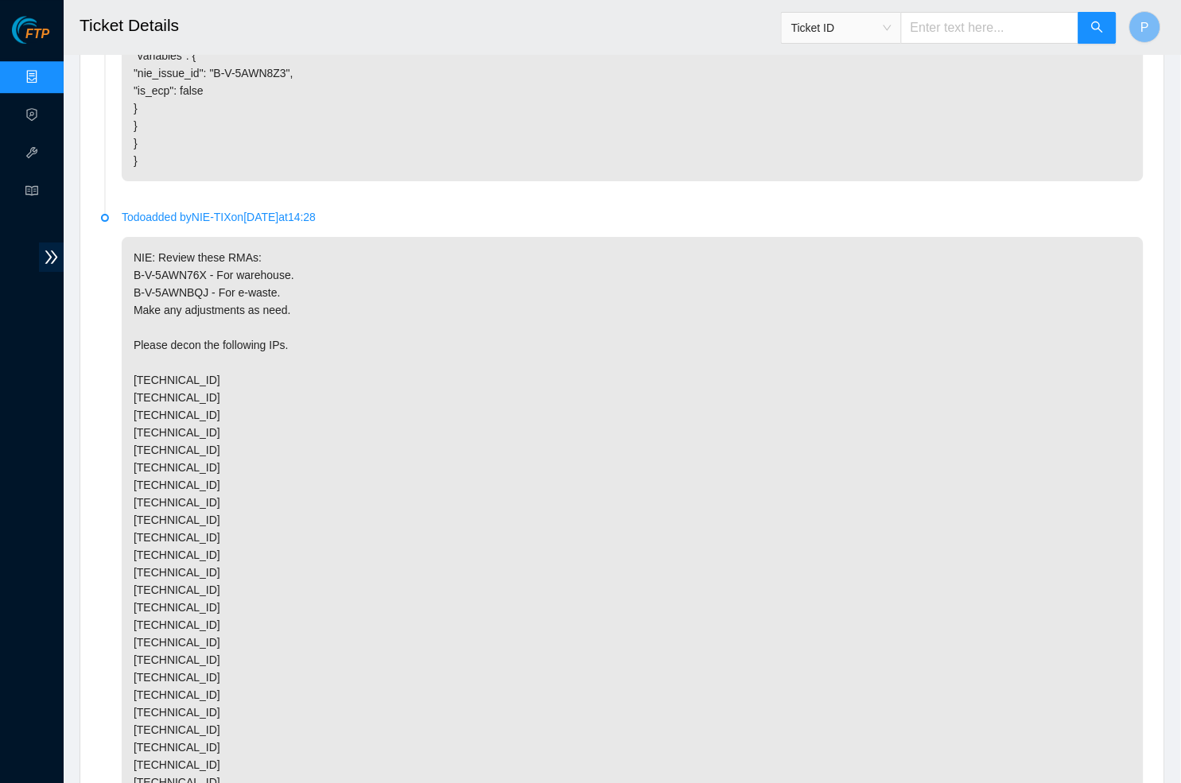
scroll to position [741, 0]
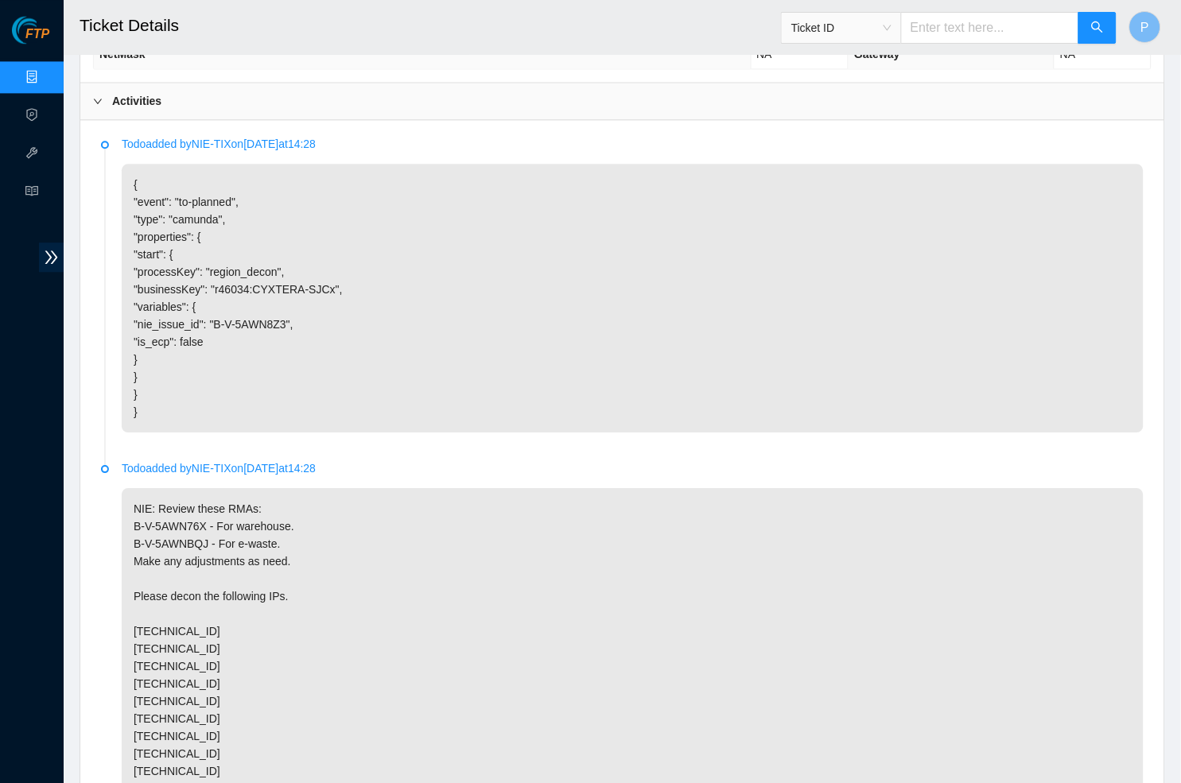
click at [46, 84] on link "Data Centers" at bounding box center [78, 77] width 65 height 13
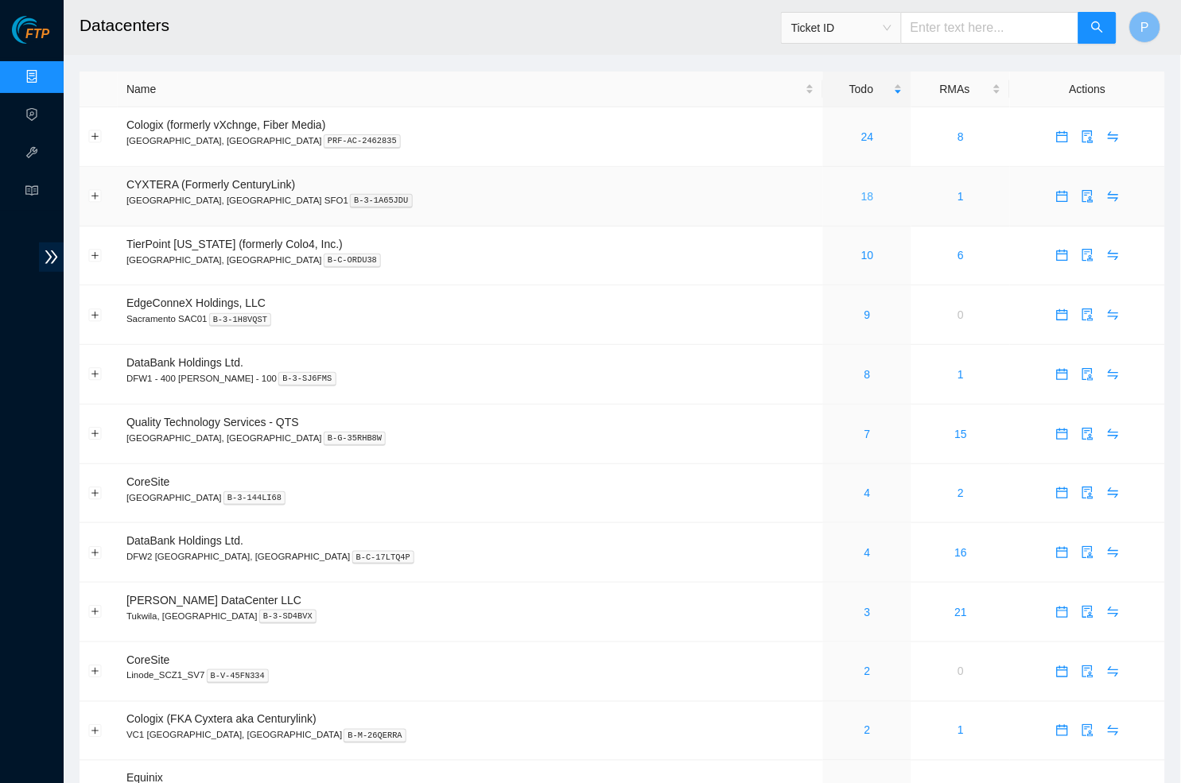
click at [861, 193] on link "18" at bounding box center [867, 196] width 13 height 13
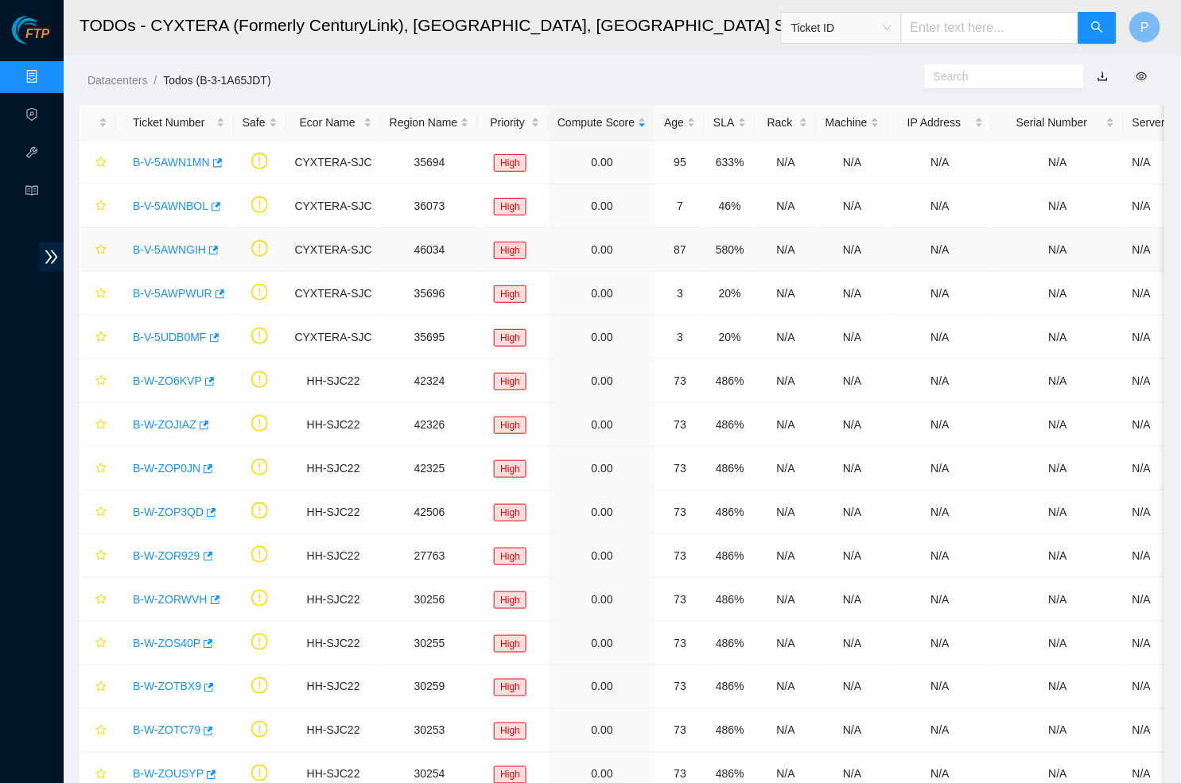
click at [193, 251] on link "B-V-5AWNGIH" at bounding box center [169, 249] width 73 height 13
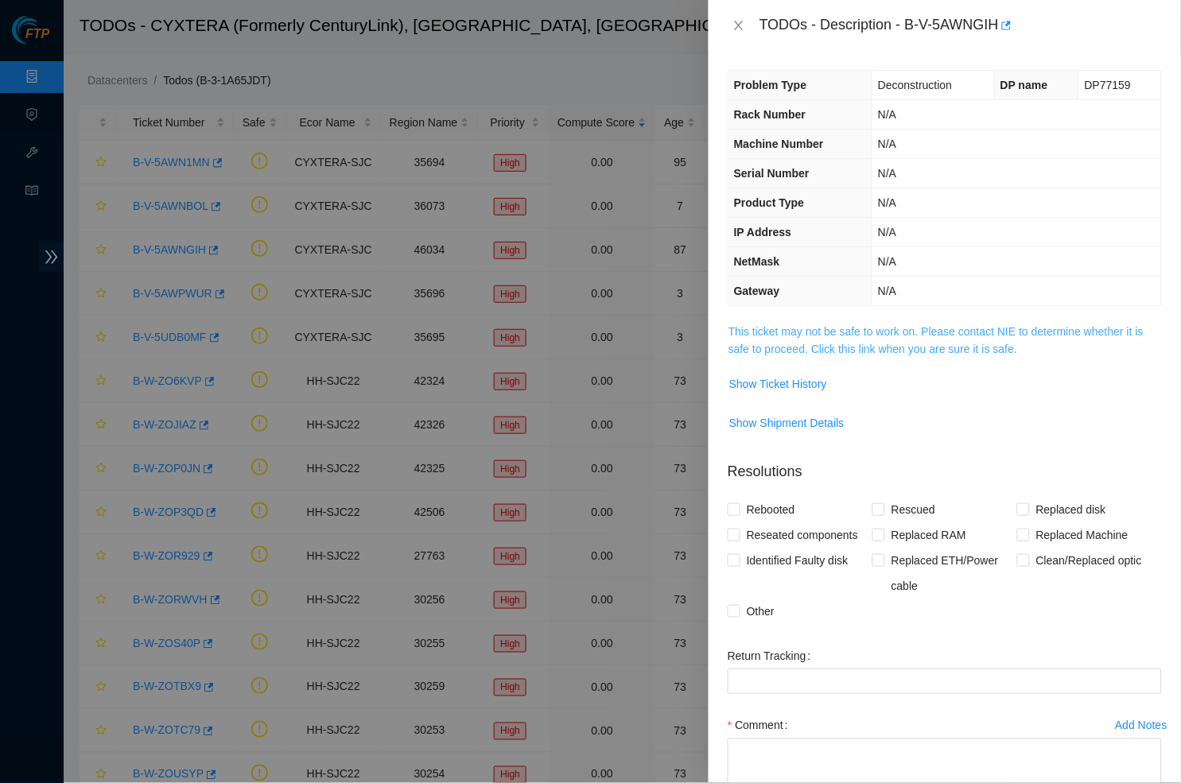
click at [766, 349] on link "This ticket may not be safe to work on. Please contact NIE to determine whether…" at bounding box center [936, 340] width 415 height 30
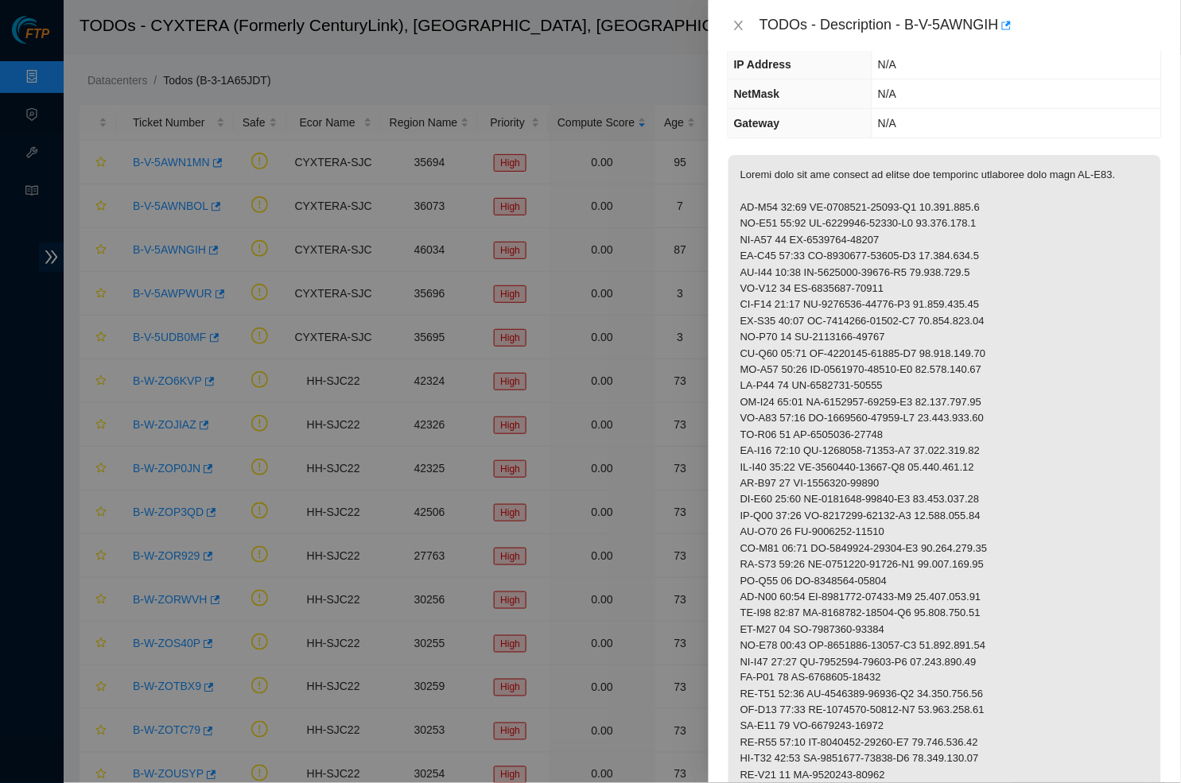
scroll to position [173, 0]
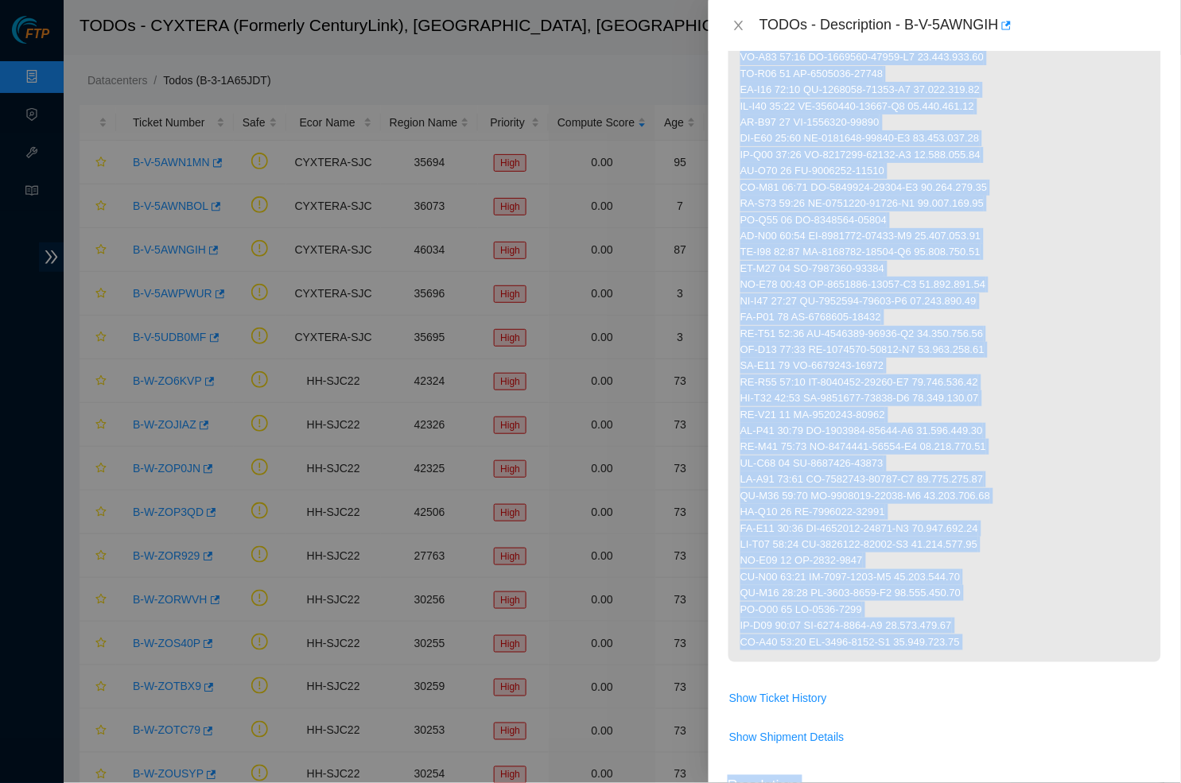
drag, startPoint x: 735, startPoint y: 185, endPoint x: 928, endPoint y: 779, distance: 624.8
click at [928, 779] on div "Problem Type Deconstruction DP name DP77159 Rack Number N/A Machine Number N/A …" at bounding box center [945, 417] width 472 height 733
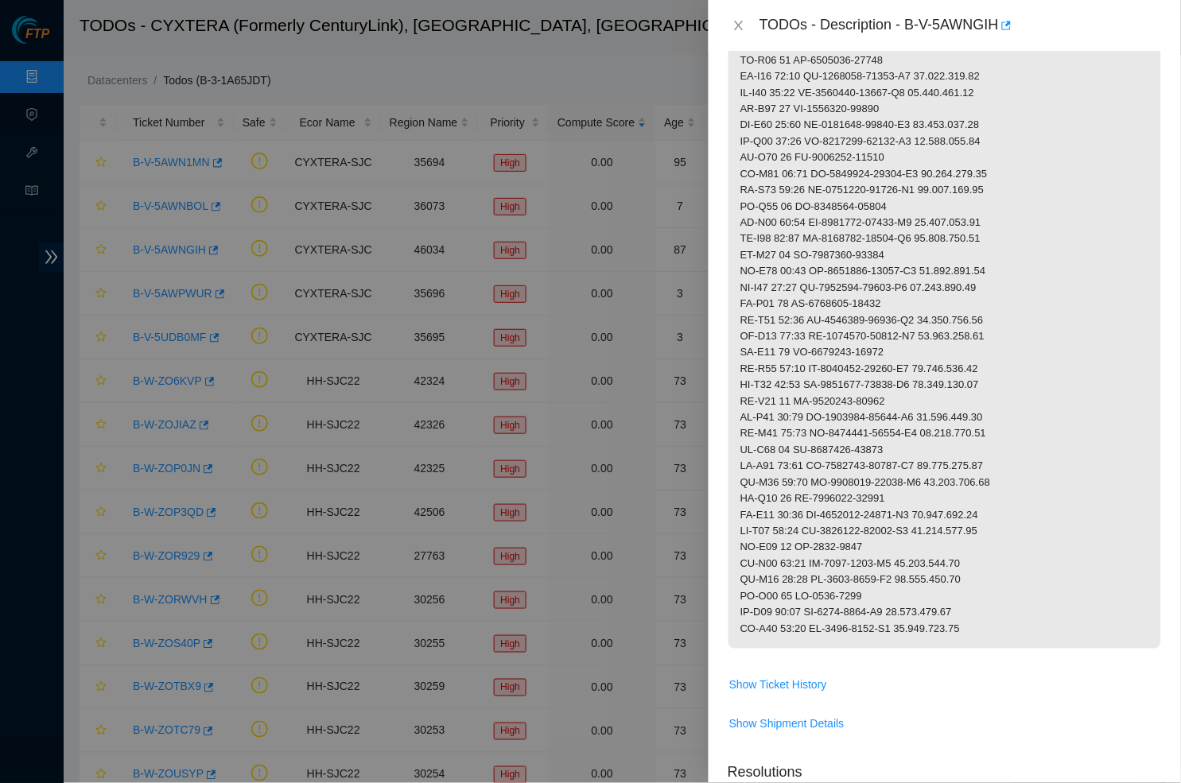
click at [899, 568] on p at bounding box center [945, 214] width 433 height 869
drag, startPoint x: 918, startPoint y: 25, endPoint x: 953, endPoint y: 23, distance: 35.0
click at [953, 23] on div "TODOs - Description - B-V-5AWNGIH" at bounding box center [961, 25] width 402 height 25
drag, startPoint x: 915, startPoint y: 20, endPoint x: 1005, endPoint y: 22, distance: 90.7
click at [1005, 22] on div "TODOs - Description - B-V-5AWNGIH" at bounding box center [961, 25] width 402 height 25
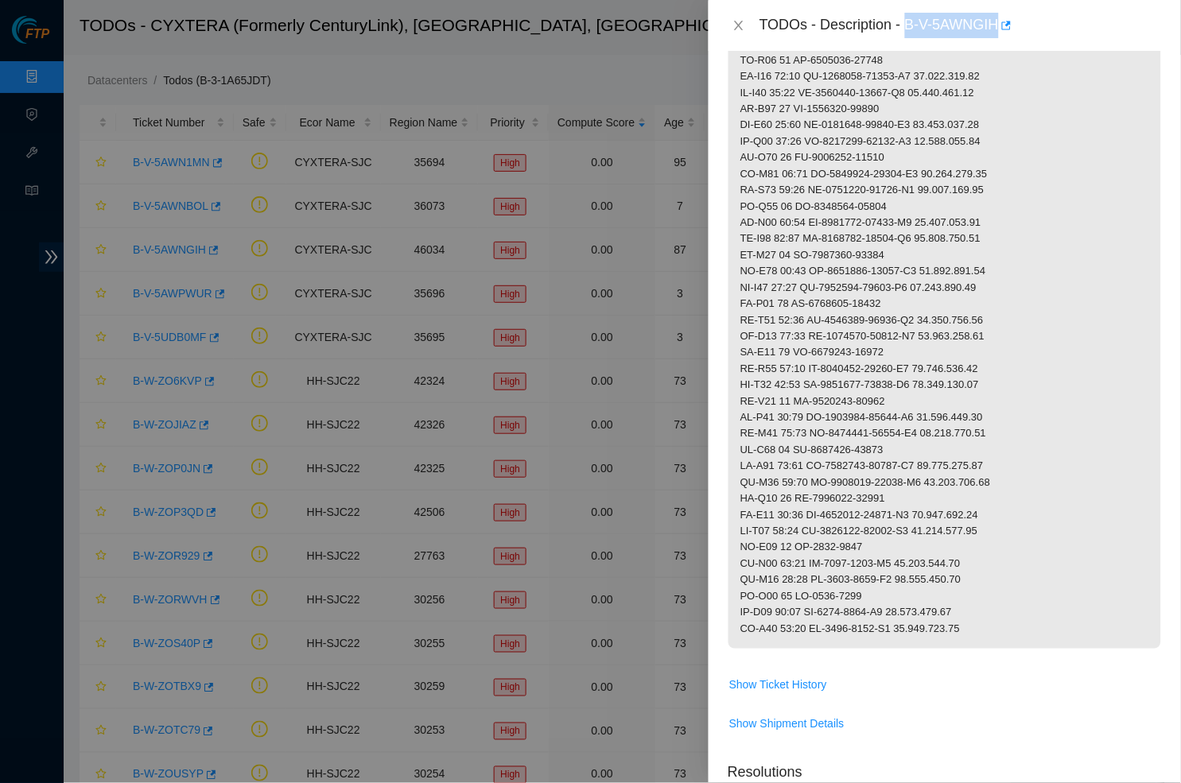
copy div "B-V-5AWNGIH"
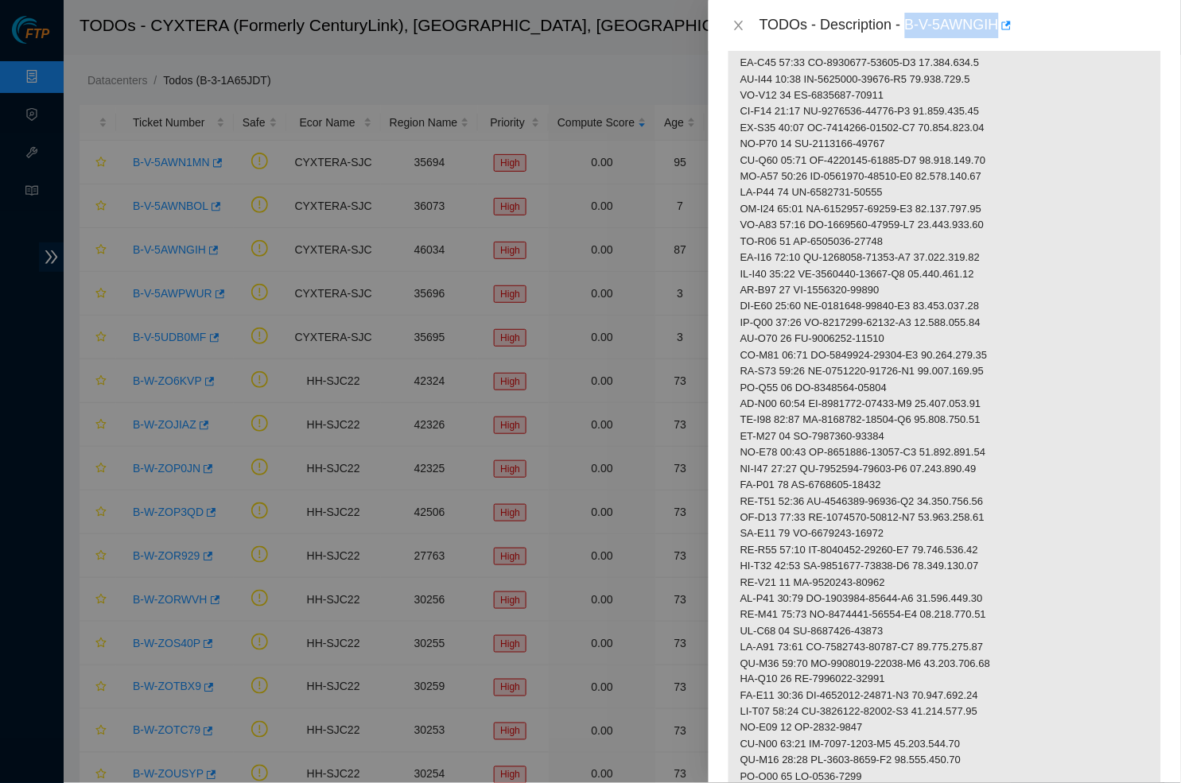
scroll to position [360, 0]
